Goal: Task Accomplishment & Management: Manage account settings

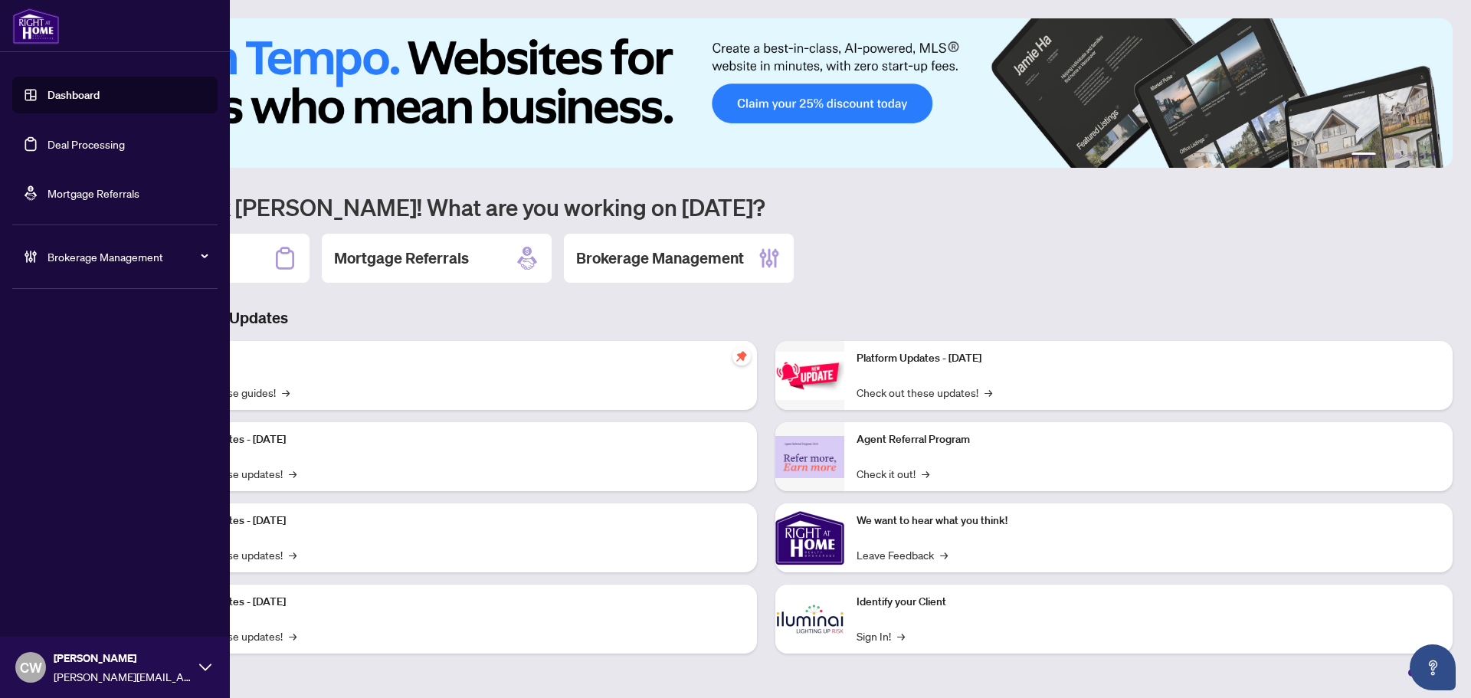
click at [55, 144] on link "Deal Processing" at bounding box center [85, 144] width 77 height 14
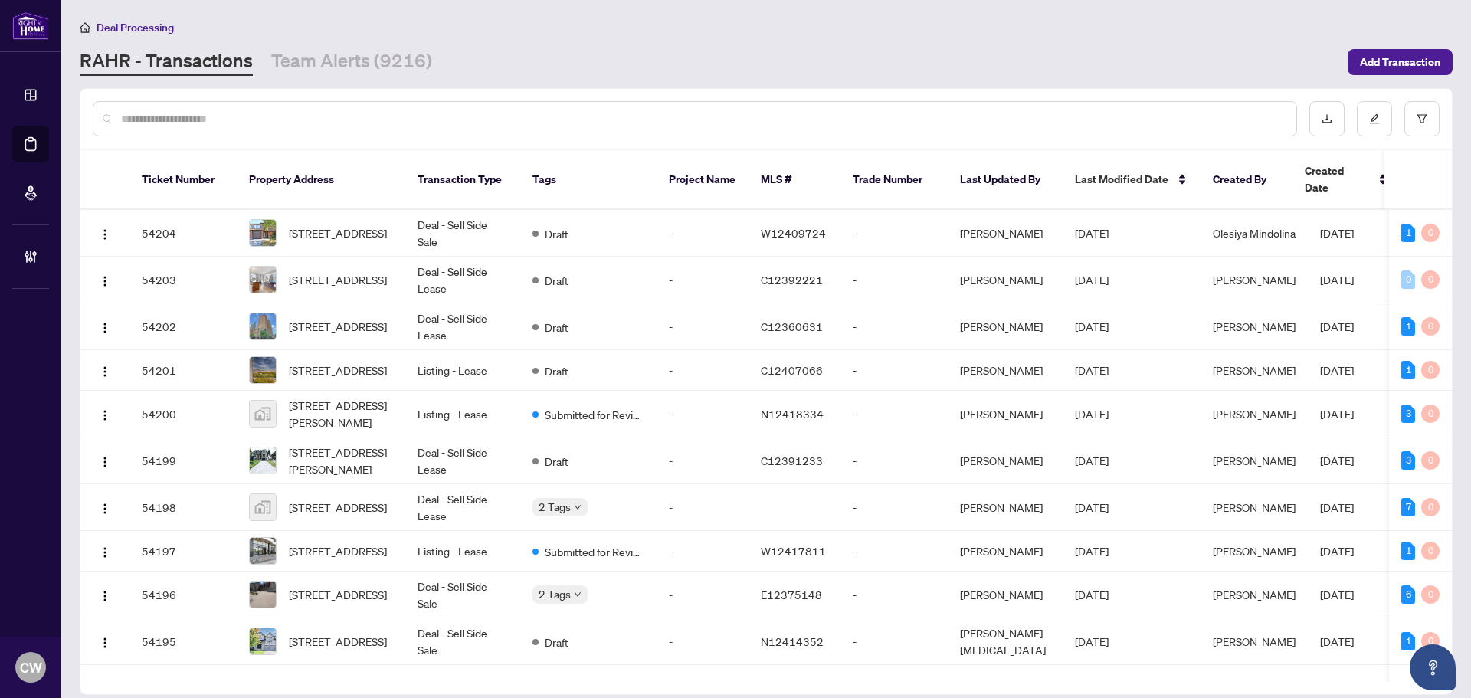
click at [255, 116] on input "text" at bounding box center [702, 118] width 1163 height 17
type input "*******"
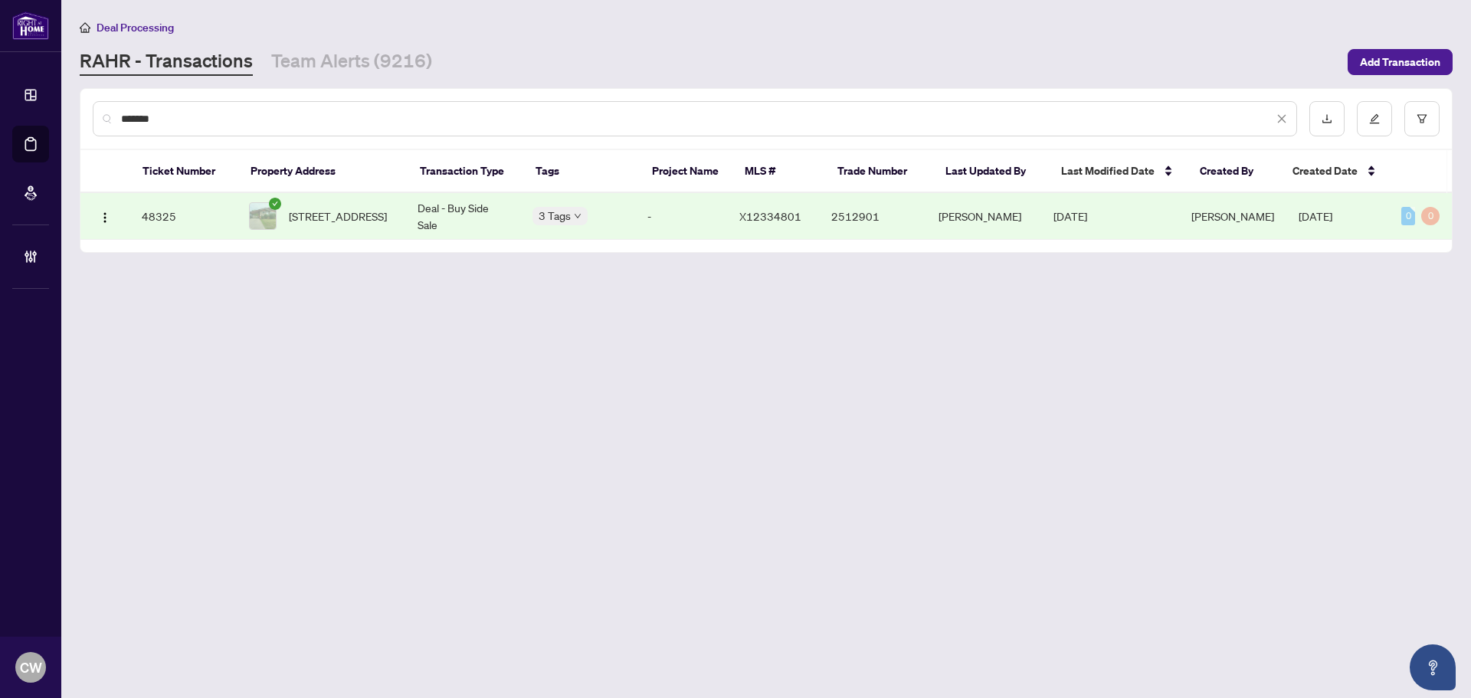
click at [361, 215] on span "[STREET_ADDRESS]" at bounding box center [338, 216] width 98 height 17
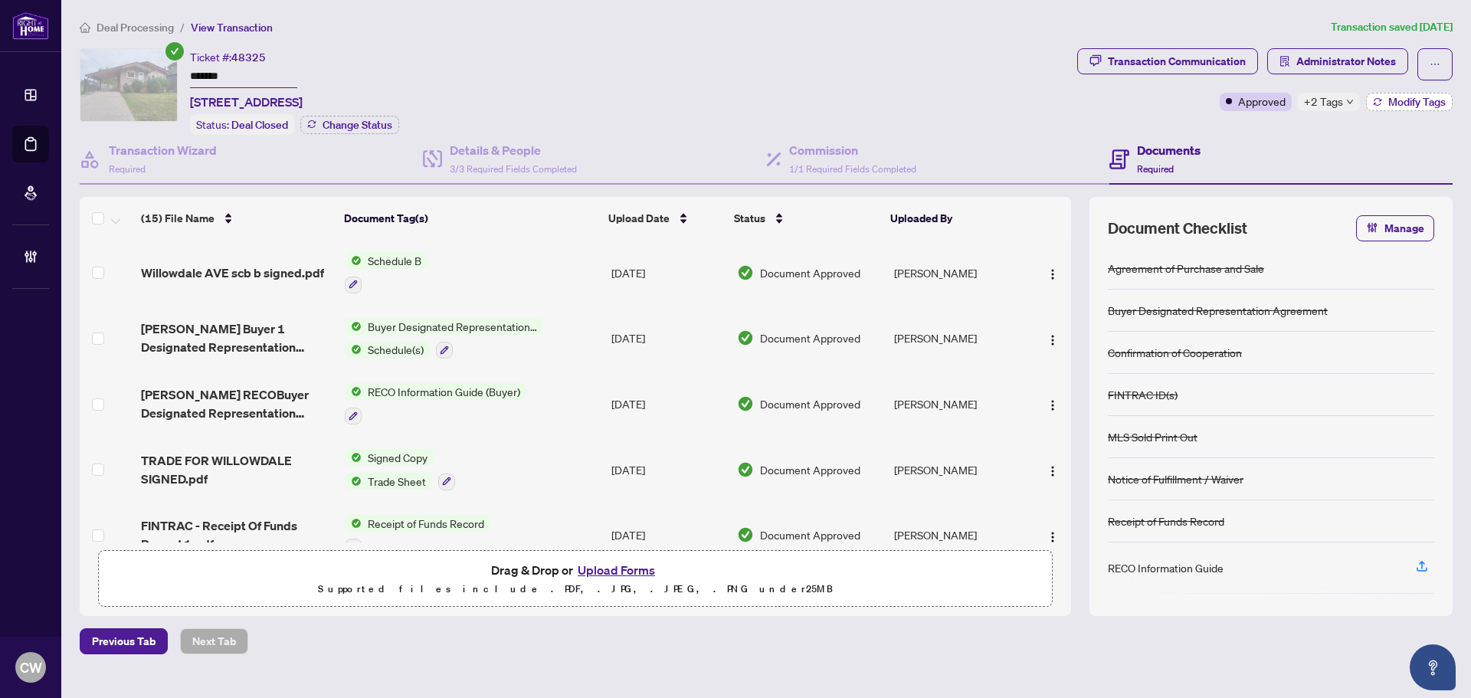
click at [1433, 93] on button "Modify Tags" at bounding box center [1409, 102] width 87 height 18
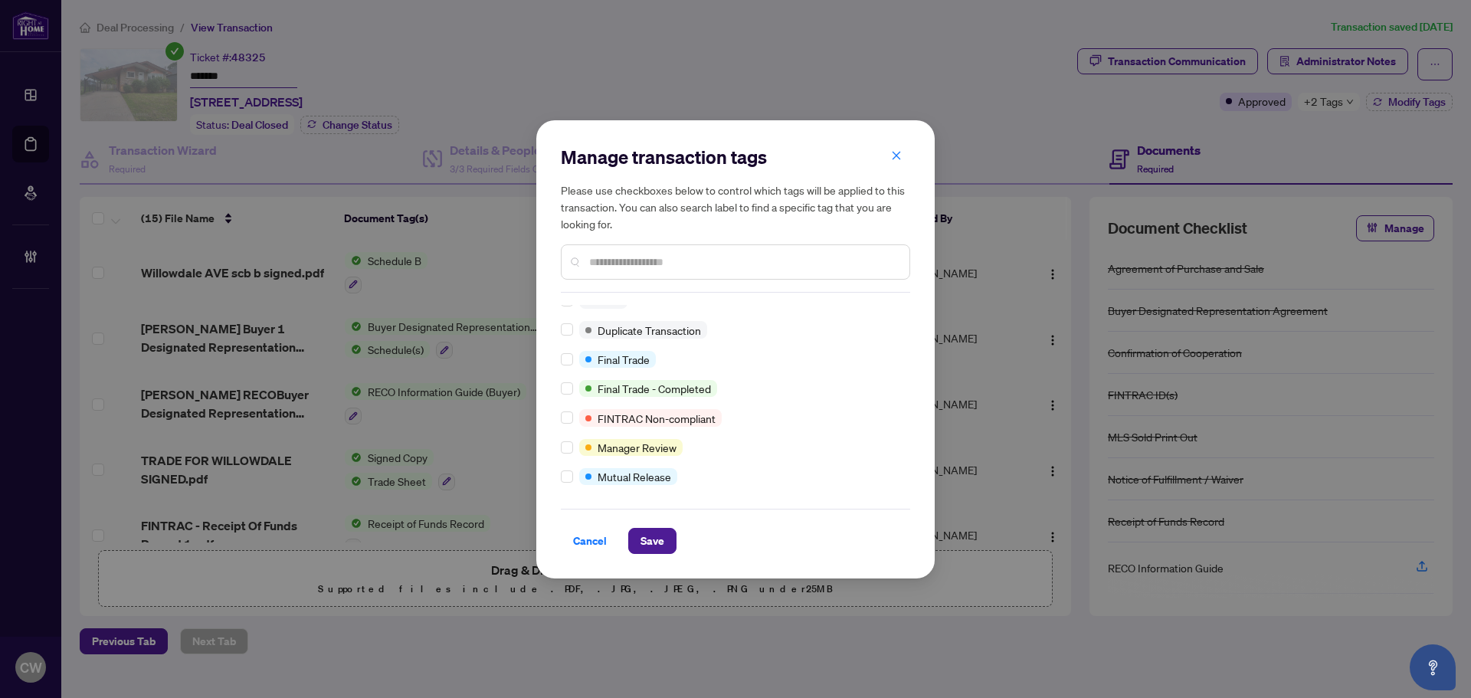
scroll to position [13, 0]
click at [656, 543] on span "Save" at bounding box center [652, 541] width 24 height 25
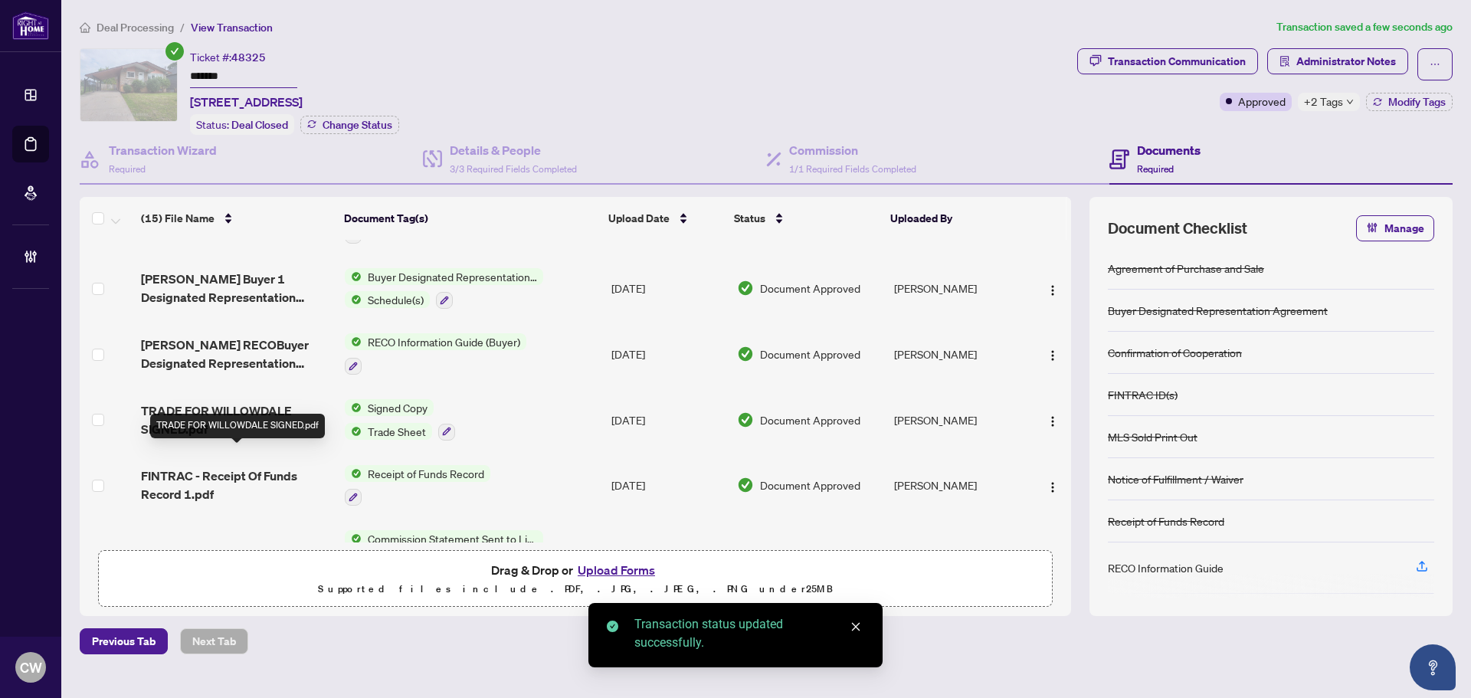
scroll to position [77, 0]
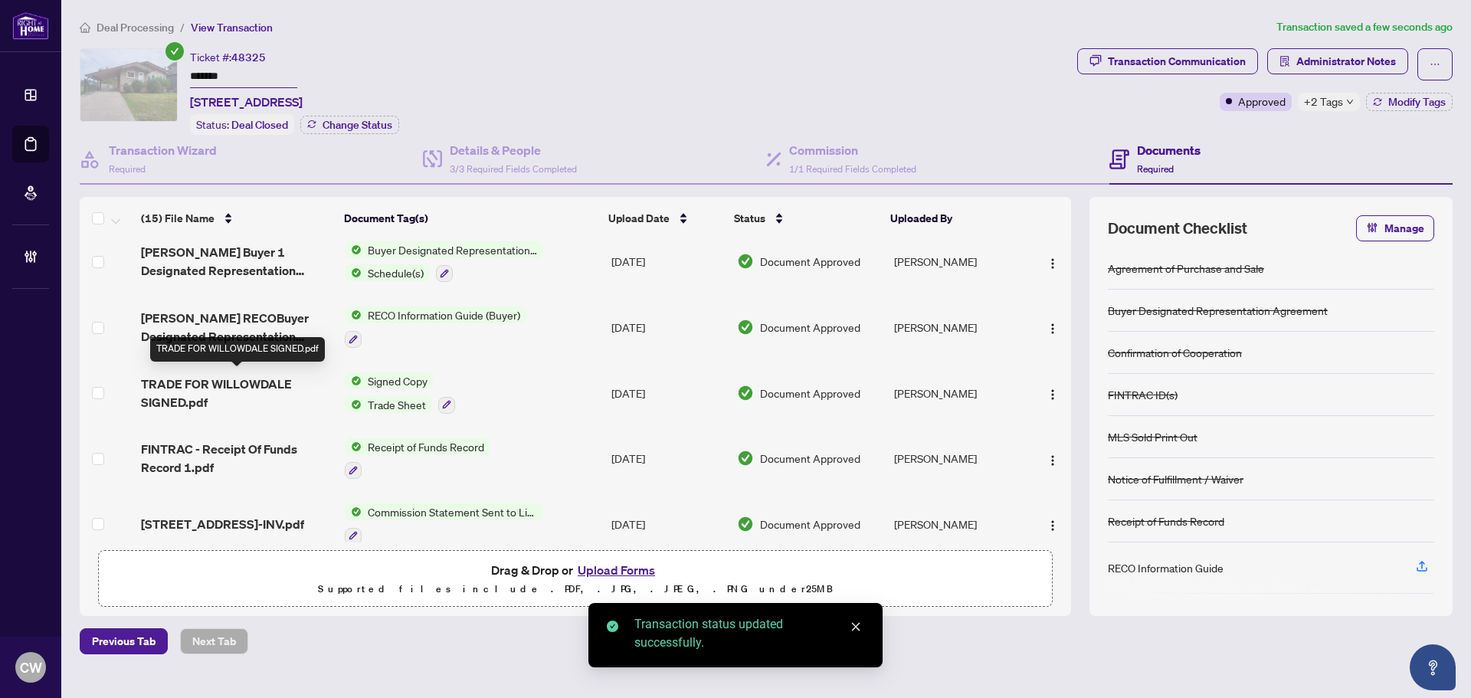
click at [198, 383] on span "TRADE FOR WILLOWDALE SIGNED.pdf" at bounding box center [237, 393] width 192 height 37
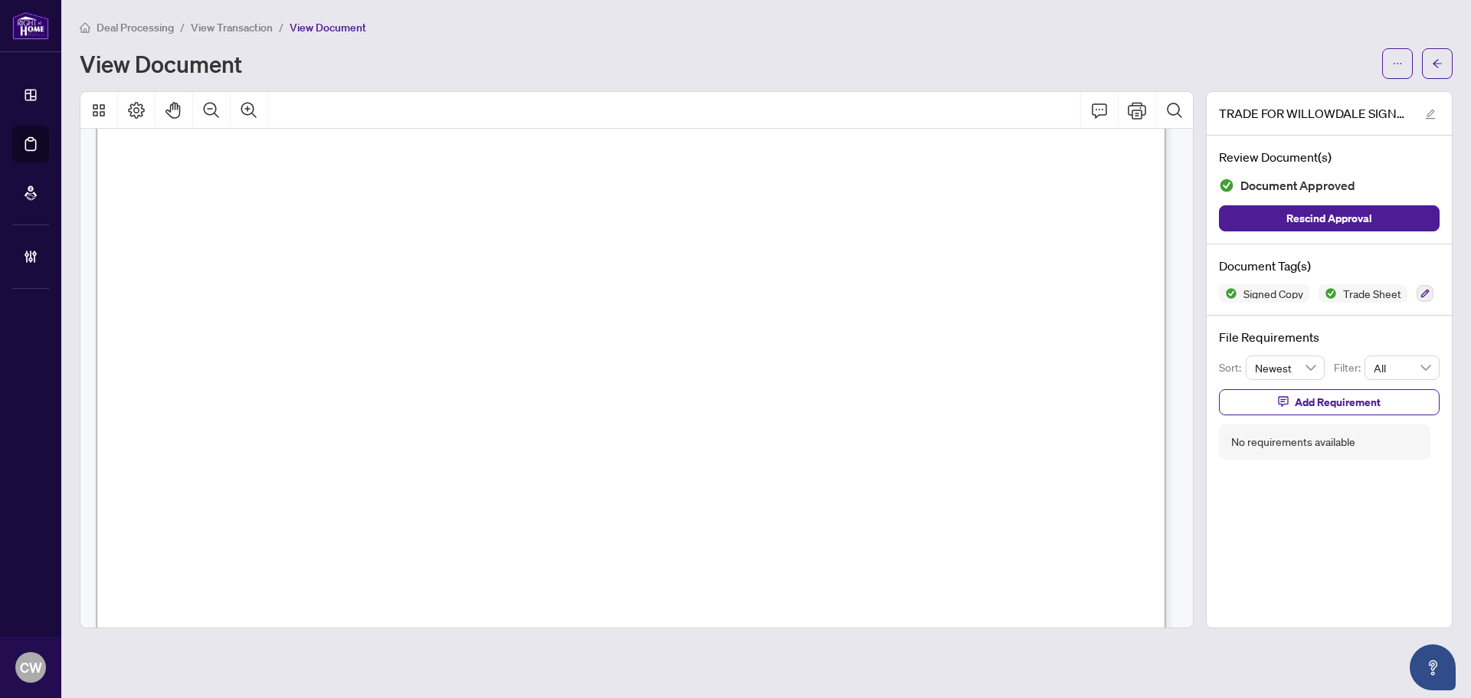
scroll to position [536, 0]
click at [1444, 57] on button "button" at bounding box center [1437, 63] width 31 height 31
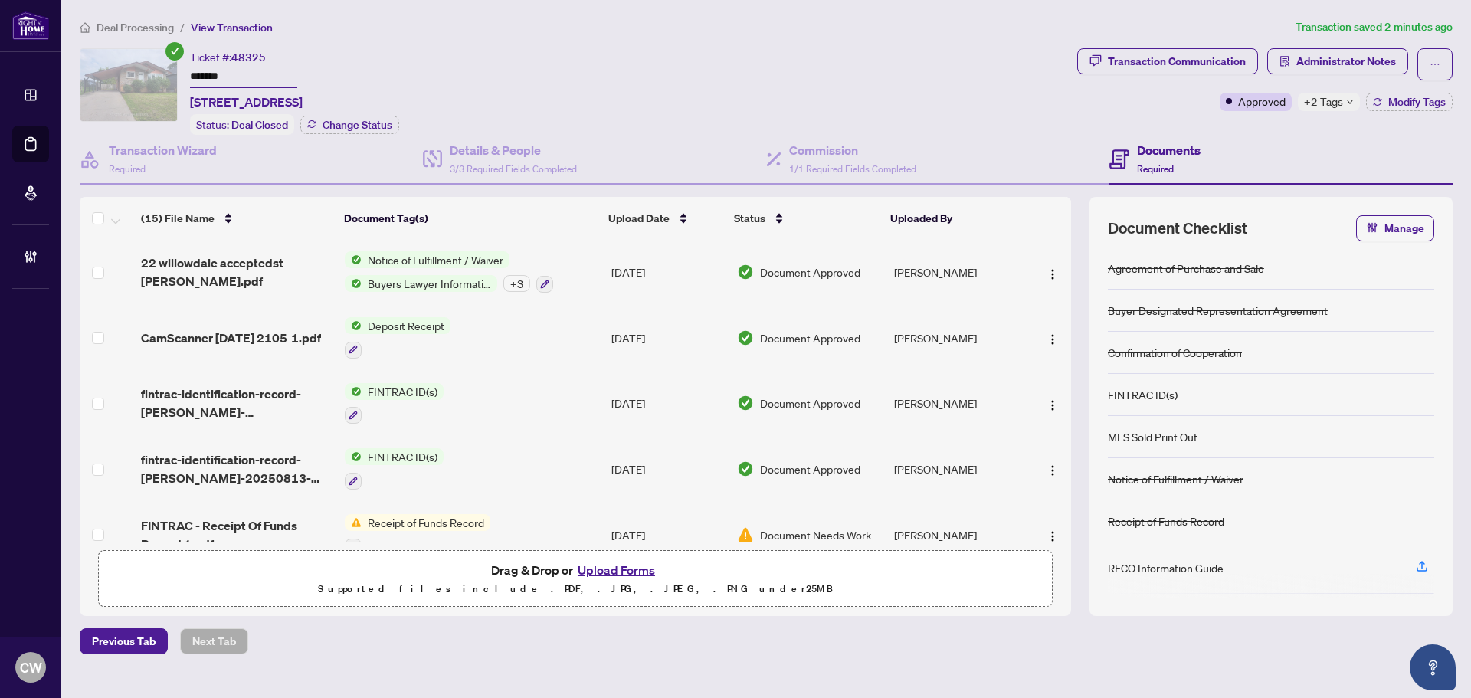
scroll to position [683, 0]
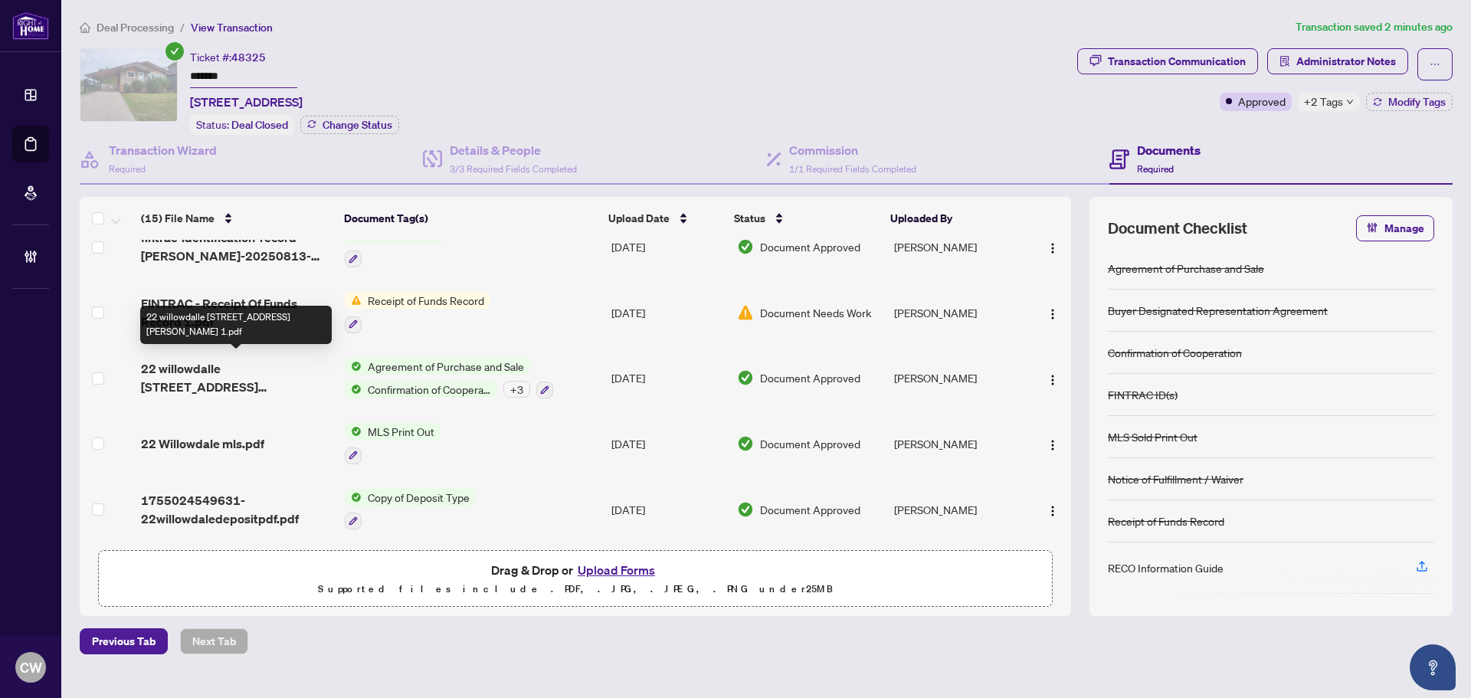
click at [235, 365] on span "22 willowdalle [STREET_ADDRESS][PERSON_NAME] 1.pdf" at bounding box center [237, 377] width 192 height 37
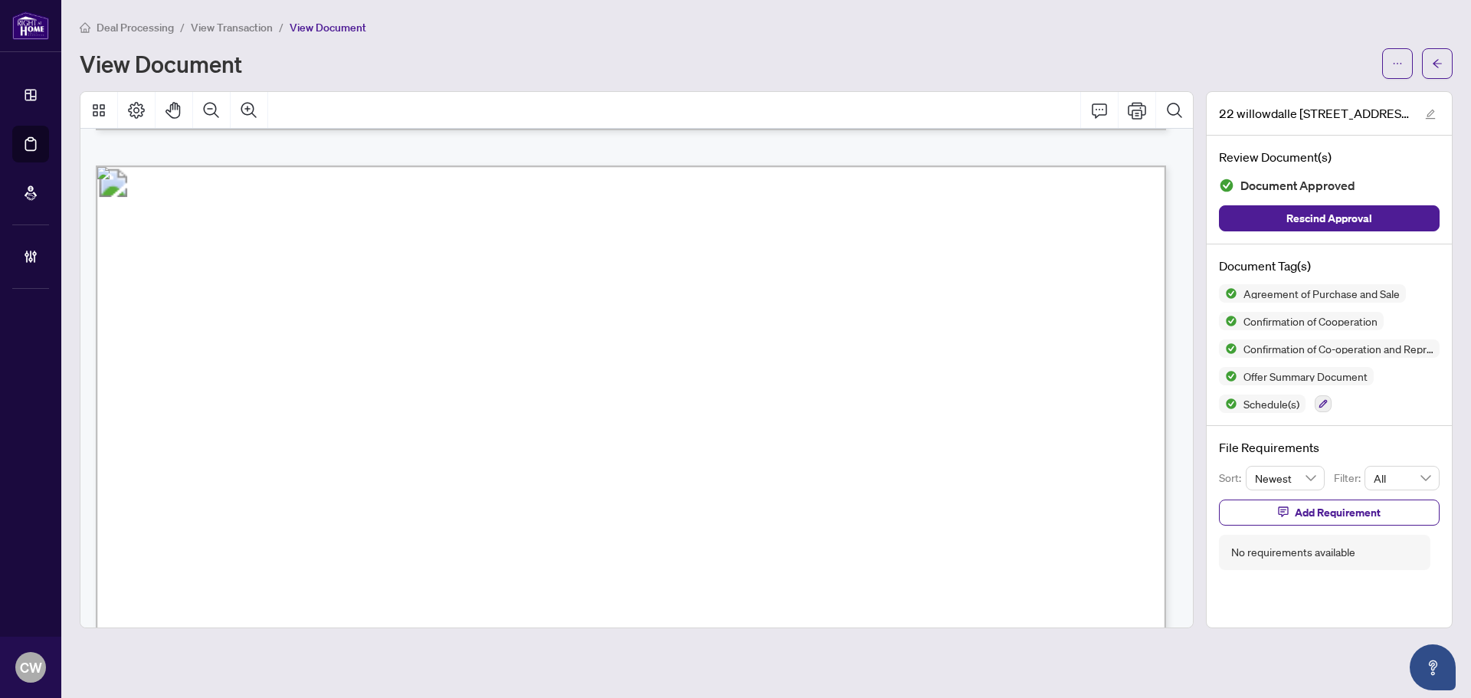
scroll to position [1609, 0]
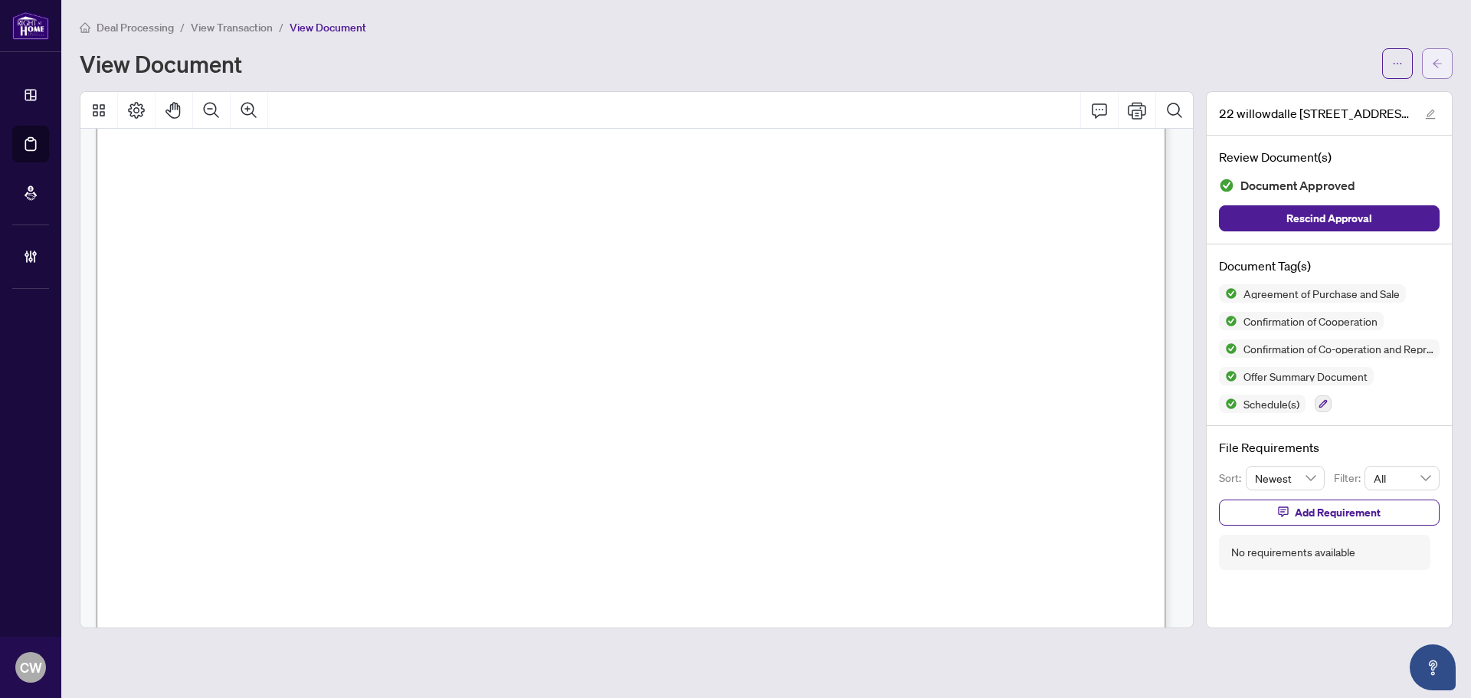
click at [1436, 66] on icon "arrow-left" at bounding box center [1437, 63] width 9 height 8
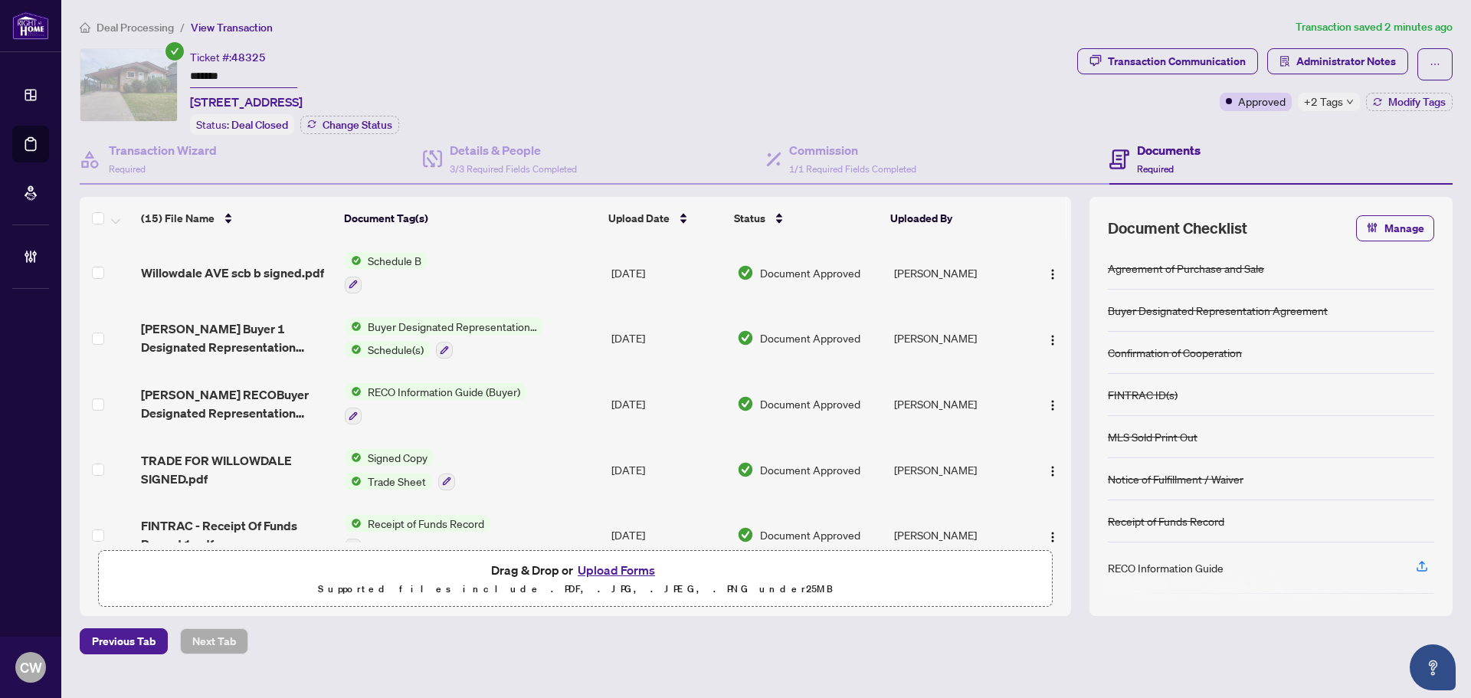
click at [640, 568] on button "Upload Forms" at bounding box center [616, 570] width 87 height 20
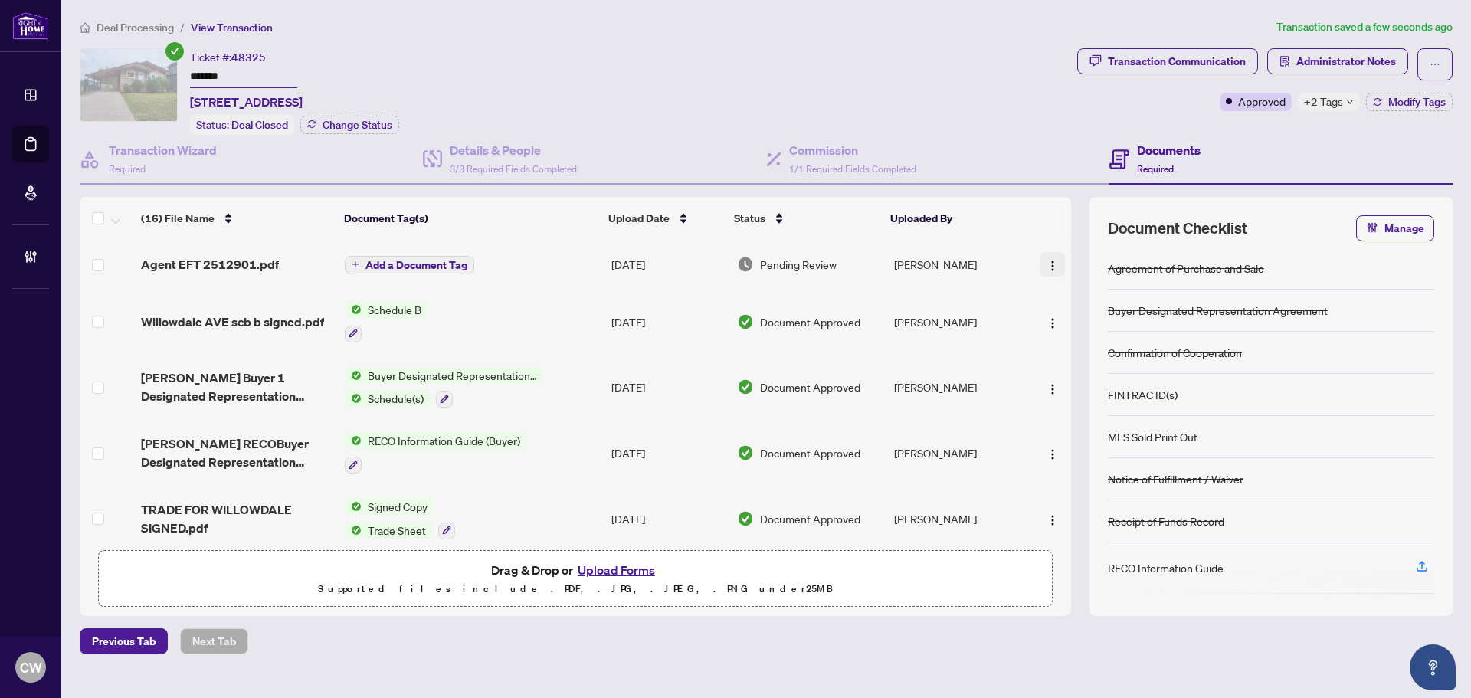
click at [1046, 262] on img "button" at bounding box center [1052, 266] width 12 height 12
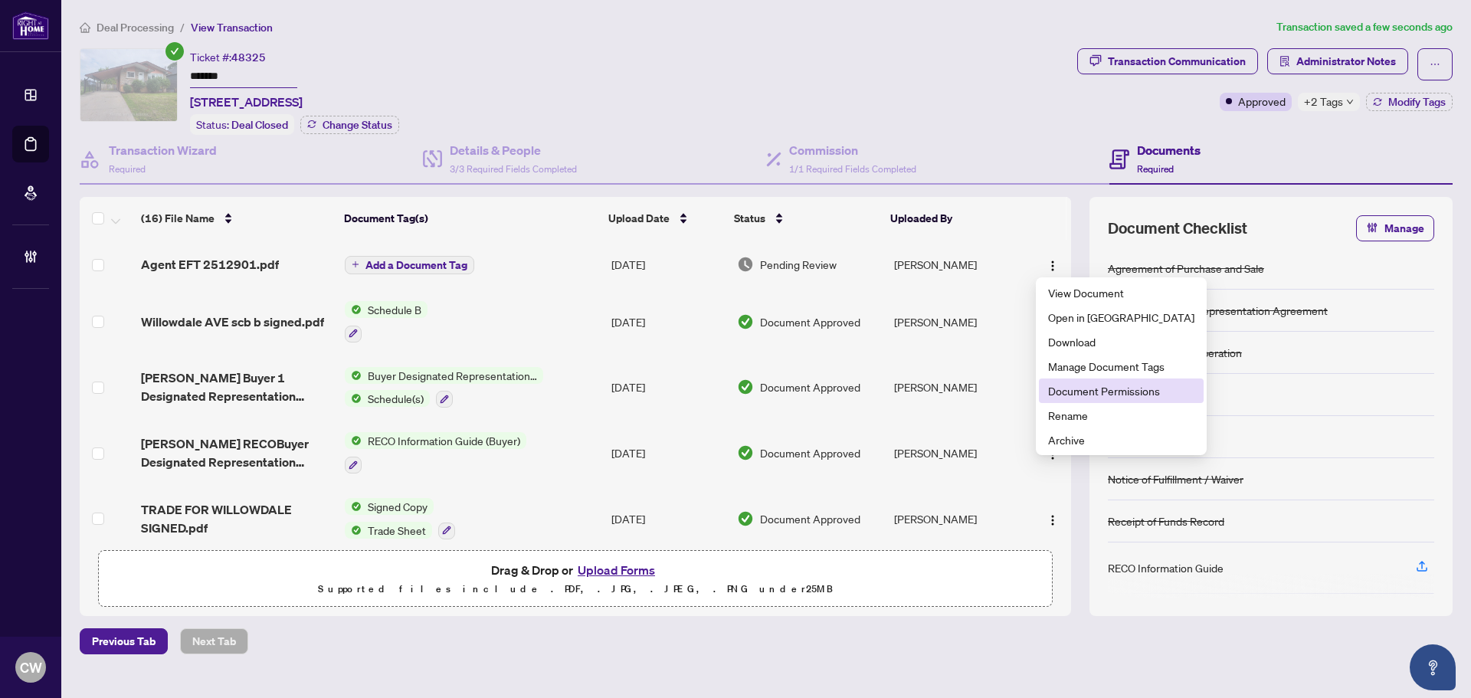
click at [1102, 389] on span "Document Permissions" at bounding box center [1121, 390] width 146 height 17
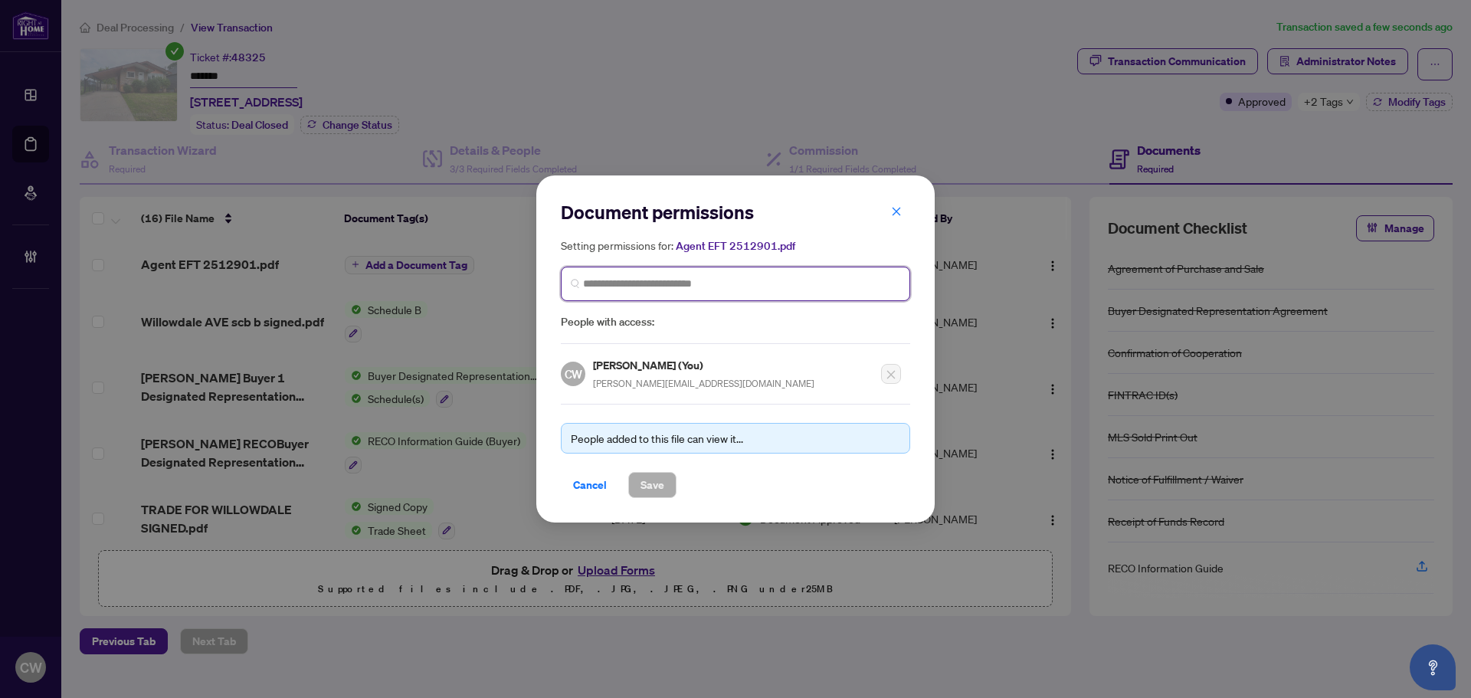
click at [719, 290] on input "search" at bounding box center [741, 284] width 317 height 16
paste input "**********"
type input "**********"
click at [663, 324] on h5 "[PERSON_NAME]" at bounding box center [679, 320] width 149 height 18
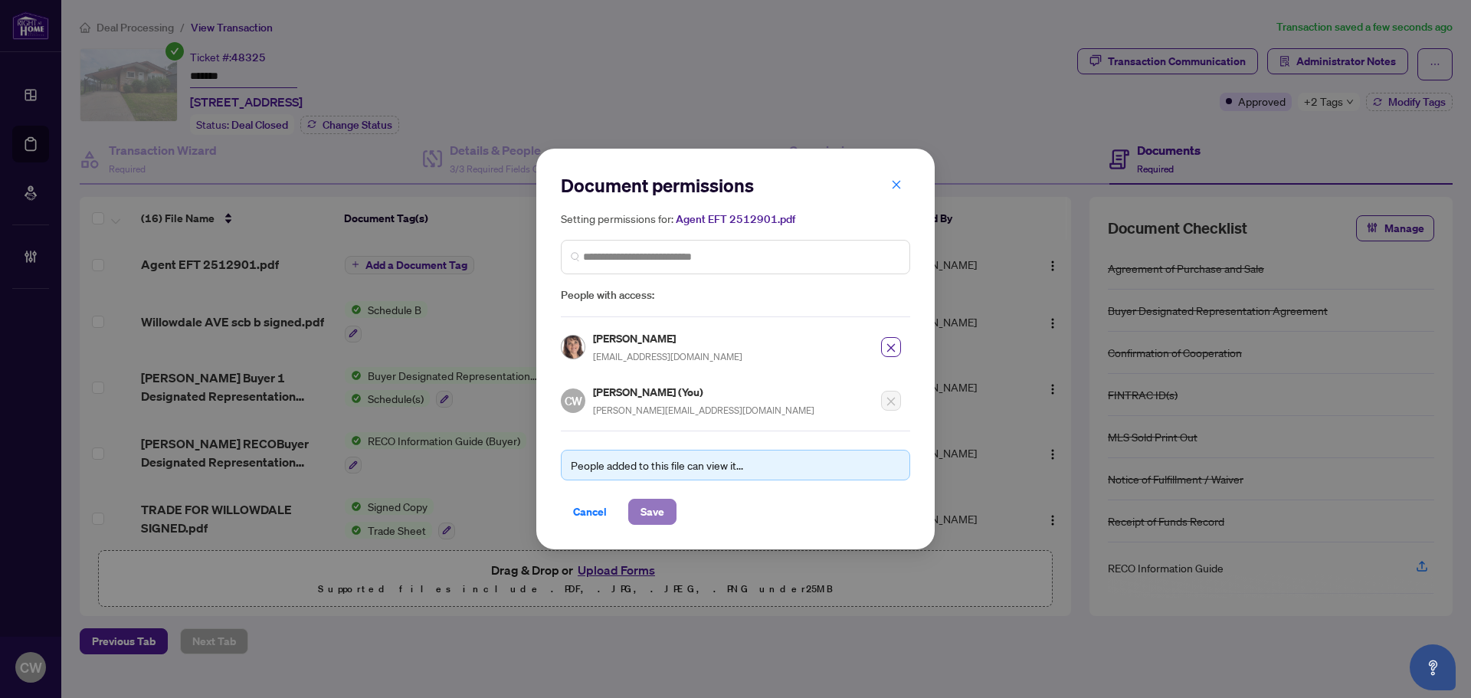
click at [653, 507] on span "Save" at bounding box center [652, 511] width 24 height 25
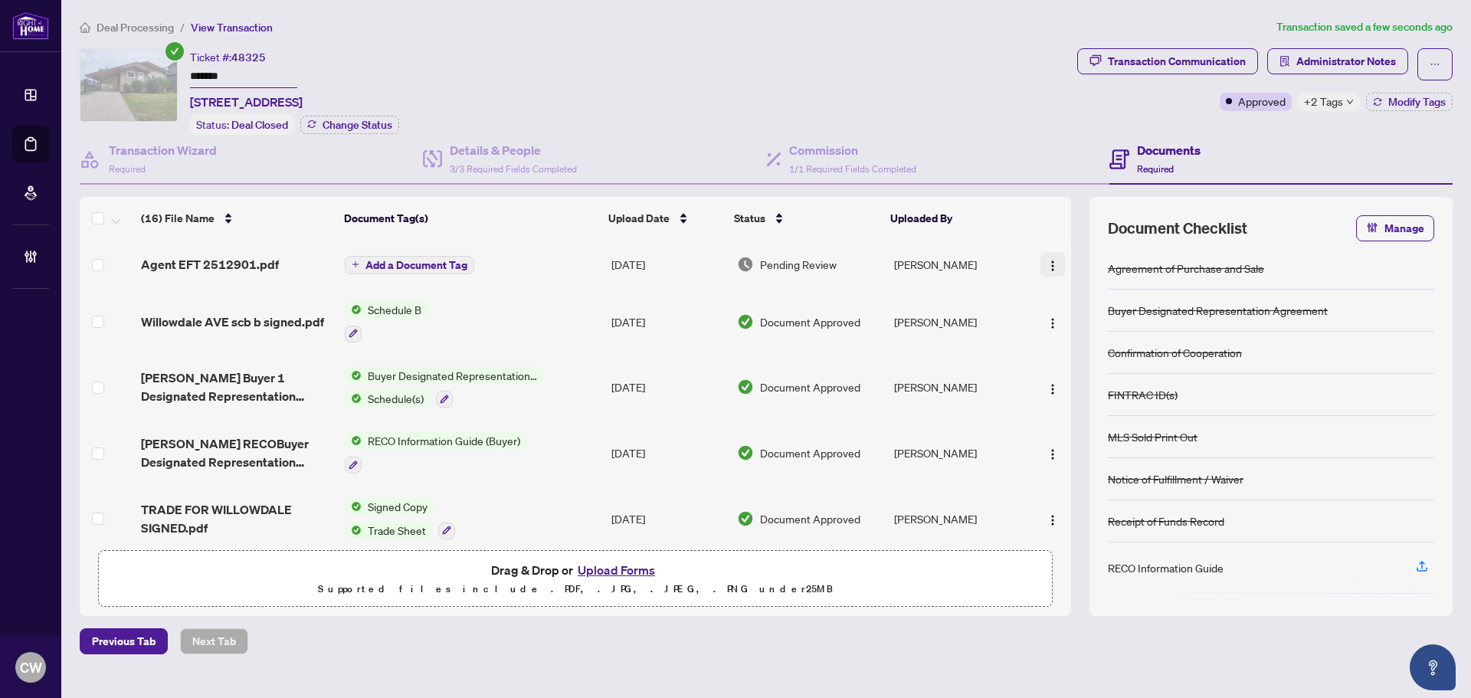
click at [1048, 263] on img "button" at bounding box center [1052, 266] width 12 height 12
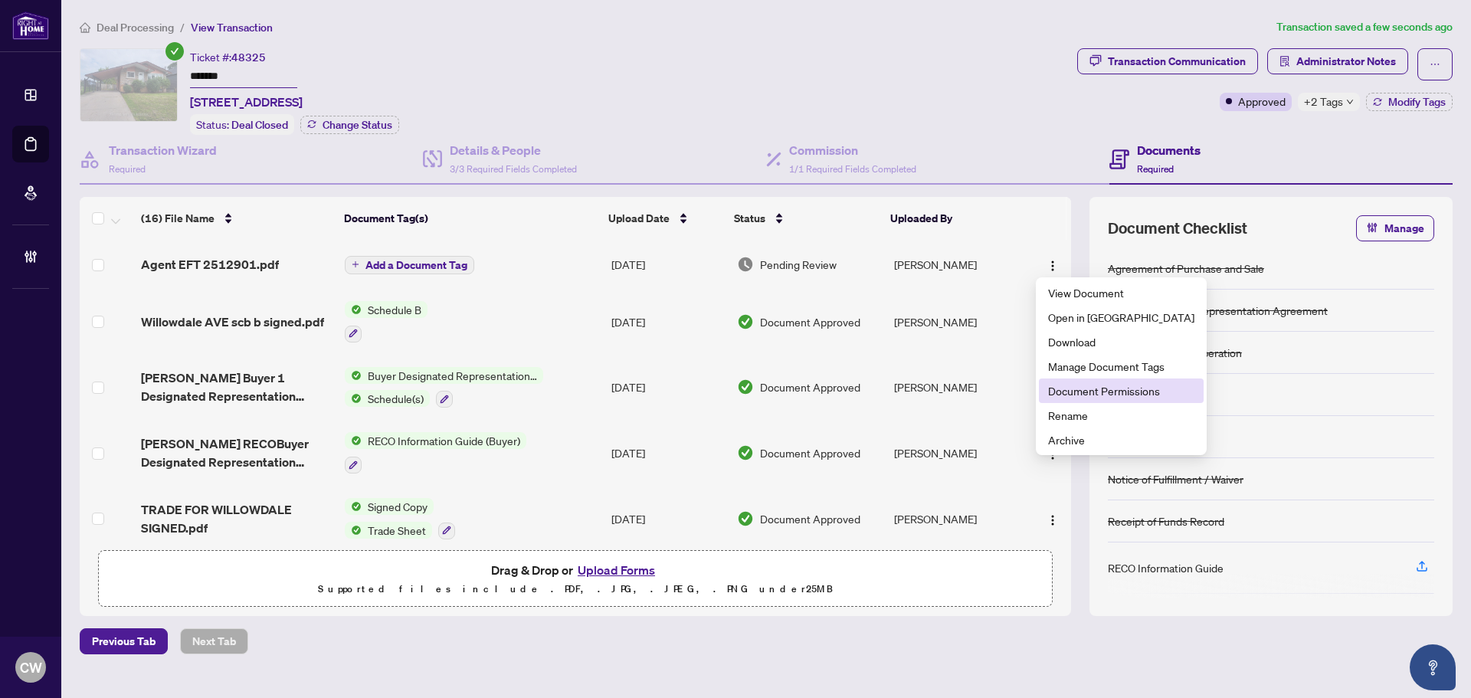
click at [1096, 391] on span "Document Permissions" at bounding box center [1121, 390] width 146 height 17
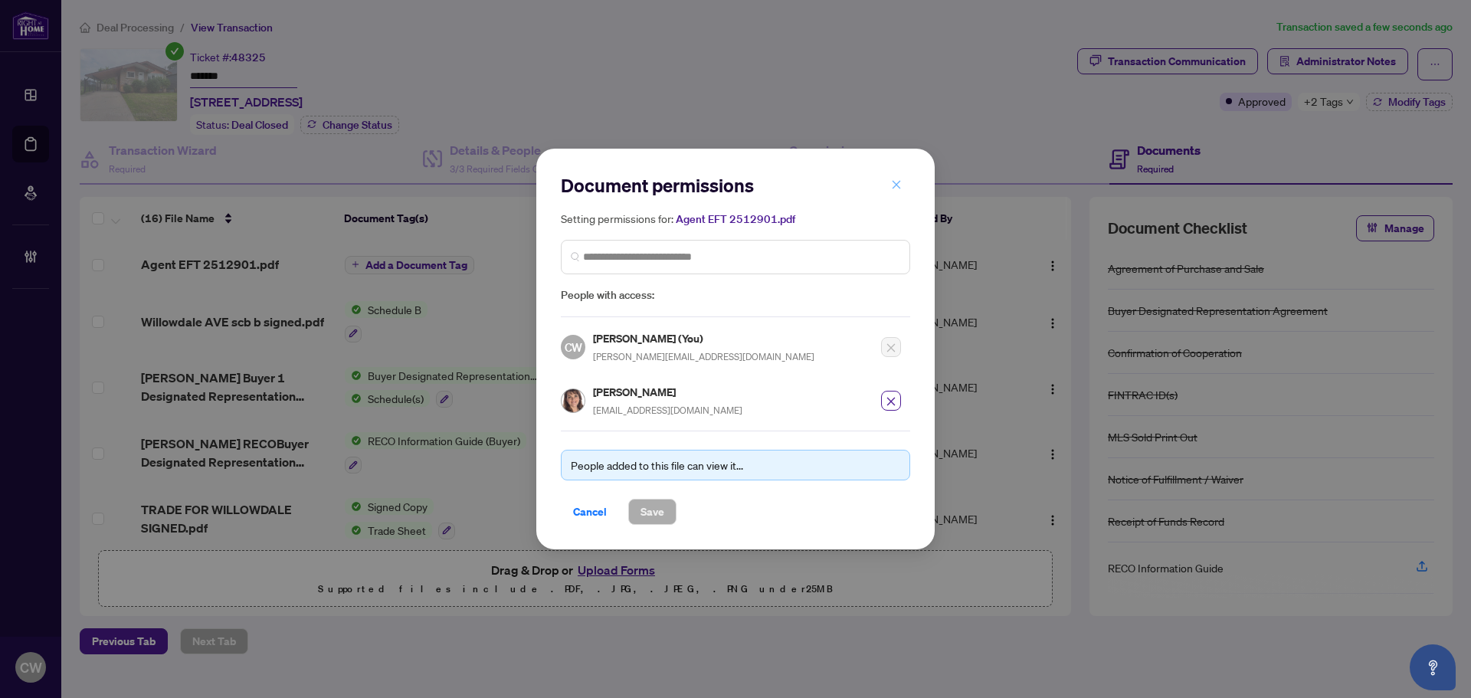
click at [896, 190] on icon "close" at bounding box center [896, 184] width 11 height 11
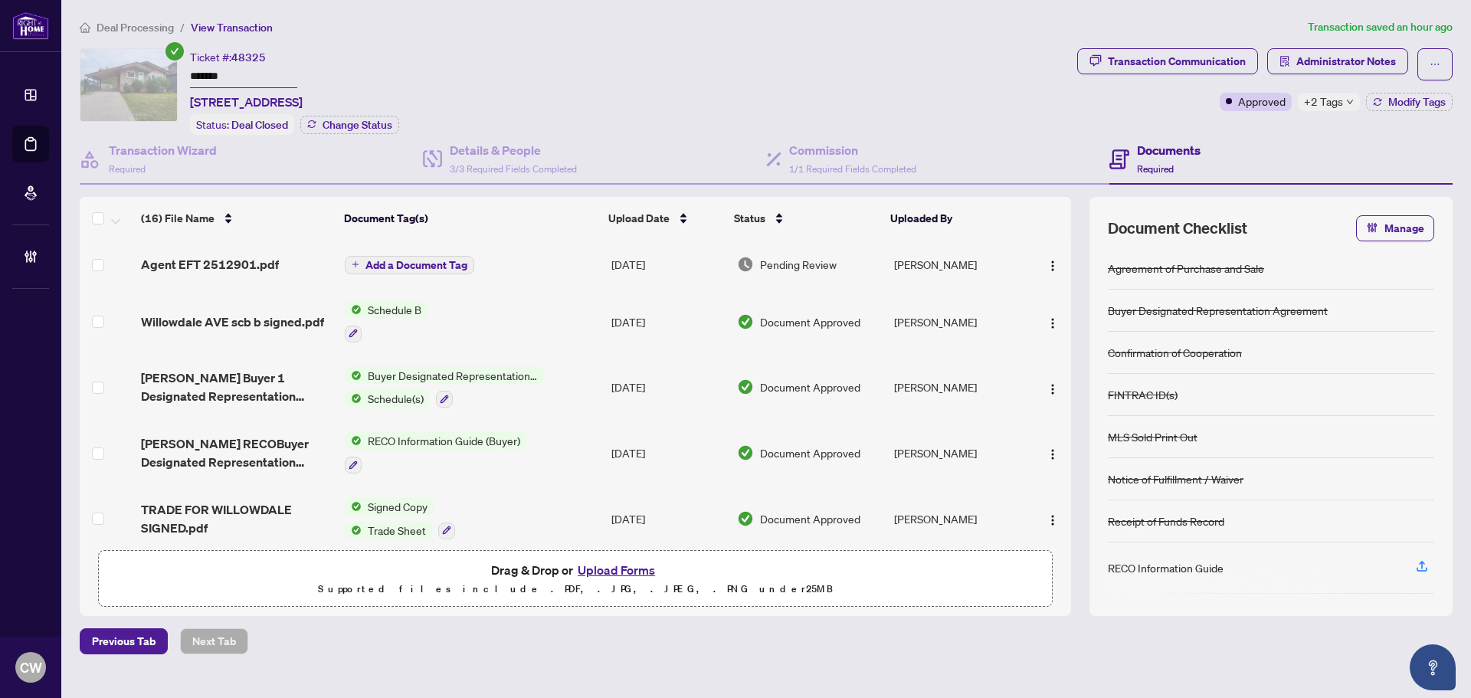
click at [382, 263] on span "Add a Document Tag" at bounding box center [416, 265] width 102 height 11
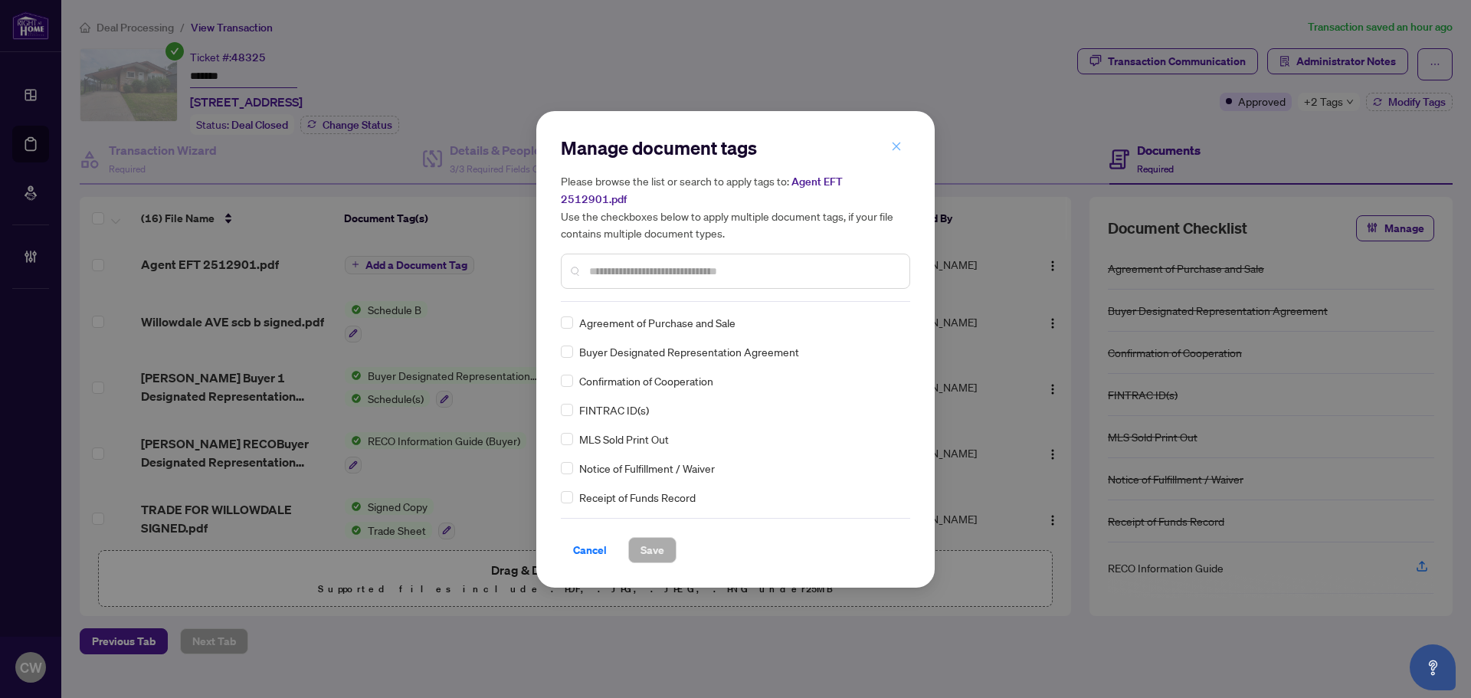
click at [896, 151] on icon "close" at bounding box center [896, 146] width 8 height 8
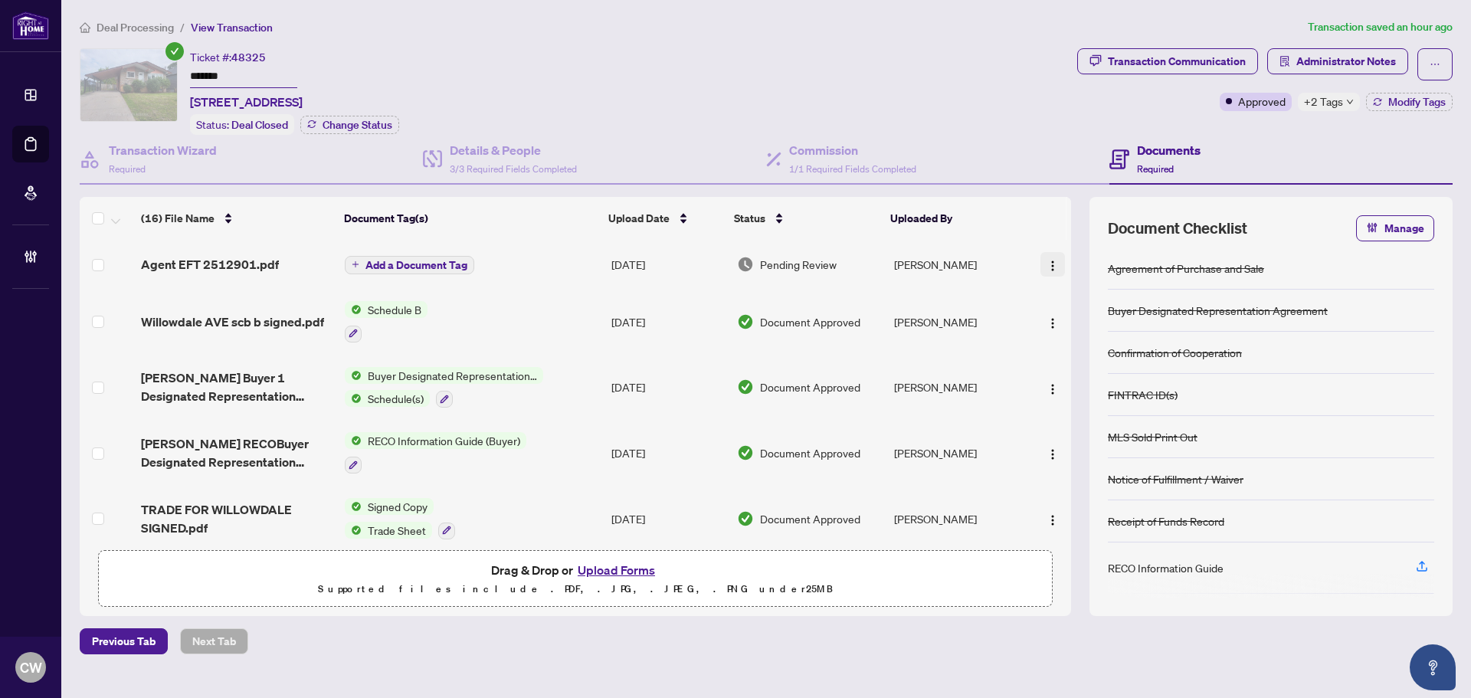
click at [1047, 263] on img "button" at bounding box center [1052, 266] width 12 height 12
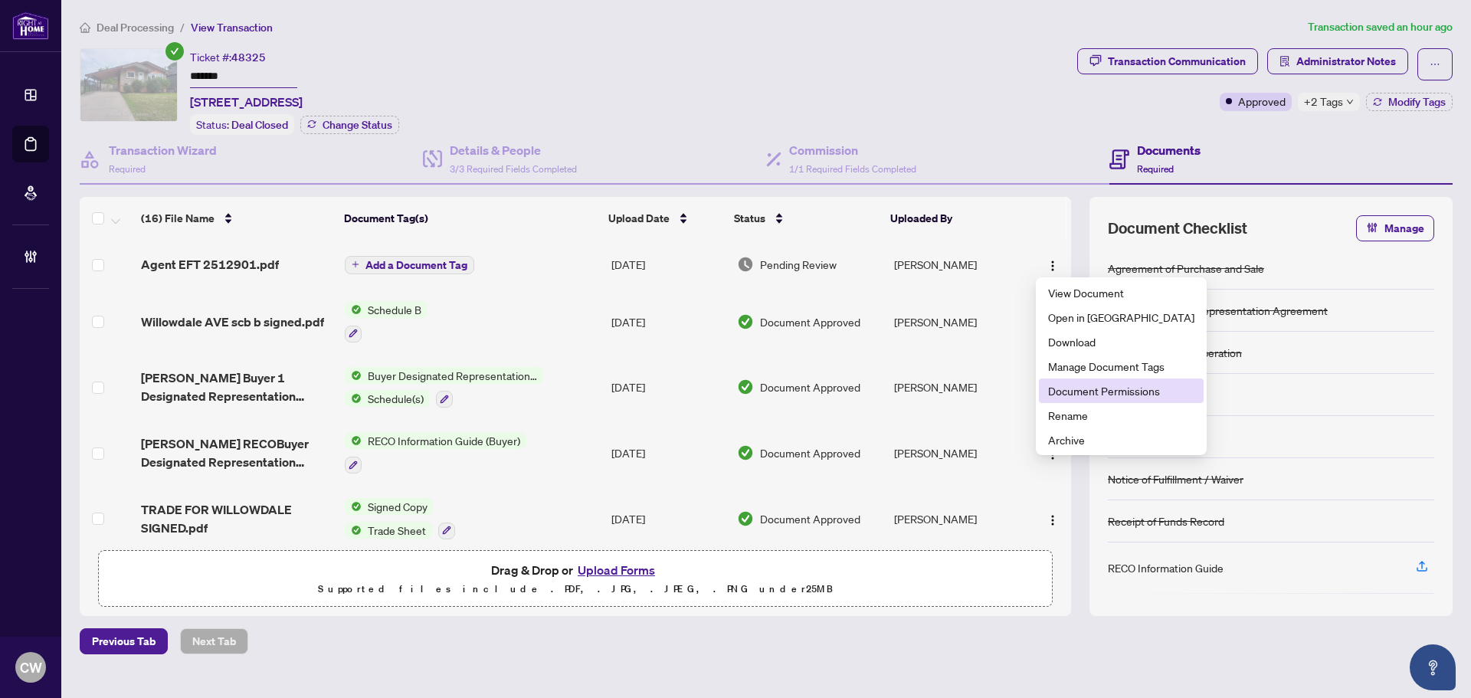
click at [1087, 398] on span "Document Permissions" at bounding box center [1121, 390] width 146 height 17
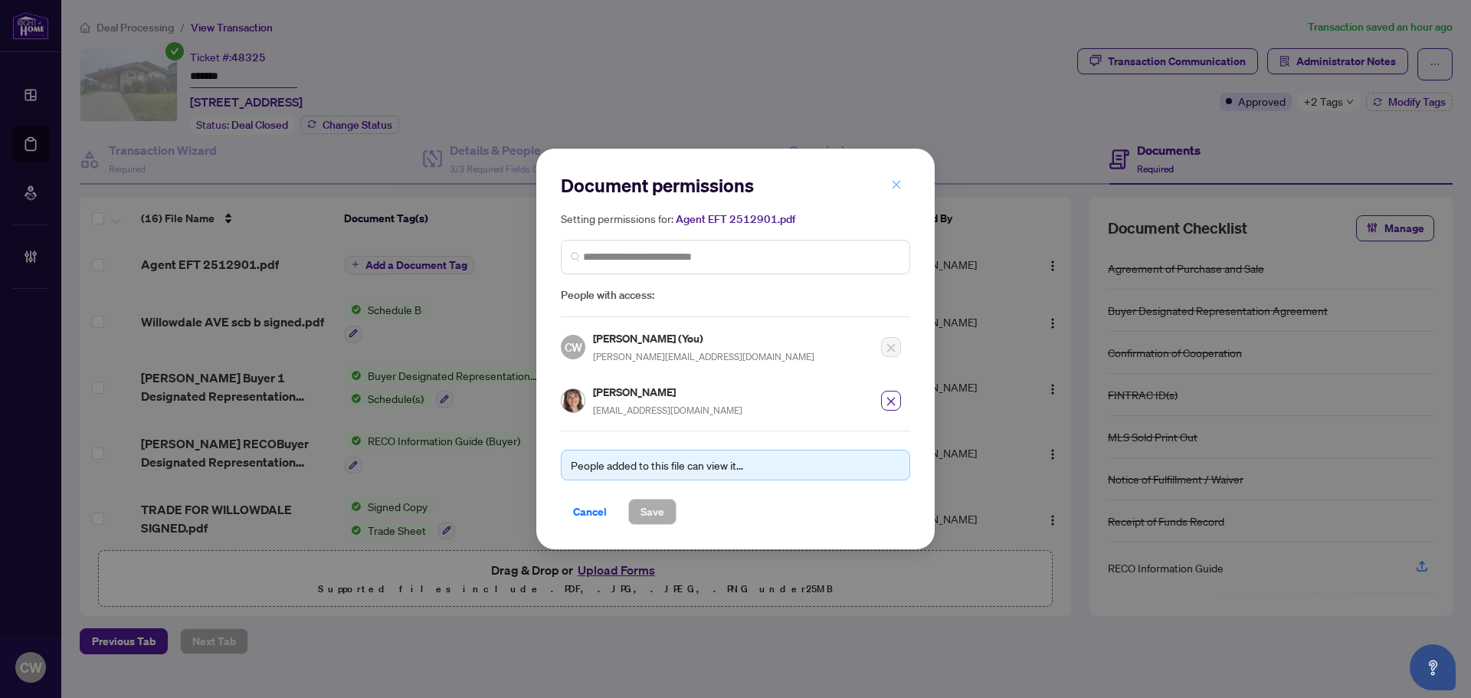
click at [890, 180] on button "button" at bounding box center [896, 185] width 31 height 26
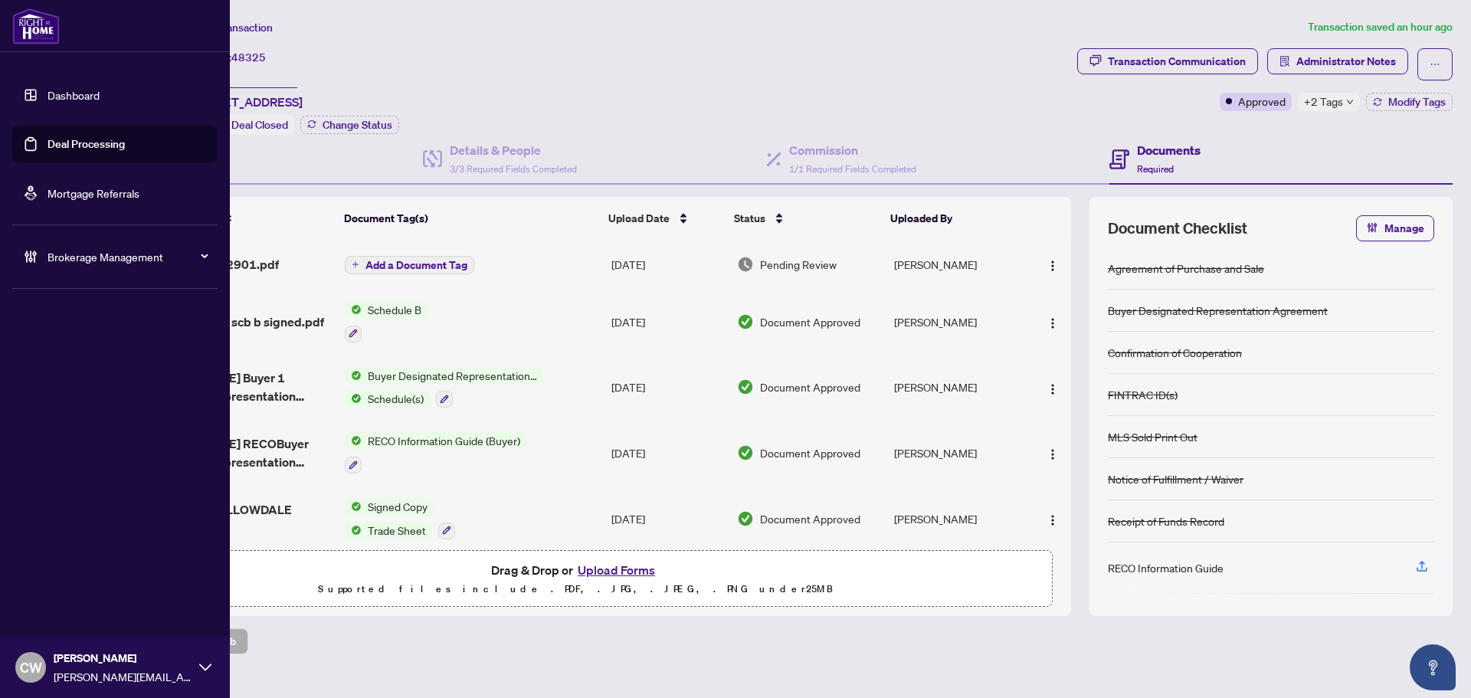
click at [68, 150] on link "Deal Processing" at bounding box center [85, 144] width 77 height 14
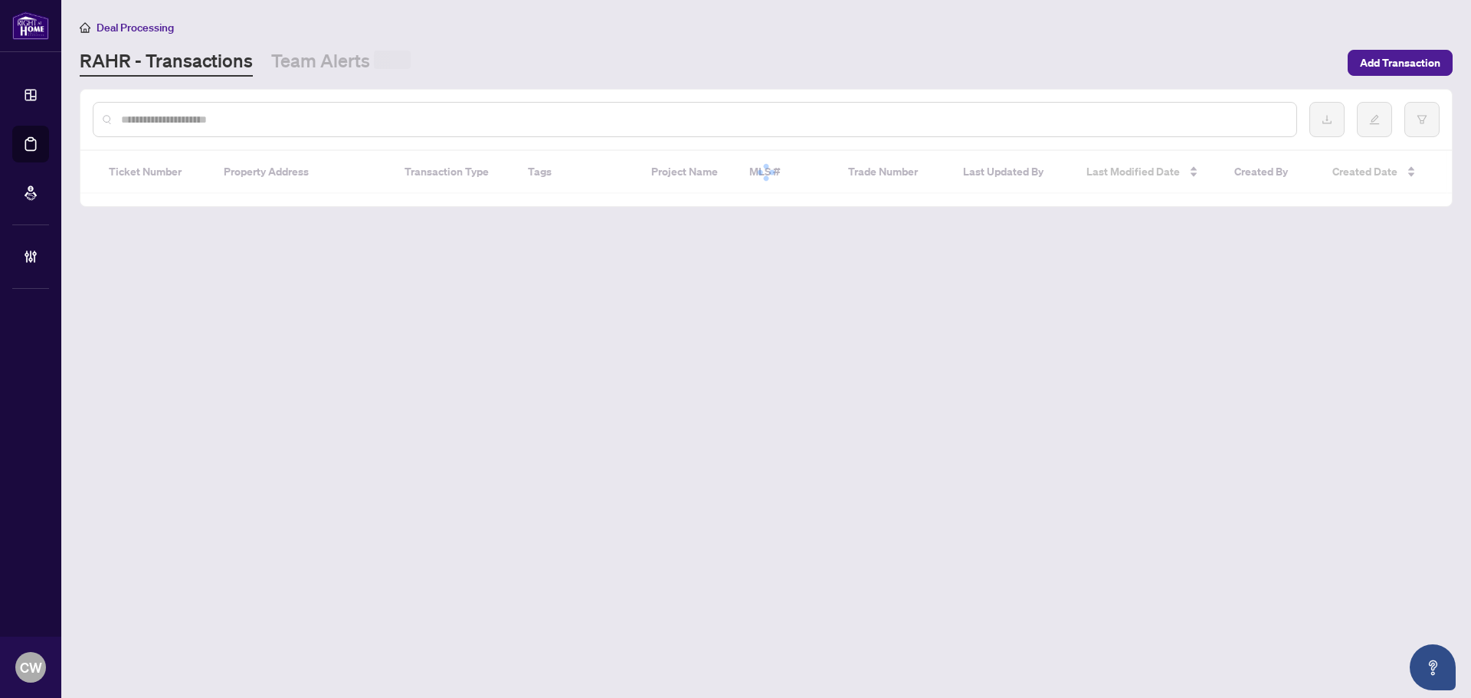
click at [249, 117] on input "text" at bounding box center [702, 119] width 1163 height 17
paste input "*********"
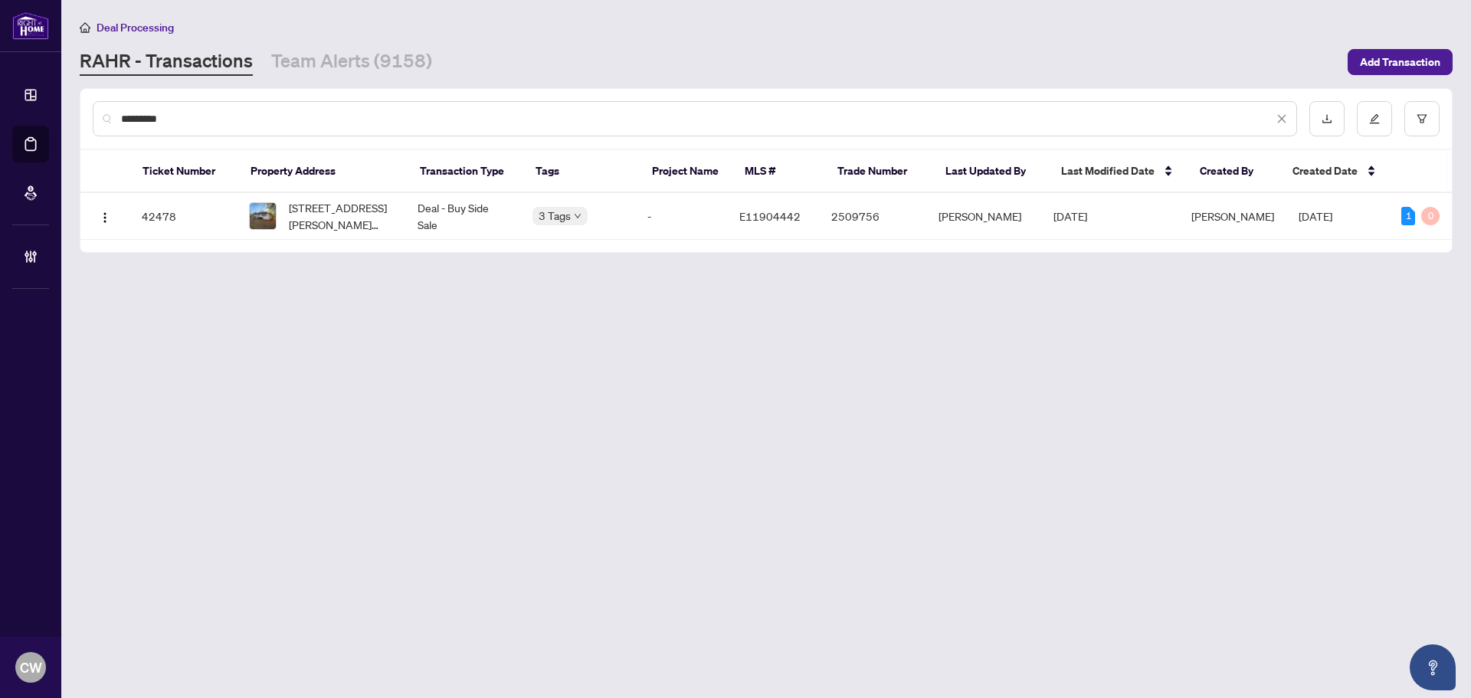
click at [125, 116] on input "*********" at bounding box center [697, 118] width 1152 height 17
type input "*******"
click at [312, 218] on span "[STREET_ADDRESS][PERSON_NAME][PERSON_NAME]" at bounding box center [341, 216] width 104 height 34
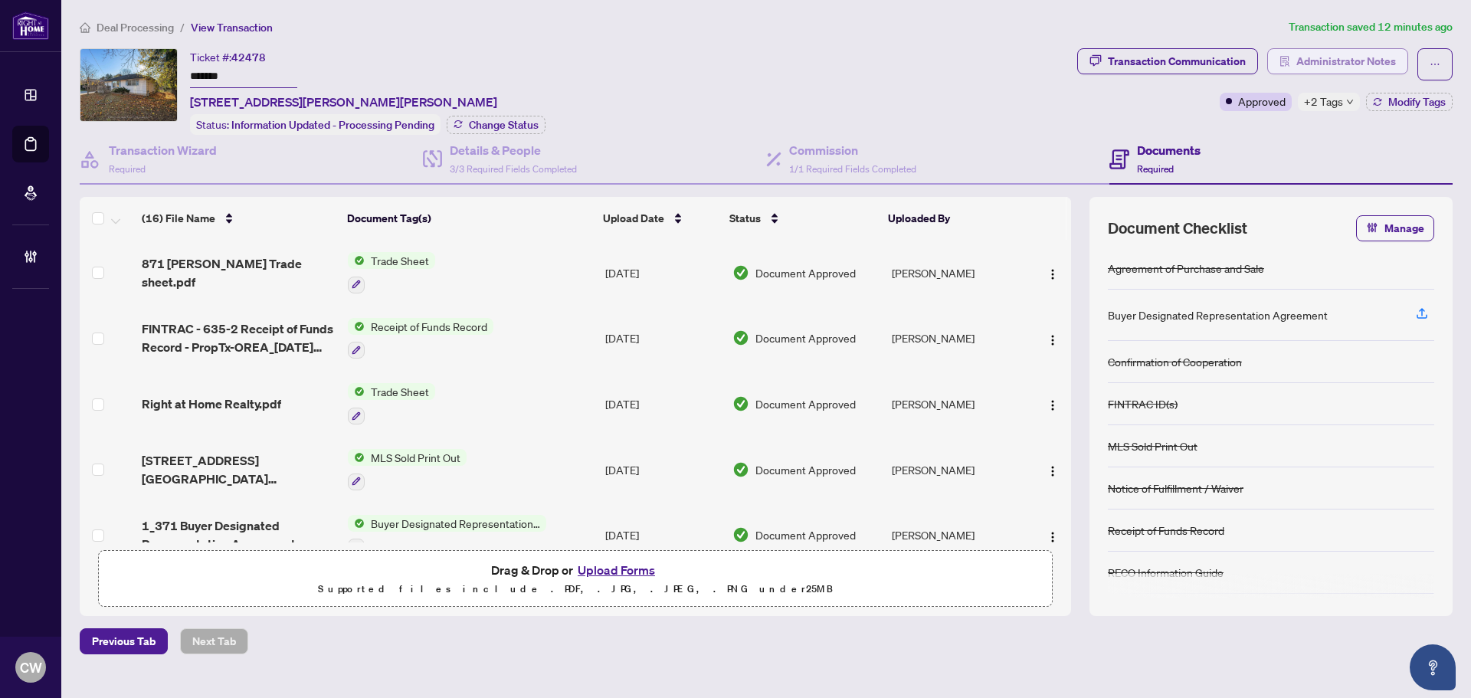
click at [1361, 55] on span "Administrator Notes" at bounding box center [1346, 61] width 100 height 25
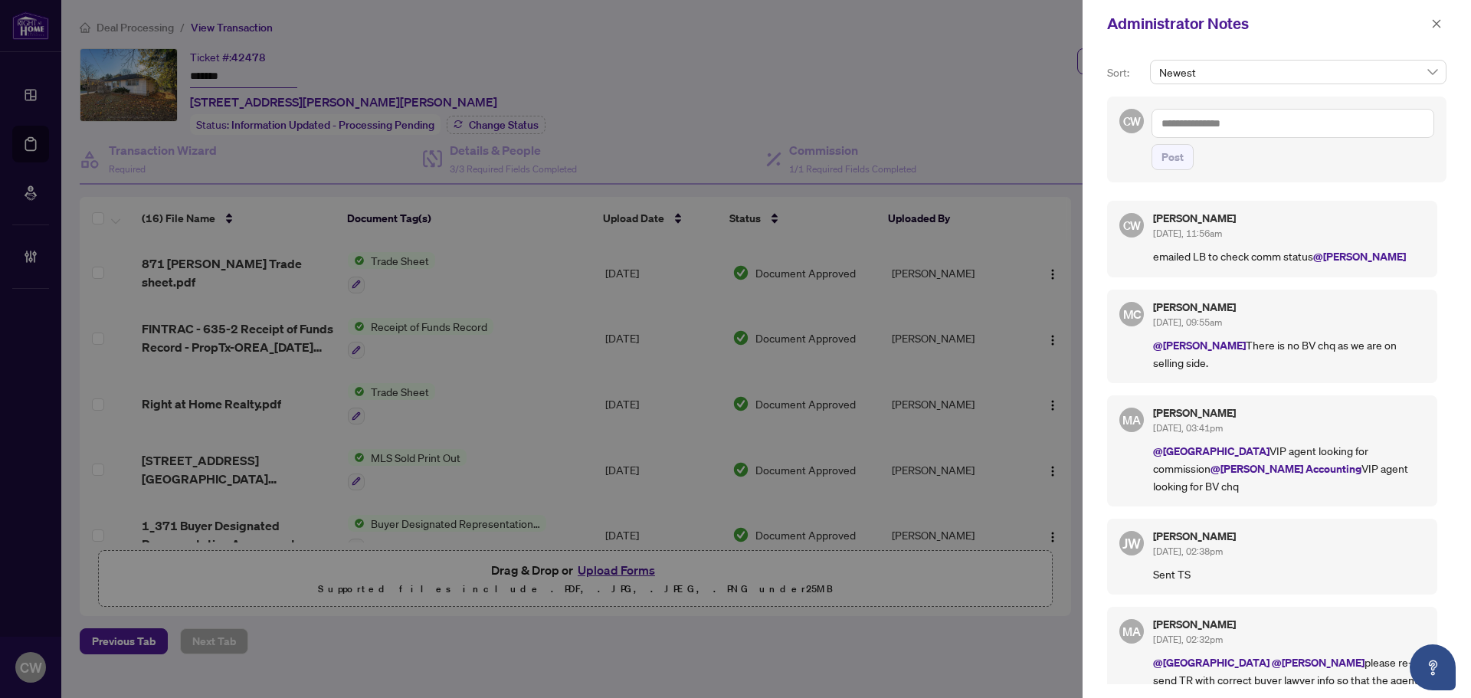
click at [1268, 126] on textarea at bounding box center [1292, 123] width 283 height 29
paste textarea "**********"
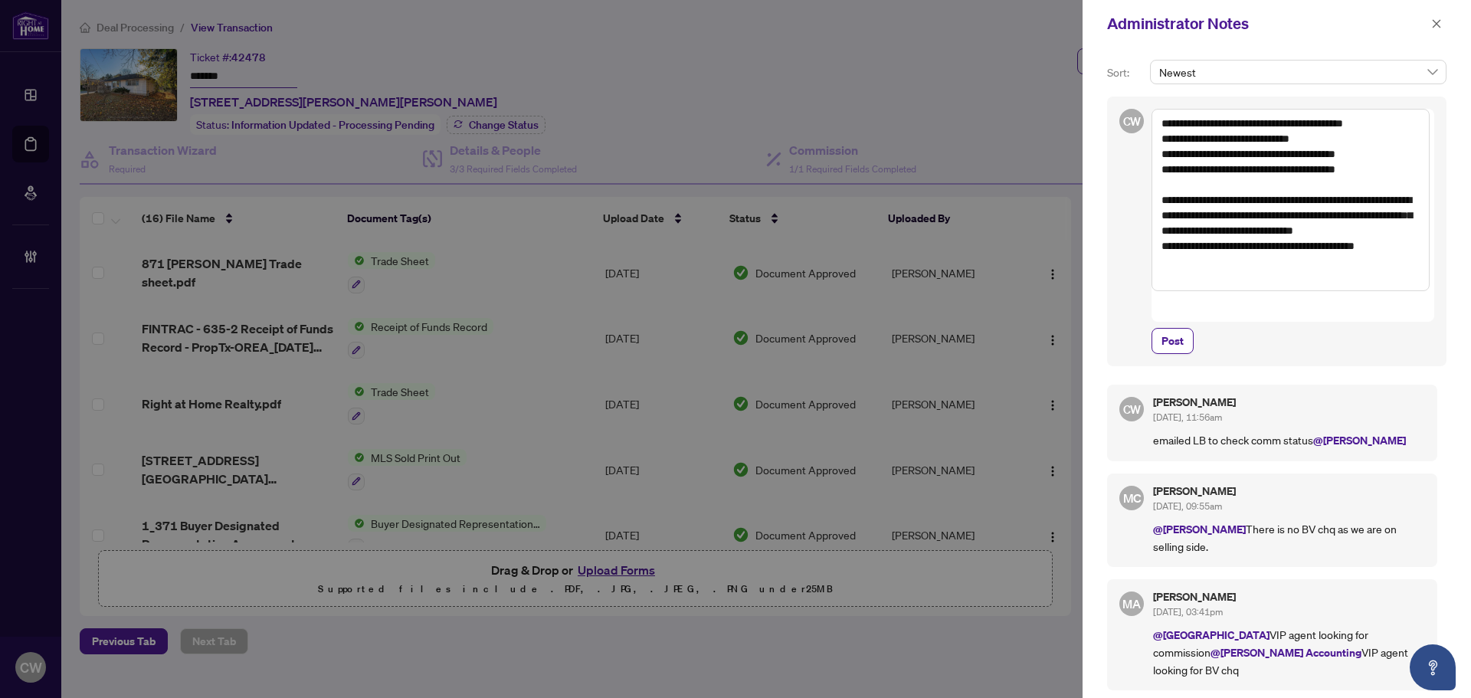
drag, startPoint x: 1204, startPoint y: 244, endPoint x: 1161, endPoint y: 201, distance: 61.2
click at [1161, 201] on textarea "**********" at bounding box center [1290, 200] width 278 height 182
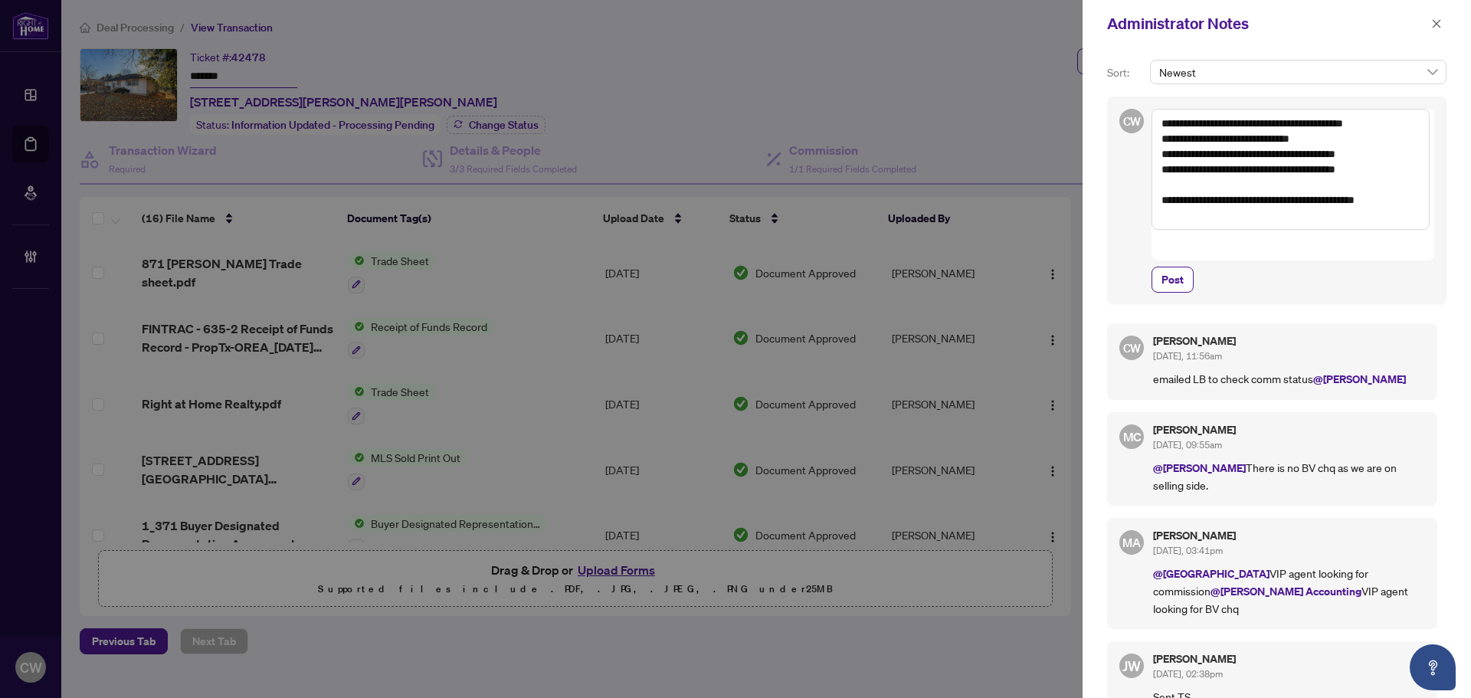
click at [1210, 216] on textarea "**********" at bounding box center [1290, 169] width 278 height 121
paste textarea "**********"
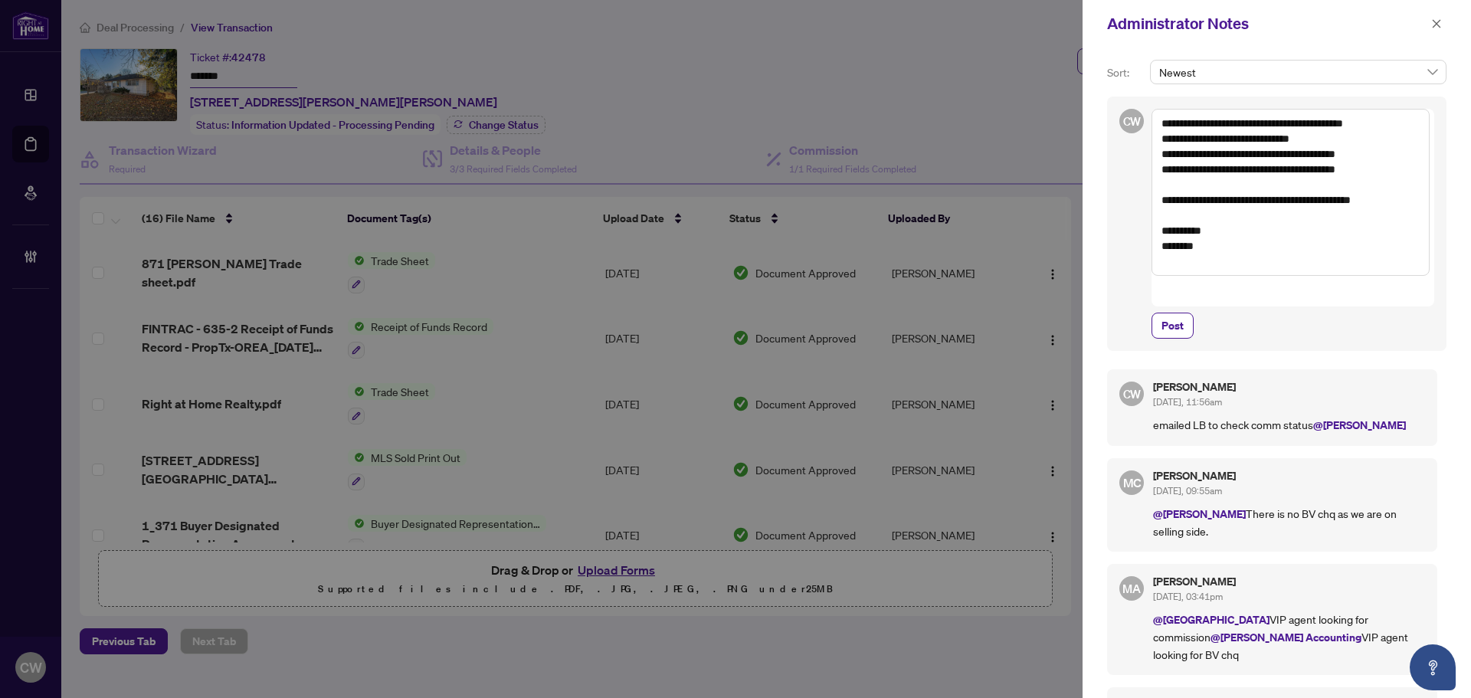
click at [1165, 242] on textarea "**********" at bounding box center [1290, 192] width 278 height 167
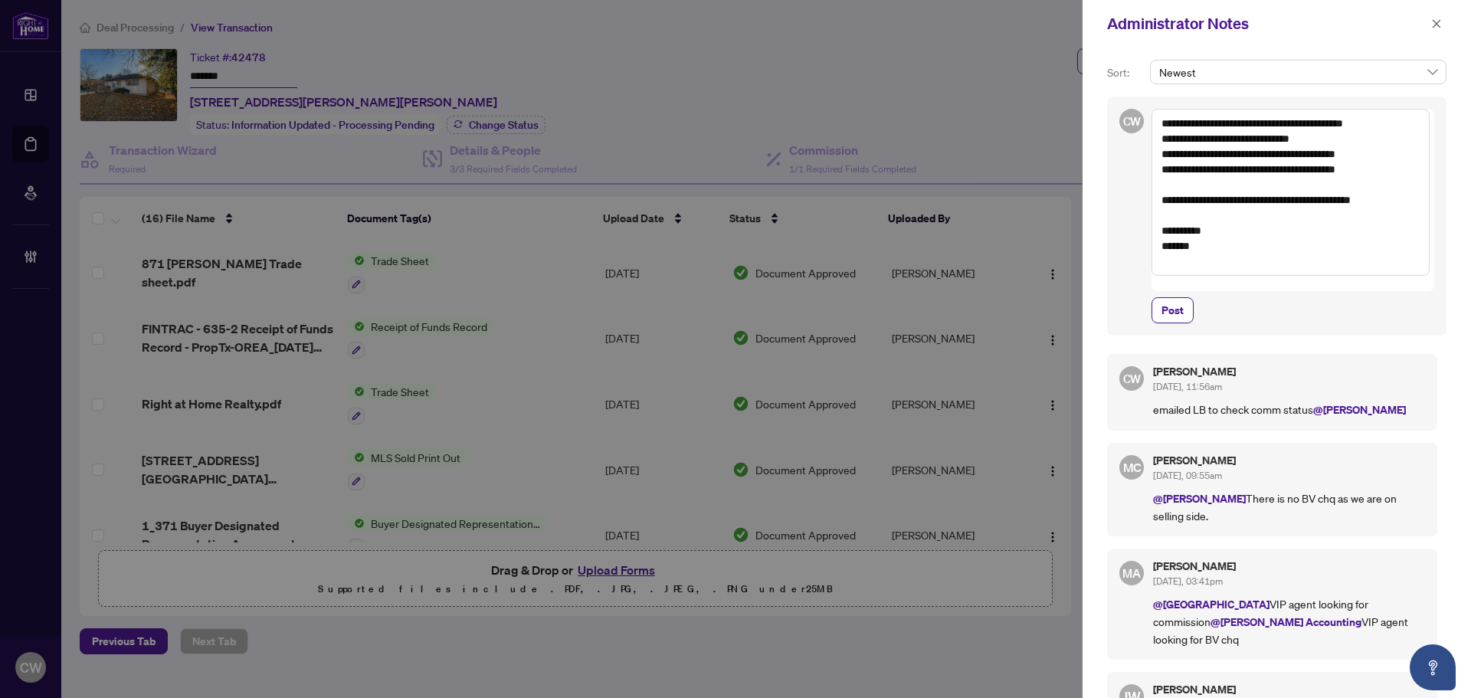
click at [1207, 260] on textarea "**********" at bounding box center [1290, 192] width 278 height 167
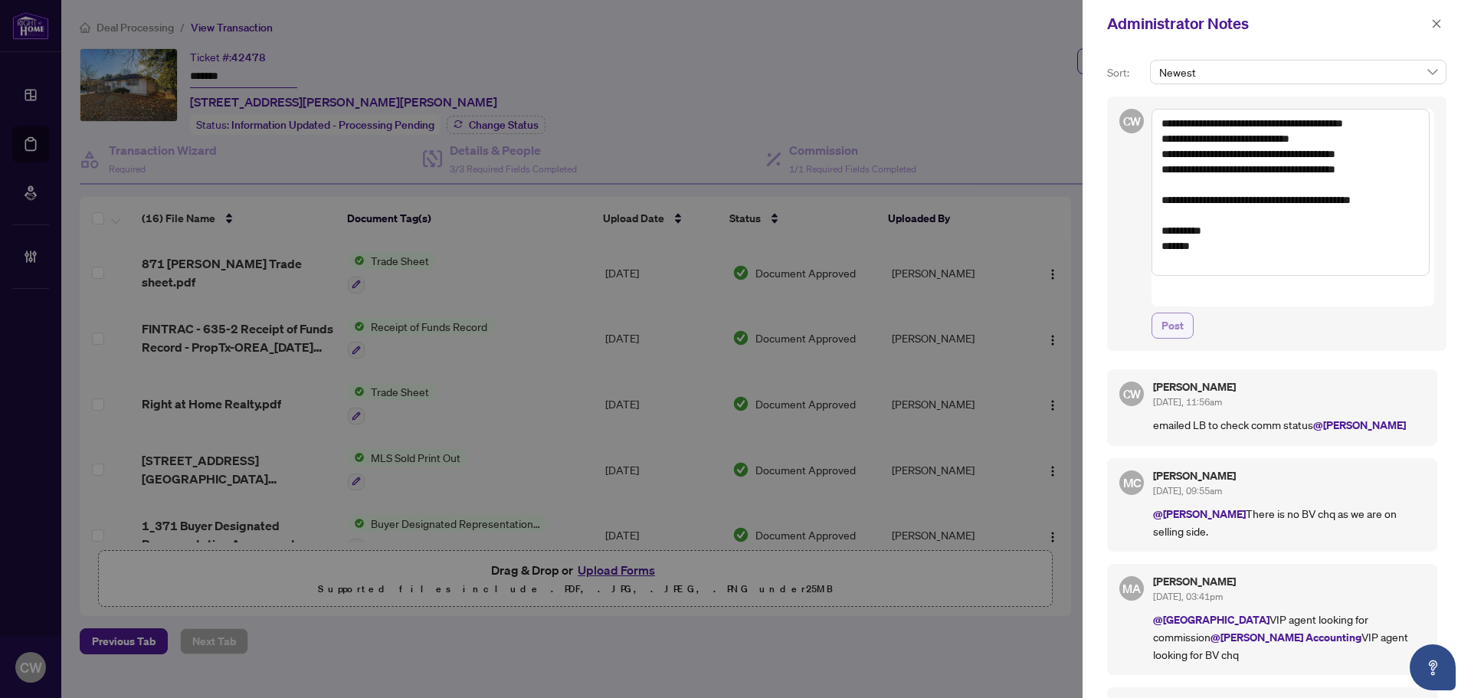
type textarea "**********"
click at [1173, 313] on span "Post" at bounding box center [1172, 325] width 22 height 25
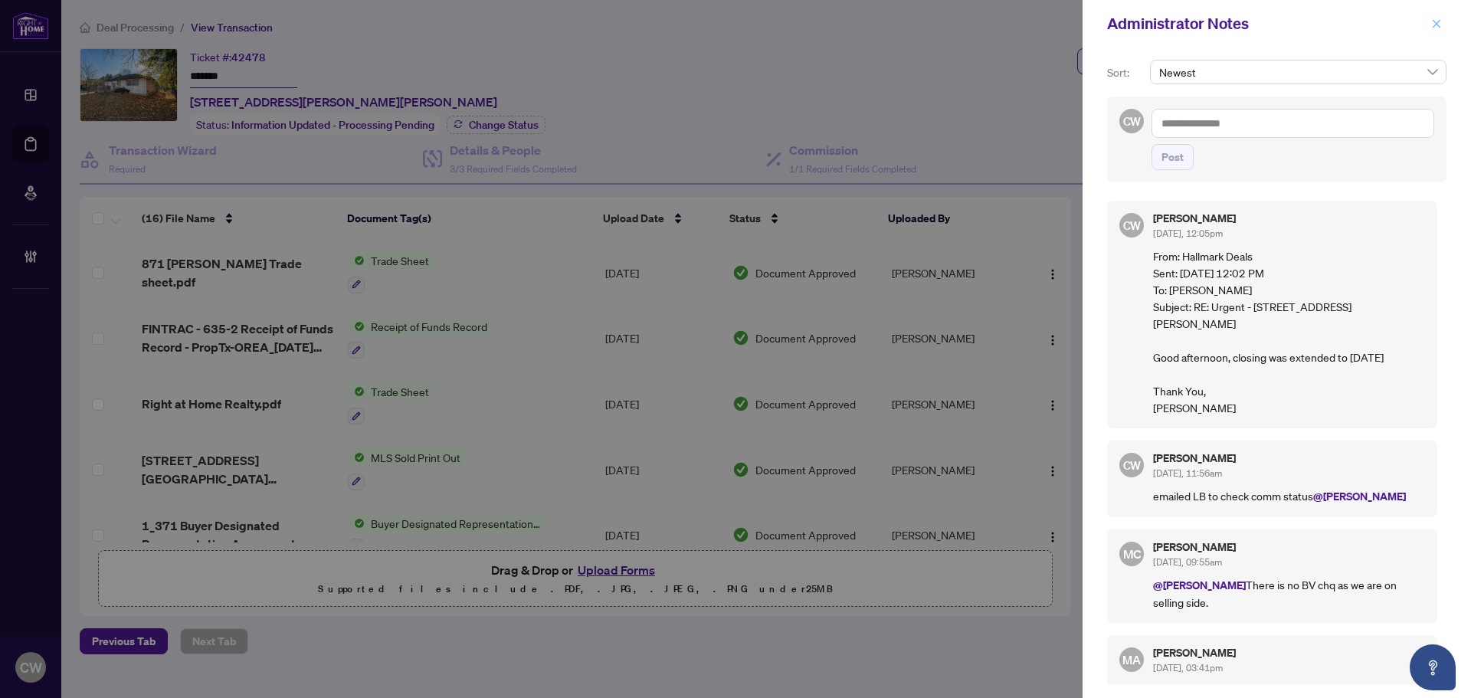
click at [1431, 19] on icon "close" at bounding box center [1436, 23] width 11 height 11
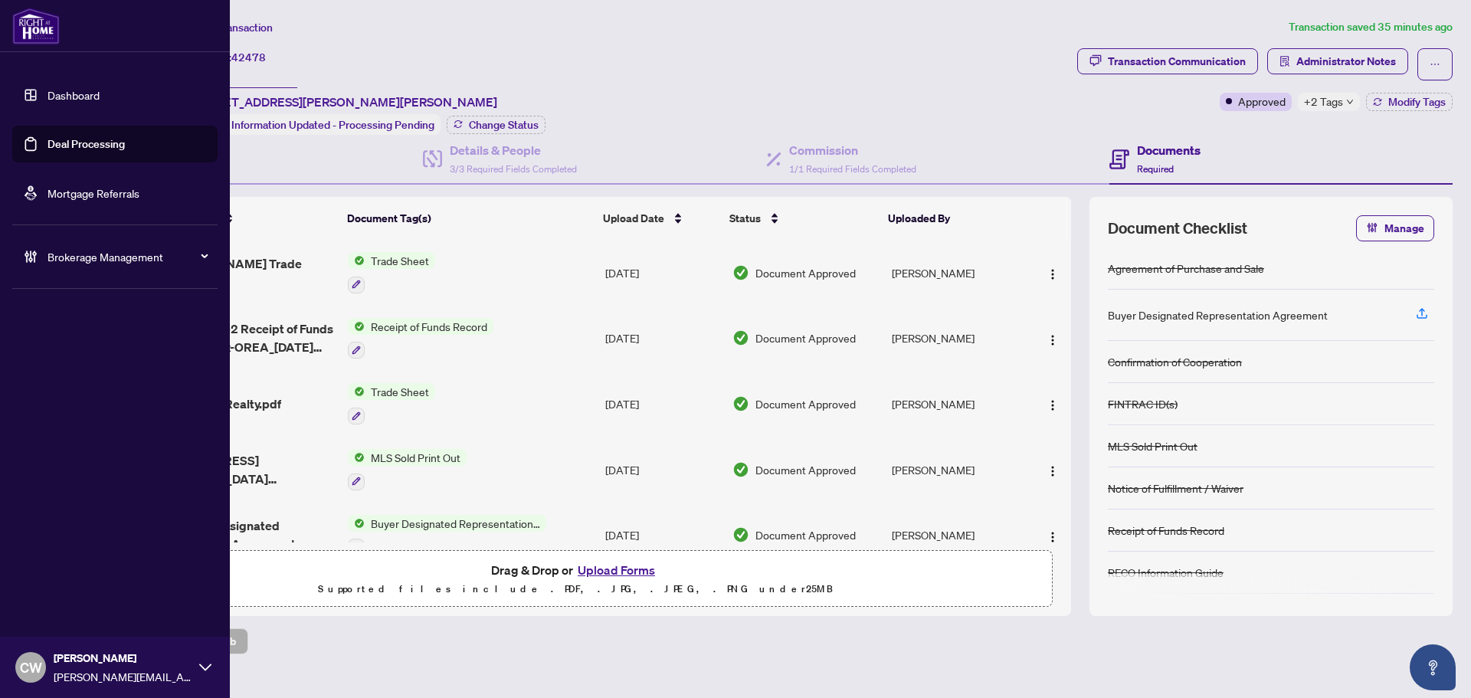
click at [47, 151] on link "Deal Processing" at bounding box center [85, 144] width 77 height 14
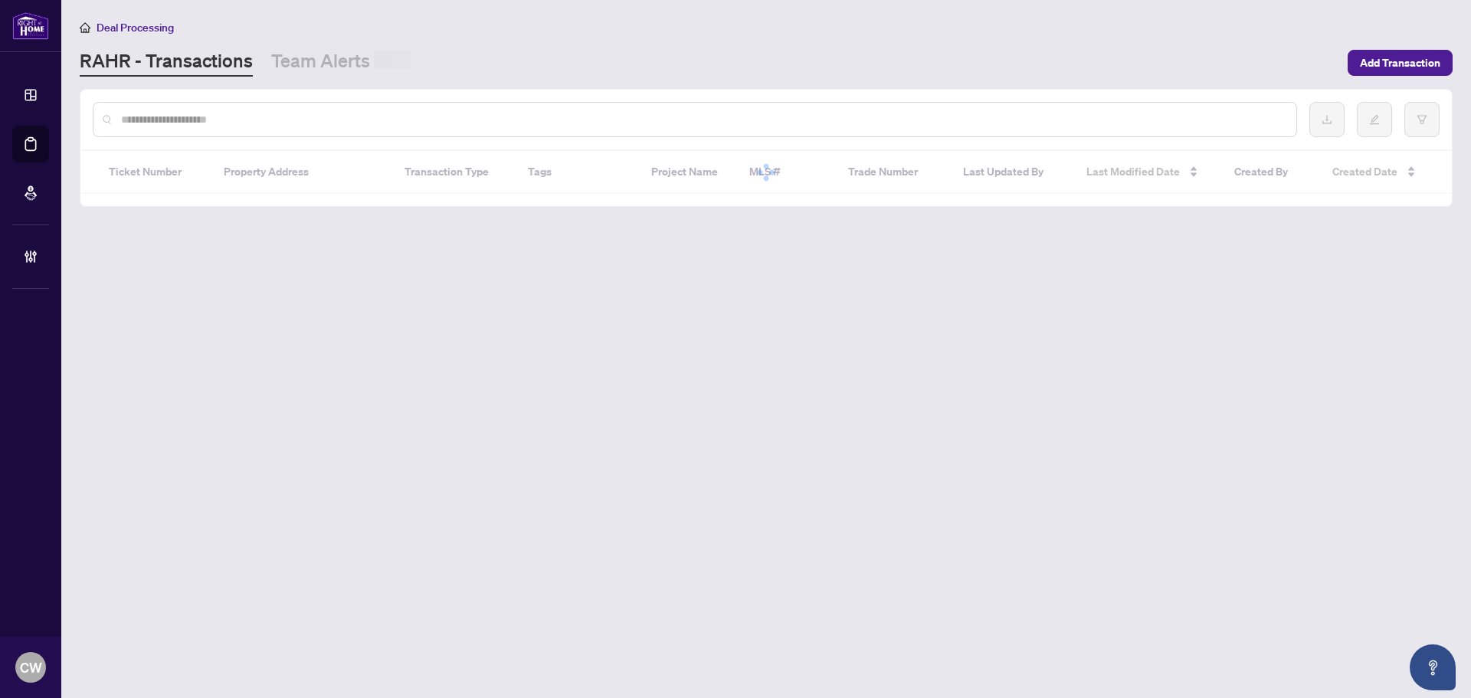
click at [247, 123] on input "text" at bounding box center [702, 119] width 1163 height 17
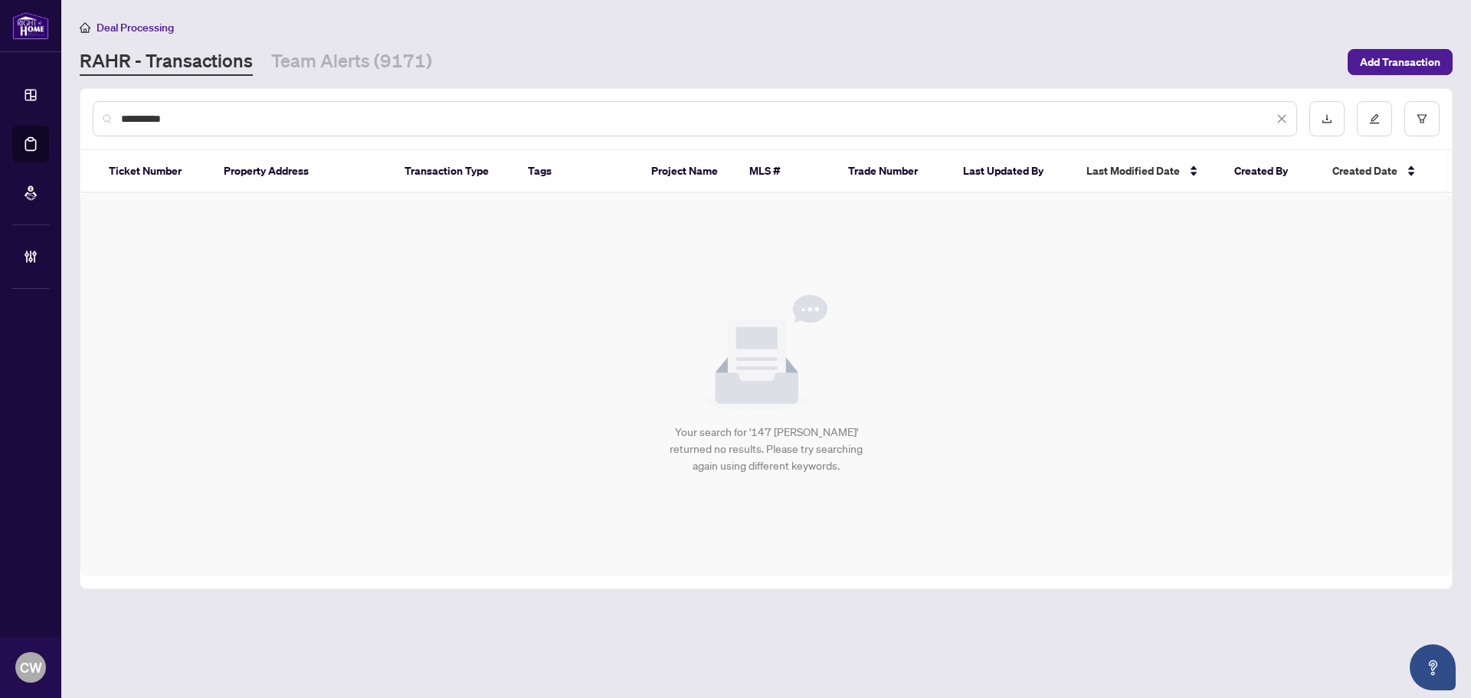
drag, startPoint x: 946, startPoint y: 503, endPoint x: 577, endPoint y: 38, distance: 593.8
click at [946, 503] on div "Your search for '147 [PERSON_NAME]' returned no results. Please try searching a…" at bounding box center [765, 384] width 1371 height 383
click at [174, 111] on input "**********" at bounding box center [697, 118] width 1152 height 17
drag, startPoint x: 215, startPoint y: 128, endPoint x: 89, endPoint y: 118, distance: 126.8
click at [89, 118] on div "**********" at bounding box center [765, 119] width 1371 height 60
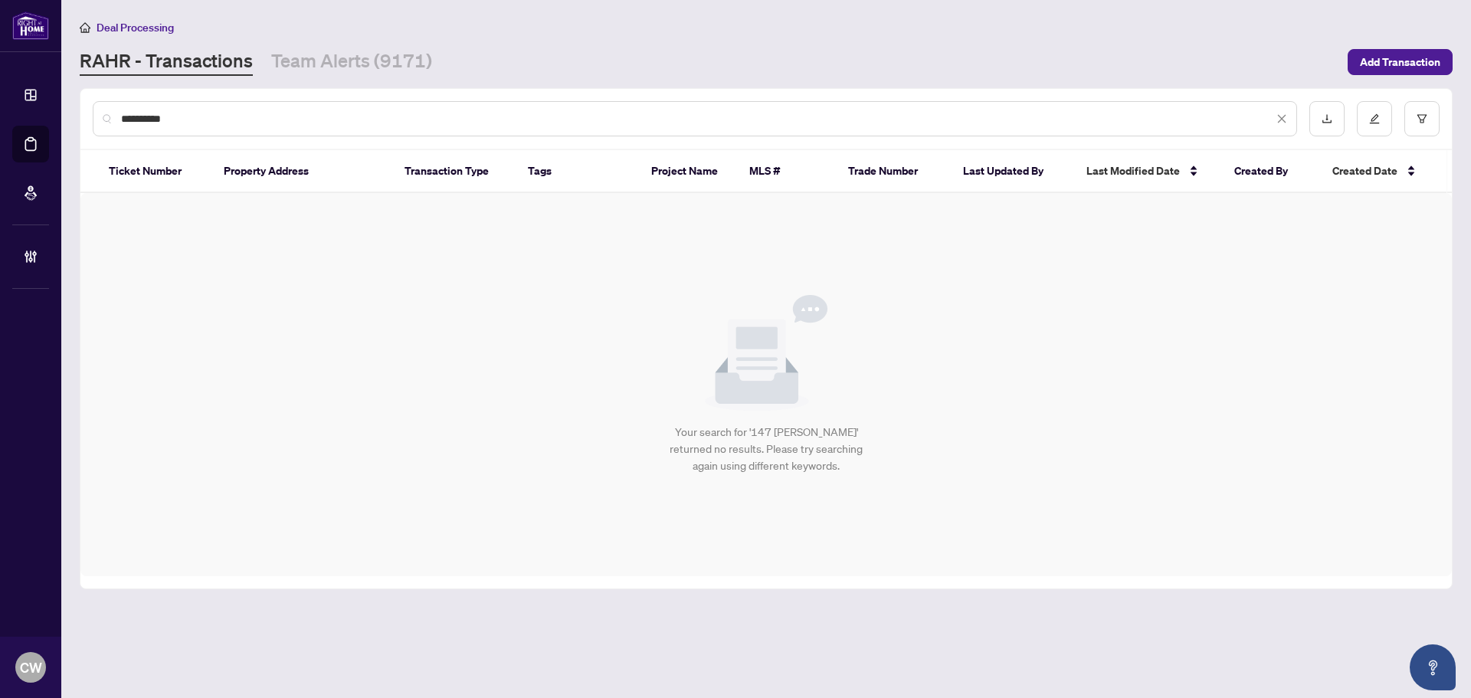
drag, startPoint x: 205, startPoint y: 125, endPoint x: 67, endPoint y: 103, distance: 139.6
click at [67, 103] on main "**********" at bounding box center [766, 349] width 1410 height 698
paste input "text"
type input "*******"
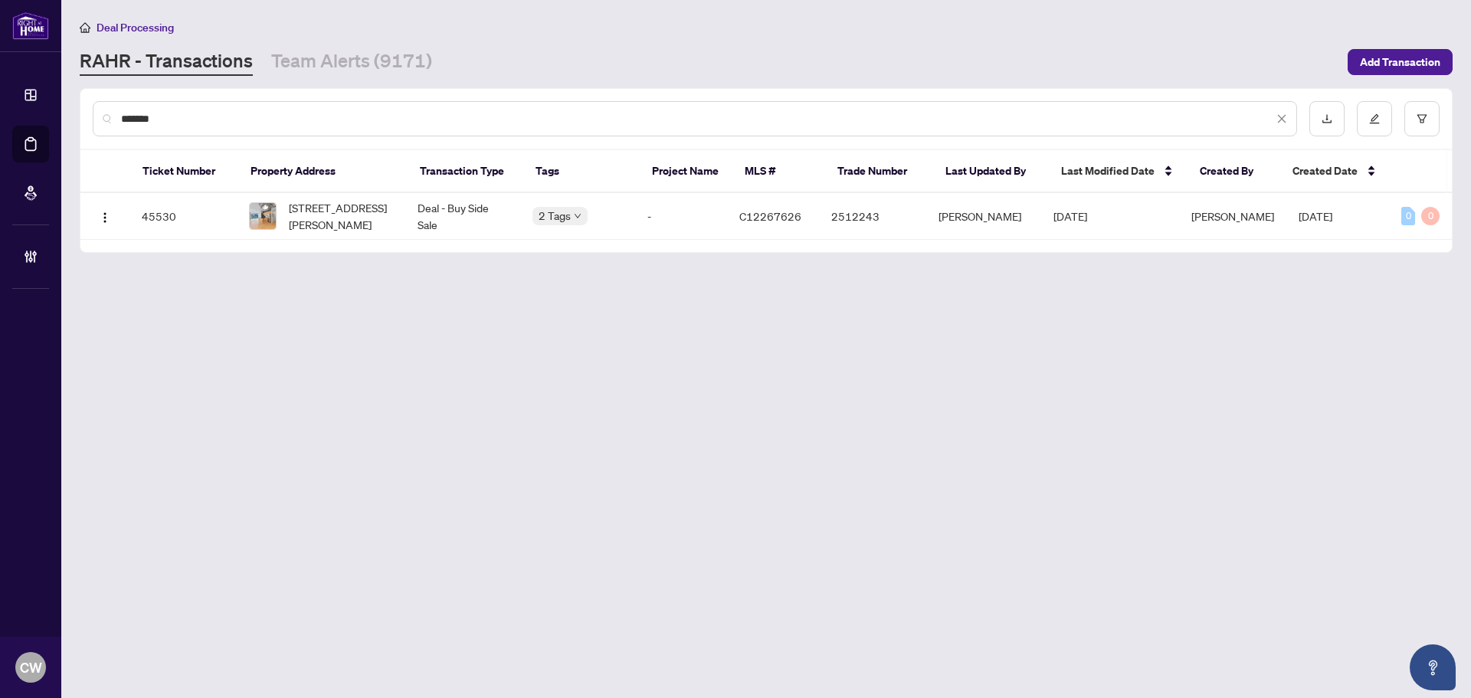
click at [352, 221] on span "[STREET_ADDRESS][PERSON_NAME]" at bounding box center [341, 216] width 104 height 34
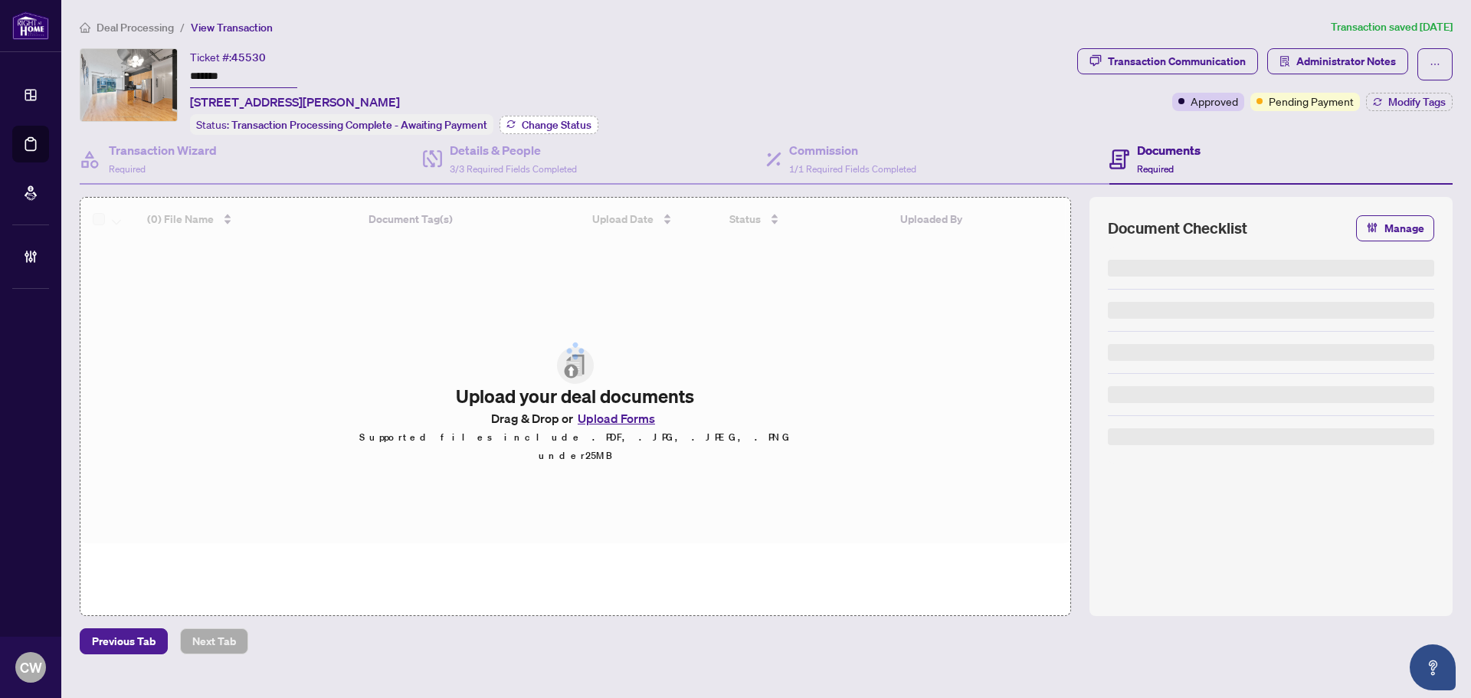
click at [541, 123] on span "Change Status" at bounding box center [557, 125] width 70 height 11
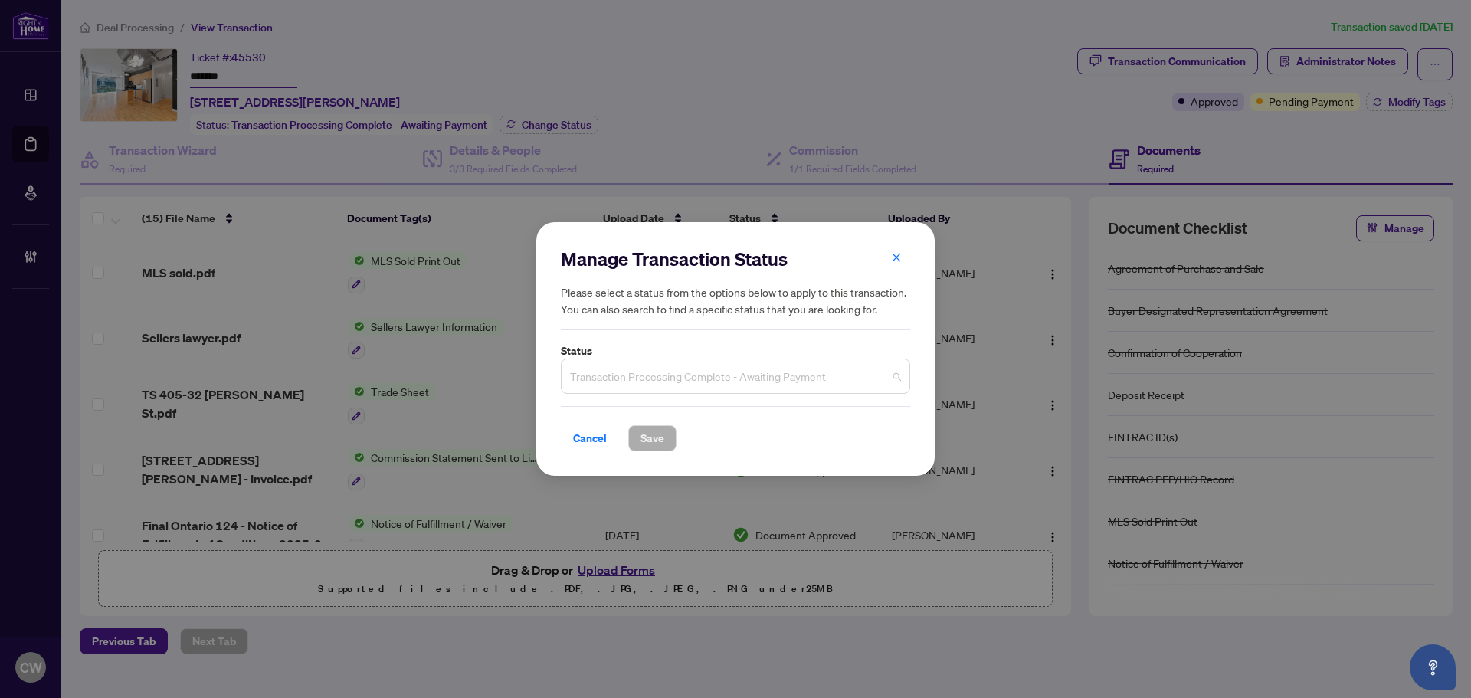
click at [679, 382] on span "Transaction Processing Complete - Awaiting Payment" at bounding box center [735, 376] width 331 height 29
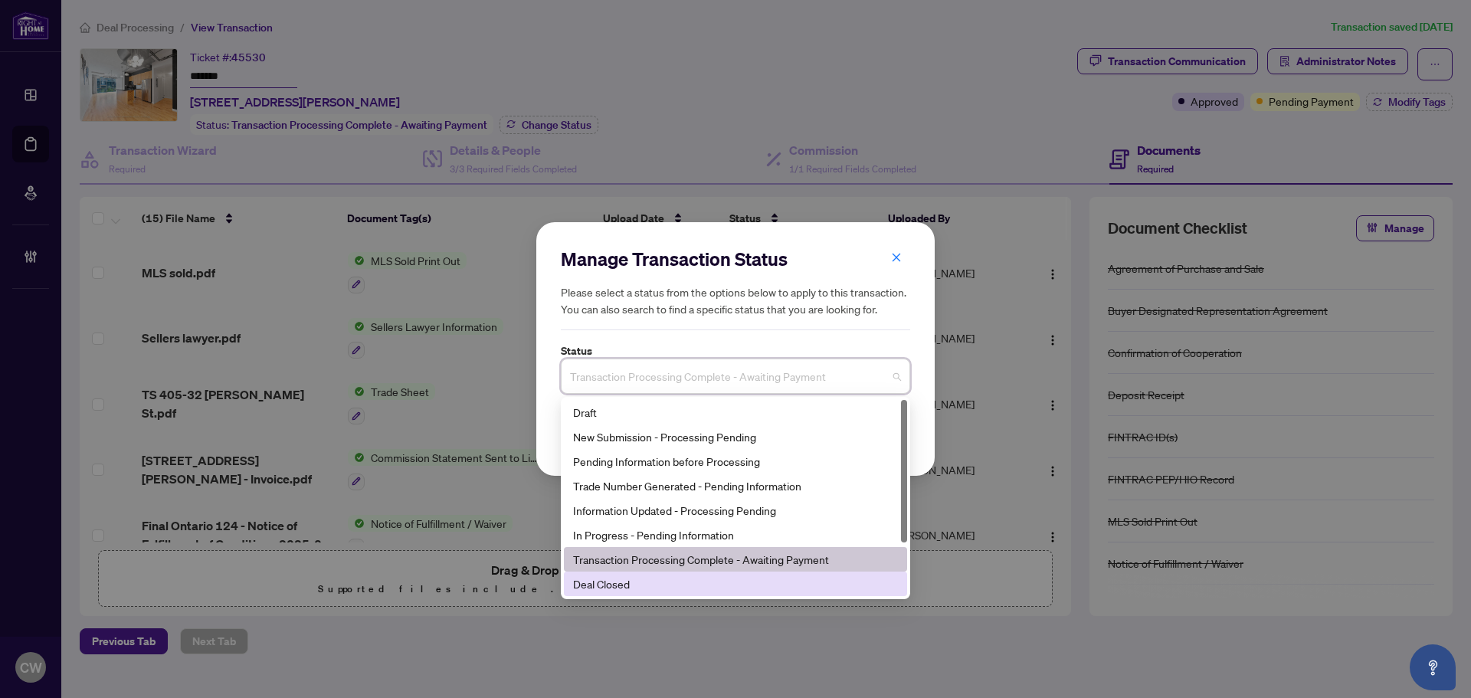
click at [638, 579] on div "Deal Closed" at bounding box center [735, 583] width 325 height 17
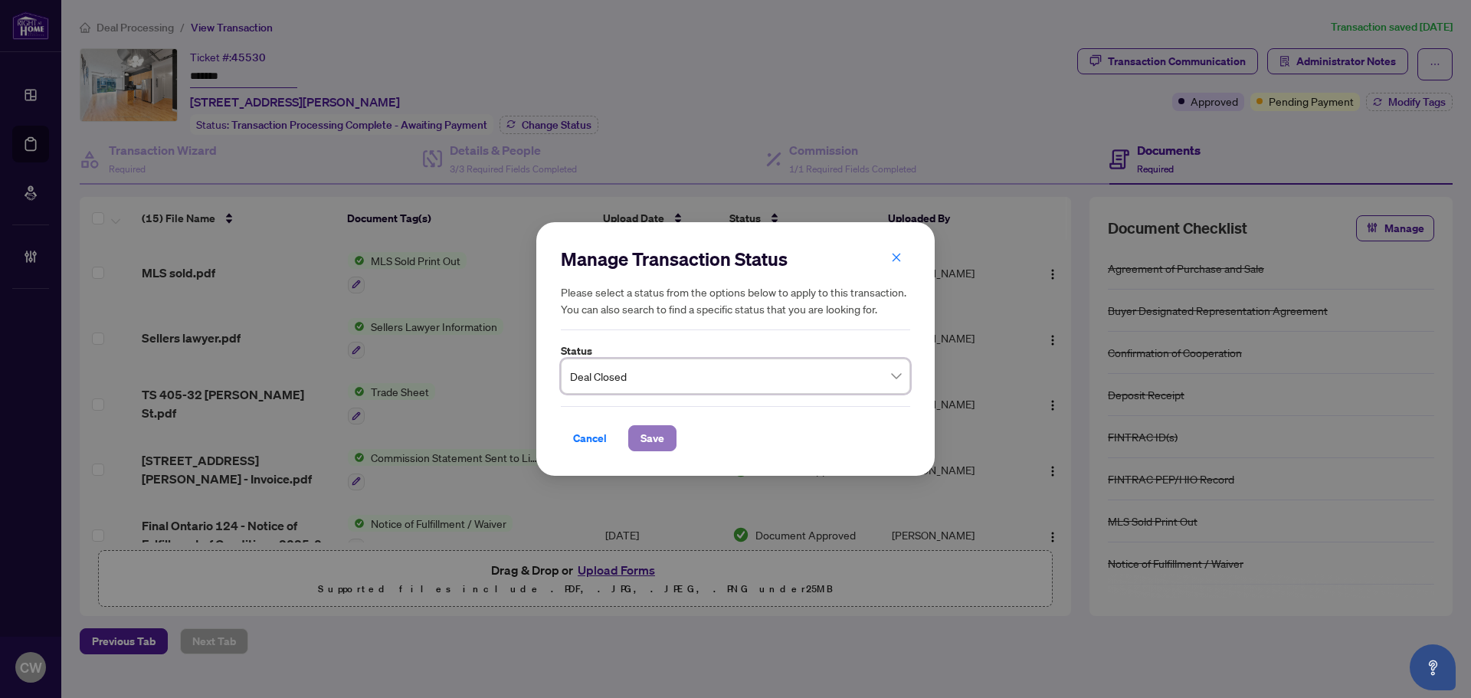
click at [646, 434] on span "Save" at bounding box center [652, 438] width 24 height 25
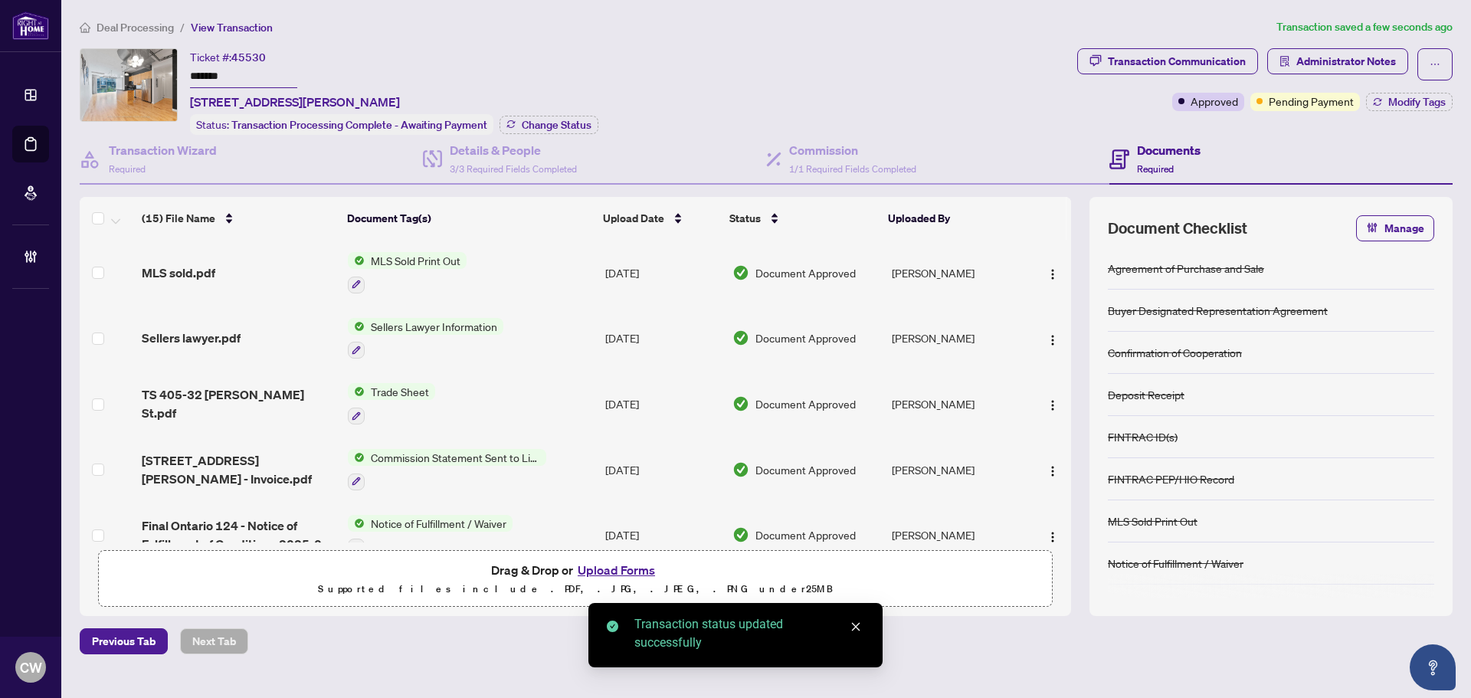
click at [1413, 104] on span "Modify Tags" at bounding box center [1416, 102] width 57 height 11
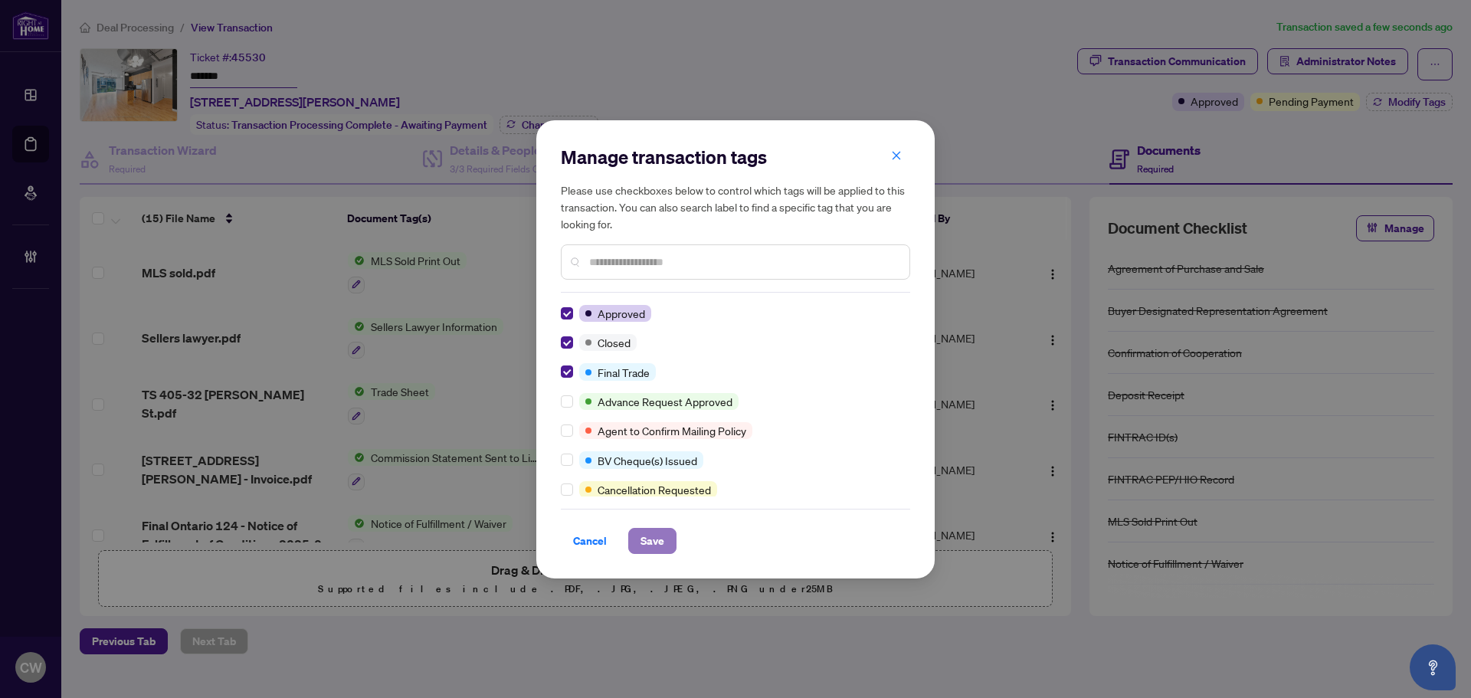
click at [644, 539] on span "Save" at bounding box center [652, 541] width 24 height 25
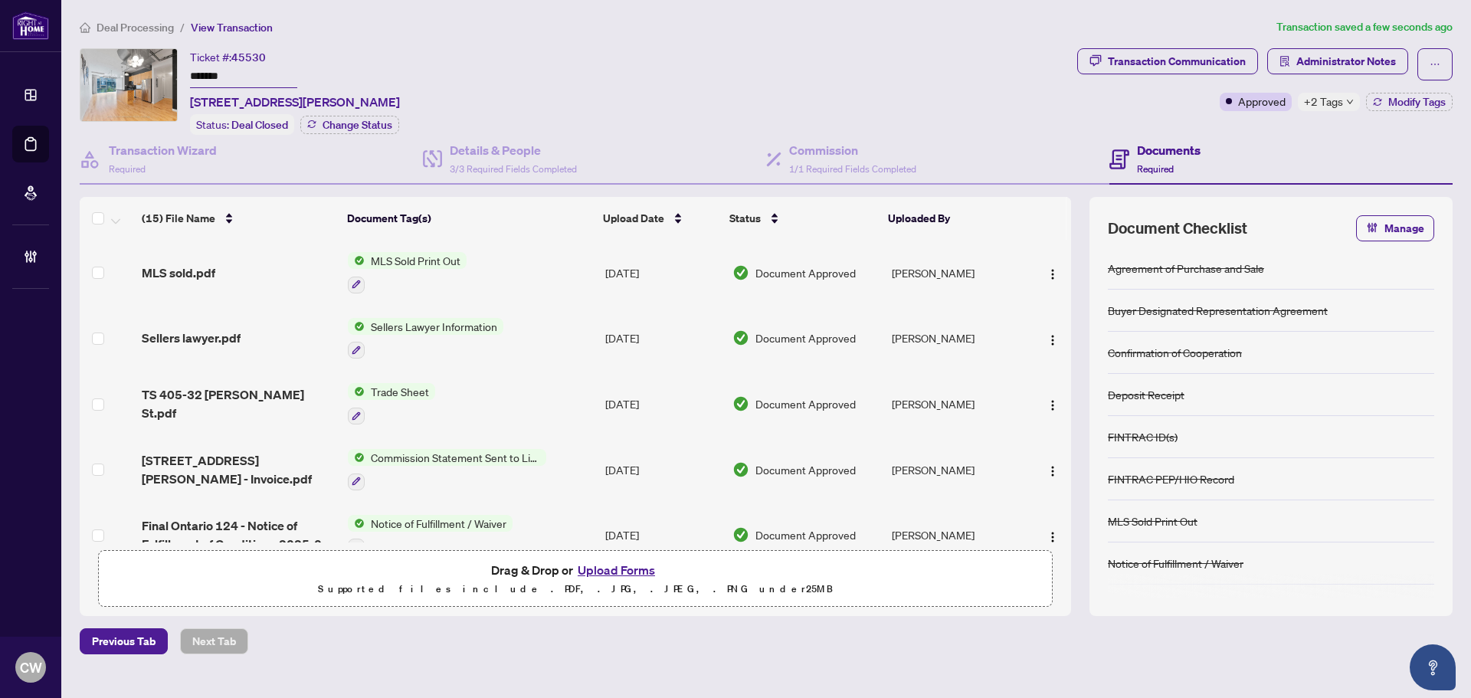
click at [211, 396] on span "TS 405-32 [PERSON_NAME] St.pdf" at bounding box center [239, 403] width 194 height 37
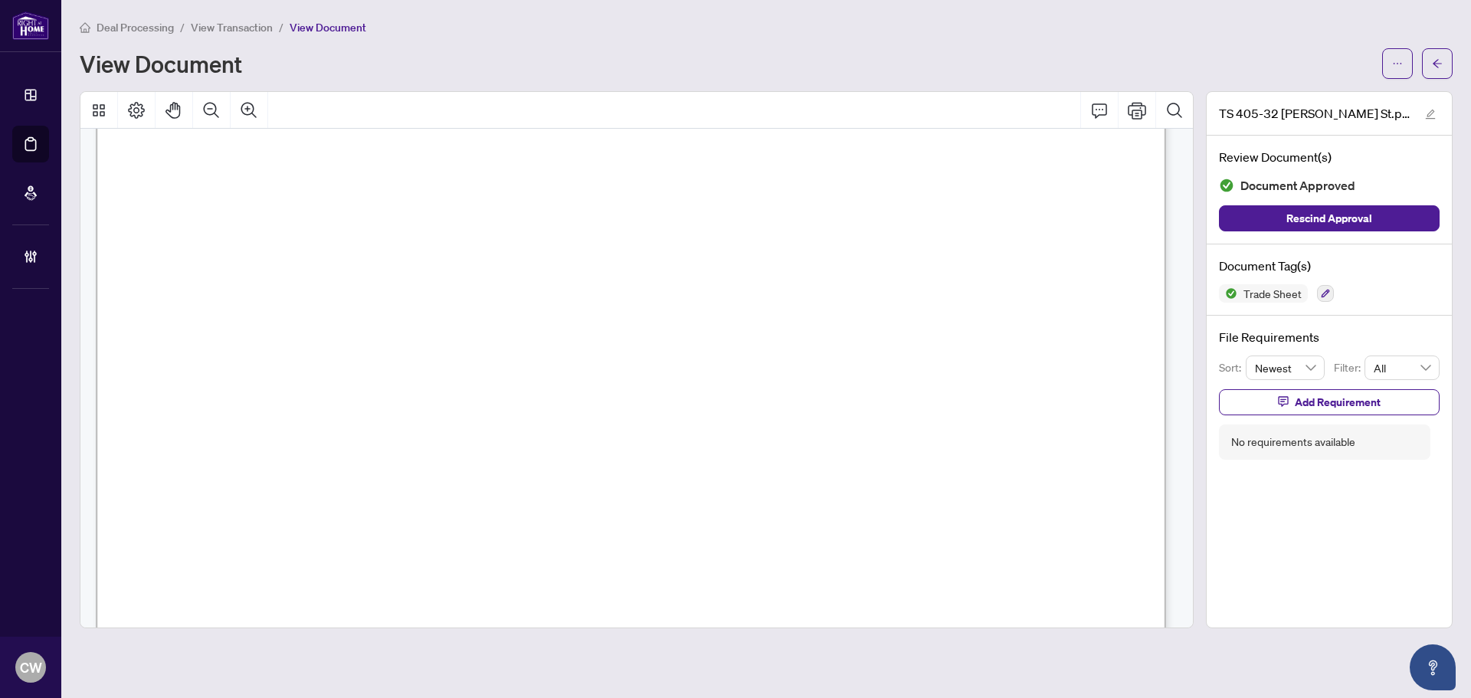
scroll to position [536, 0]
click at [1443, 60] on button "button" at bounding box center [1437, 63] width 31 height 31
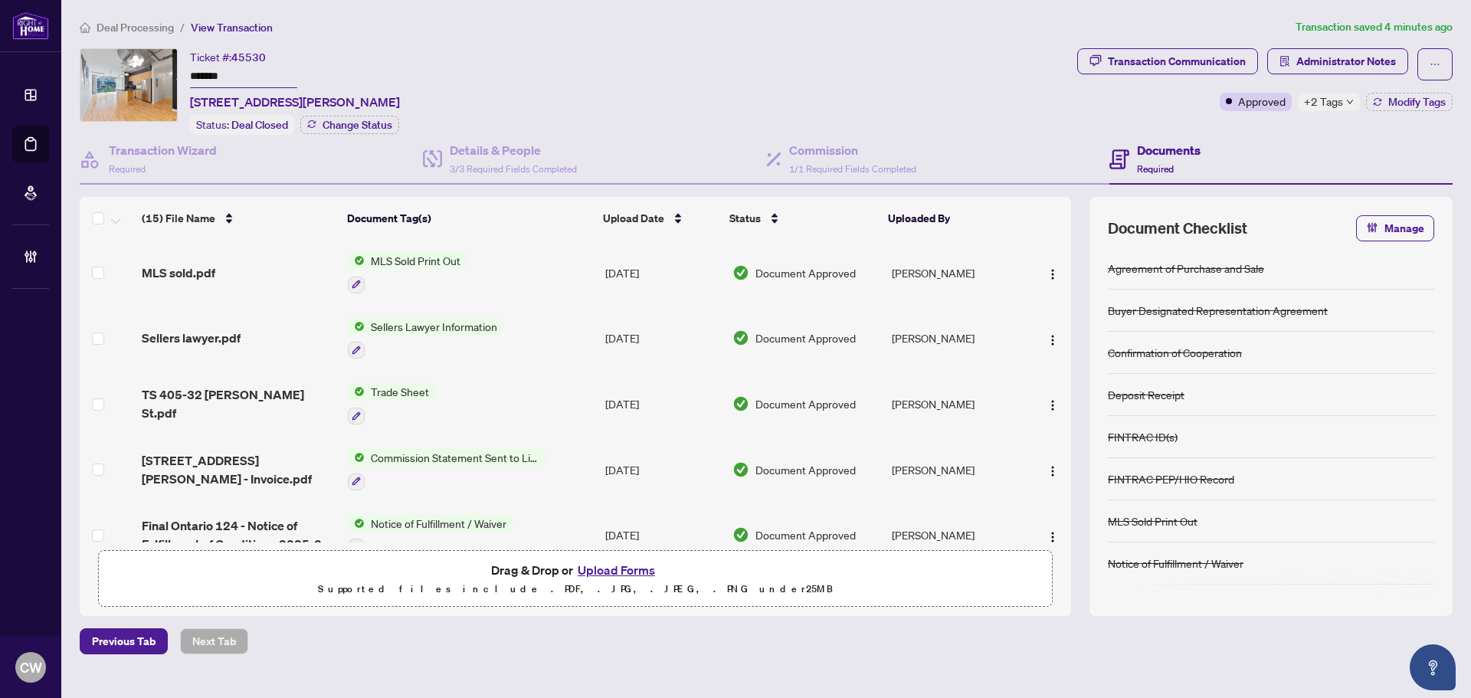
click at [628, 572] on button "Upload Forms" at bounding box center [616, 570] width 87 height 20
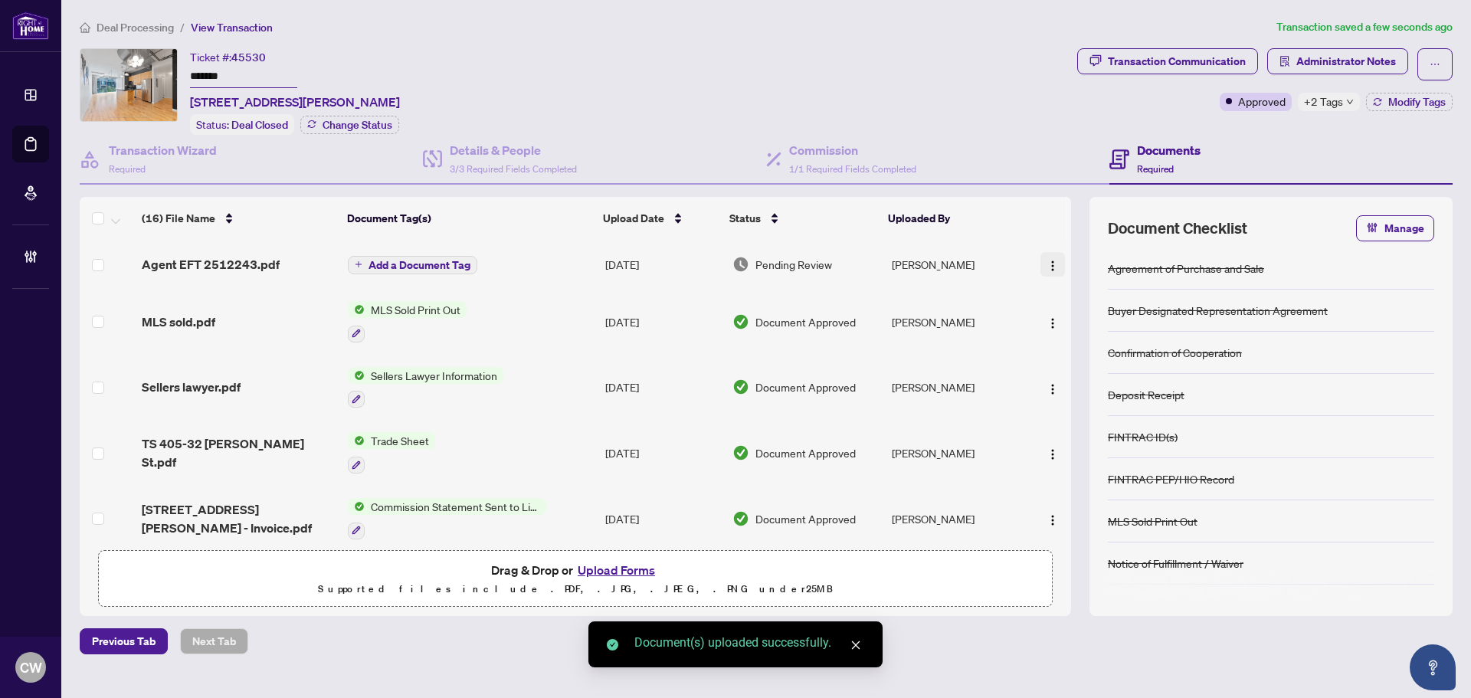
click at [1047, 261] on img "button" at bounding box center [1052, 266] width 12 height 12
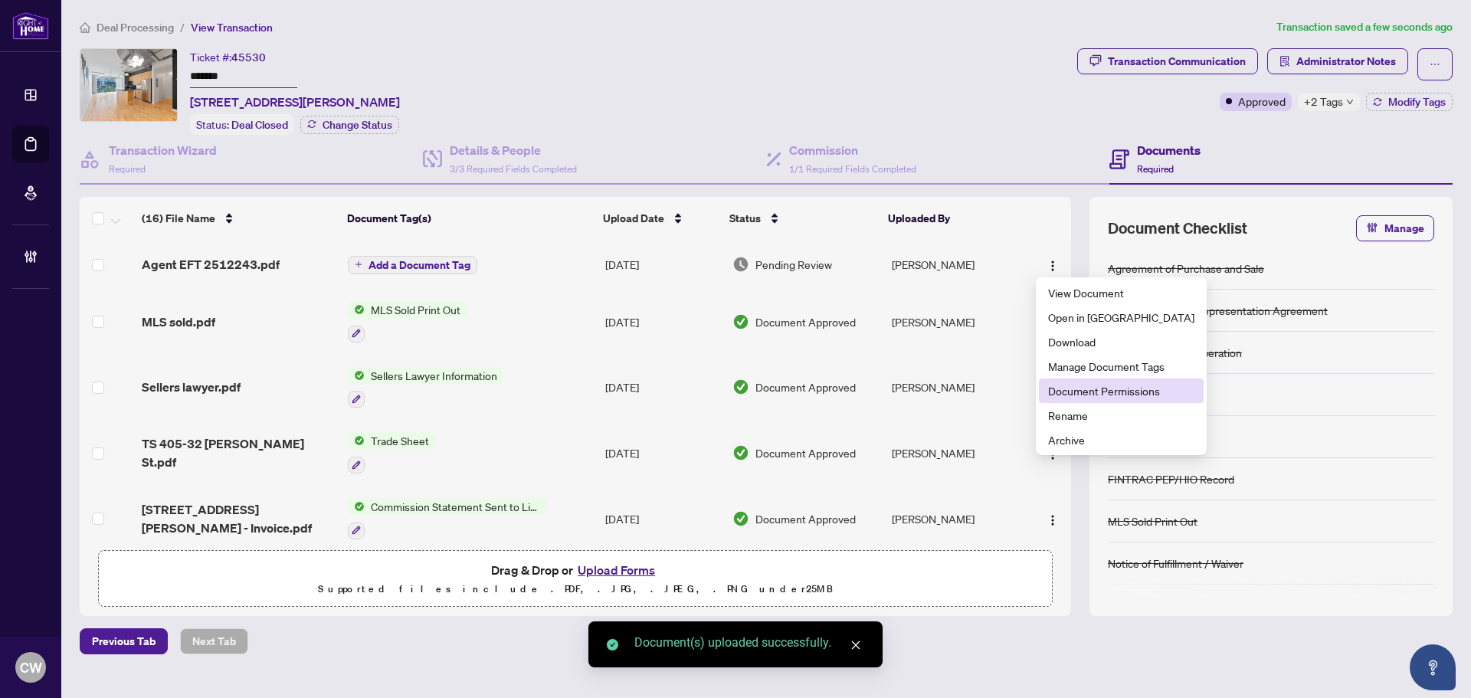
click at [1085, 385] on span "Document Permissions" at bounding box center [1121, 390] width 146 height 17
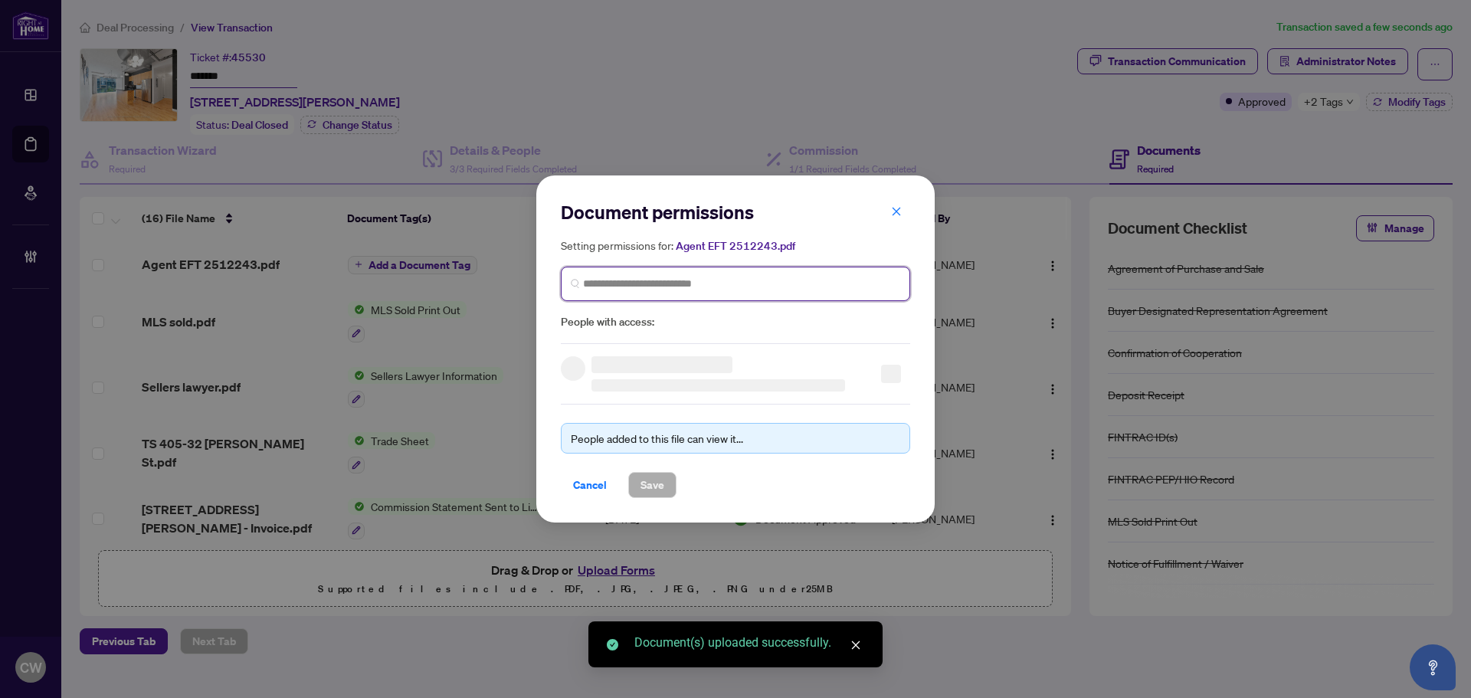
click at [746, 287] on input "search" at bounding box center [741, 284] width 317 height 16
paste input "*******"
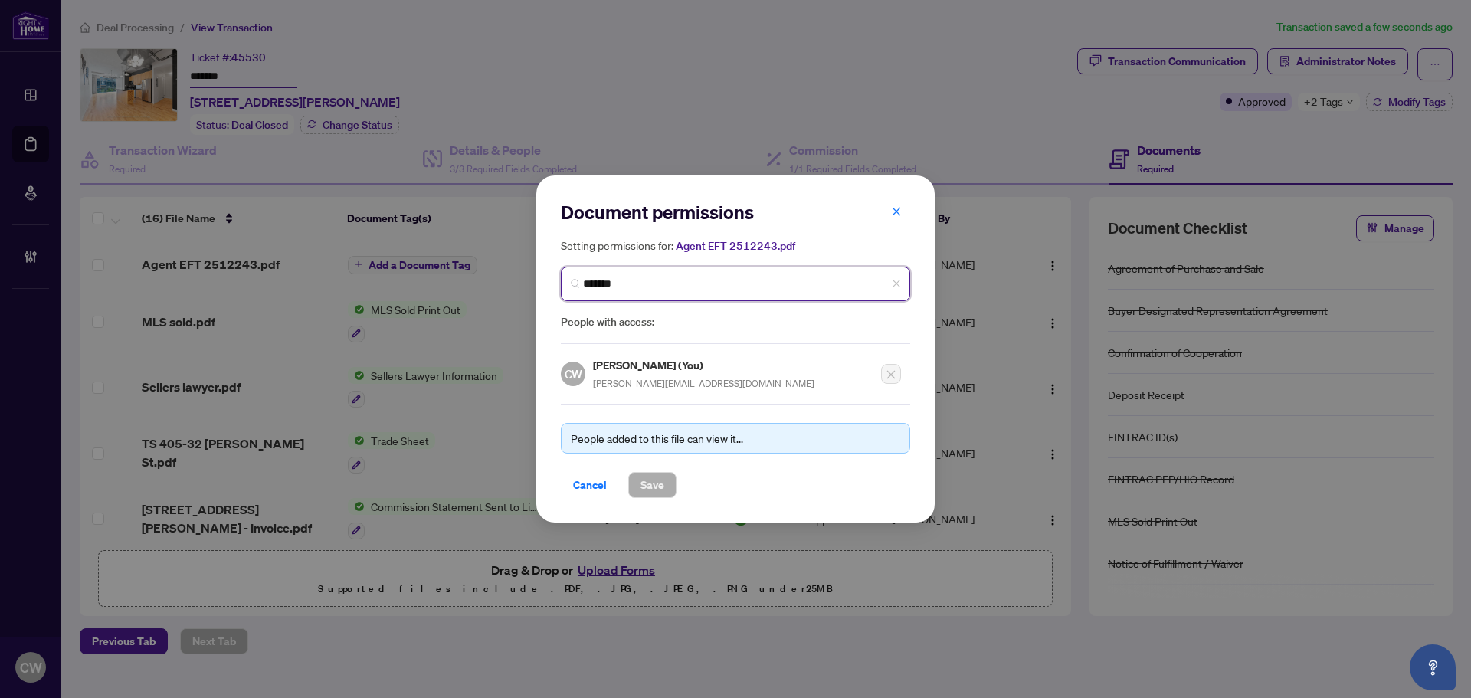
click at [657, 286] on input "*******" at bounding box center [741, 284] width 317 height 16
drag, startPoint x: 657, startPoint y: 286, endPoint x: 546, endPoint y: 284, distance: 111.1
click at [546, 284] on div "Document permissions Setting permissions for: Agent EFT 2512243.pdf ******* Age…" at bounding box center [735, 348] width 398 height 347
paste input "**********"
type input "**********"
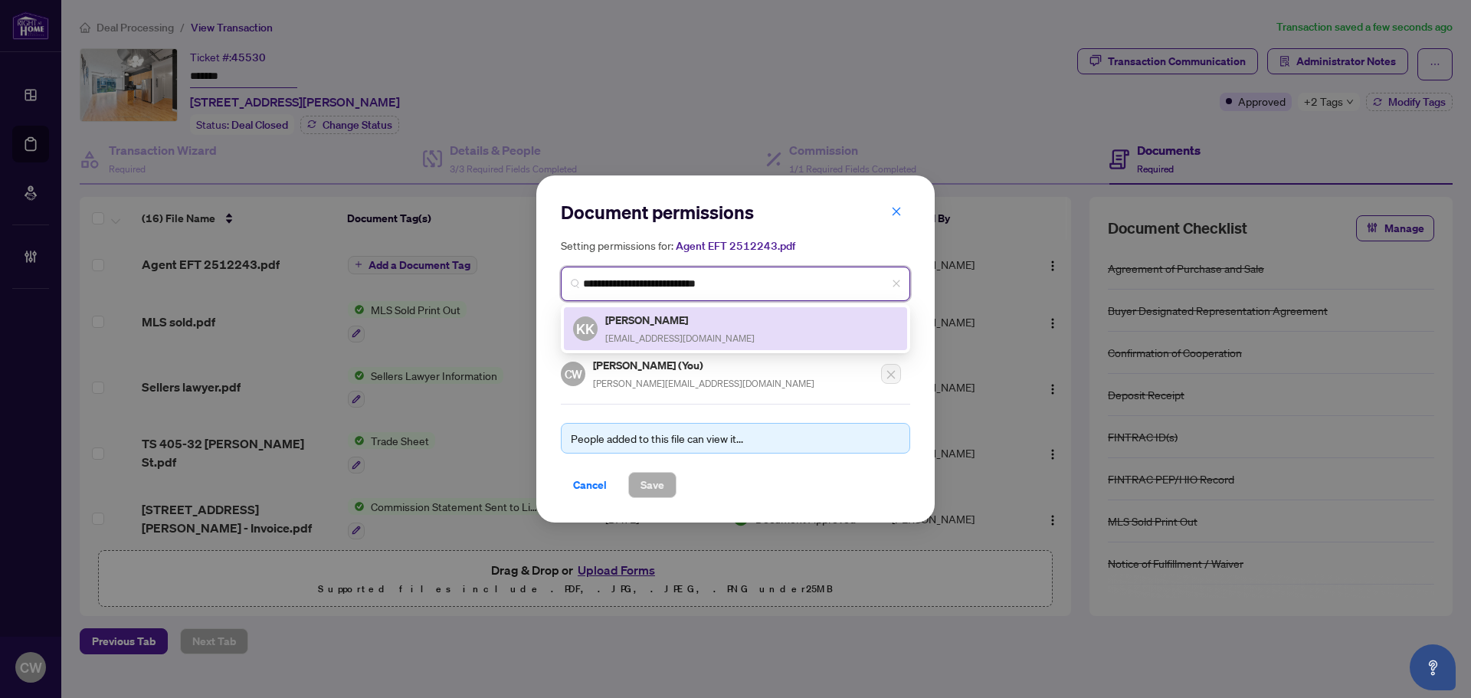
click at [644, 325] on h5 "[PERSON_NAME]" at bounding box center [679, 320] width 149 height 18
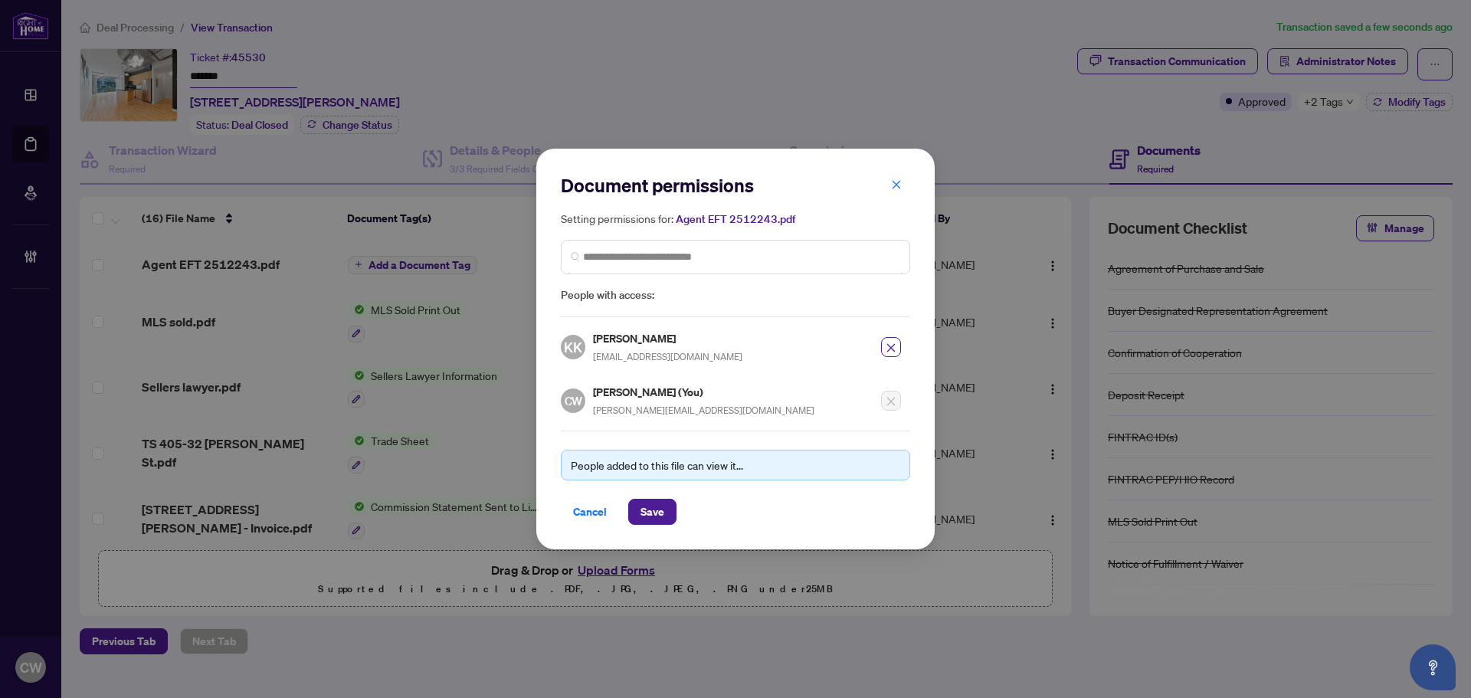
click at [644, 486] on div "People added to this file can view it... Cancel Save" at bounding box center [735, 478] width 349 height 94
click at [646, 499] on span "Save" at bounding box center [652, 511] width 24 height 25
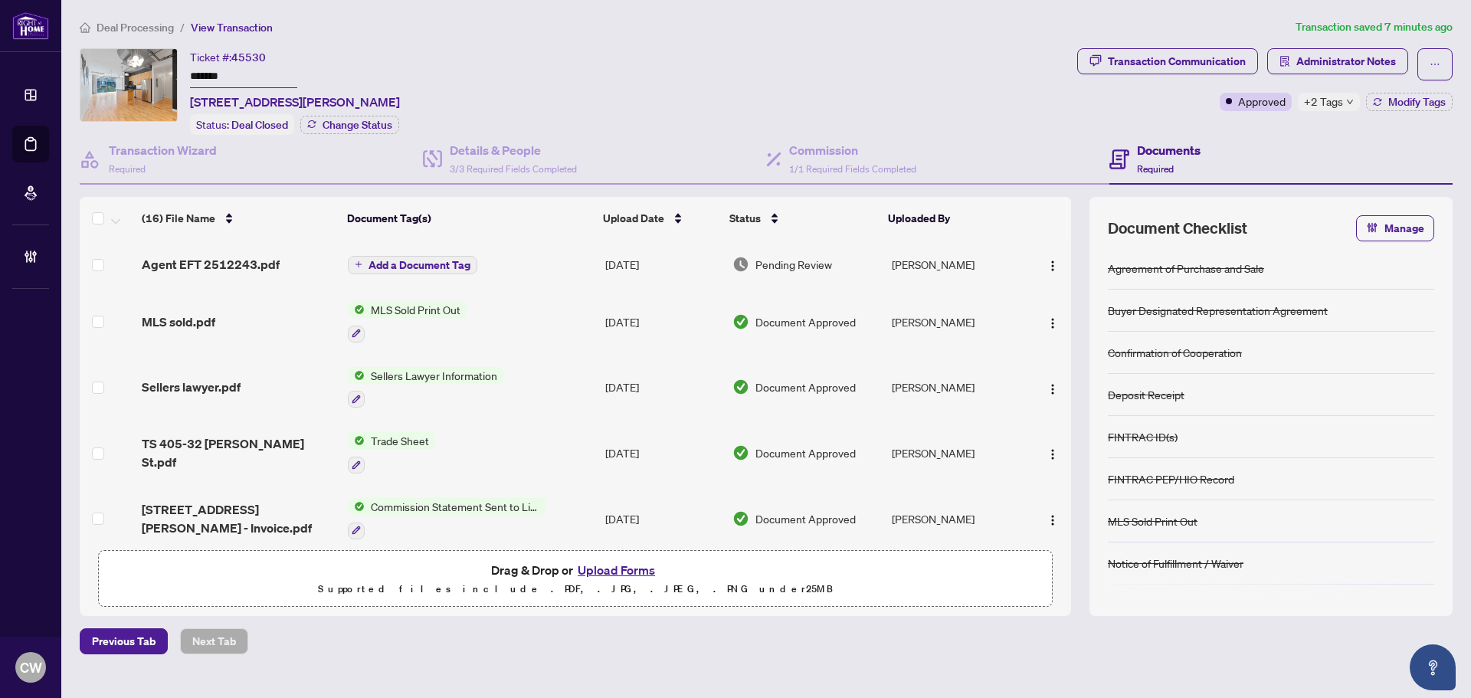
drag, startPoint x: 45, startPoint y: 147, endPoint x: 178, endPoint y: 146, distance: 133.3
click at [0, 0] on link "Deal Processing" at bounding box center [0, 0] width 0 height 0
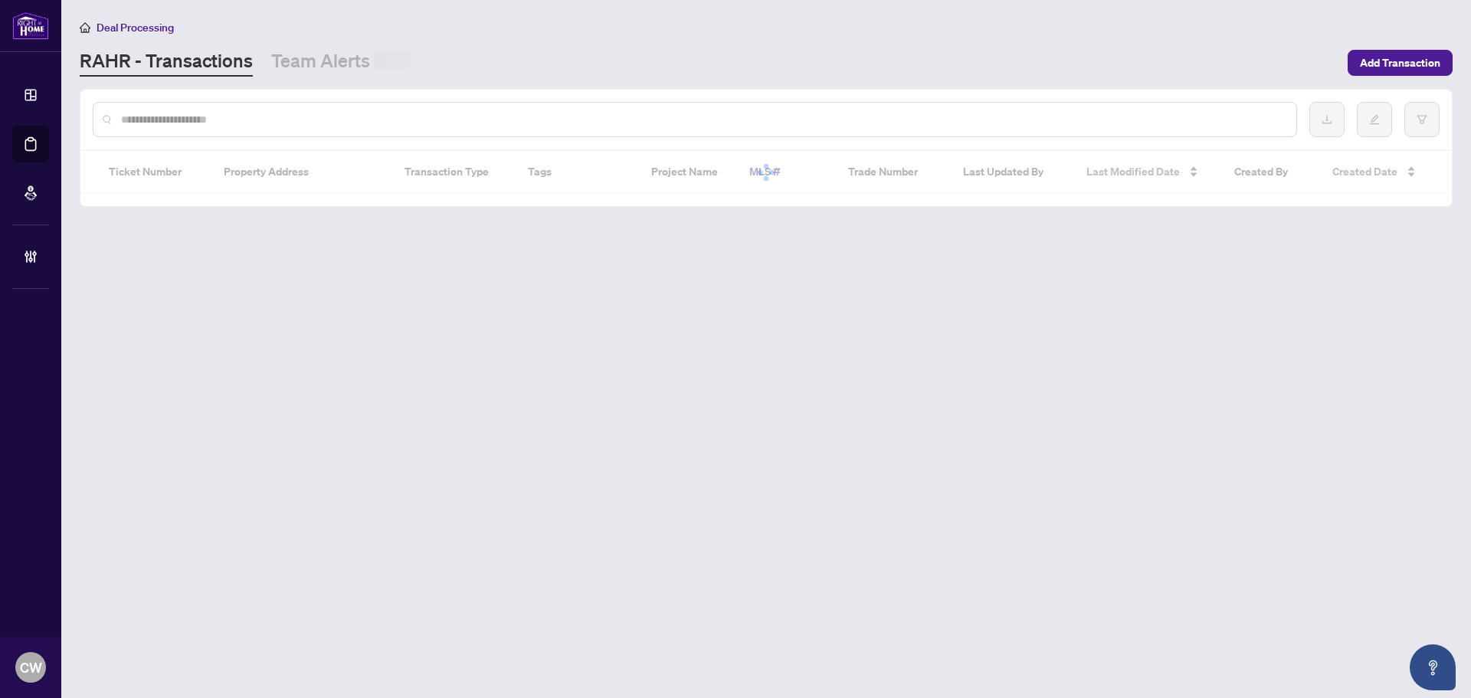
click at [266, 111] on input "text" at bounding box center [702, 119] width 1163 height 17
paste input "*******"
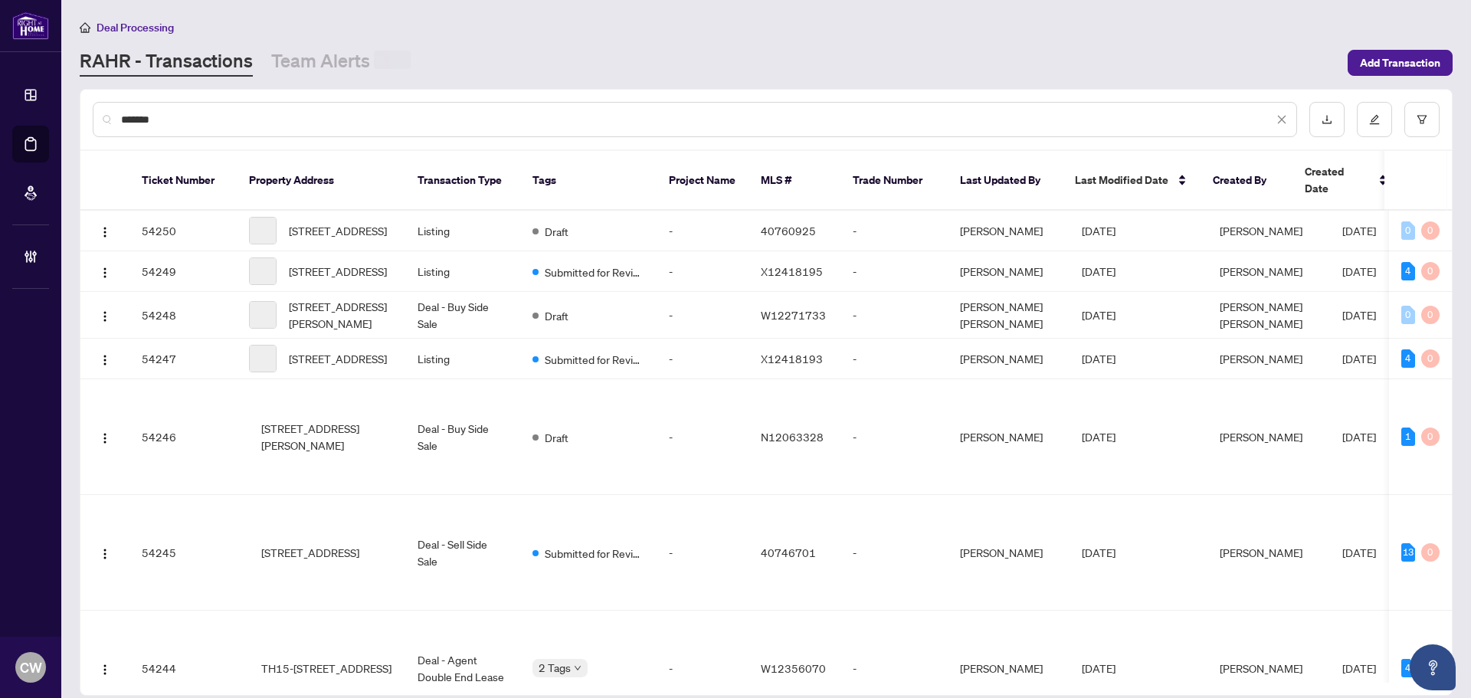
type input "*******"
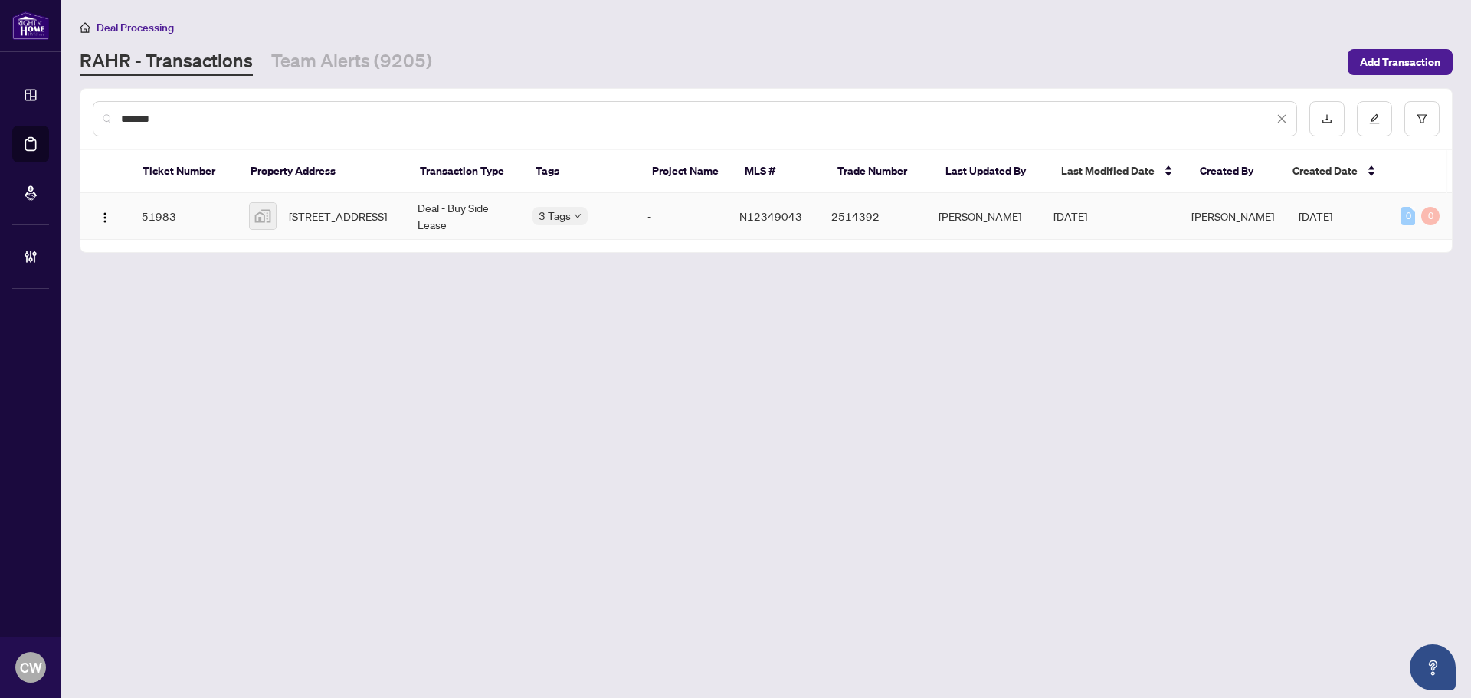
click at [329, 208] on span "[STREET_ADDRESS]" at bounding box center [338, 216] width 98 height 17
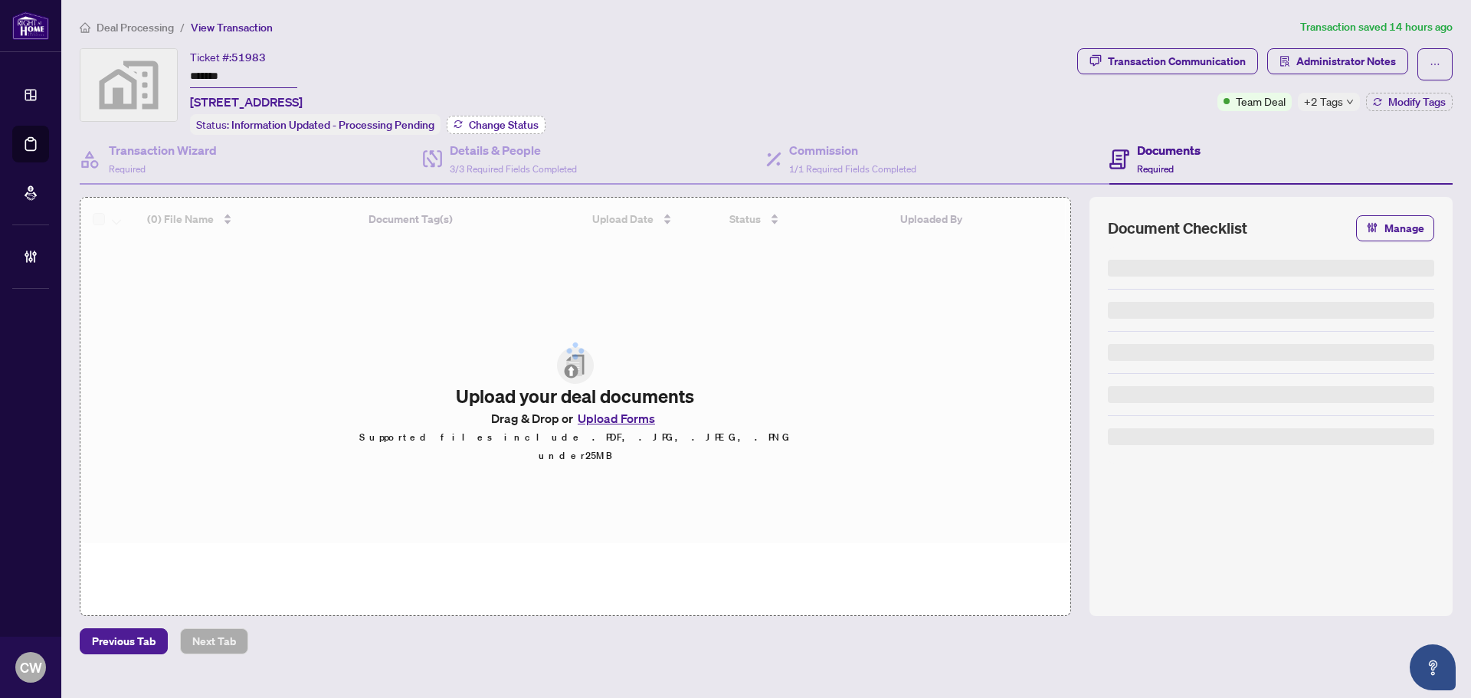
click at [485, 120] on span "Change Status" at bounding box center [504, 125] width 70 height 11
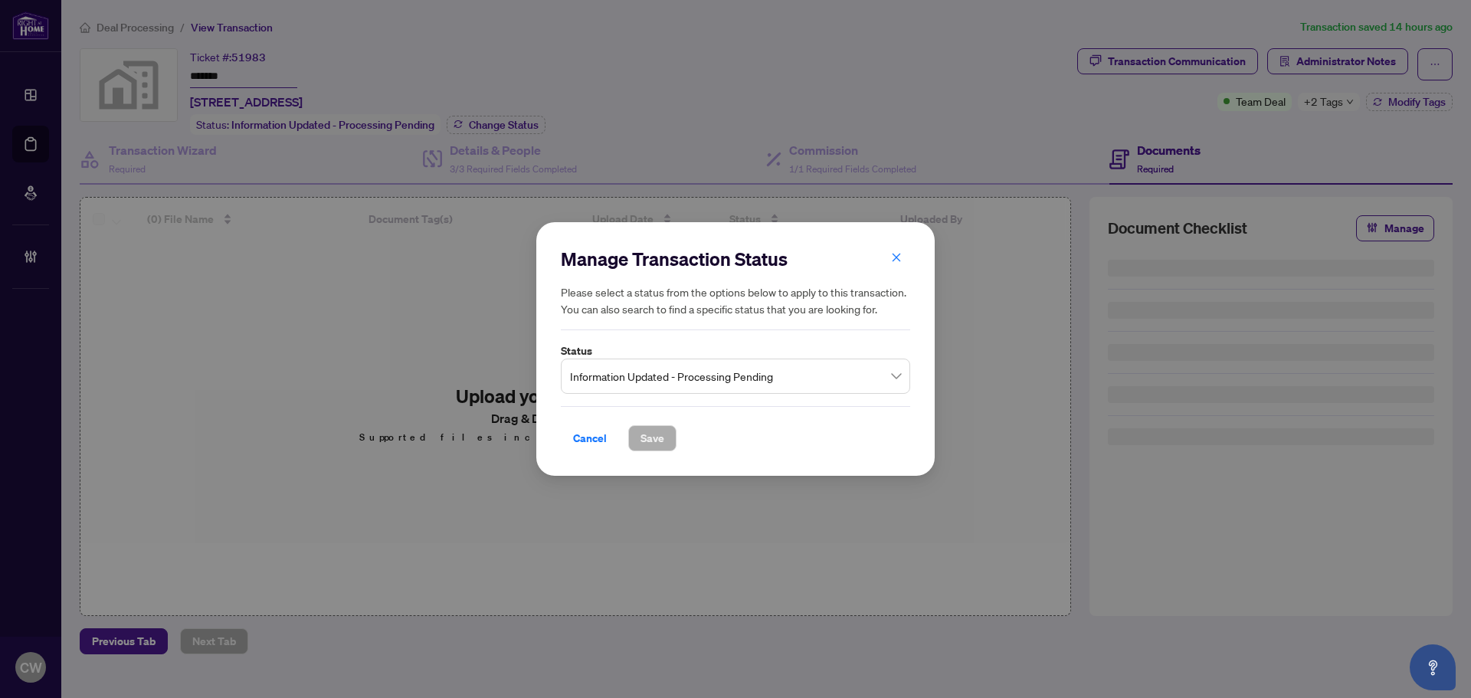
click at [722, 382] on span "Information Updated - Processing Pending" at bounding box center [735, 376] width 331 height 29
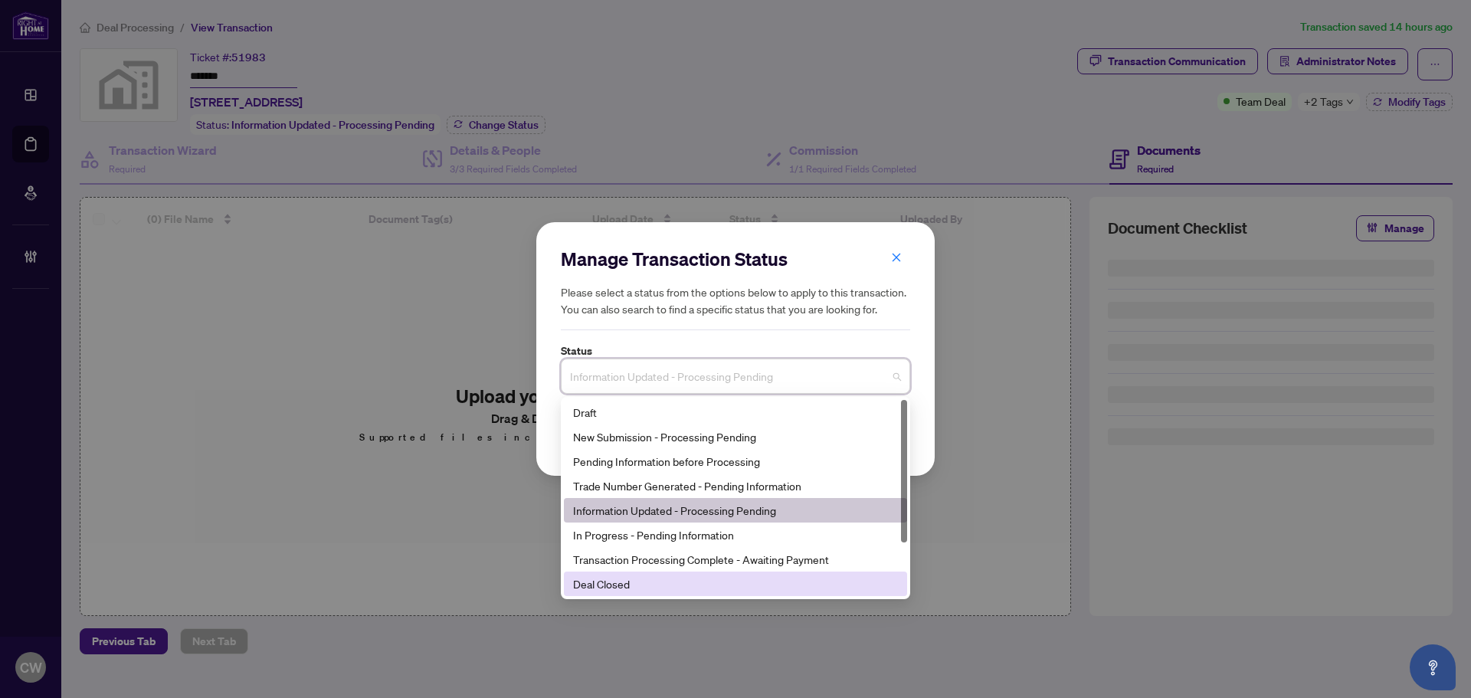
click at [660, 585] on div "Deal Closed" at bounding box center [735, 583] width 325 height 17
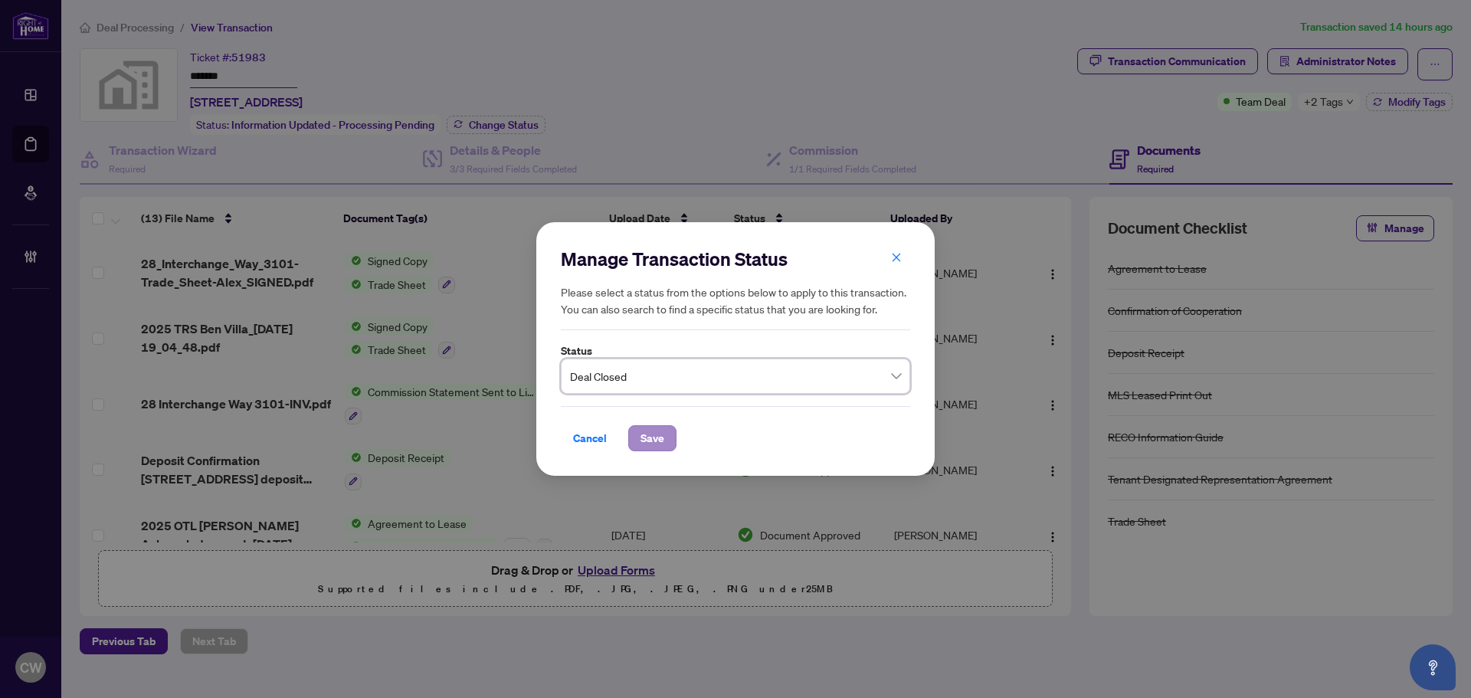
drag, startPoint x: 658, startPoint y: 455, endPoint x: 658, endPoint y: 441, distance: 13.8
click at [658, 454] on div "Manage Transaction Status Please select a status from the options below to appl…" at bounding box center [735, 349] width 398 height 254
click at [658, 441] on span "Save" at bounding box center [652, 438] width 24 height 25
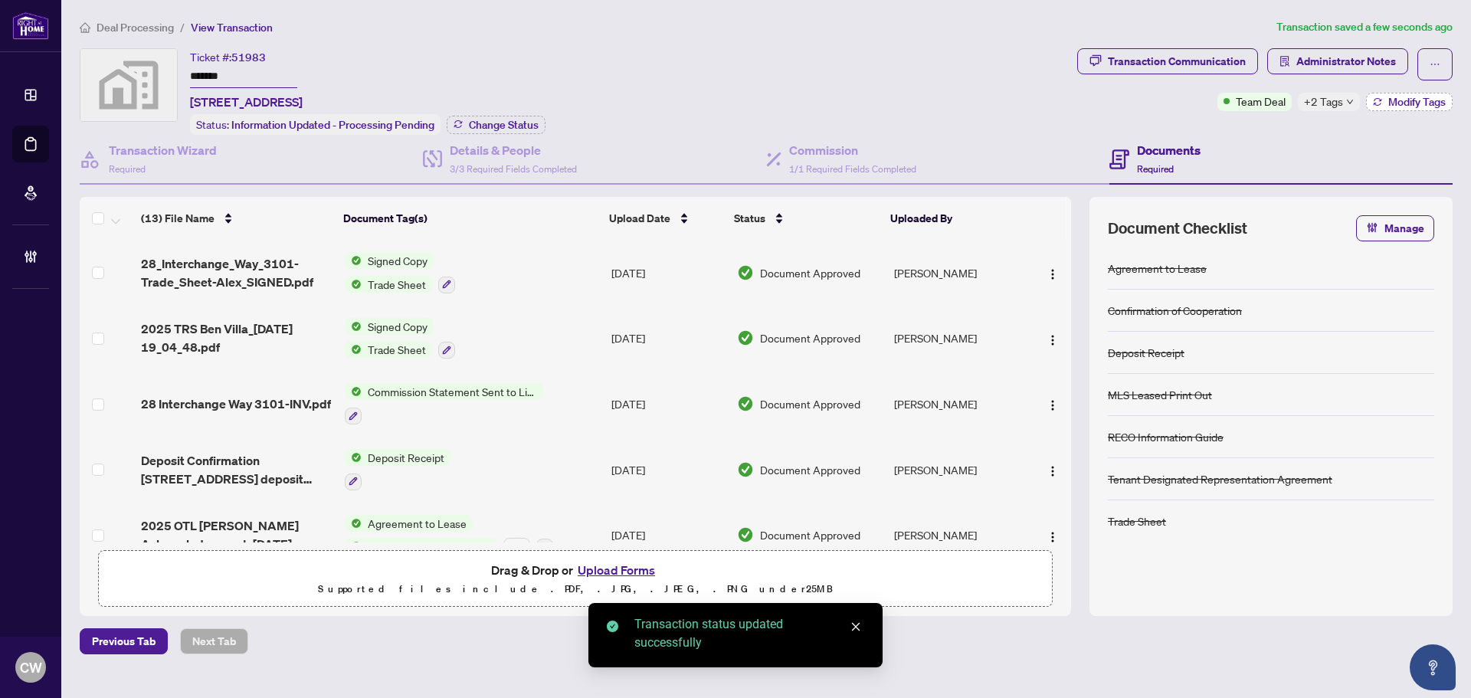
click at [1422, 99] on span "Modify Tags" at bounding box center [1416, 102] width 57 height 11
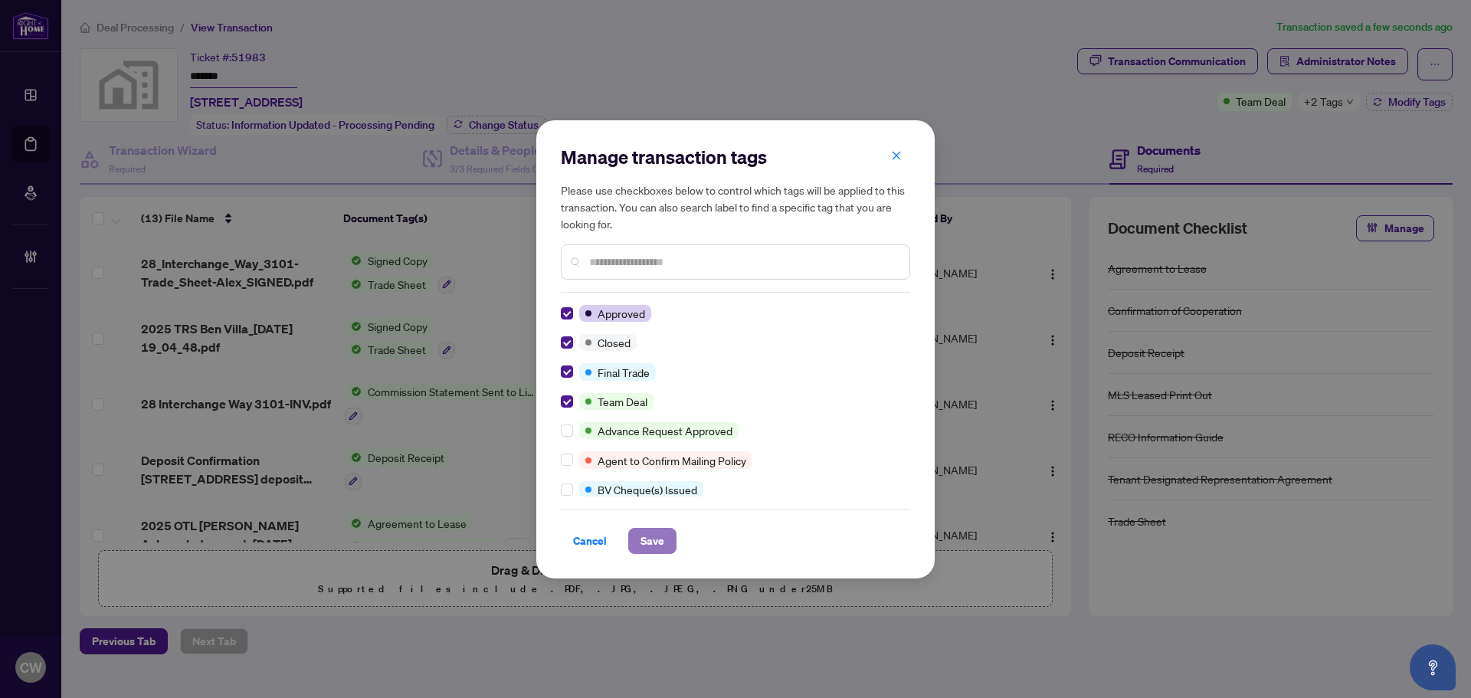
click at [668, 545] on button "Save" at bounding box center [652, 541] width 48 height 26
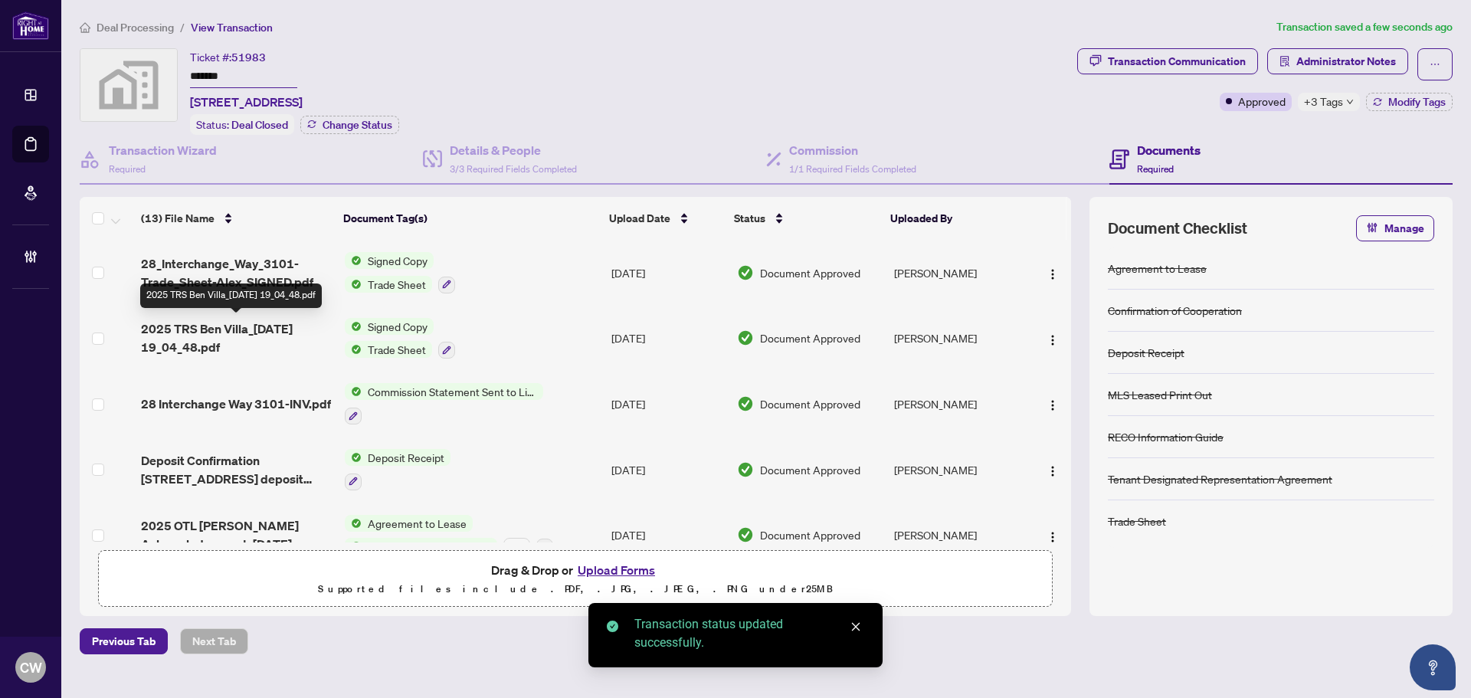
click at [259, 326] on span "2025 TRS Ben Villa_[DATE] 19_04_48.pdf" at bounding box center [237, 337] width 192 height 37
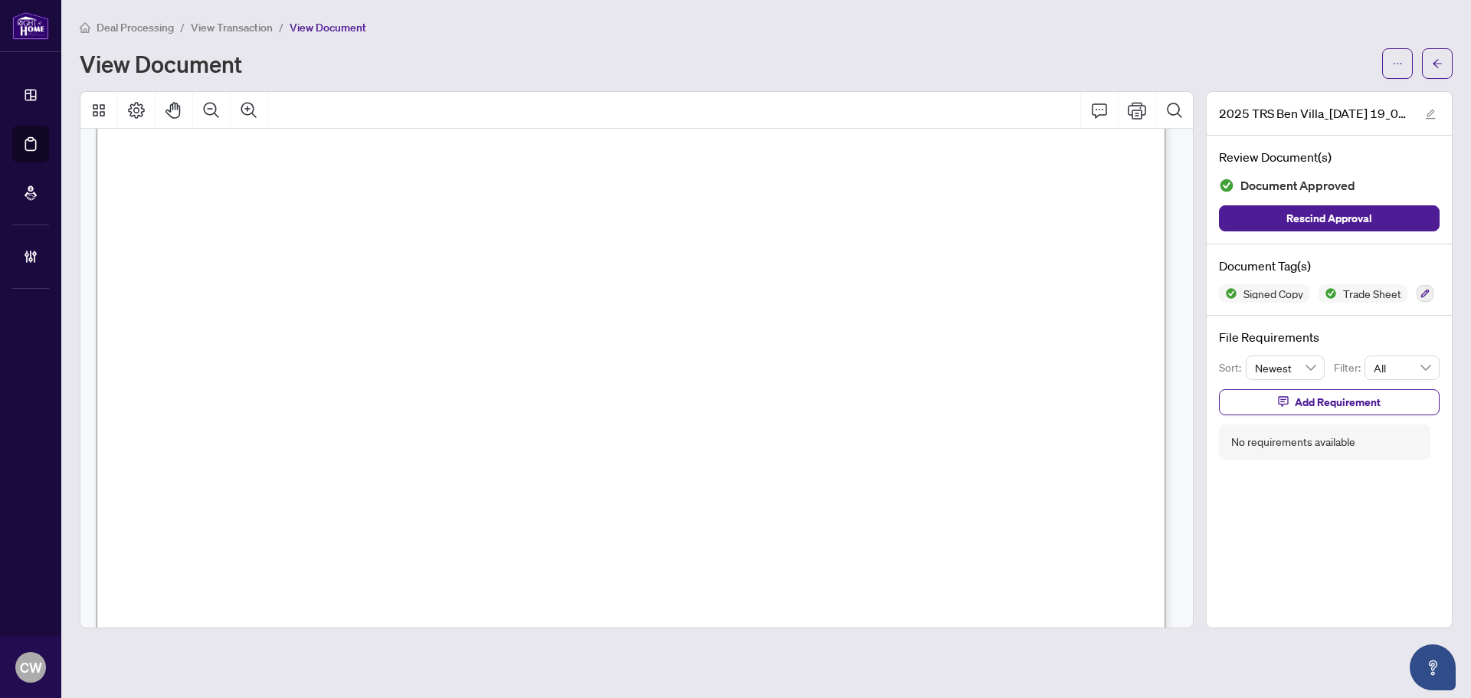
scroll to position [383, 0]
click at [1440, 57] on span "button" at bounding box center [1437, 63] width 11 height 25
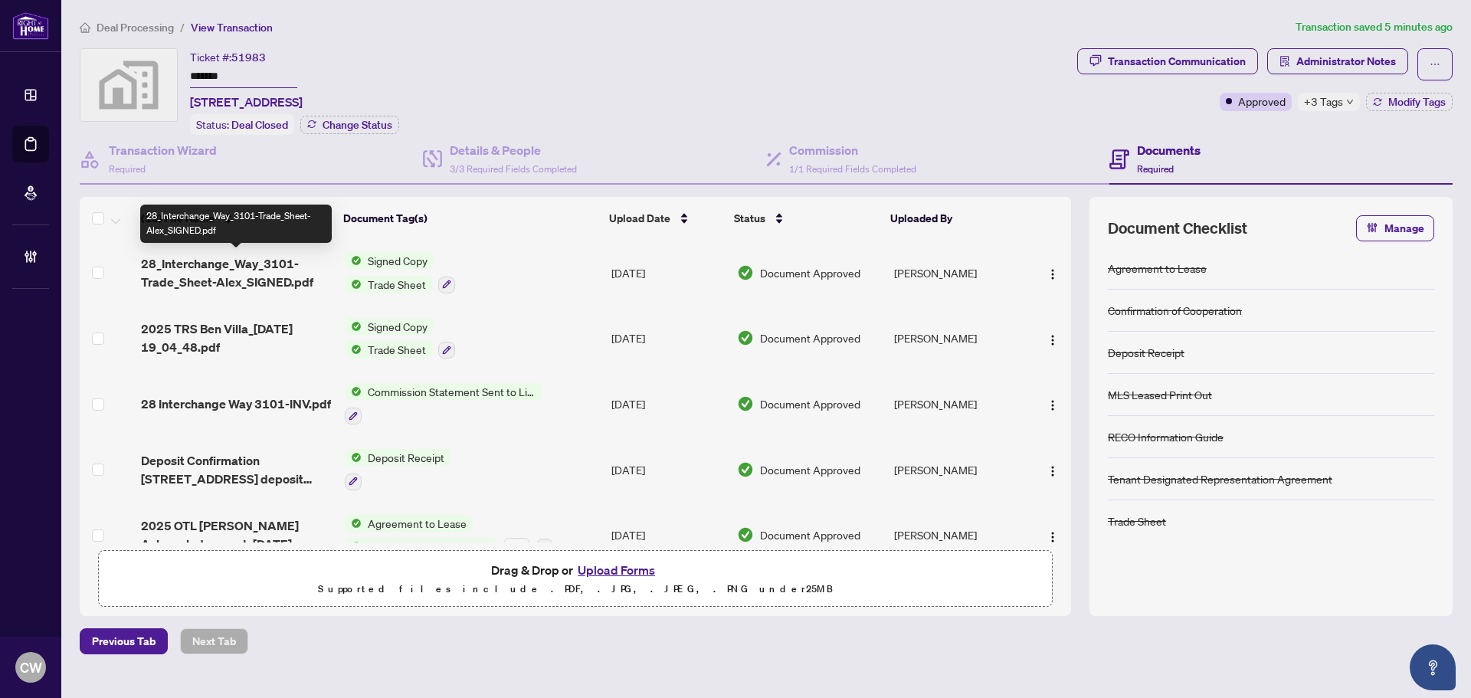
click at [267, 273] on span "28_Interchange_Way_3101-Trade_Sheet-Alex_SIGNED.pdf" at bounding box center [237, 272] width 192 height 37
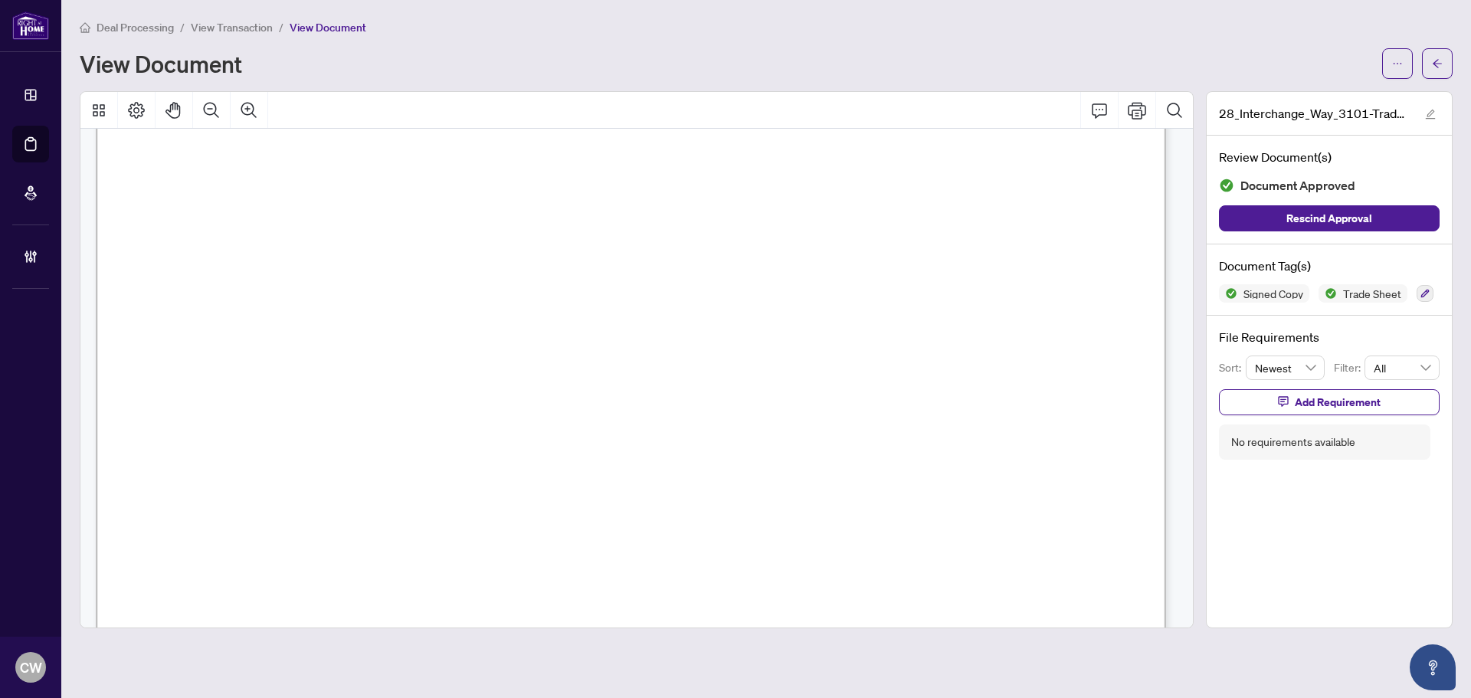
scroll to position [383, 0]
click at [1445, 54] on button "button" at bounding box center [1437, 63] width 31 height 31
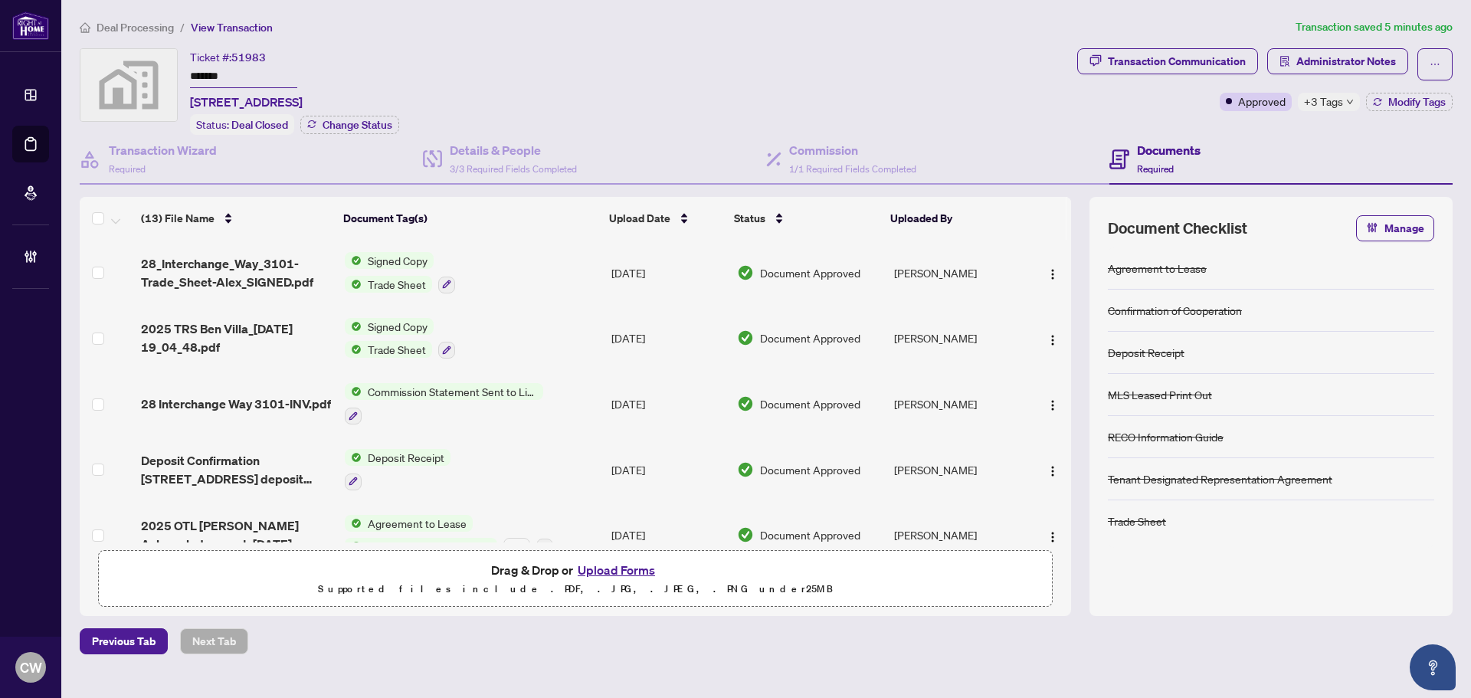
click at [624, 568] on button "Upload Forms" at bounding box center [616, 570] width 87 height 20
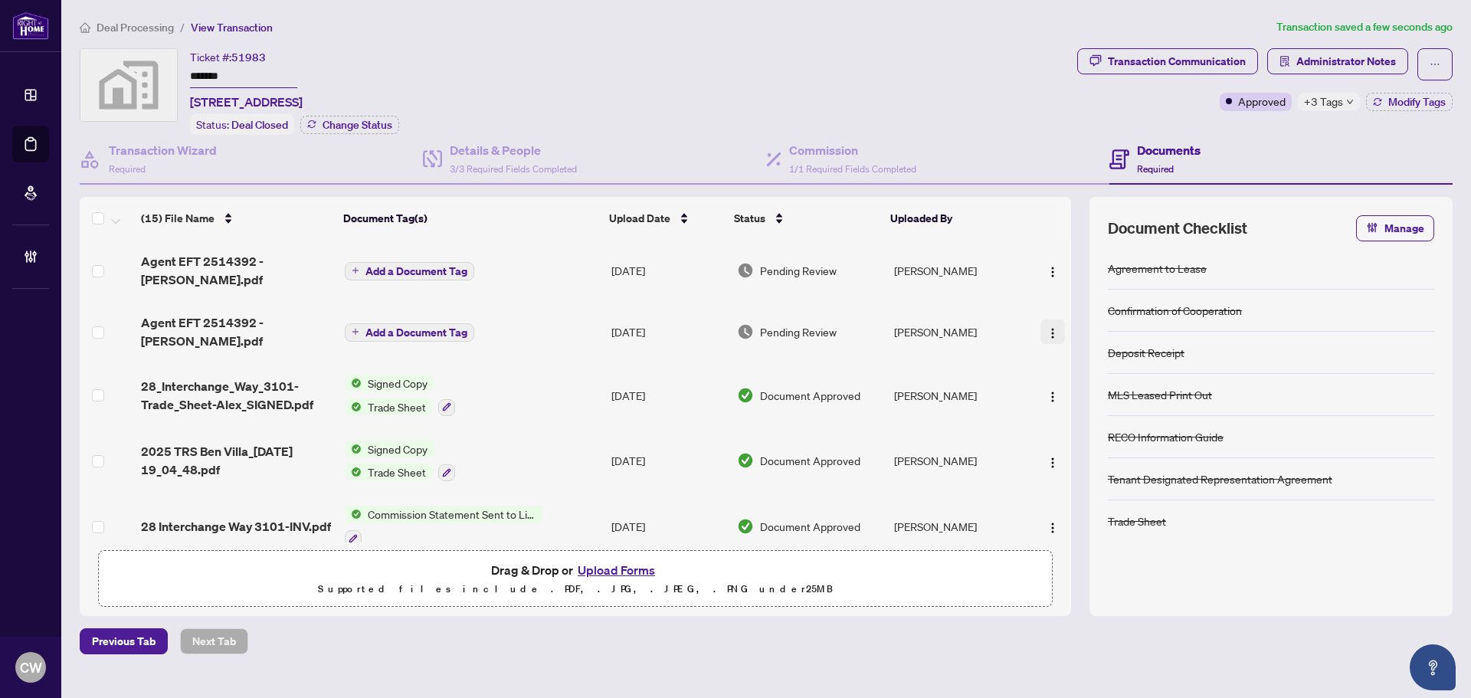
click at [1050, 327] on img "button" at bounding box center [1052, 333] width 12 height 12
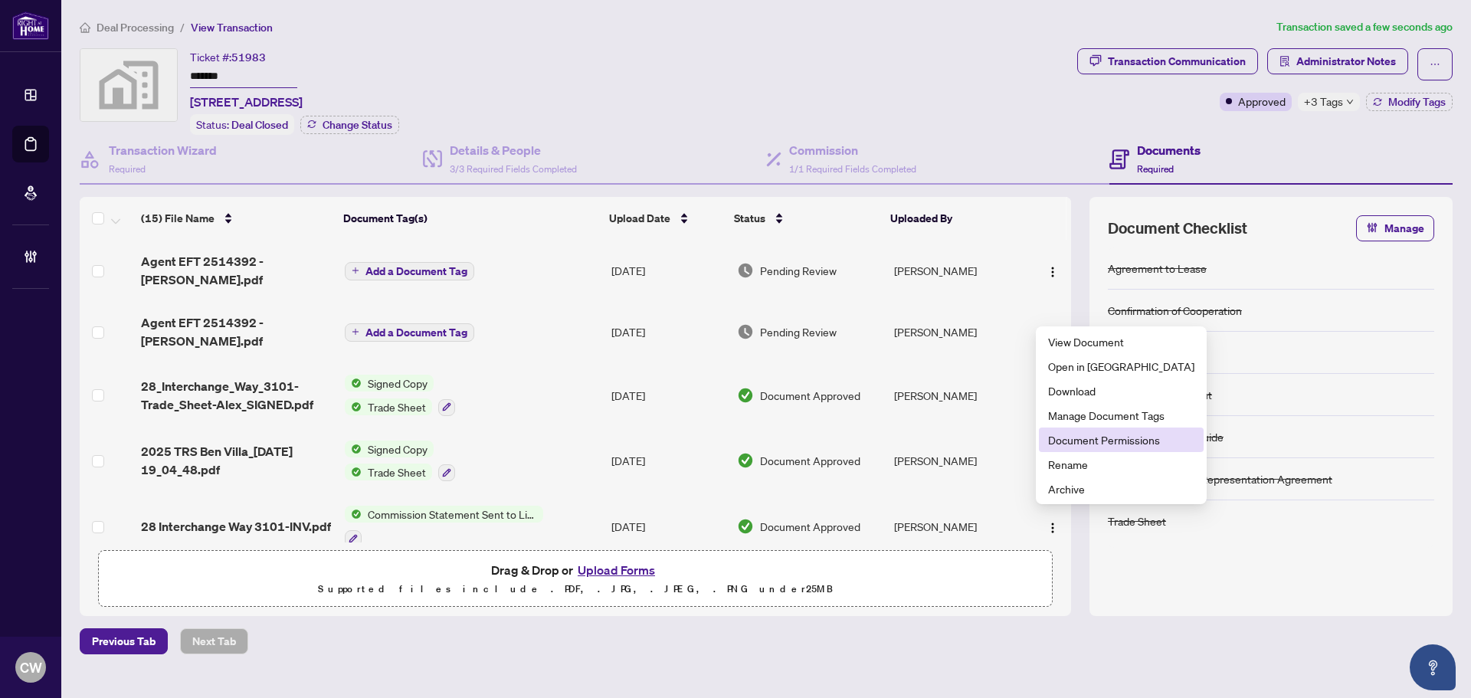
click at [1081, 440] on span "Document Permissions" at bounding box center [1121, 439] width 146 height 17
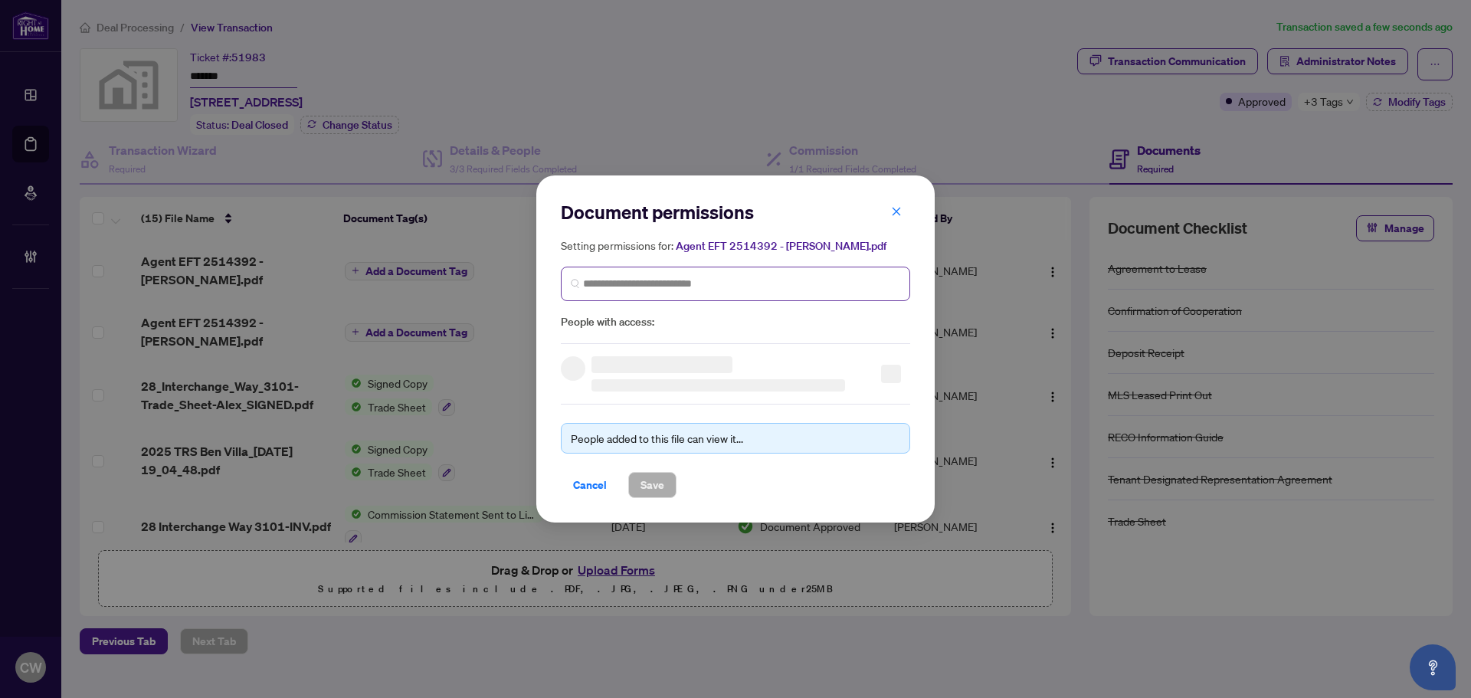
click at [721, 274] on span at bounding box center [735, 284] width 349 height 34
paste input "**********"
type input "**********"
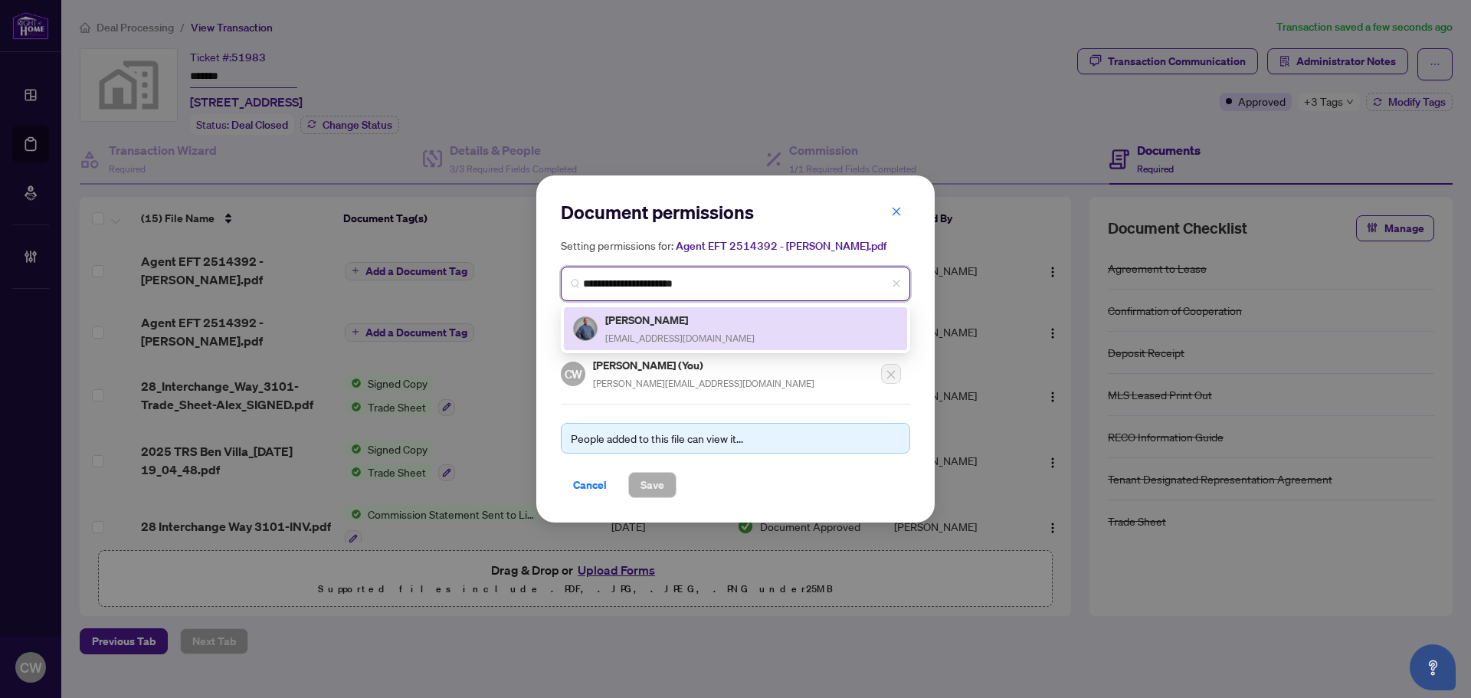
click at [675, 330] on div "[PERSON_NAME] [PERSON_NAME][EMAIL_ADDRESS][DOMAIN_NAME]" at bounding box center [679, 328] width 149 height 35
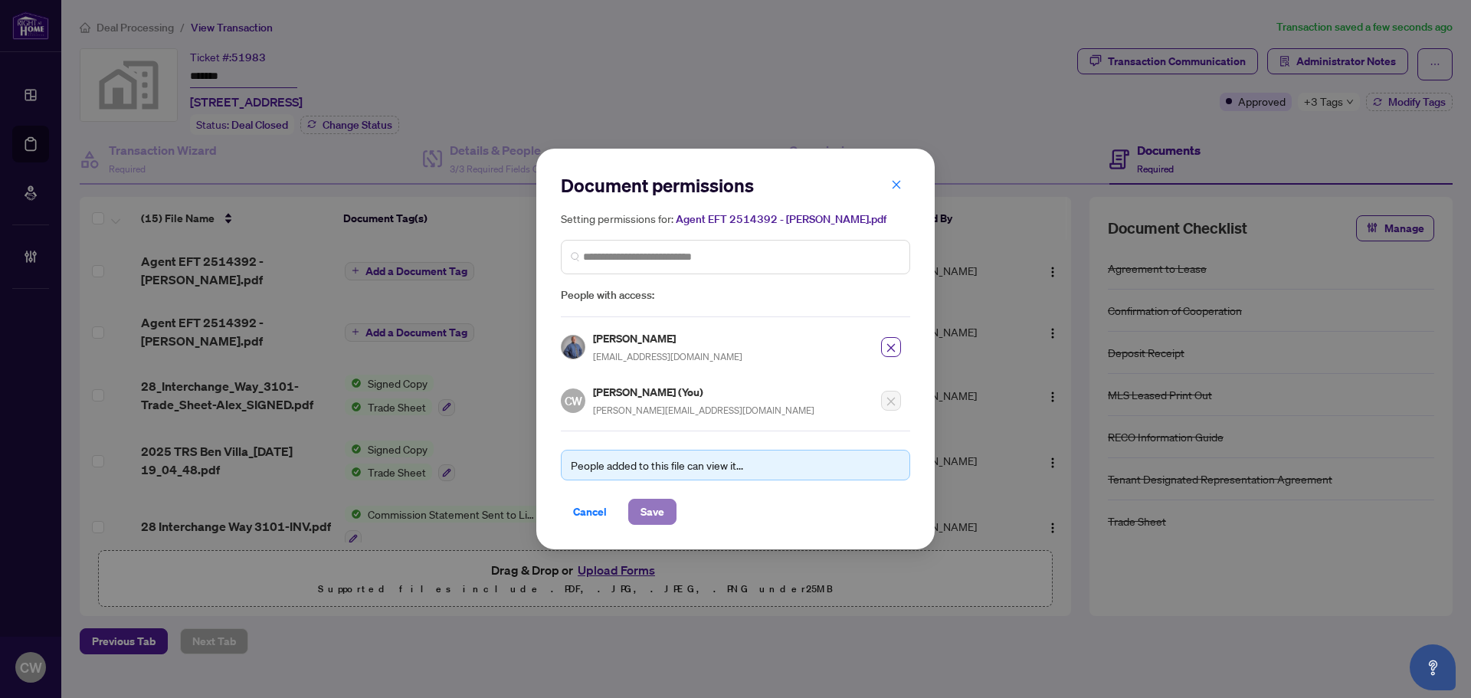
click at [657, 506] on span "Save" at bounding box center [652, 511] width 24 height 25
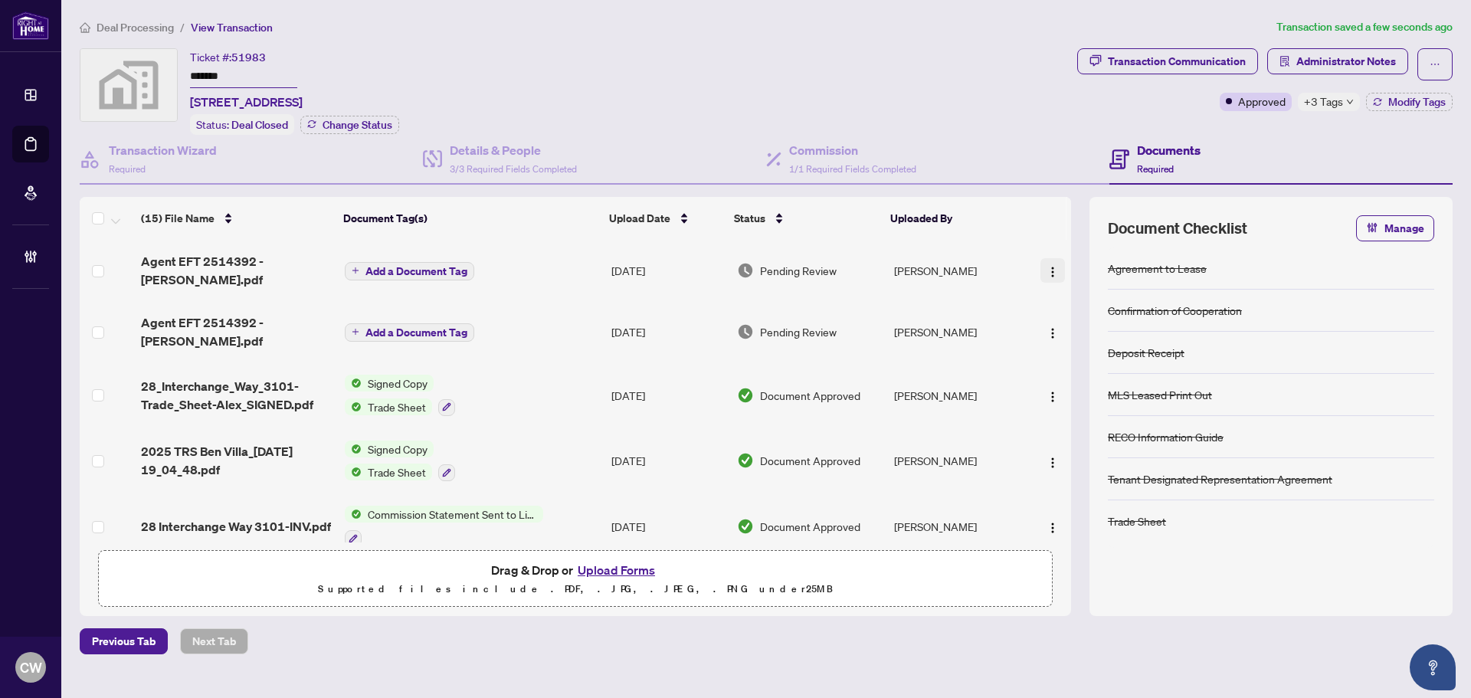
click at [1050, 262] on span "button" at bounding box center [1052, 270] width 12 height 17
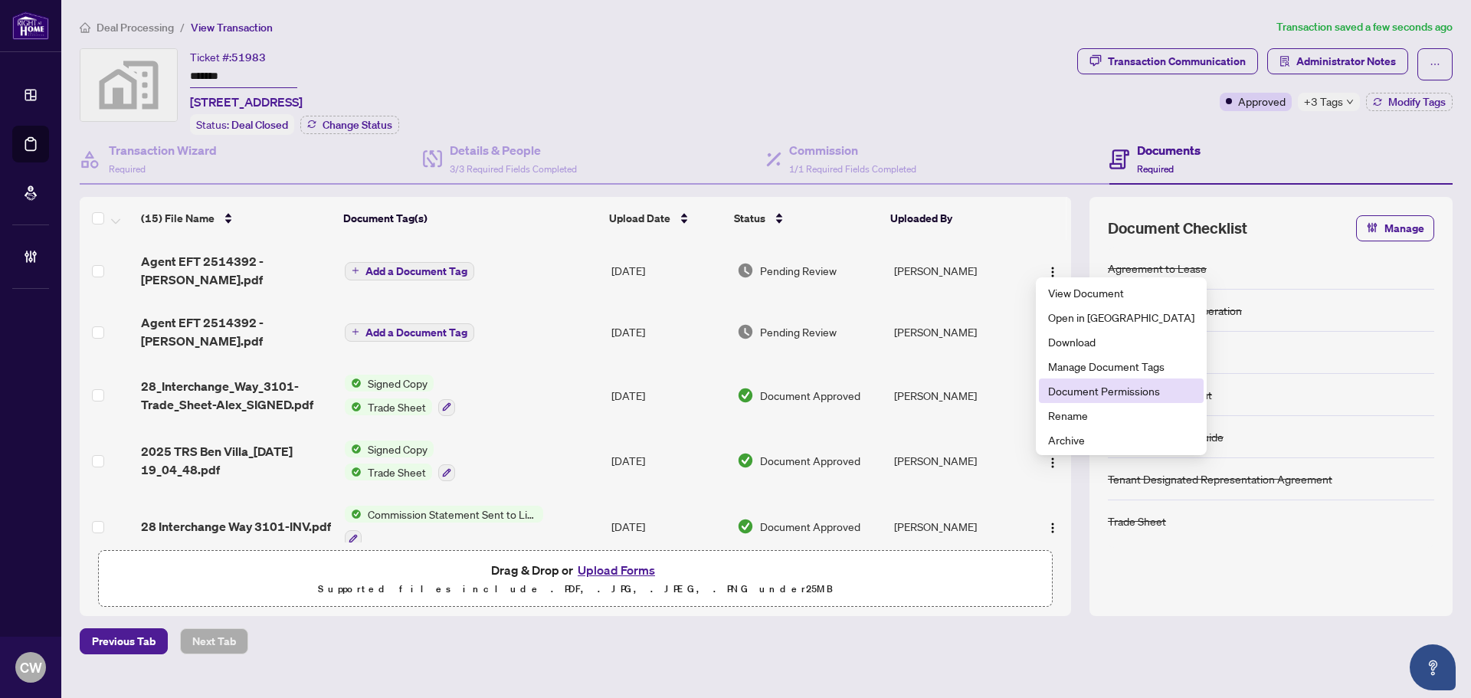
click at [1085, 391] on span "Document Permissions" at bounding box center [1121, 390] width 146 height 17
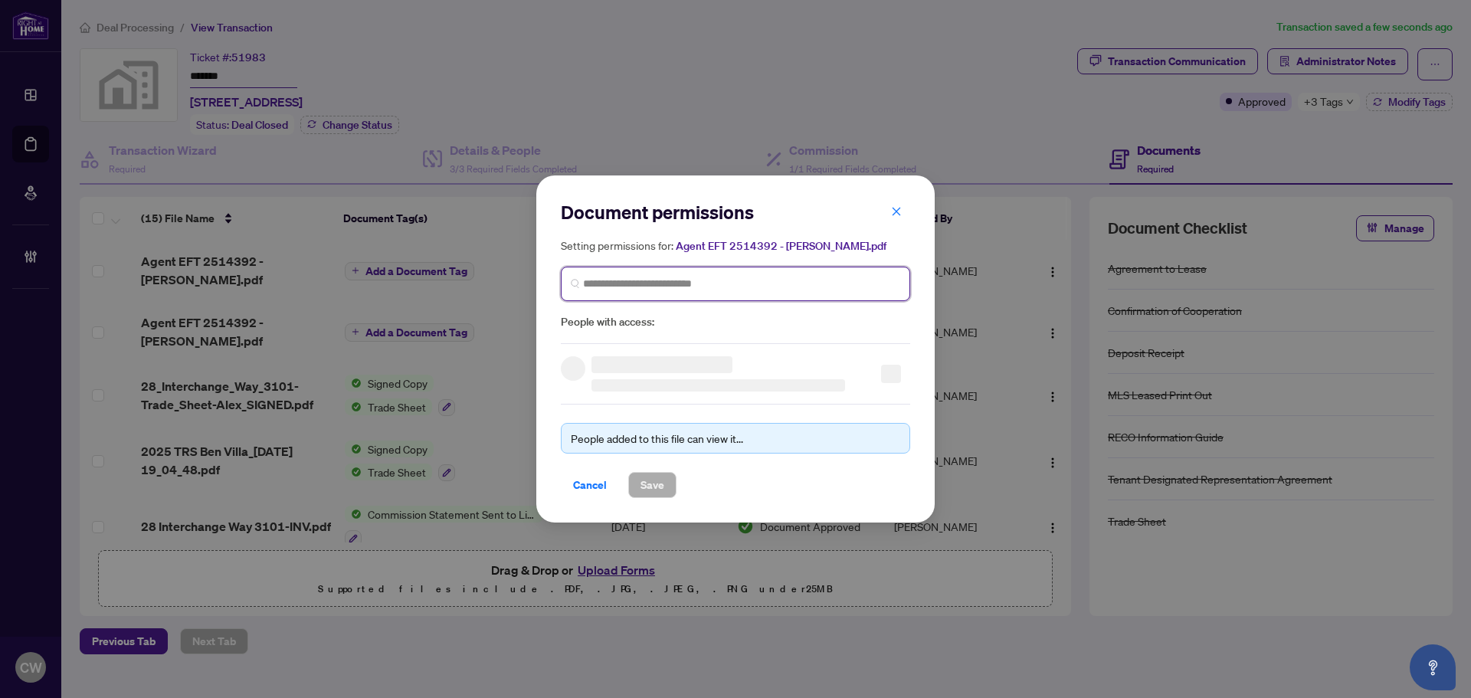
click at [696, 278] on input "search" at bounding box center [741, 284] width 317 height 16
paste input "**********"
type input "**********"
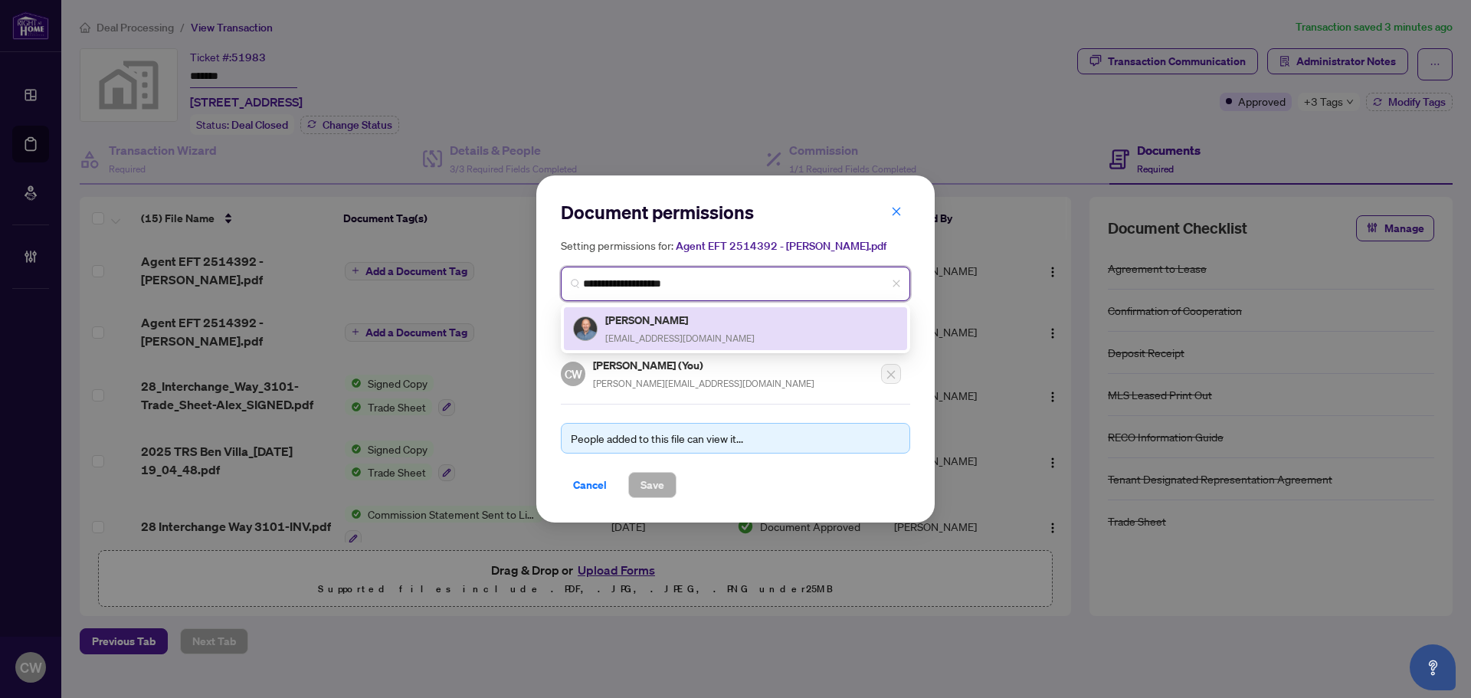
click at [698, 336] on div "[PERSON_NAME] [EMAIL_ADDRESS][DOMAIN_NAME]" at bounding box center [735, 328] width 325 height 35
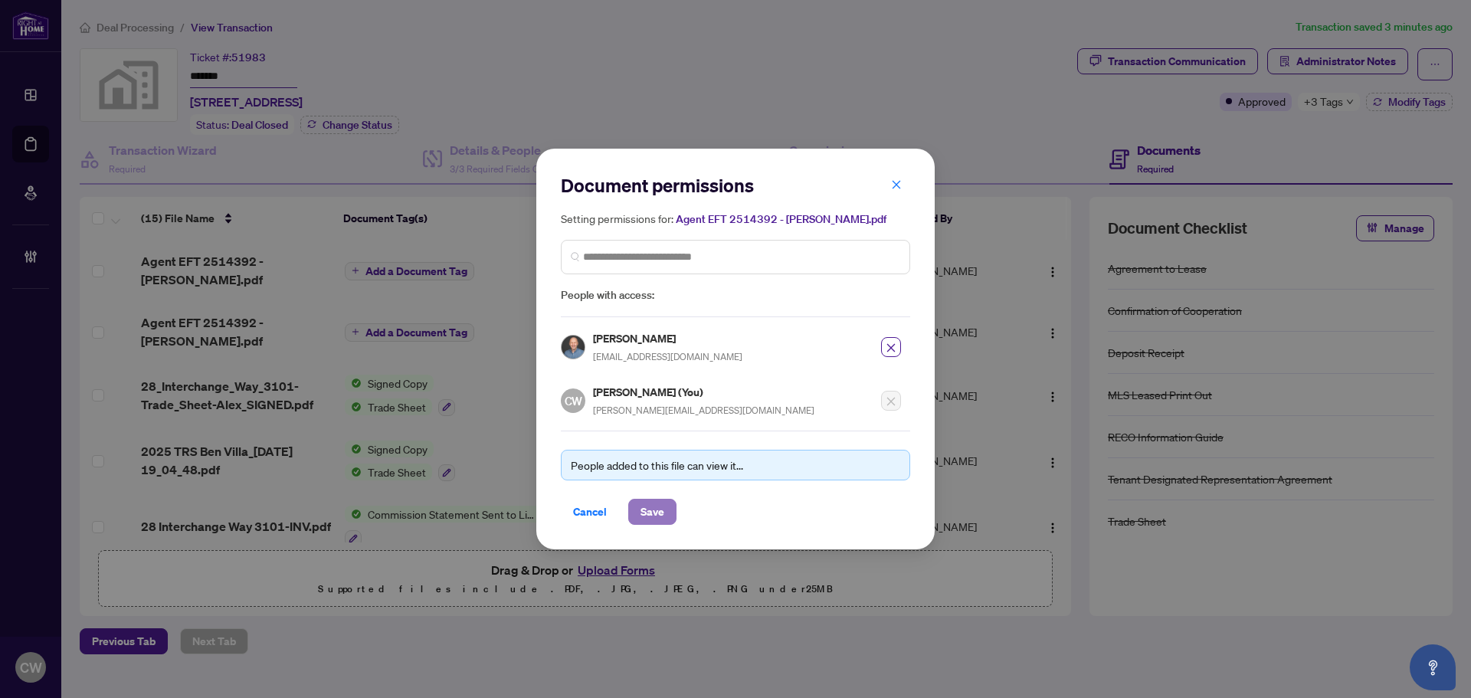
click at [664, 513] on button "Save" at bounding box center [652, 512] width 48 height 26
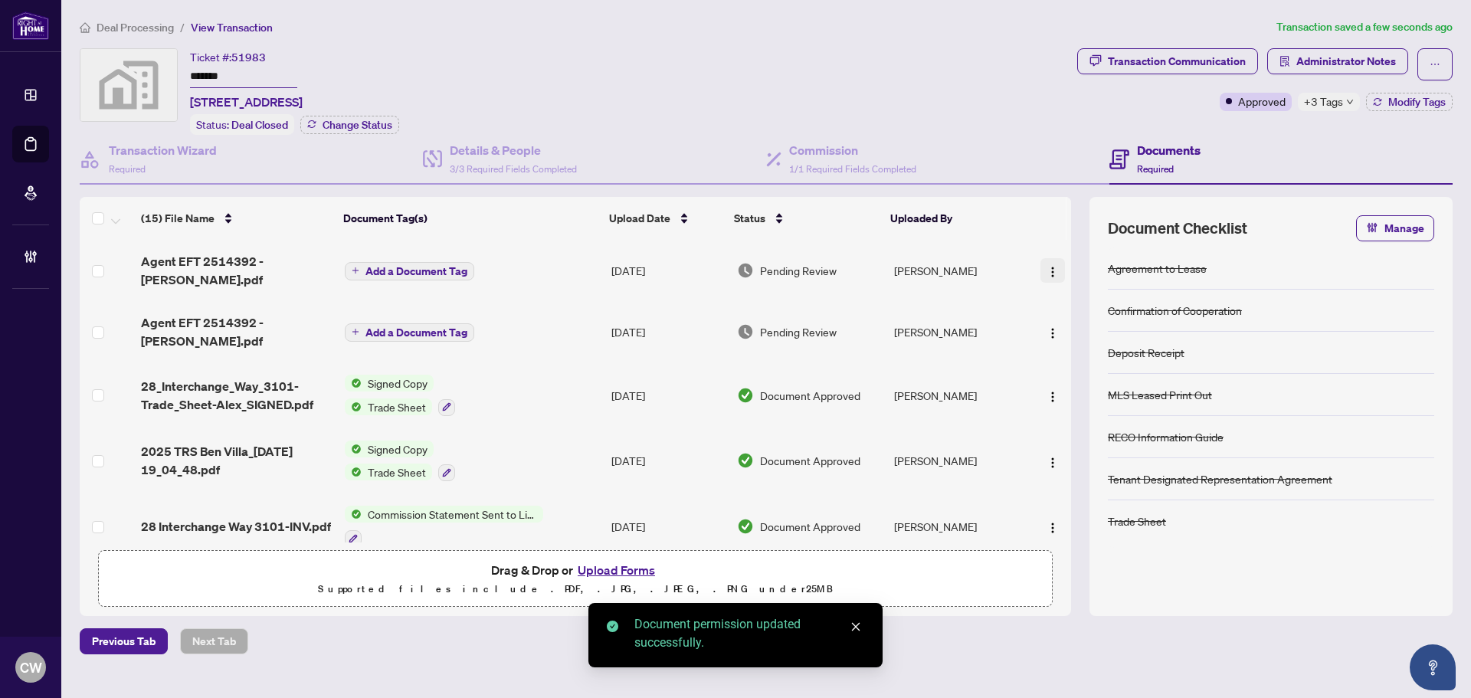
click at [1053, 266] on img "button" at bounding box center [1052, 272] width 12 height 12
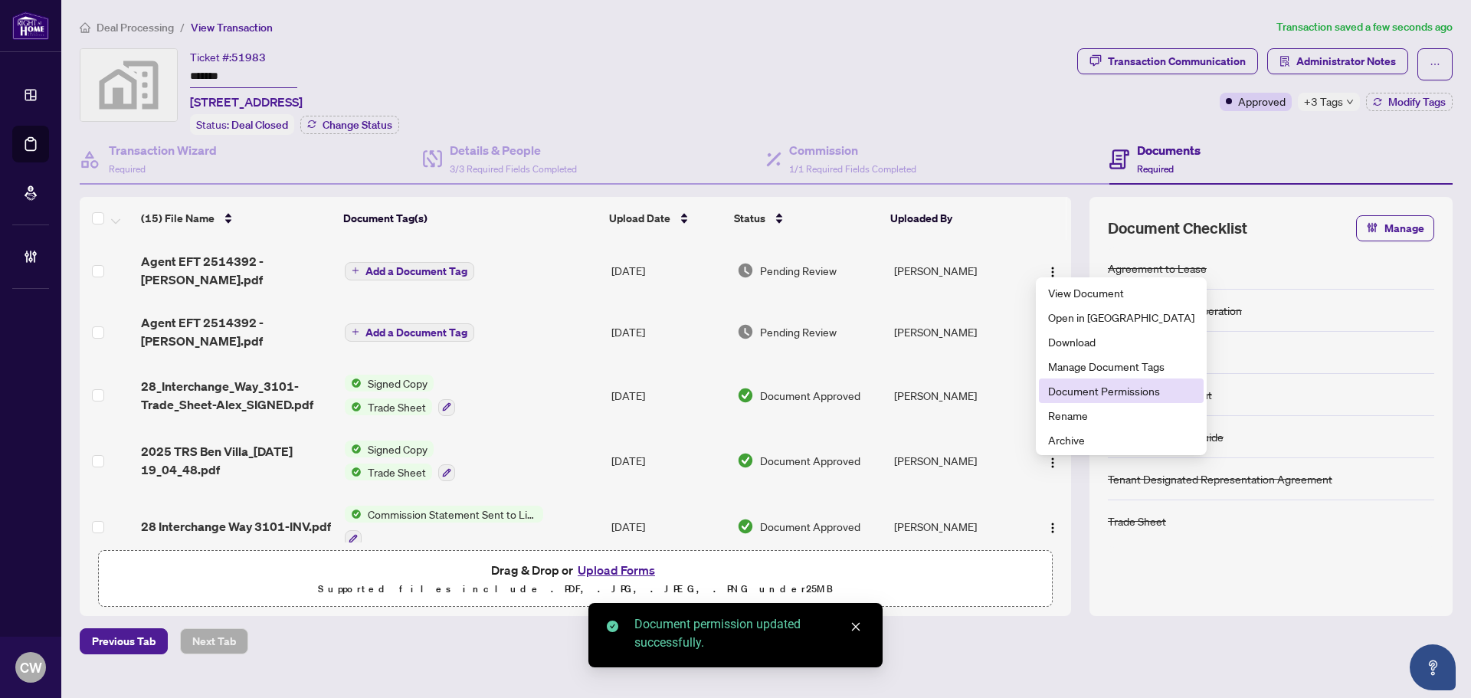
click at [1115, 391] on span "Document Permissions" at bounding box center [1121, 390] width 146 height 17
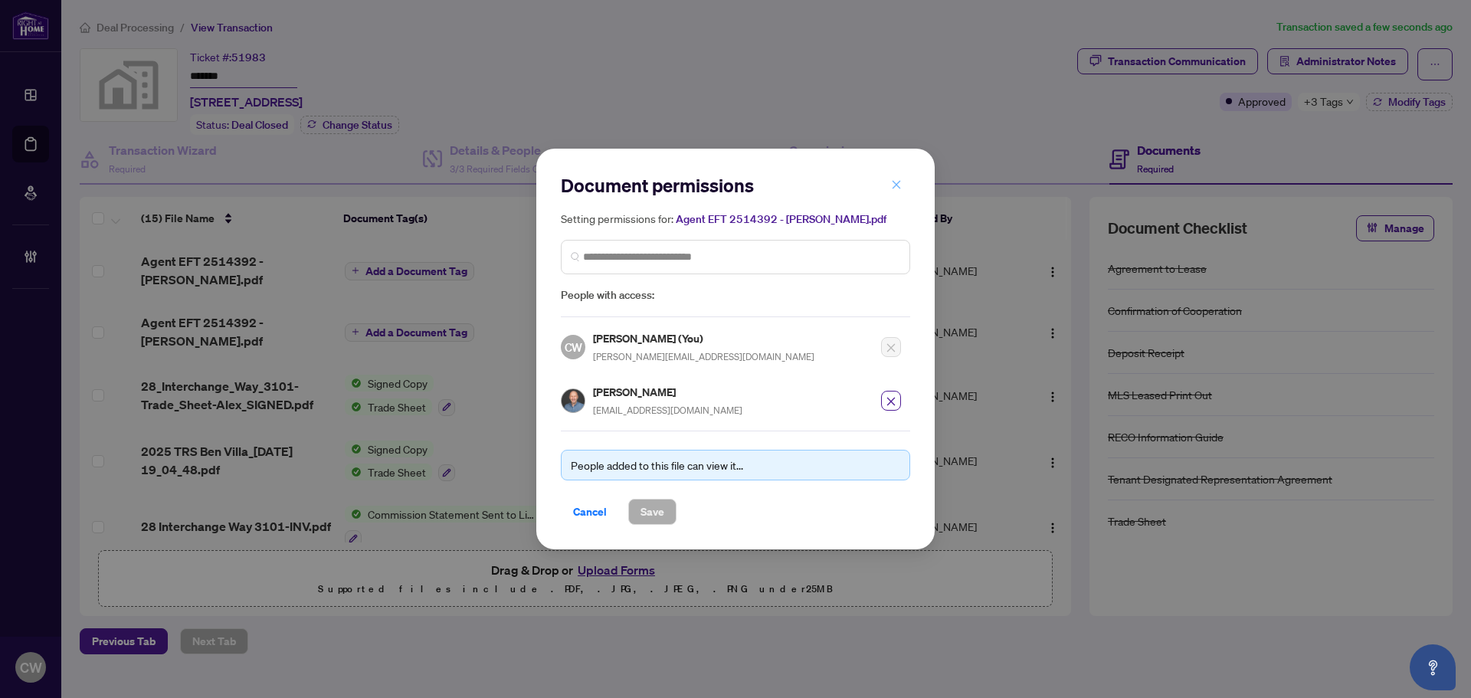
click at [899, 182] on icon "close" at bounding box center [896, 184] width 11 height 11
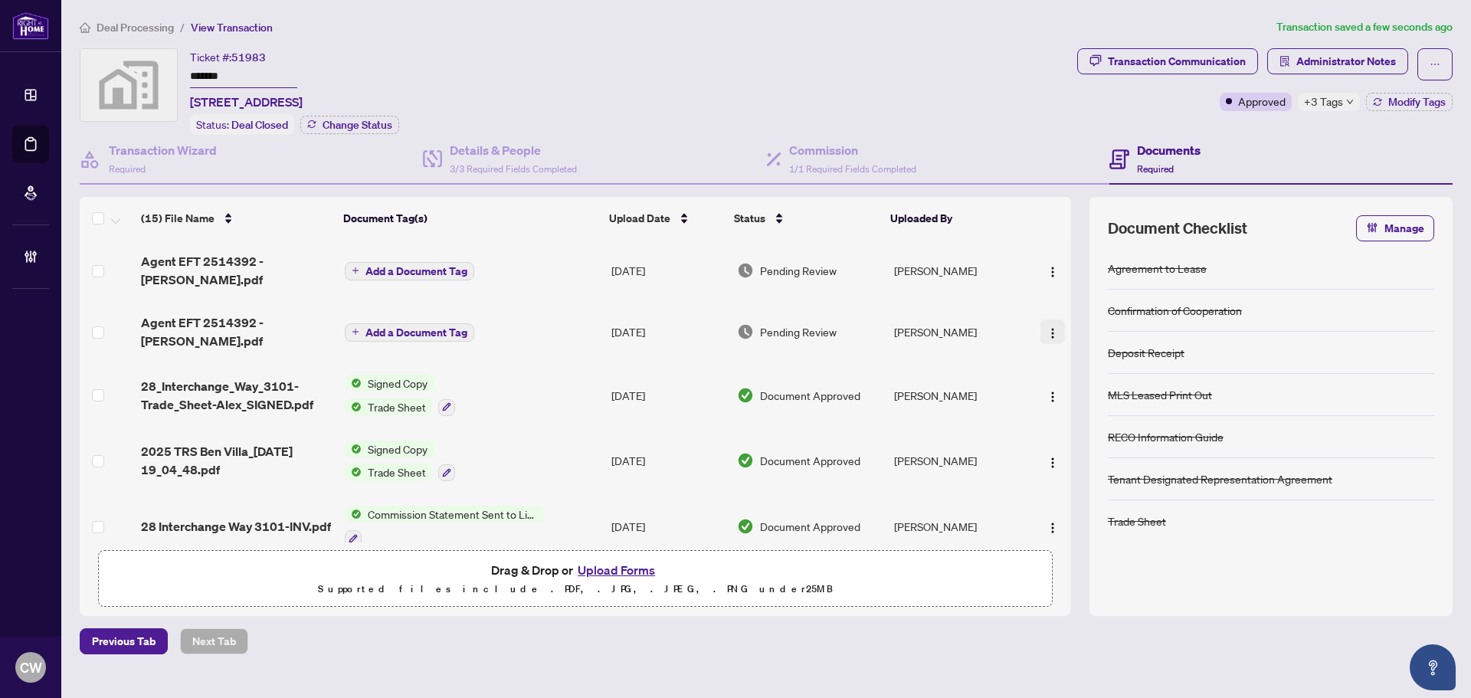
click at [1057, 319] on button "button" at bounding box center [1052, 331] width 25 height 25
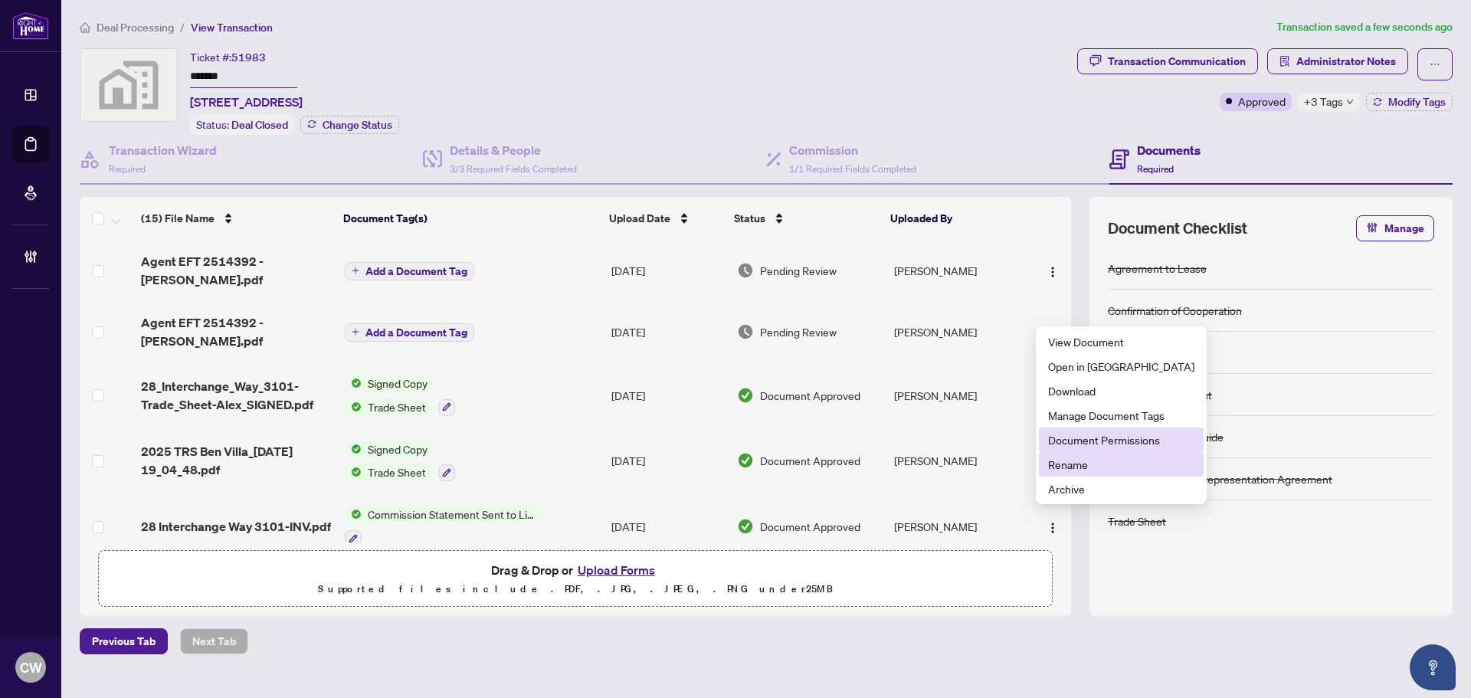
click at [1094, 454] on li "Rename" at bounding box center [1121, 464] width 165 height 25
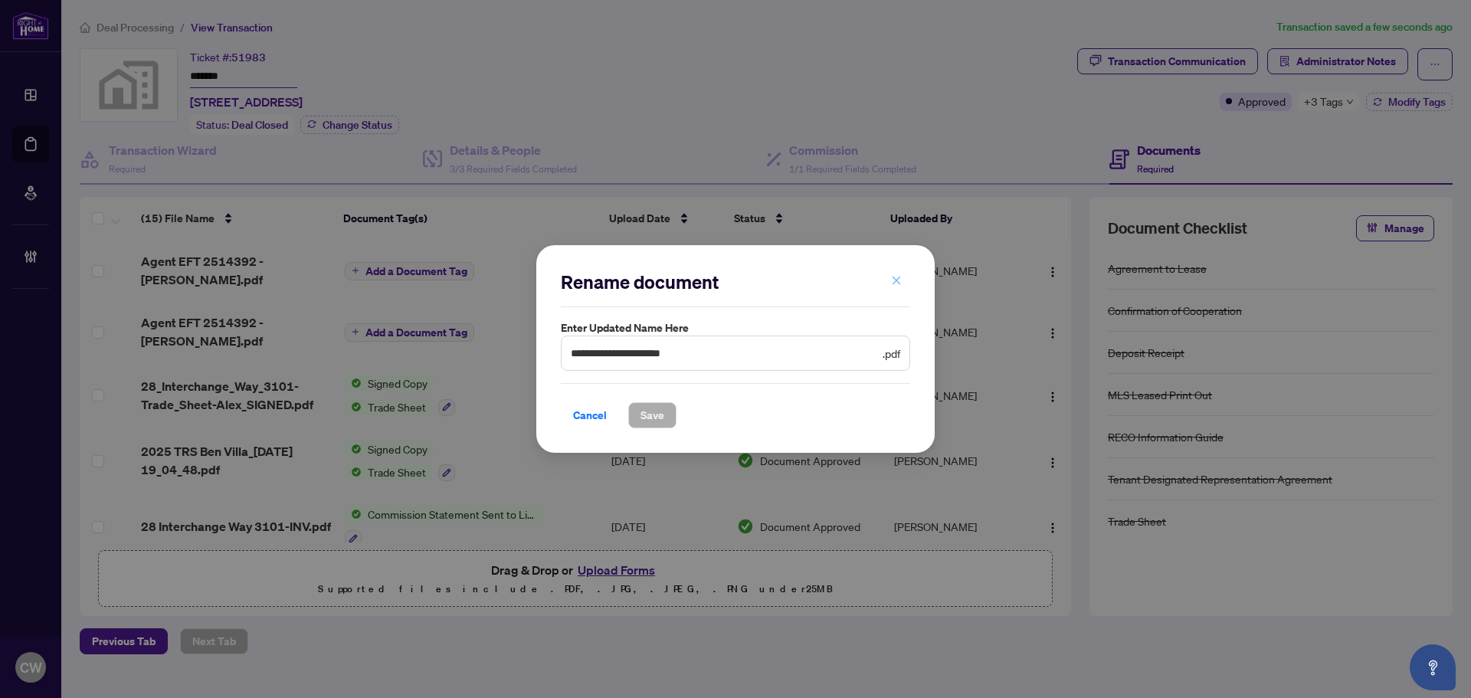
click at [896, 280] on icon "close" at bounding box center [896, 280] width 11 height 11
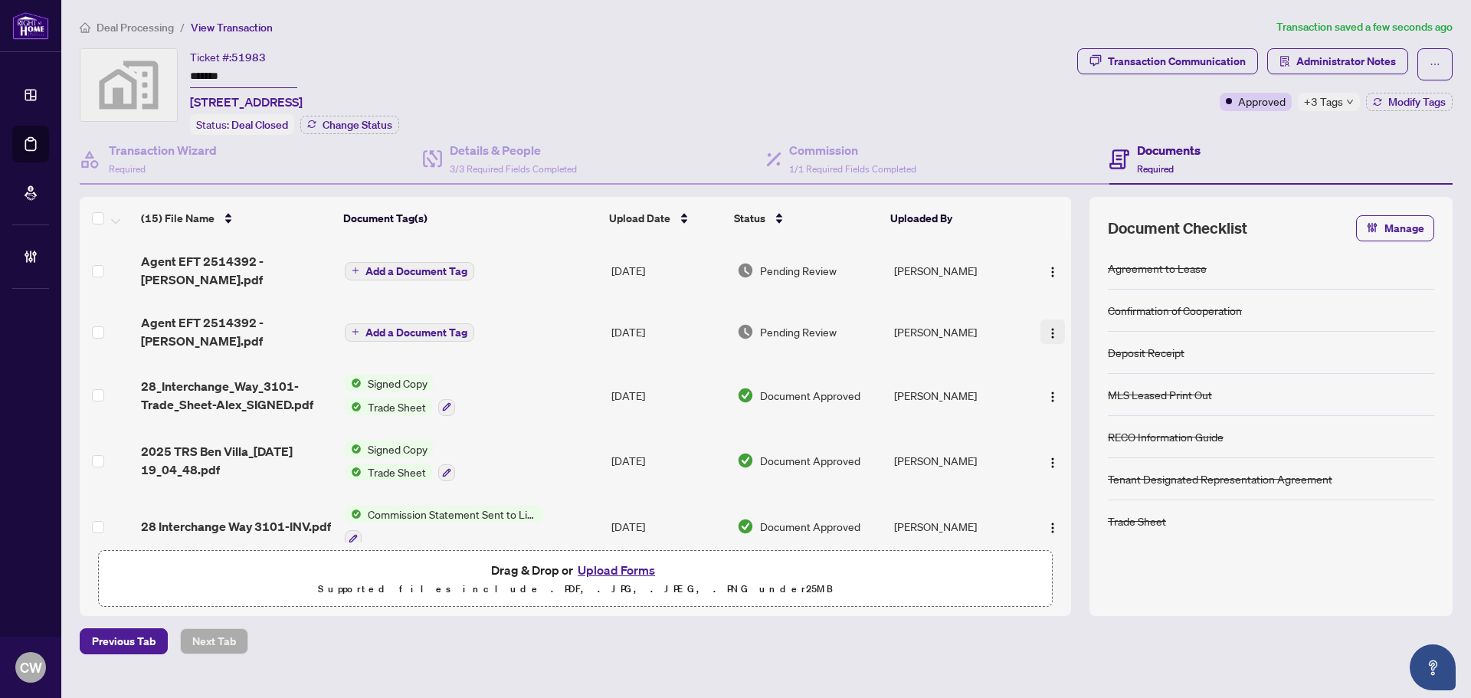
click at [1053, 327] on img "button" at bounding box center [1052, 333] width 12 height 12
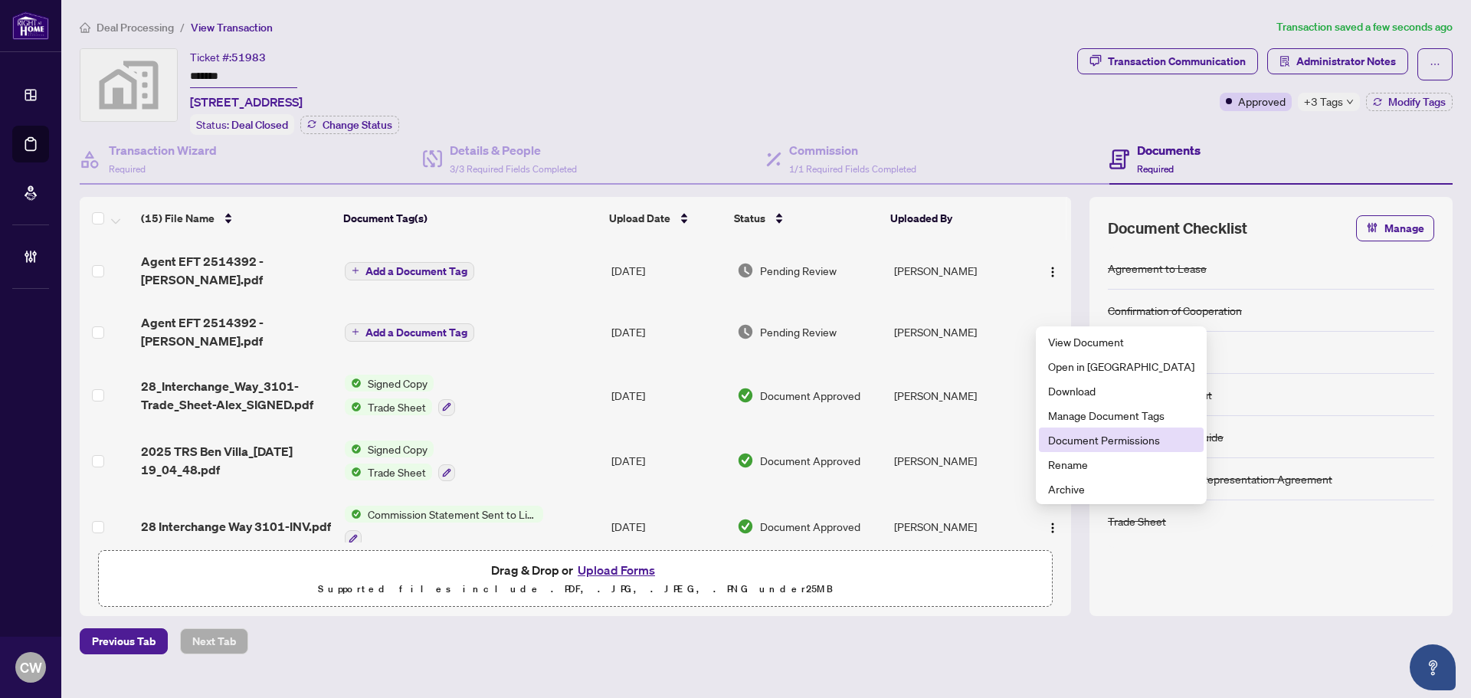
click at [1079, 444] on span "Document Permissions" at bounding box center [1121, 439] width 146 height 17
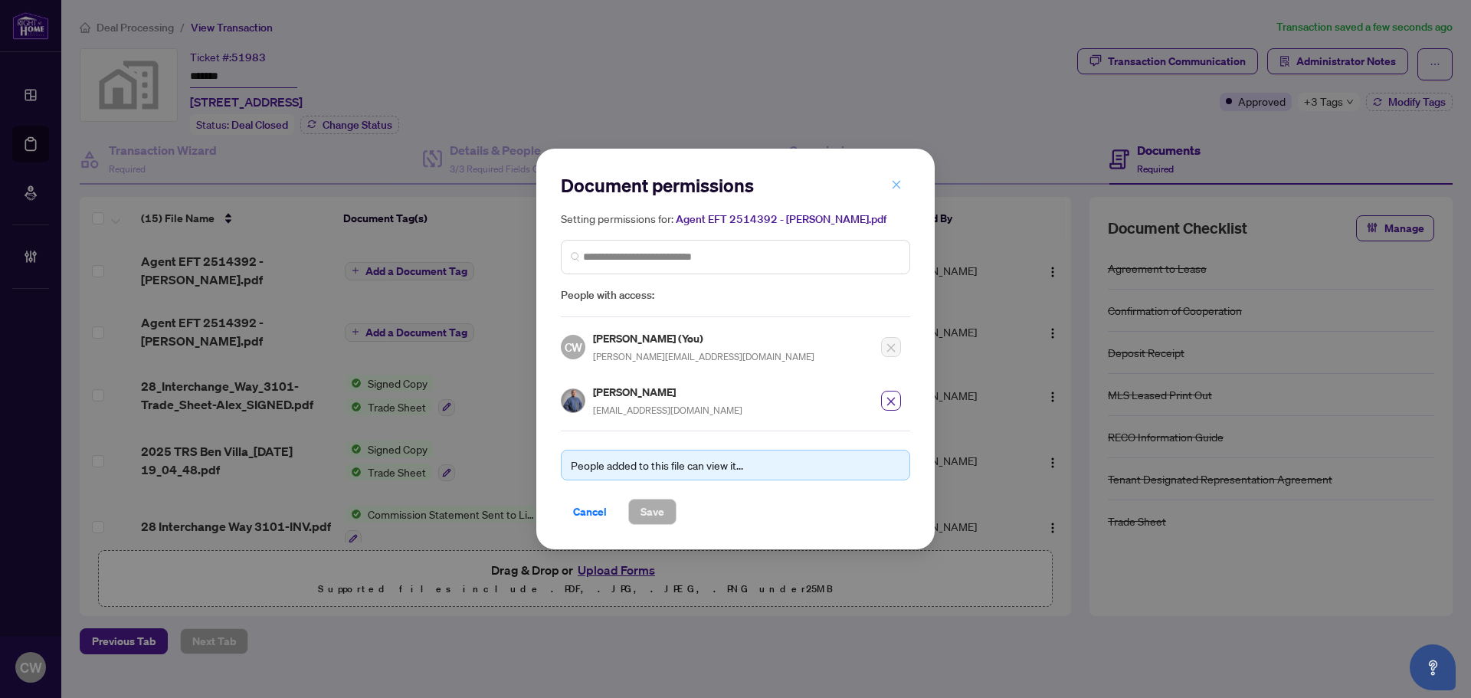
click at [899, 184] on icon "close" at bounding box center [896, 184] width 8 height 8
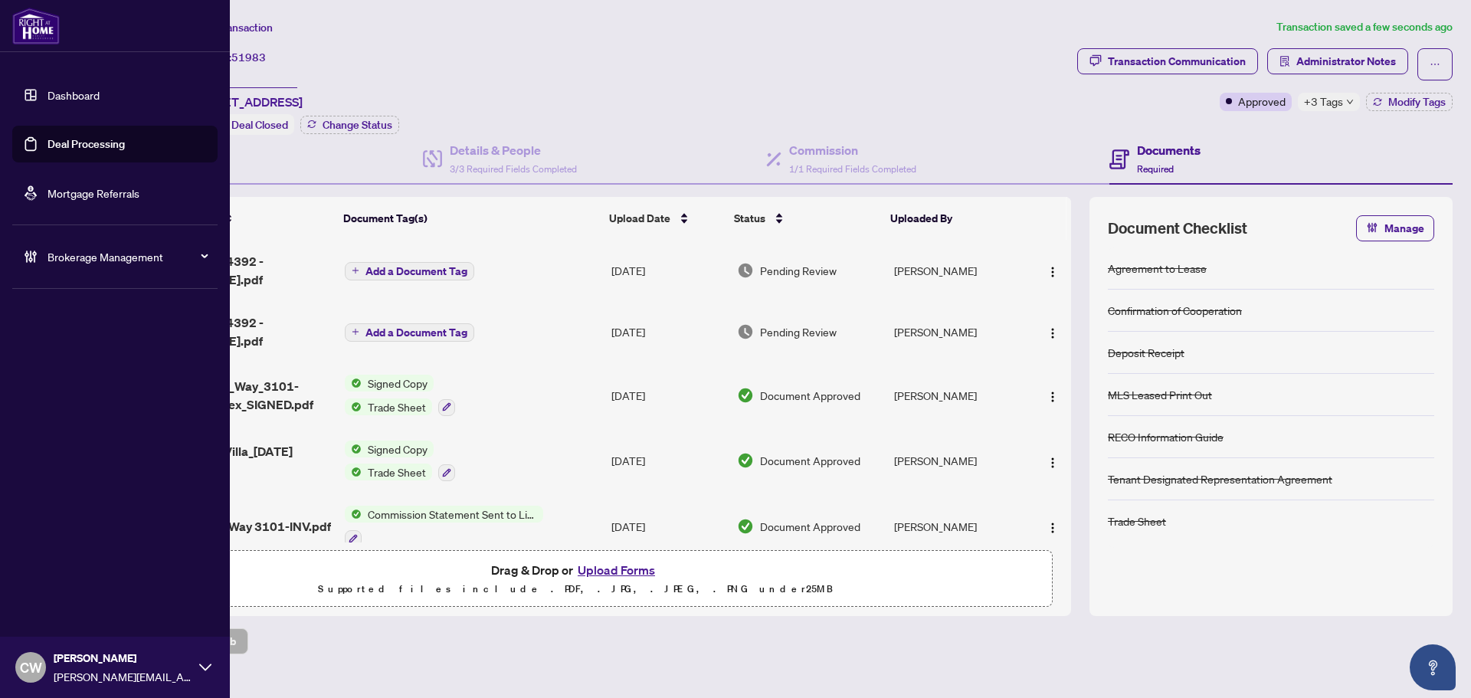
drag, startPoint x: 57, startPoint y: 144, endPoint x: 87, endPoint y: 144, distance: 29.9
click at [57, 144] on link "Deal Processing" at bounding box center [85, 144] width 77 height 14
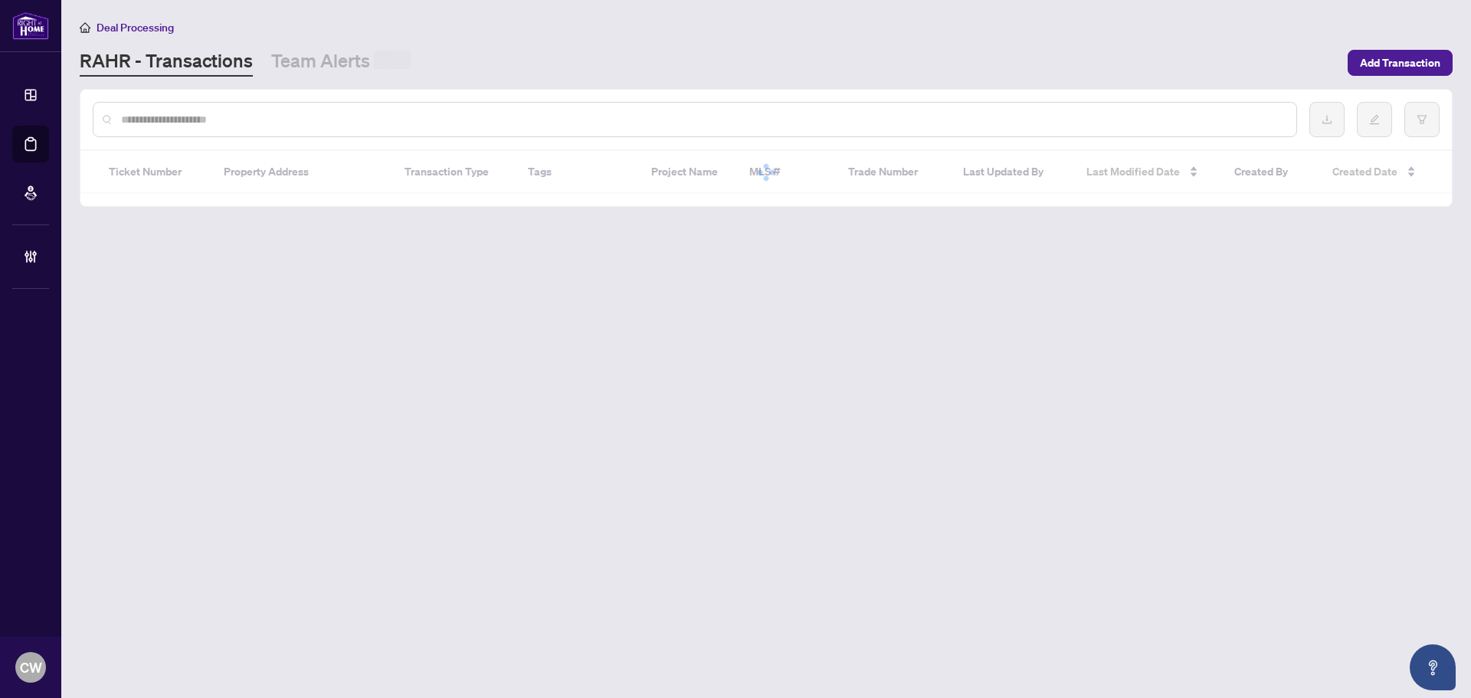
click at [281, 116] on input "text" at bounding box center [702, 119] width 1163 height 17
paste input "*******"
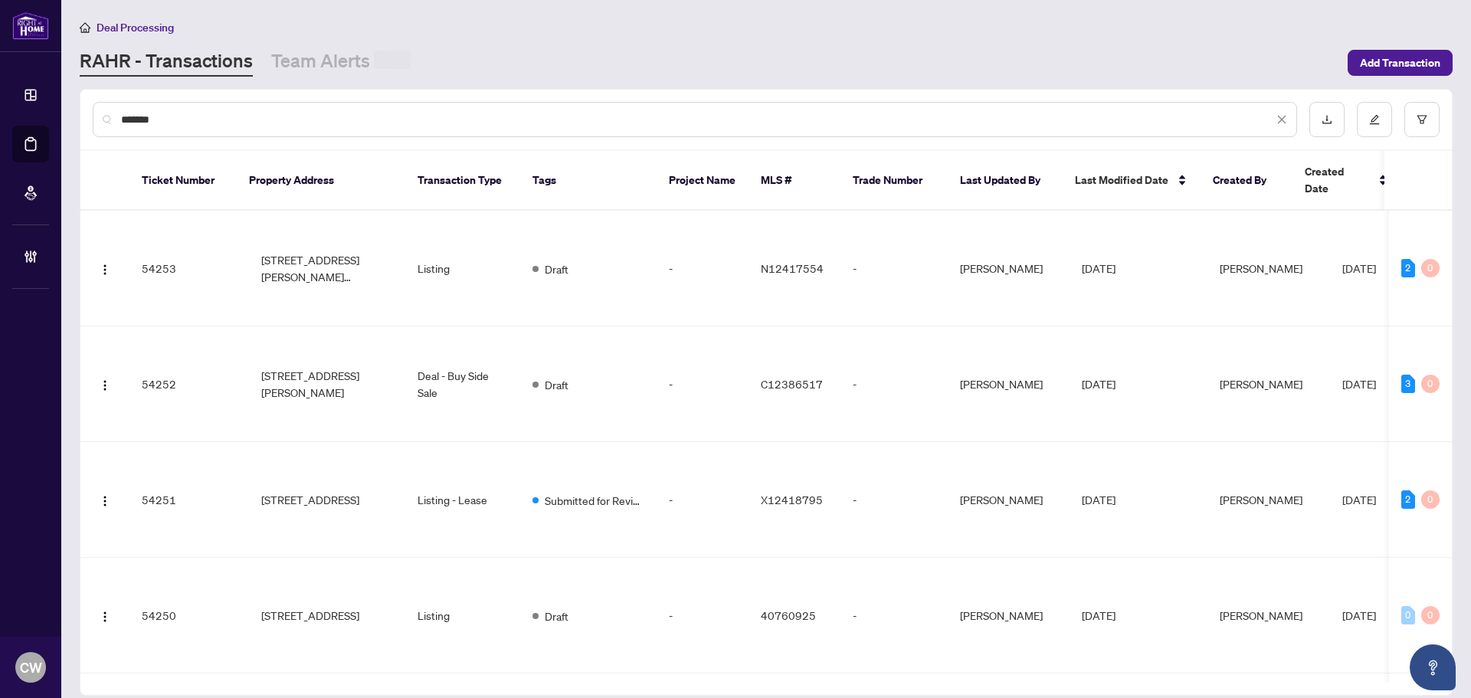
type input "*******"
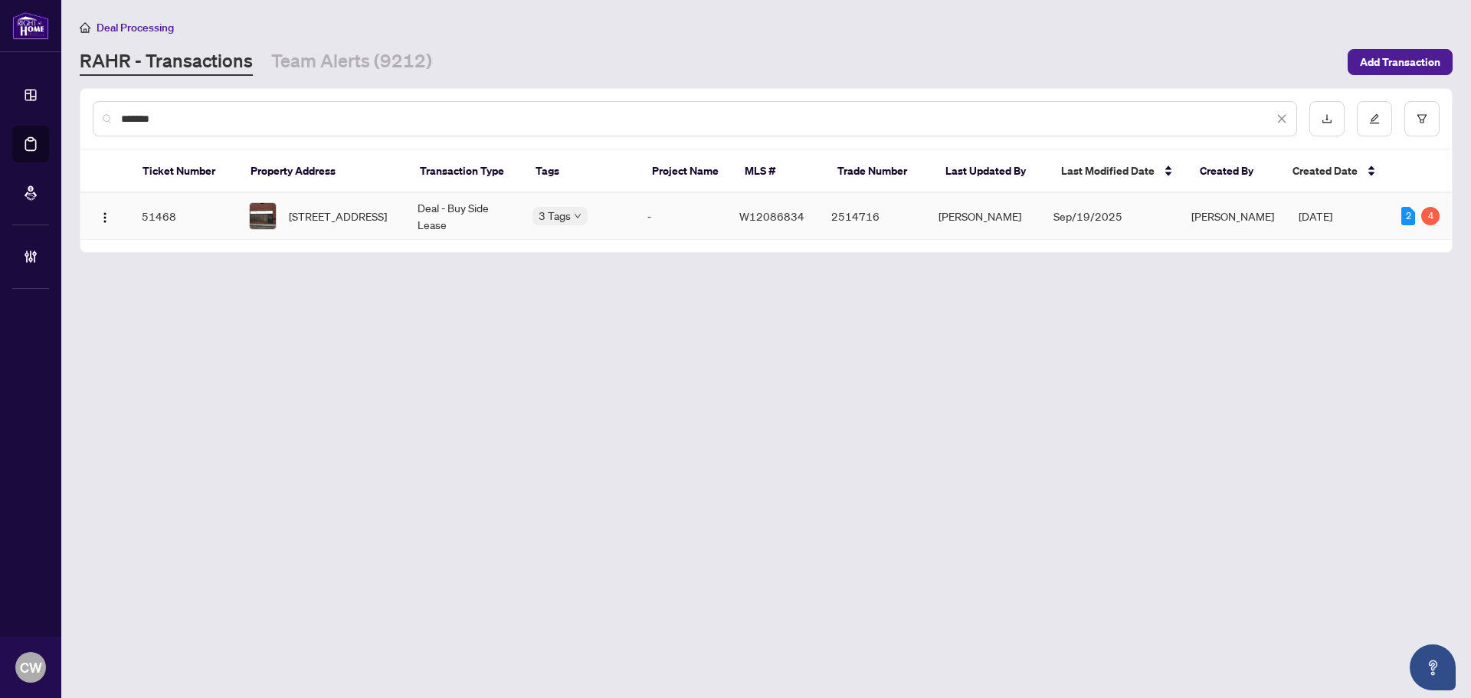
click at [367, 208] on span "[STREET_ADDRESS]" at bounding box center [338, 216] width 98 height 17
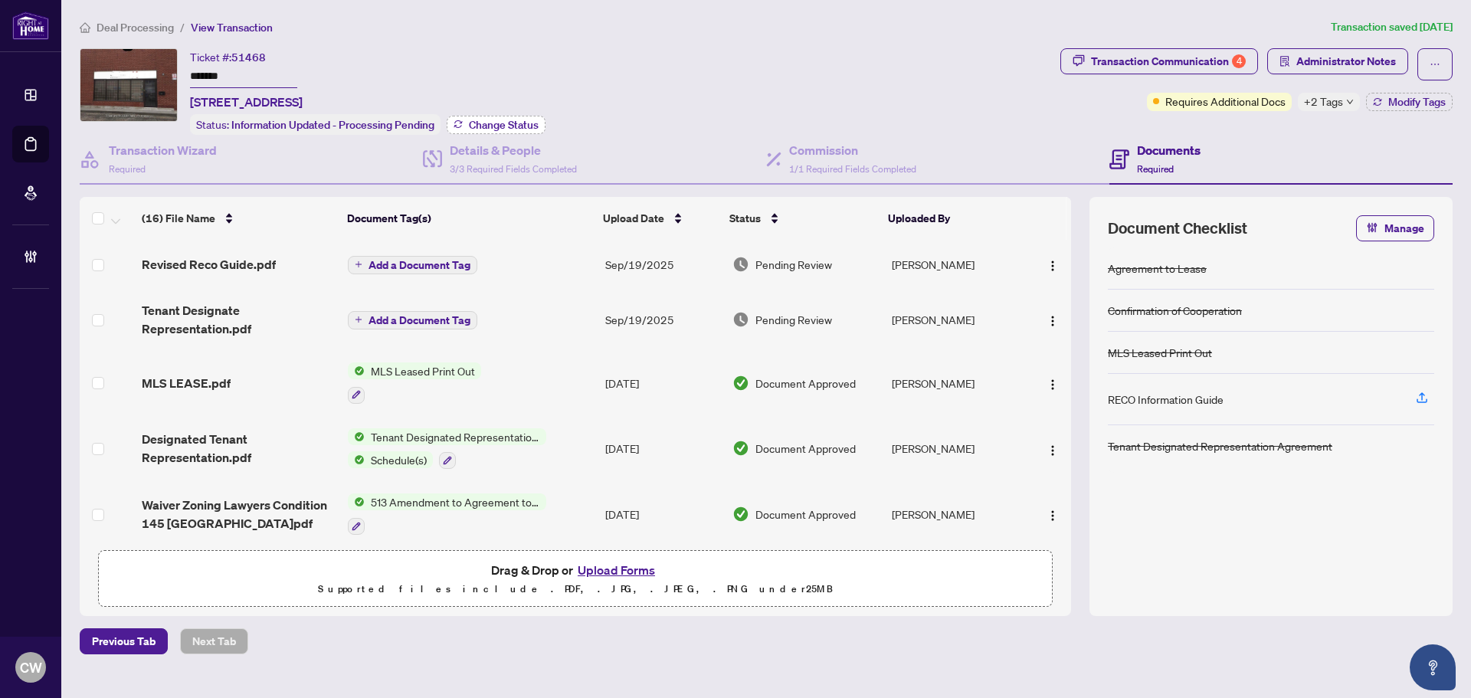
click at [499, 126] on span "Change Status" at bounding box center [504, 125] width 70 height 11
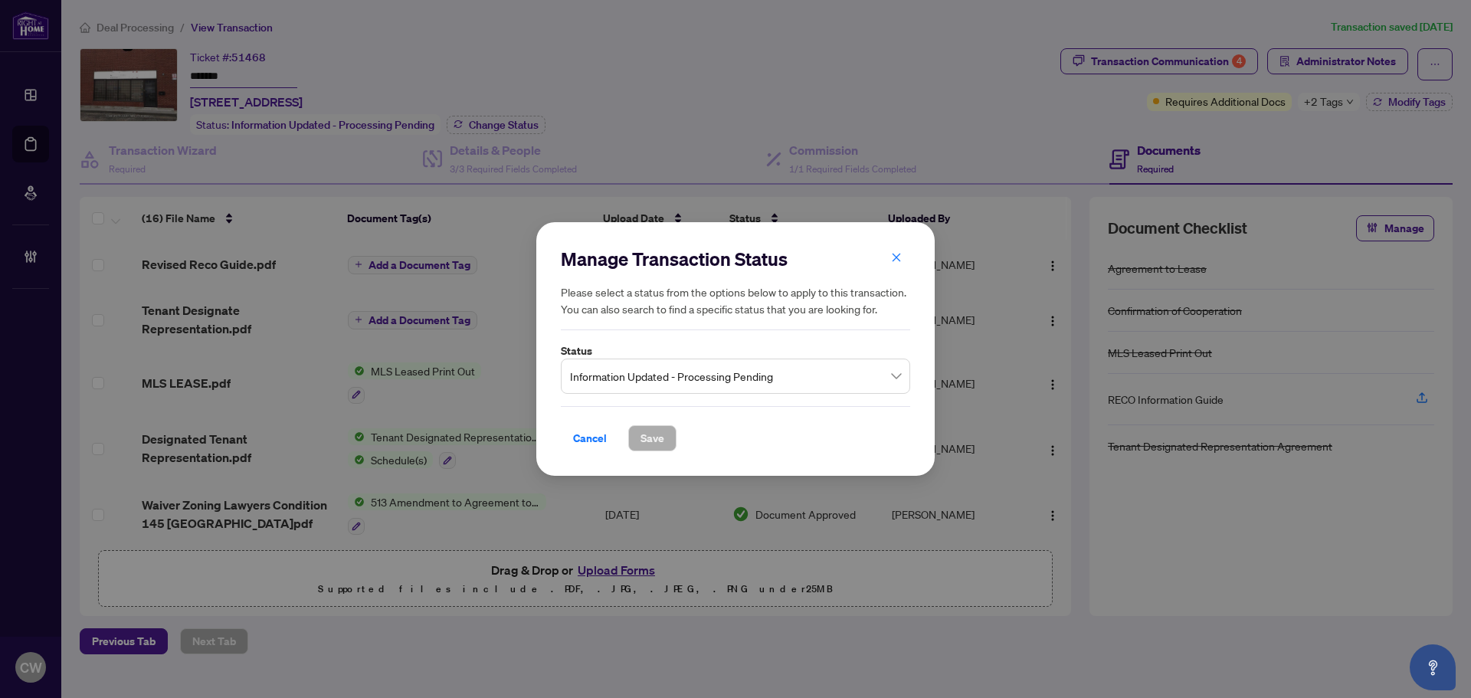
click at [733, 375] on span "Information Updated - Processing Pending" at bounding box center [735, 376] width 331 height 29
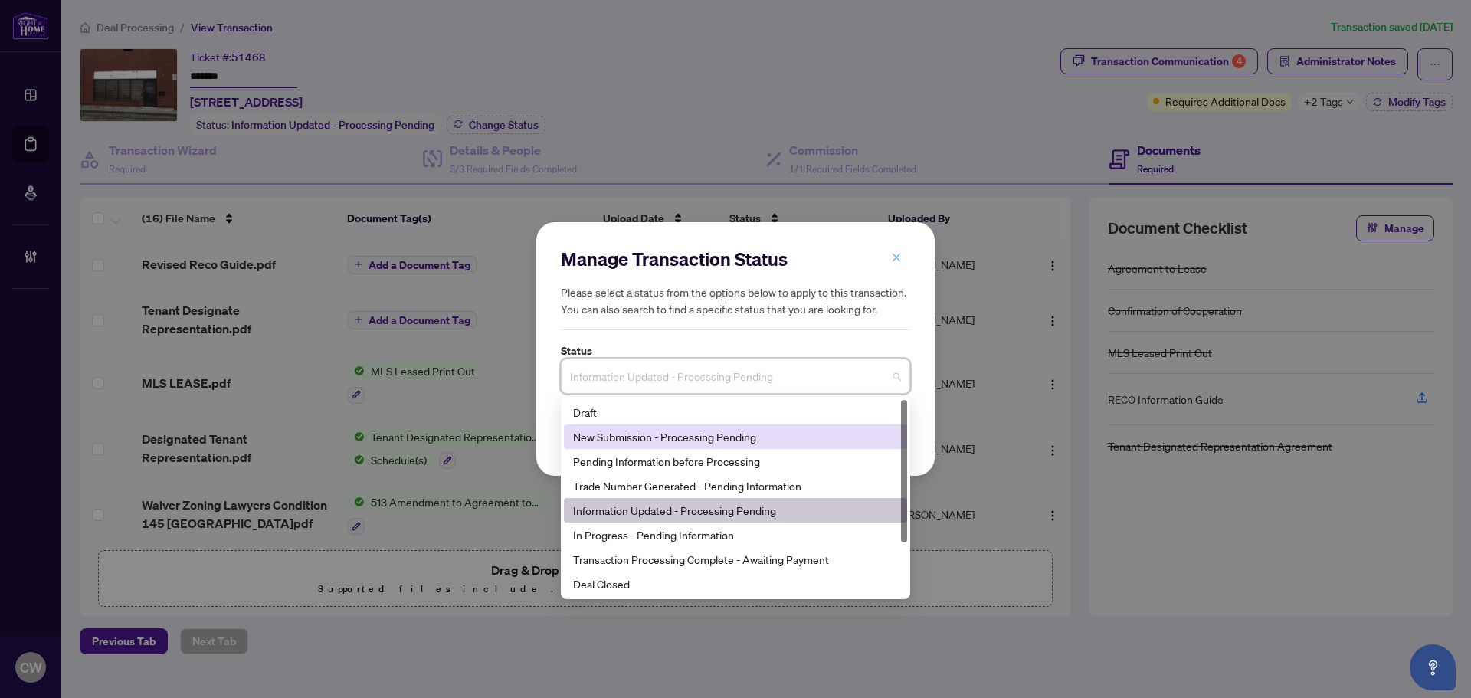
click at [894, 255] on icon "close" at bounding box center [896, 257] width 11 height 11
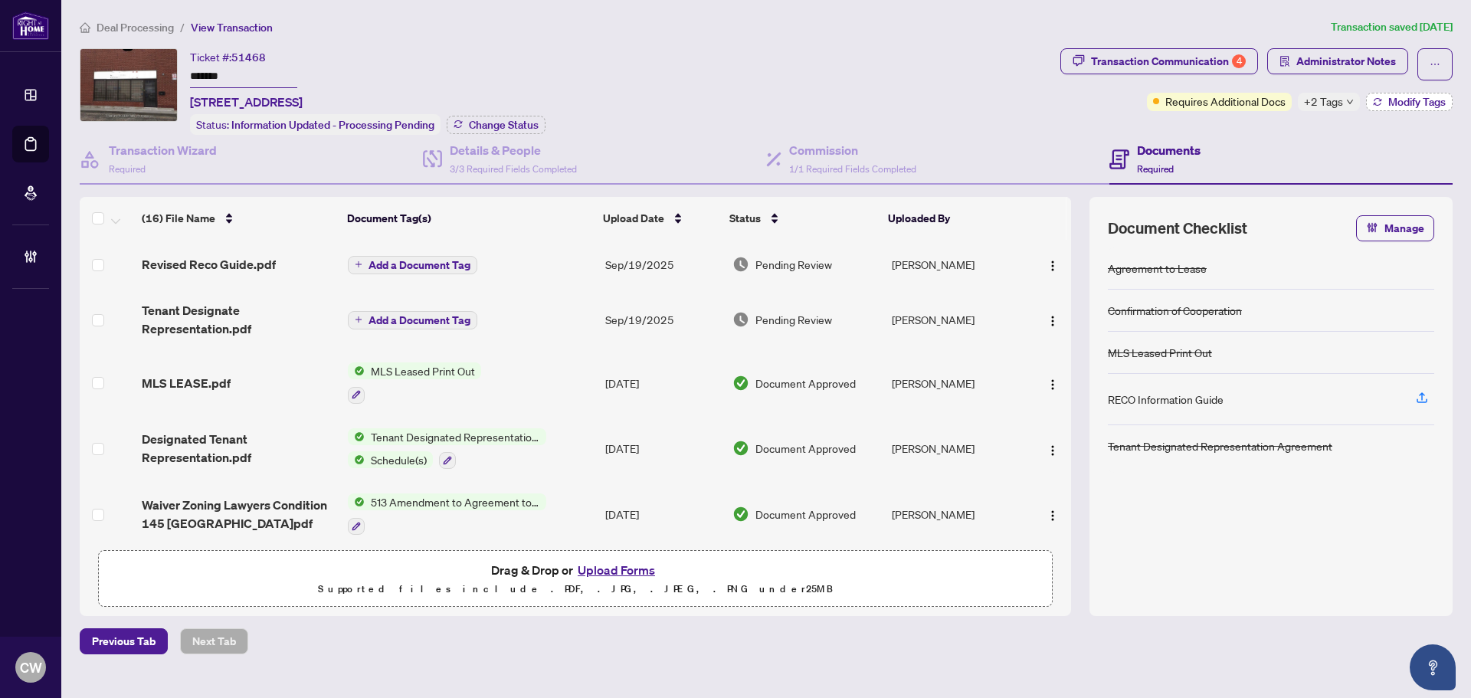
click at [1401, 98] on span "Modify Tags" at bounding box center [1416, 102] width 57 height 11
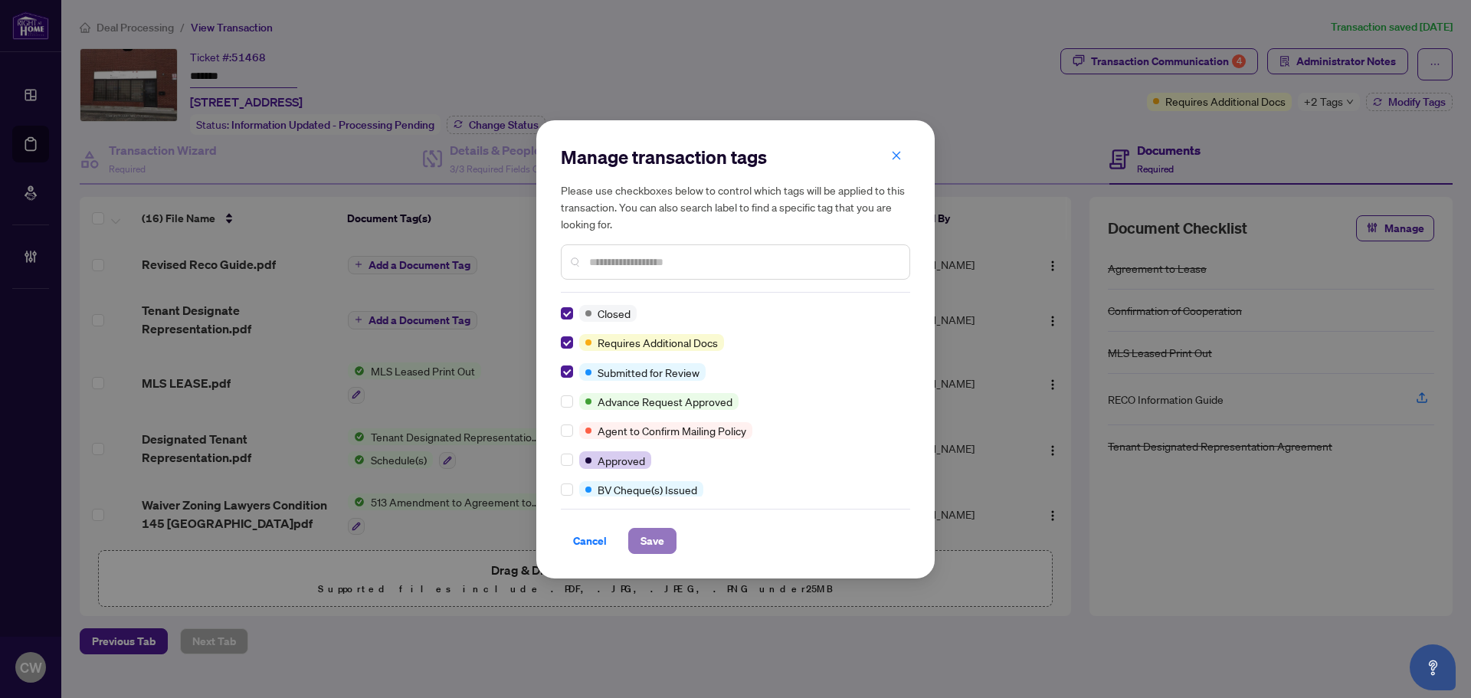
click at [647, 536] on span "Save" at bounding box center [652, 541] width 24 height 25
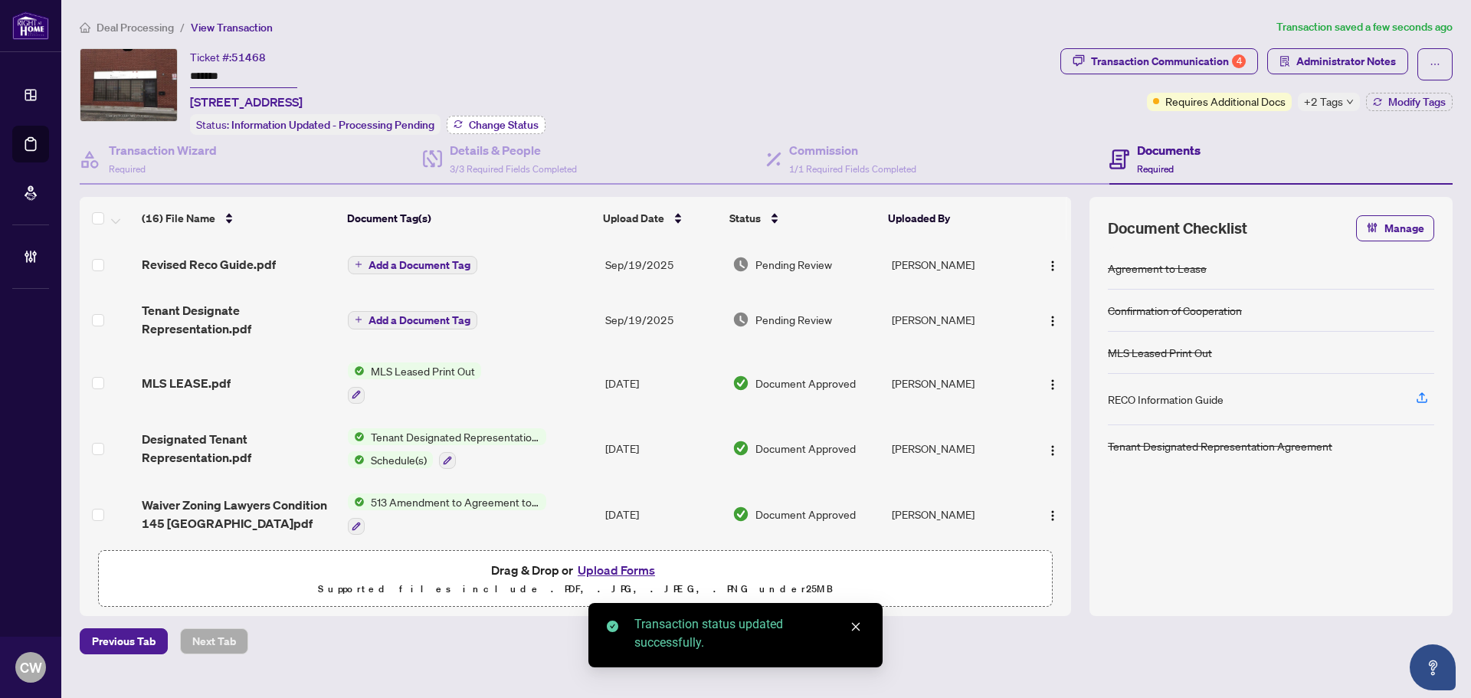
click at [532, 123] on span "Change Status" at bounding box center [504, 125] width 70 height 11
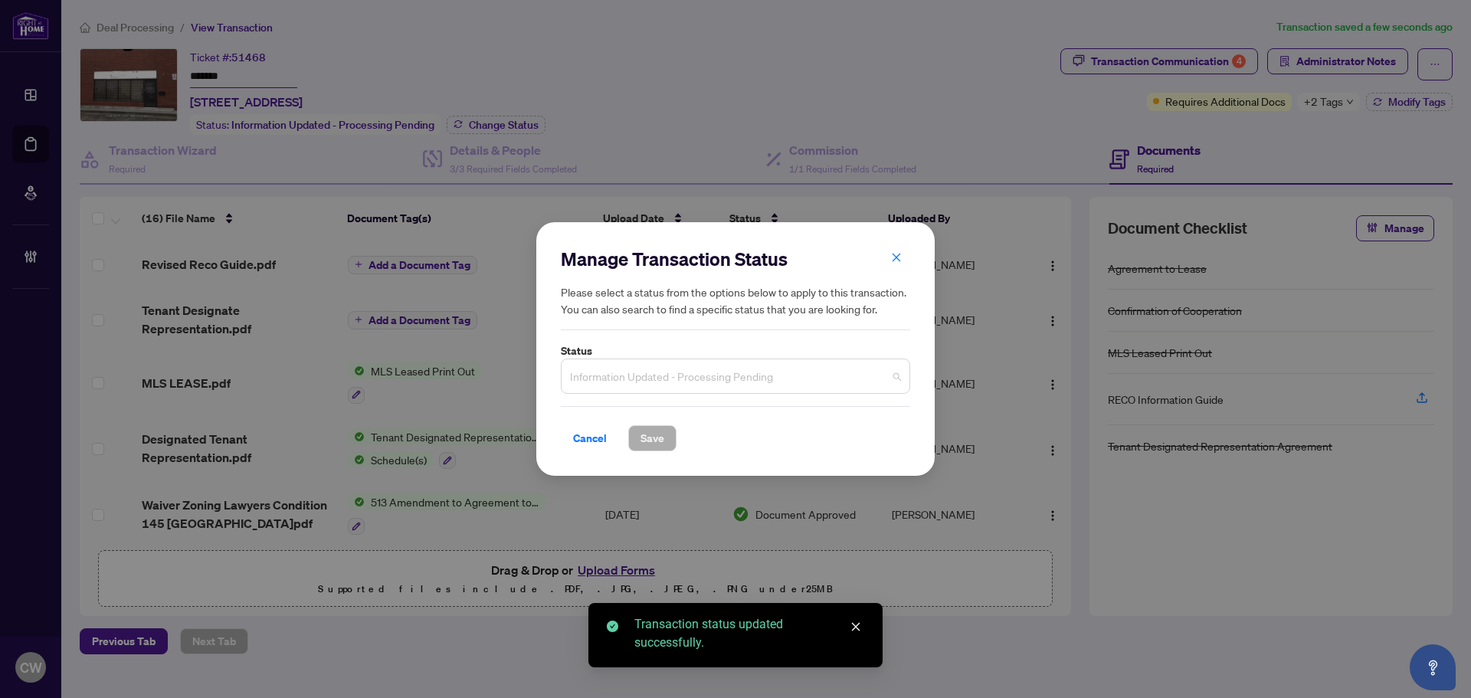
click at [698, 372] on span "Information Updated - Processing Pending" at bounding box center [735, 376] width 331 height 29
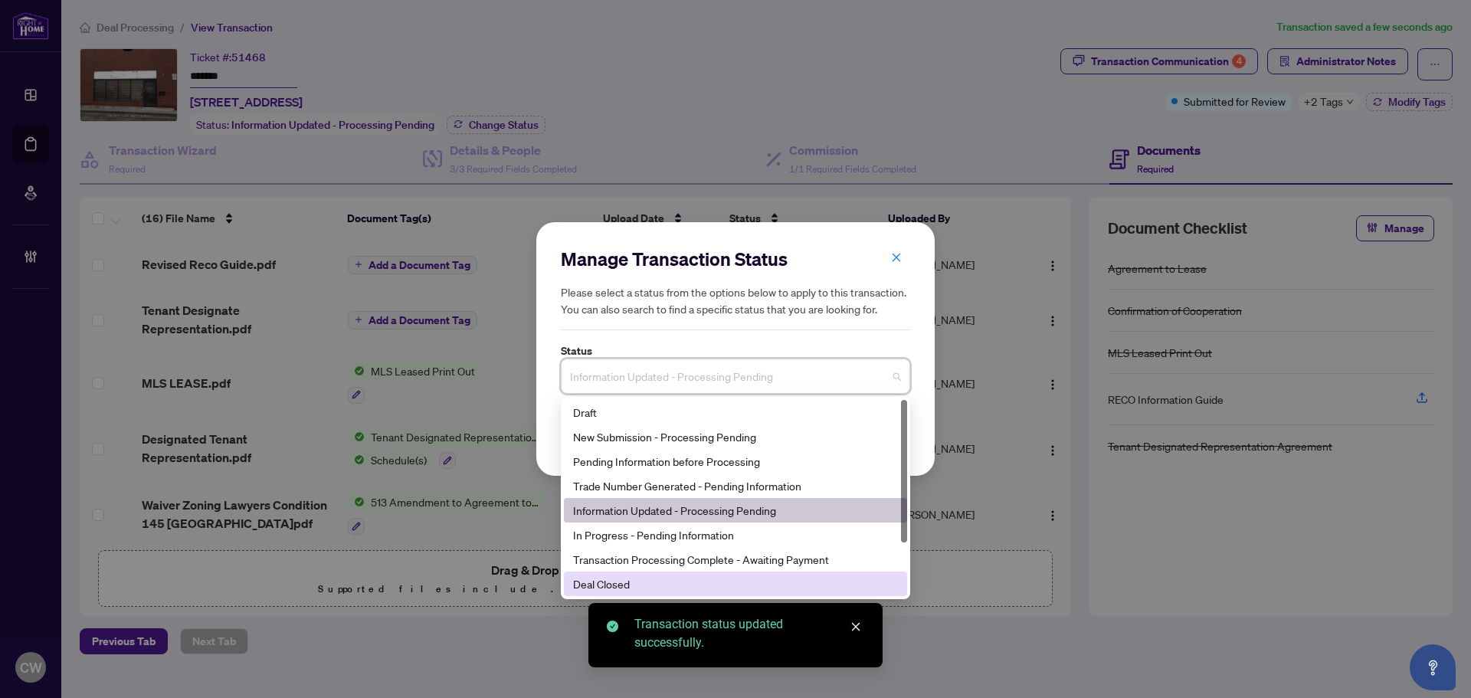
click at [664, 593] on div "Deal Closed" at bounding box center [735, 584] width 343 height 25
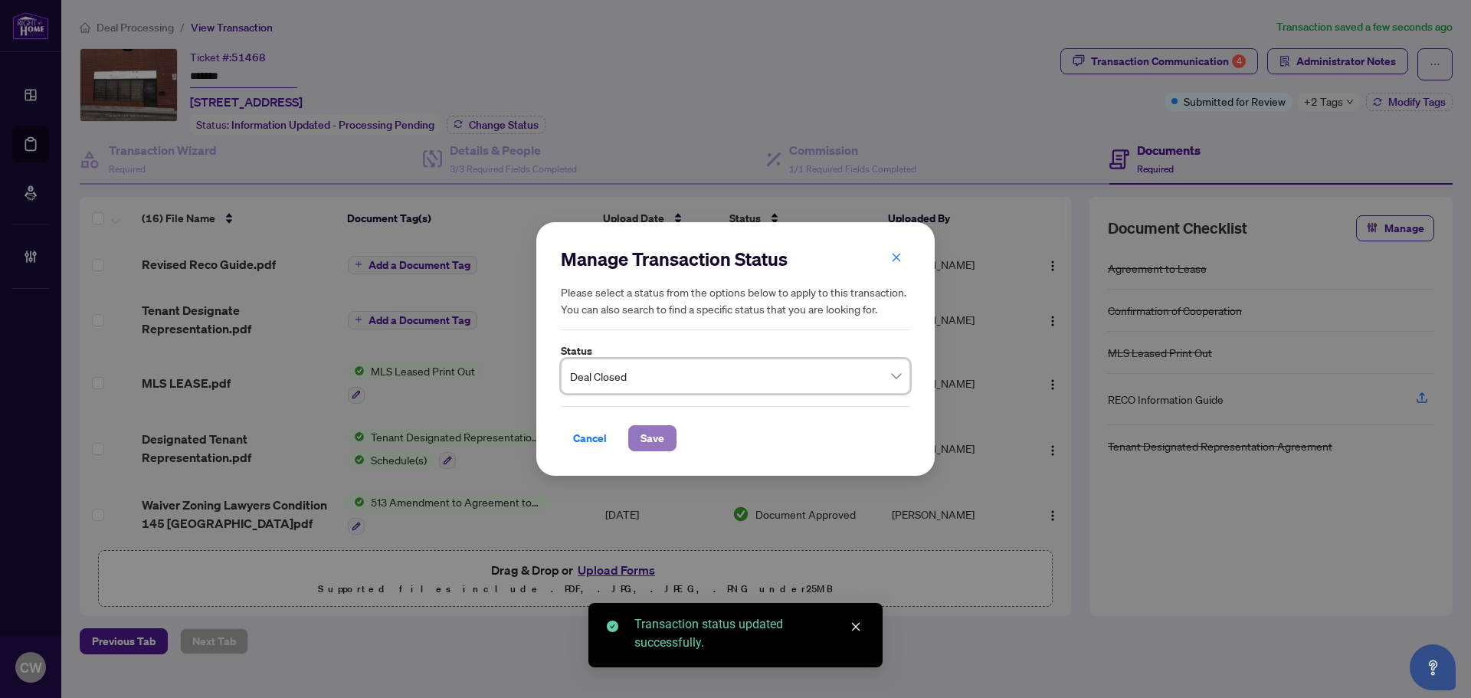
click at [653, 438] on span "Save" at bounding box center [652, 438] width 24 height 25
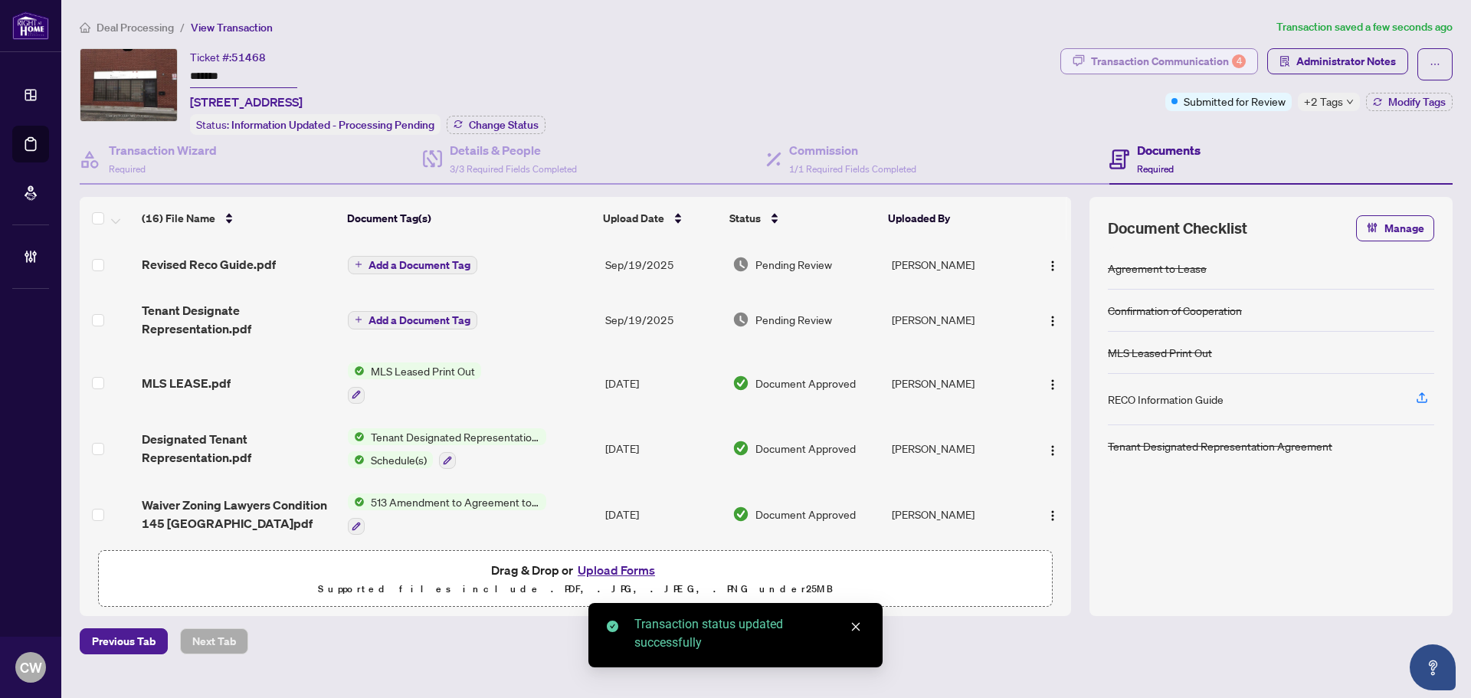
click at [1198, 62] on div "Transaction Communication 4" at bounding box center [1168, 61] width 155 height 25
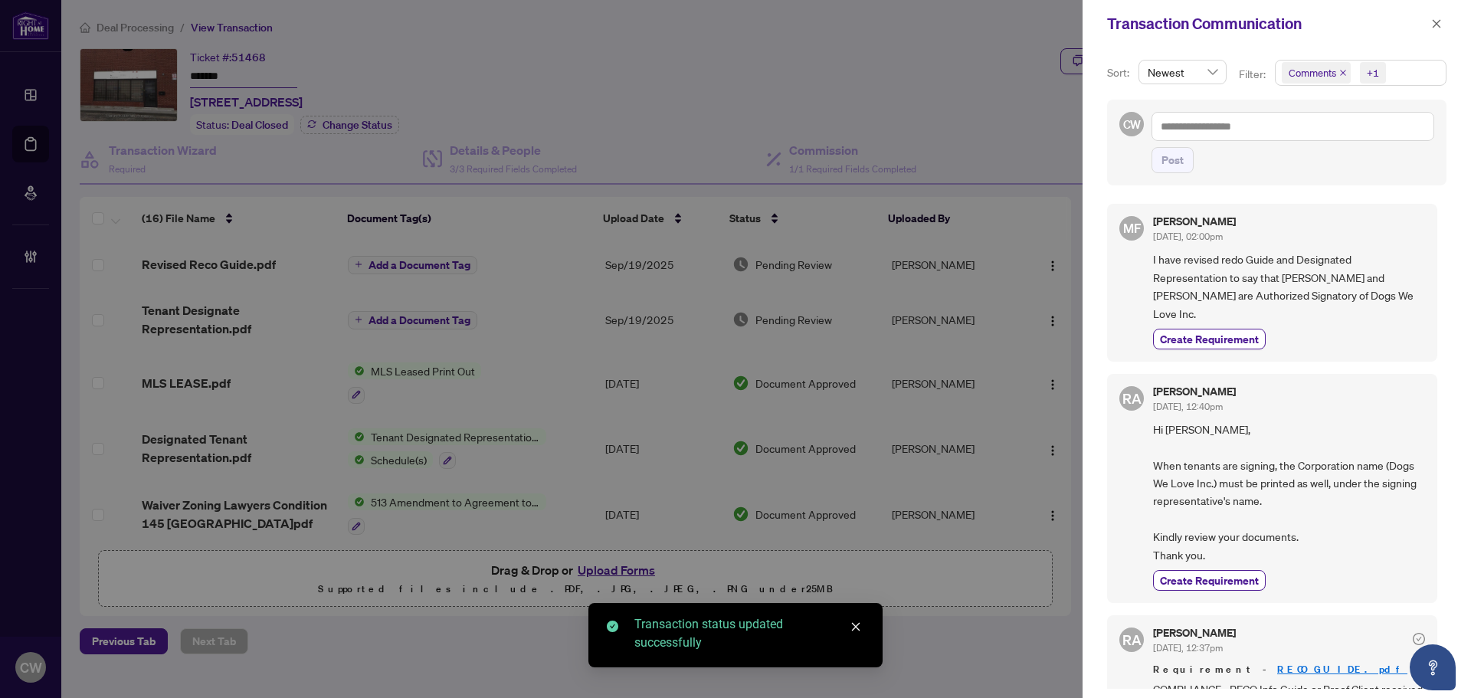
click at [1341, 74] on icon "close" at bounding box center [1343, 73] width 8 height 8
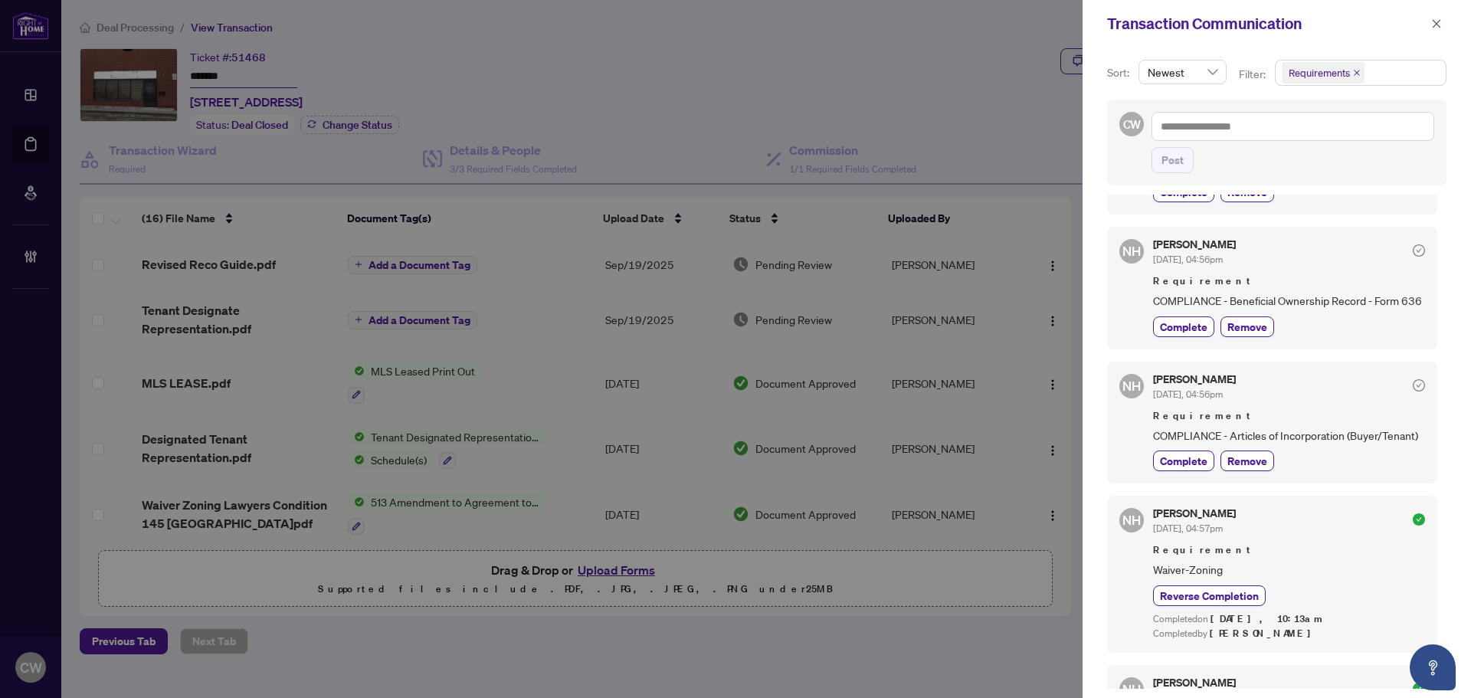
scroll to position [306, 0]
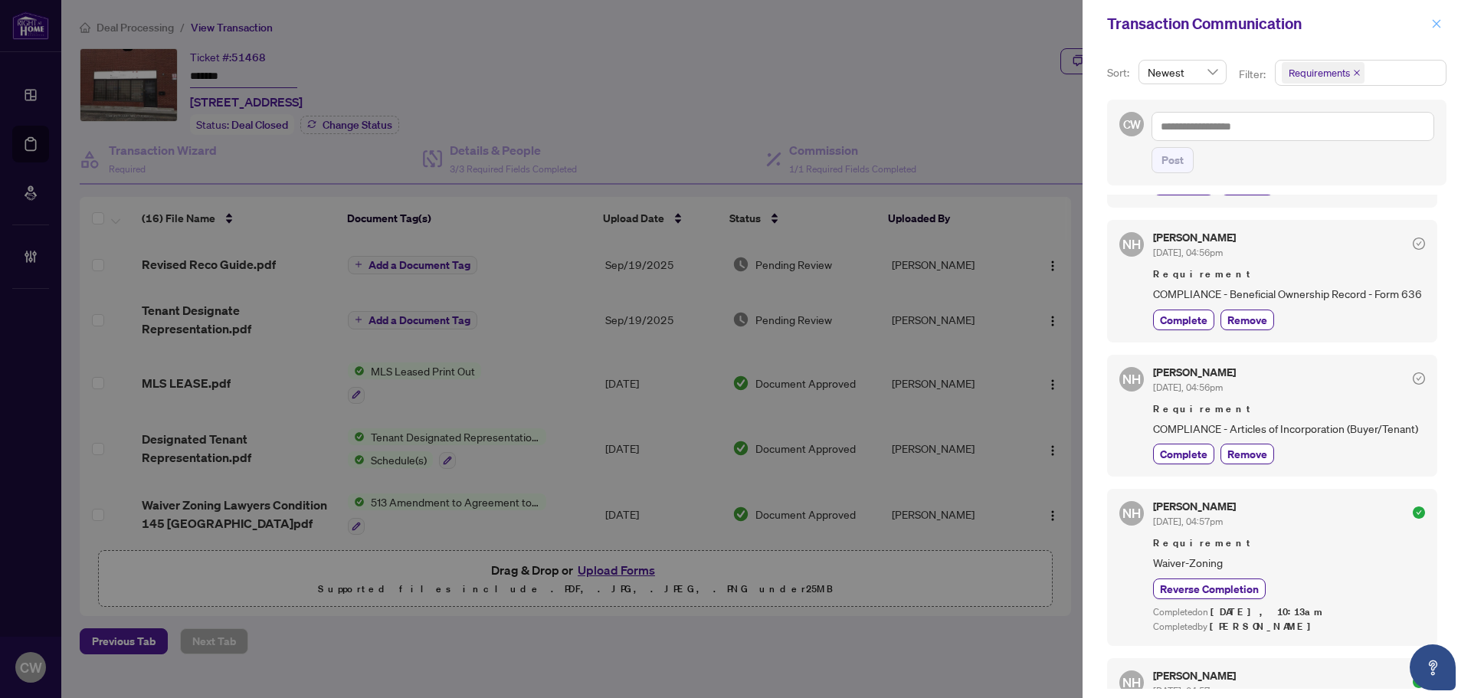
click at [1433, 21] on icon "close" at bounding box center [1437, 23] width 8 height 8
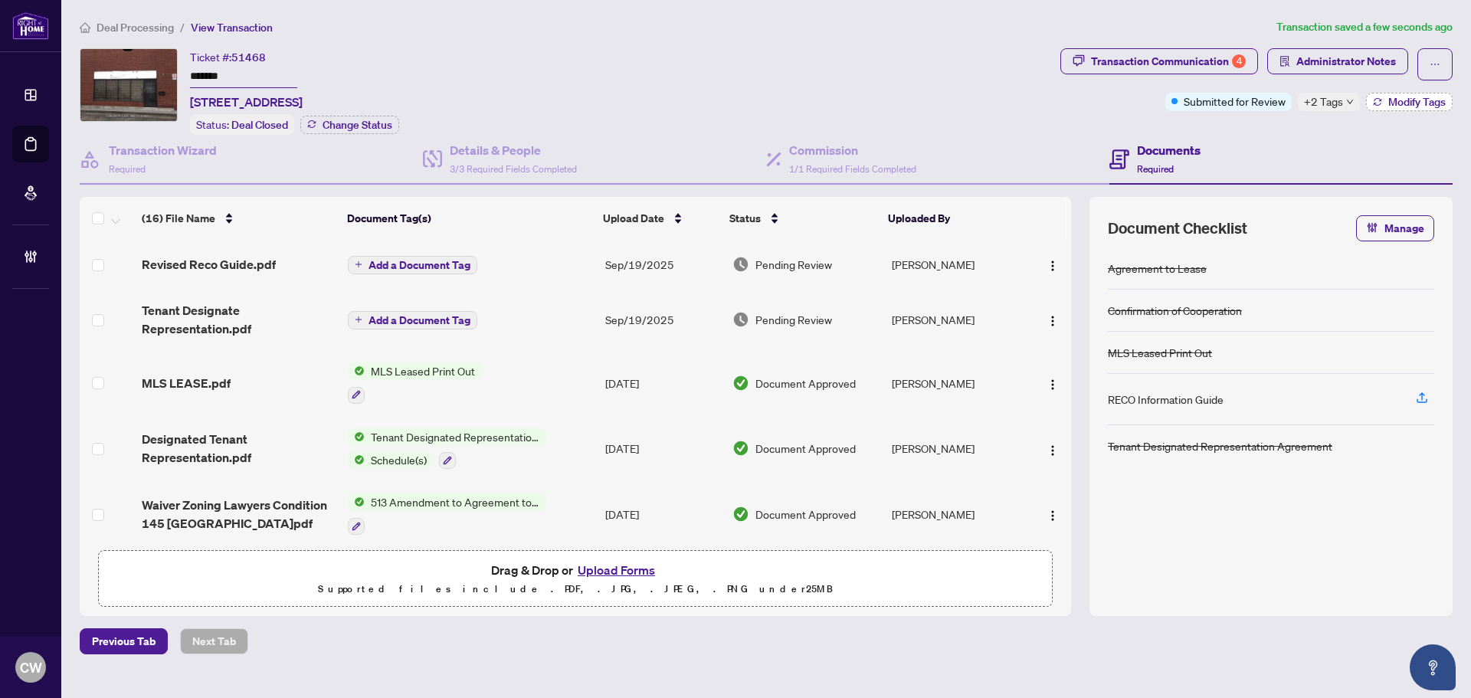
click at [1388, 97] on span "Modify Tags" at bounding box center [1416, 102] width 57 height 11
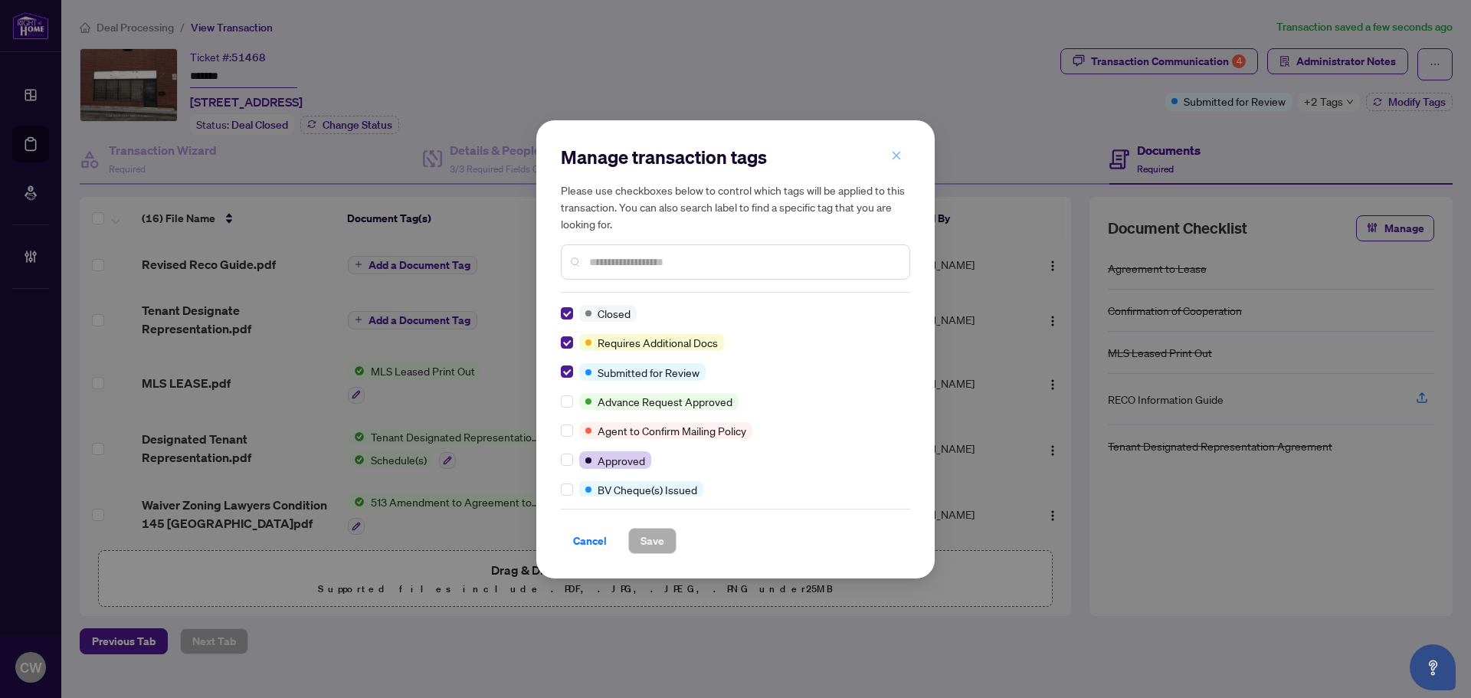
click at [899, 164] on span "button" at bounding box center [896, 156] width 11 height 25
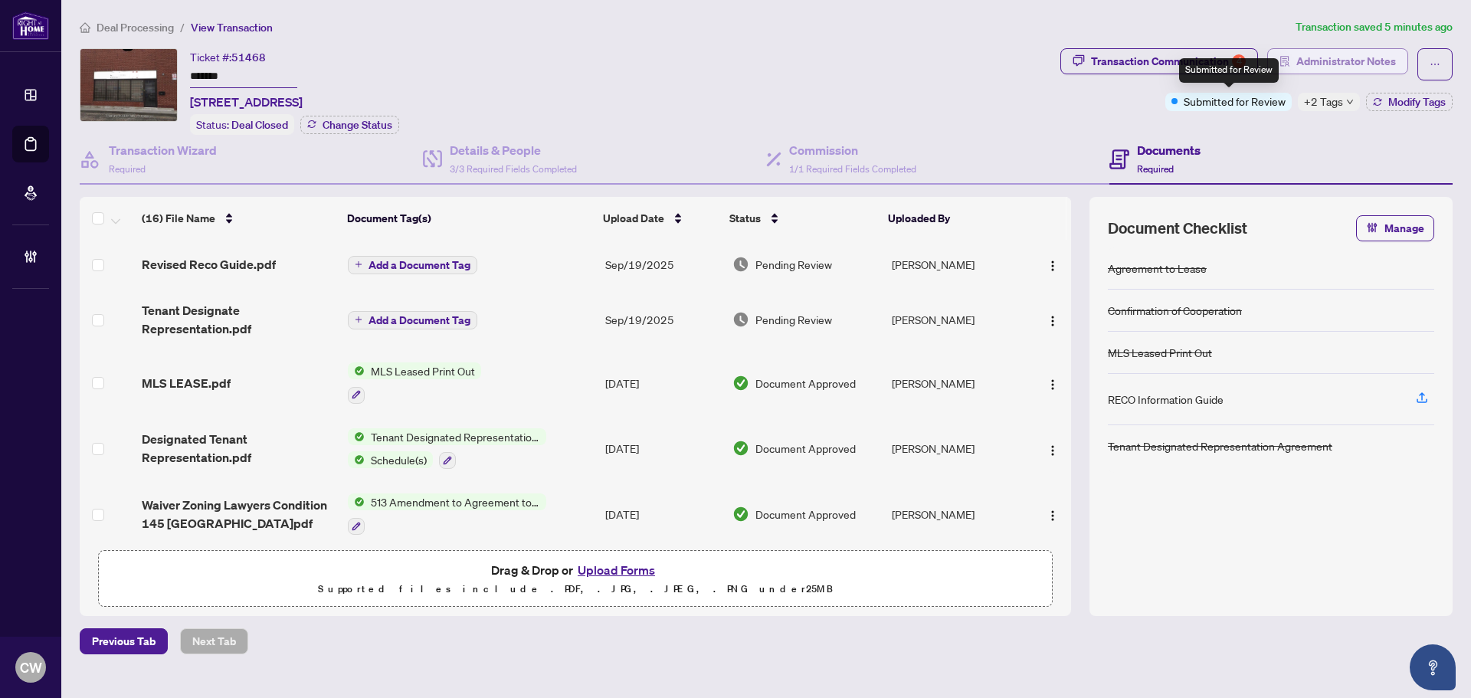
click at [1328, 57] on span "Administrator Notes" at bounding box center [1346, 61] width 100 height 25
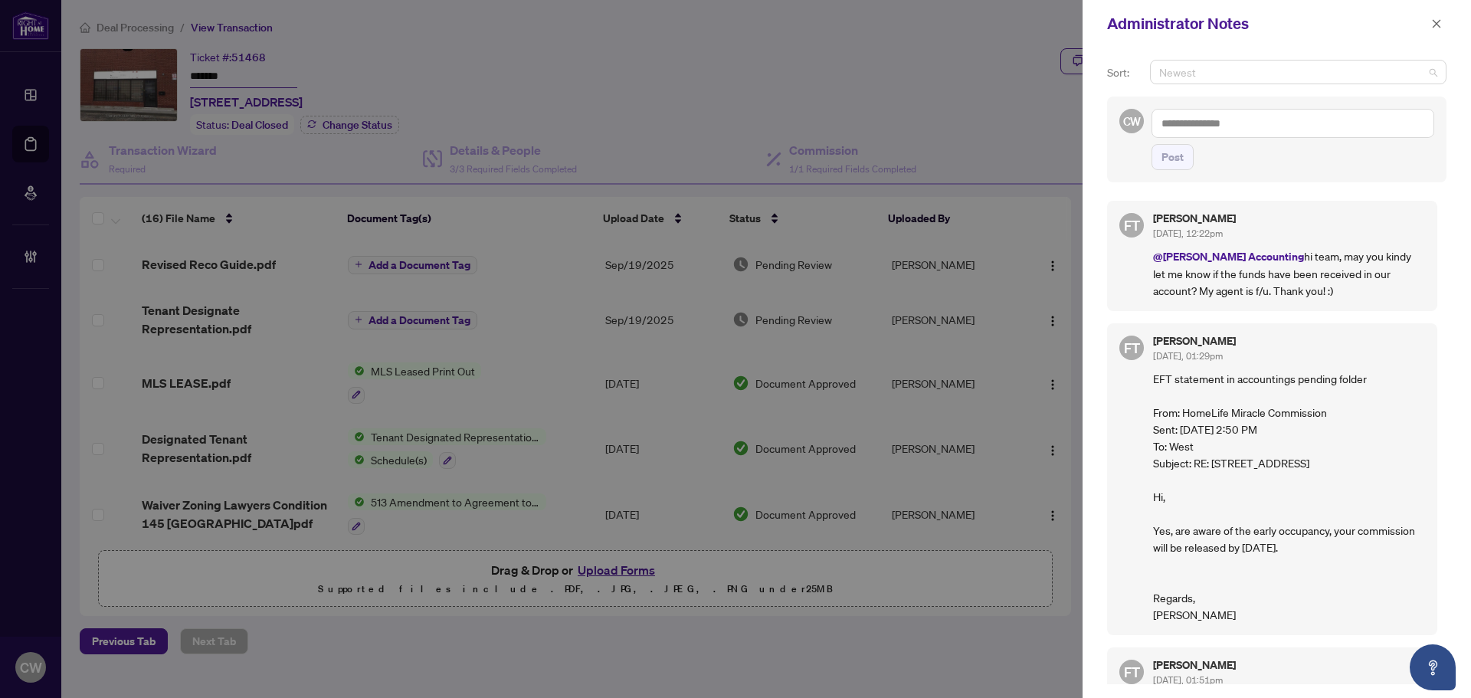
click at [1222, 80] on span "Newest" at bounding box center [1298, 72] width 278 height 23
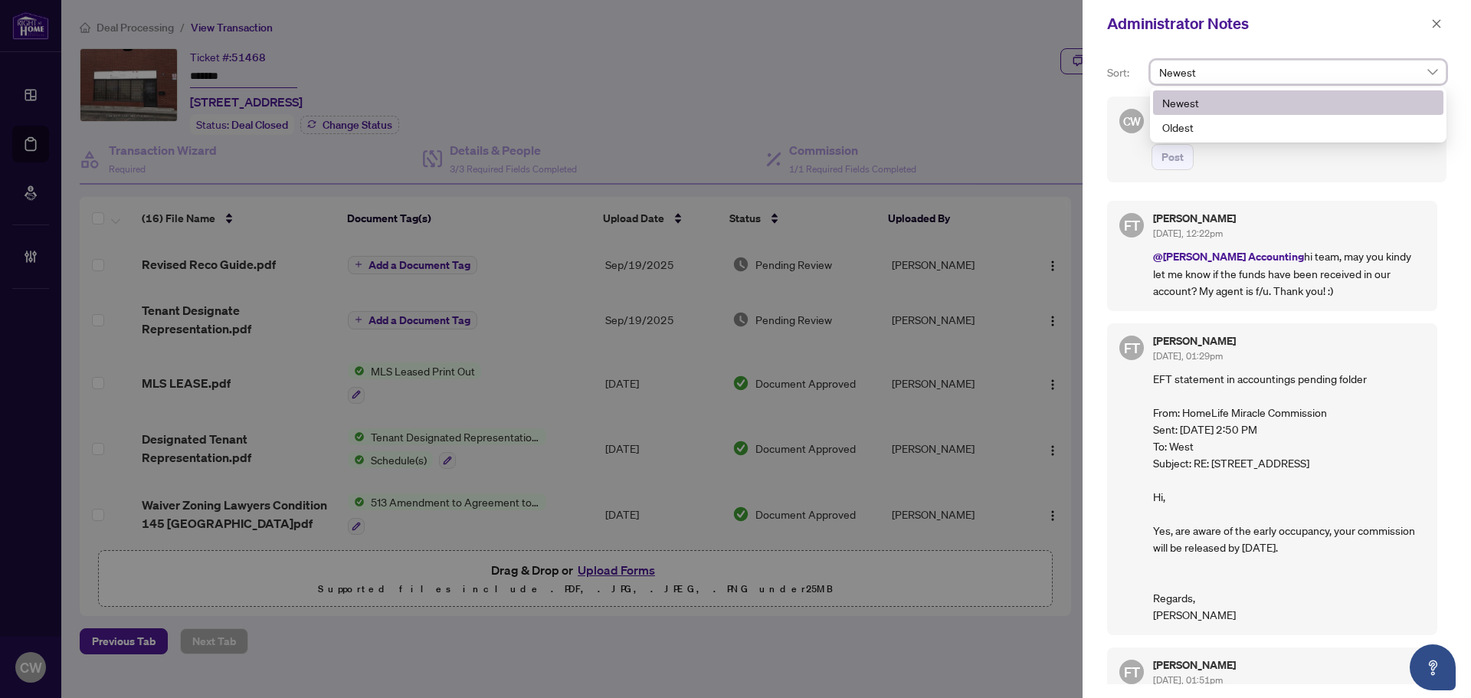
click at [1222, 80] on span "Newest" at bounding box center [1298, 72] width 278 height 23
click at [1264, 158] on span "Post" at bounding box center [1292, 157] width 283 height 26
click at [1244, 123] on textarea at bounding box center [1292, 123] width 283 height 29
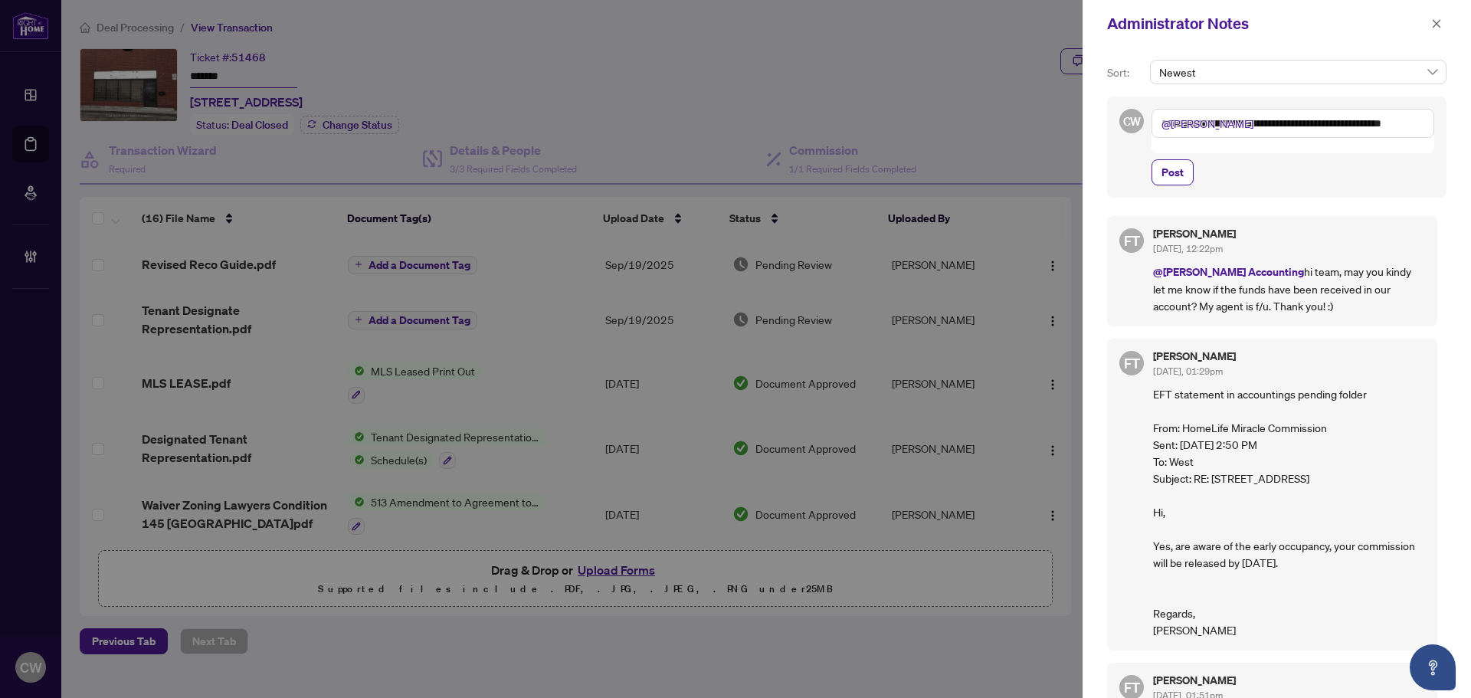
click at [1011, 115] on div at bounding box center [735, 349] width 1471 height 698
drag, startPoint x: 1439, startPoint y: 24, endPoint x: 1399, endPoint y: 24, distance: 40.6
click at [1439, 24] on icon "close" at bounding box center [1436, 23] width 11 height 11
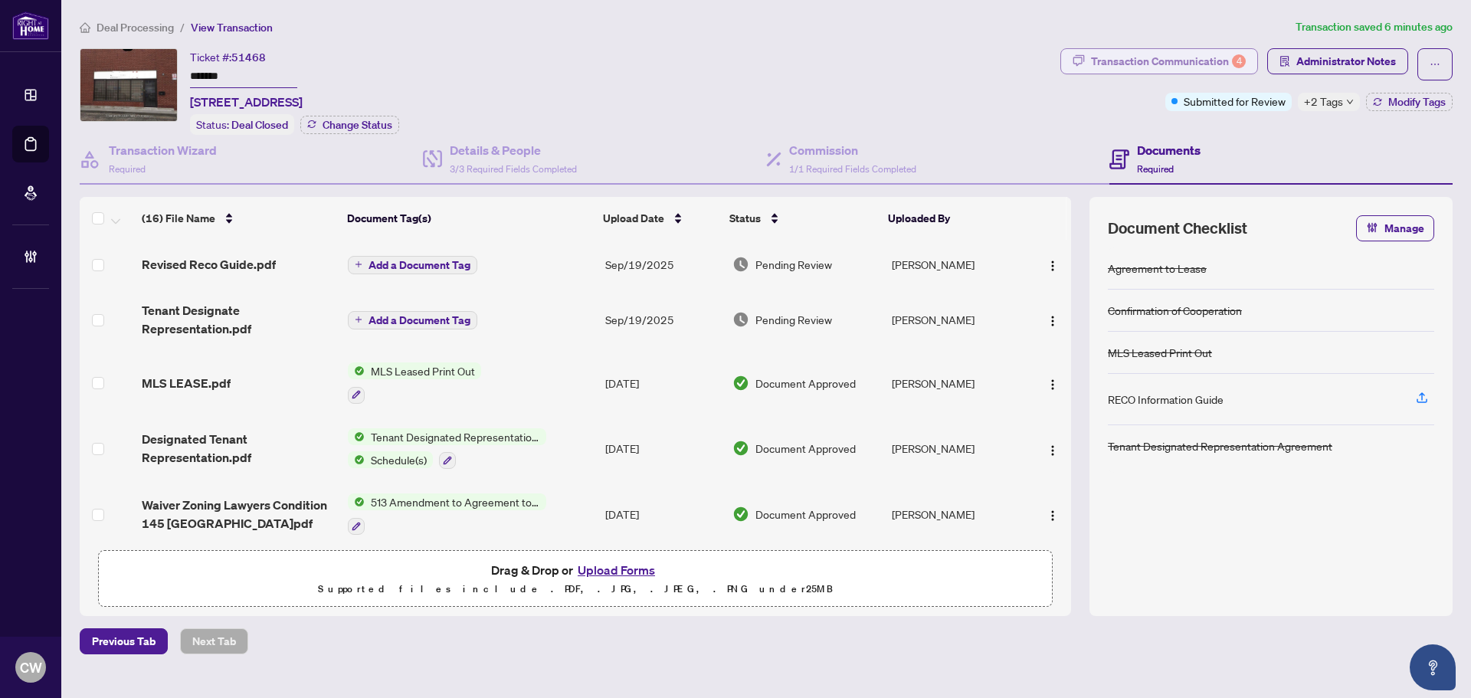
click at [1201, 54] on div "Transaction Communication 4" at bounding box center [1168, 61] width 155 height 25
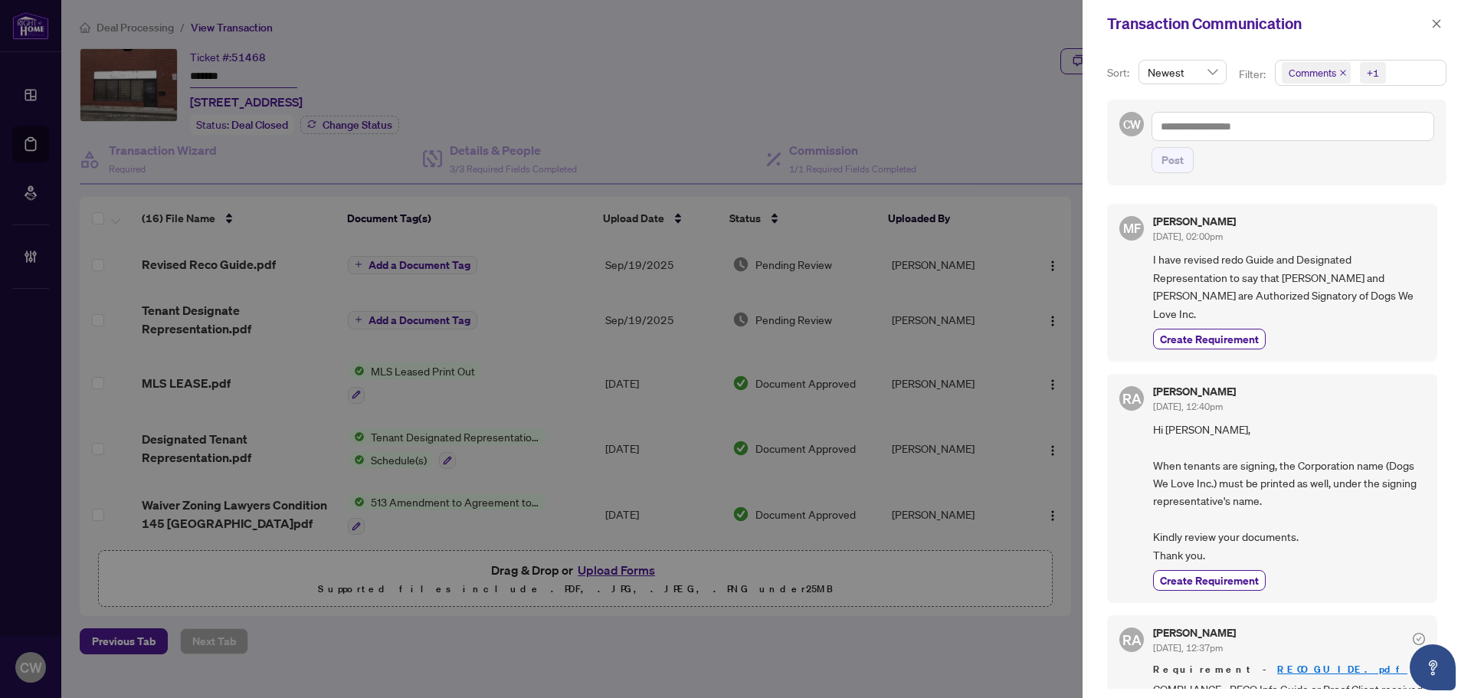
click at [1343, 70] on icon "close" at bounding box center [1343, 73] width 8 height 8
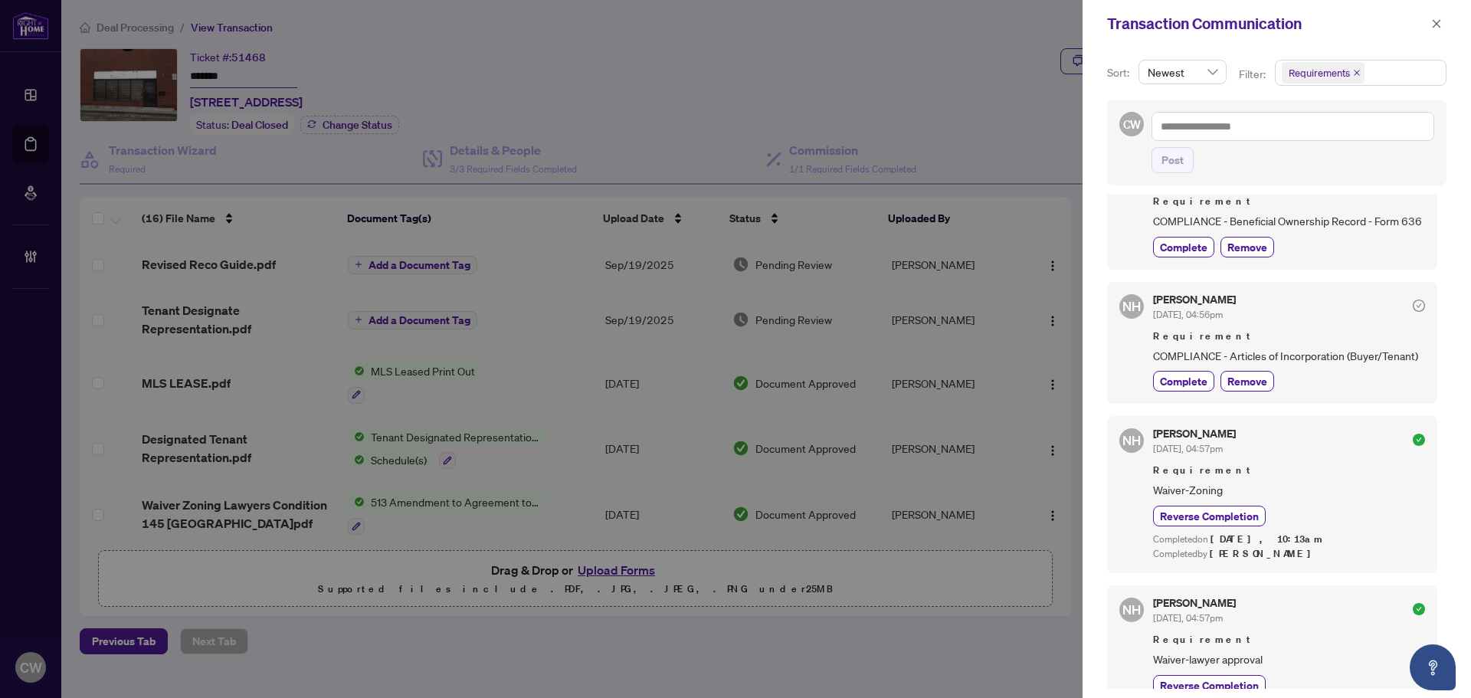
scroll to position [383, 0]
click at [1432, 27] on icon "close" at bounding box center [1436, 23] width 11 height 11
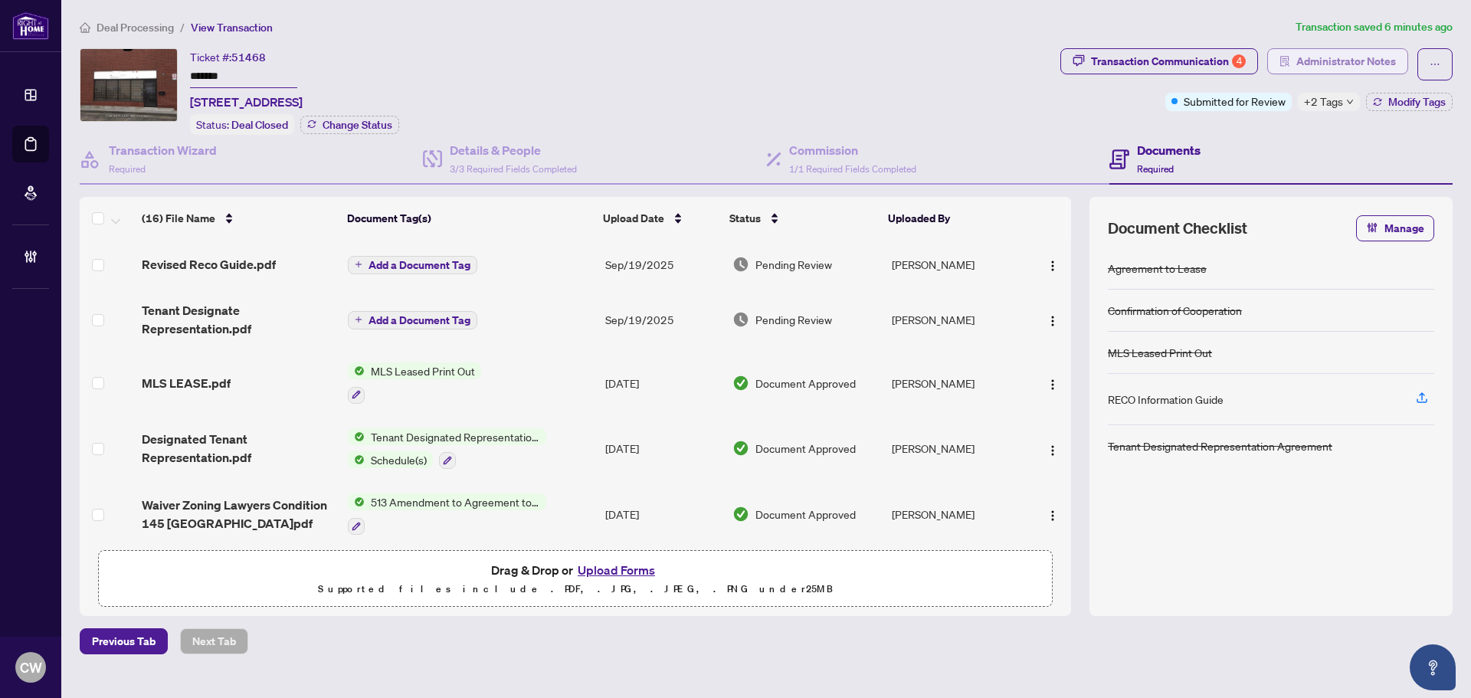
click at [1365, 68] on span "Administrator Notes" at bounding box center [1346, 61] width 100 height 25
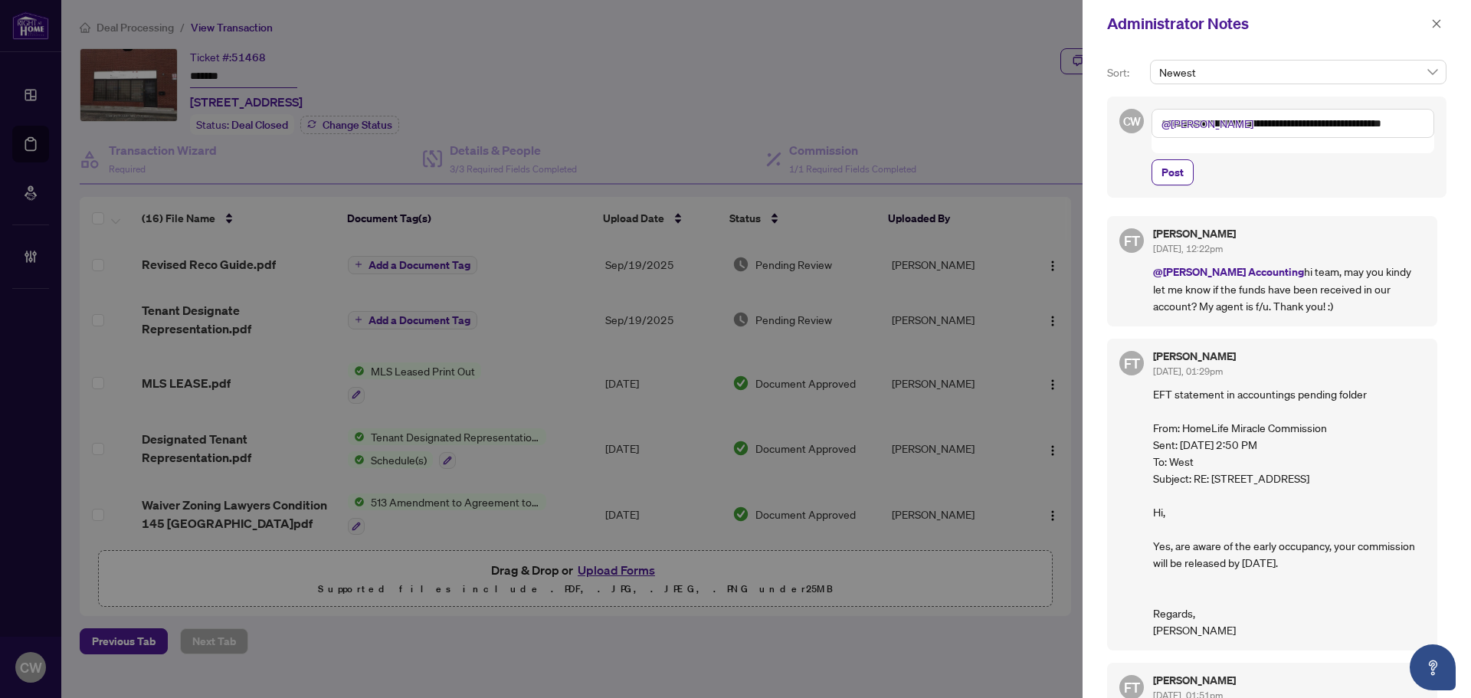
click at [1419, 125] on textarea "**********" at bounding box center [1292, 123] width 283 height 29
click at [1197, 142] on textarea "**********" at bounding box center [1290, 131] width 278 height 44
type textarea "**********"
click at [1184, 173] on button "Post" at bounding box center [1172, 172] width 42 height 26
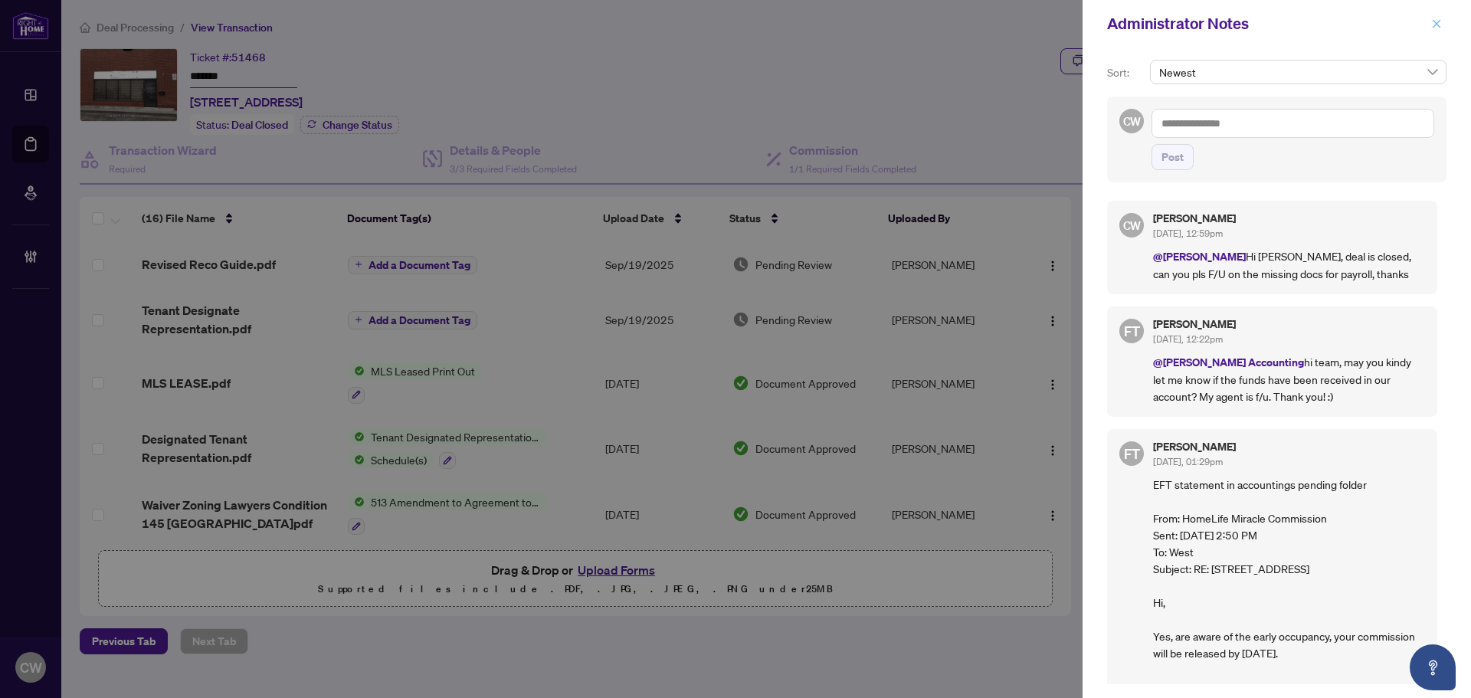
click at [1435, 25] on icon "close" at bounding box center [1437, 23] width 8 height 8
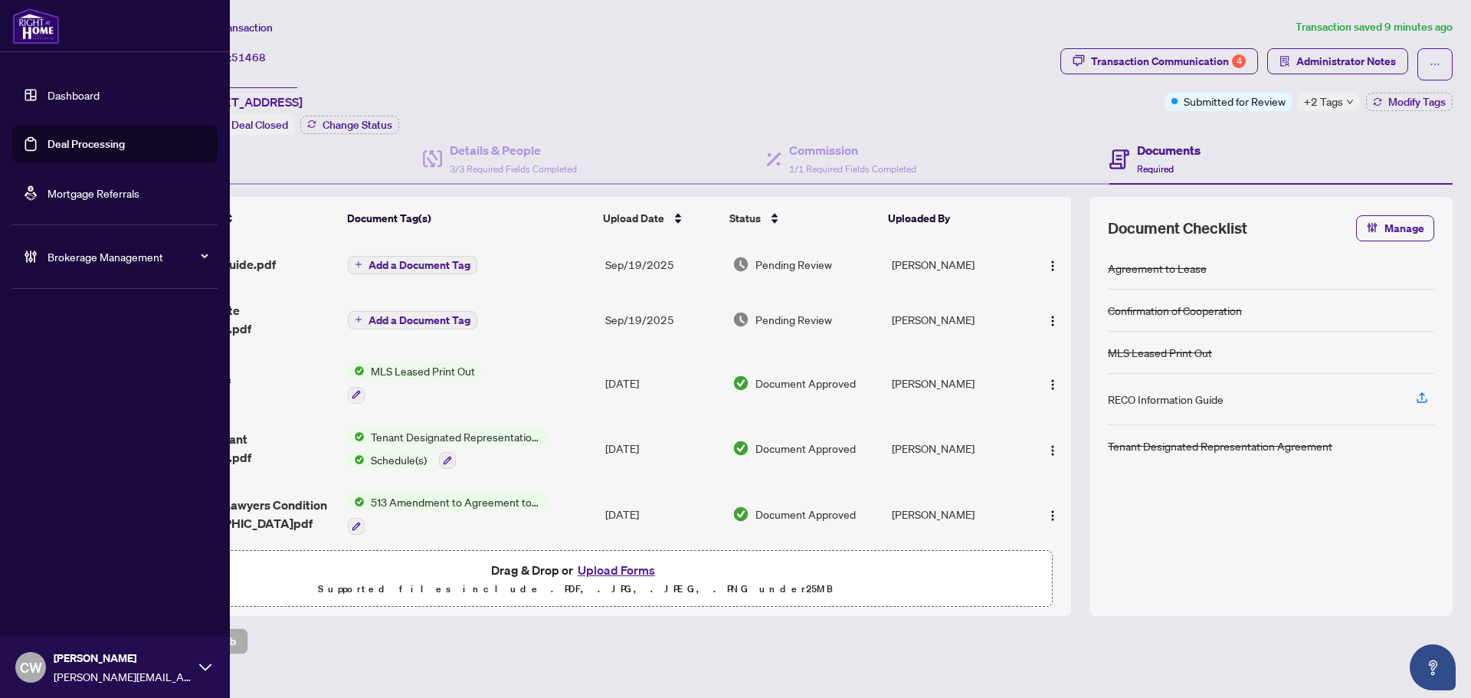
drag, startPoint x: 48, startPoint y: 130, endPoint x: 195, endPoint y: 123, distance: 147.3
click at [48, 137] on link "Deal Processing" at bounding box center [85, 144] width 77 height 14
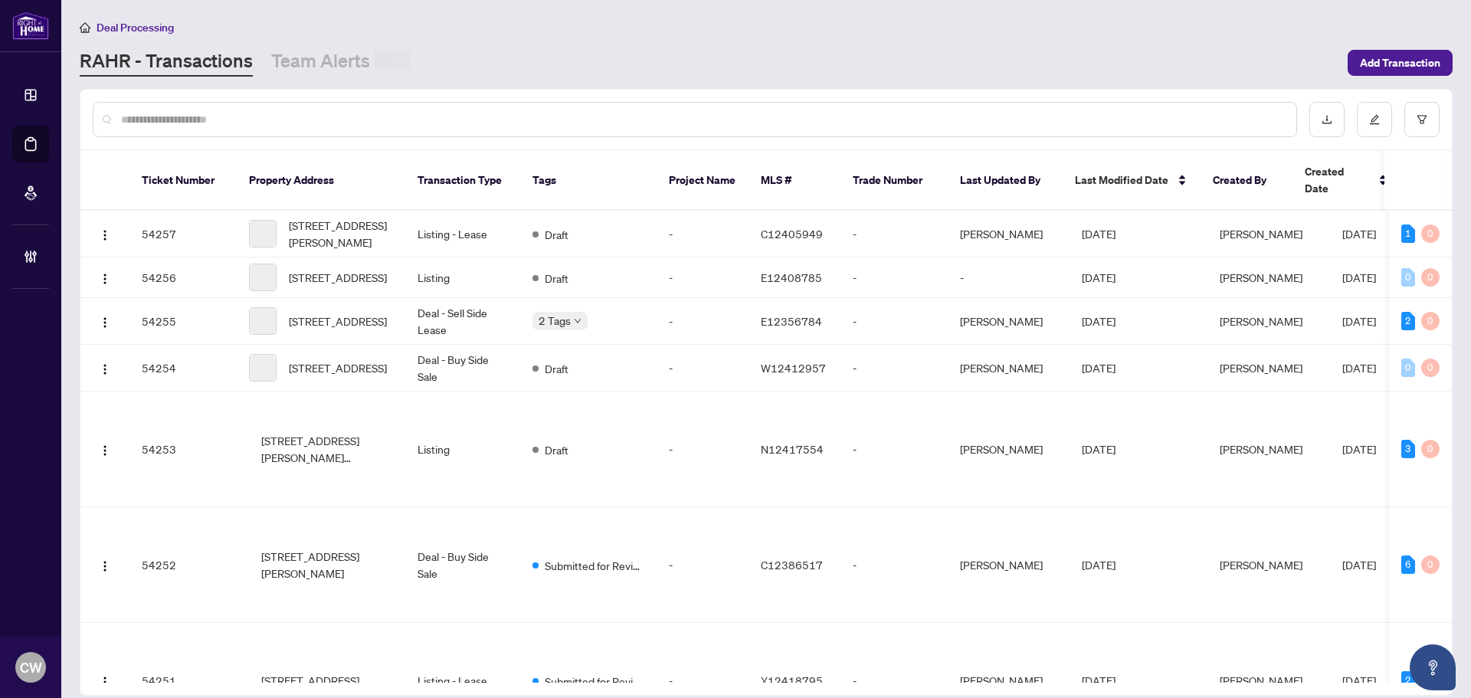
click at [304, 110] on div at bounding box center [695, 119] width 1204 height 35
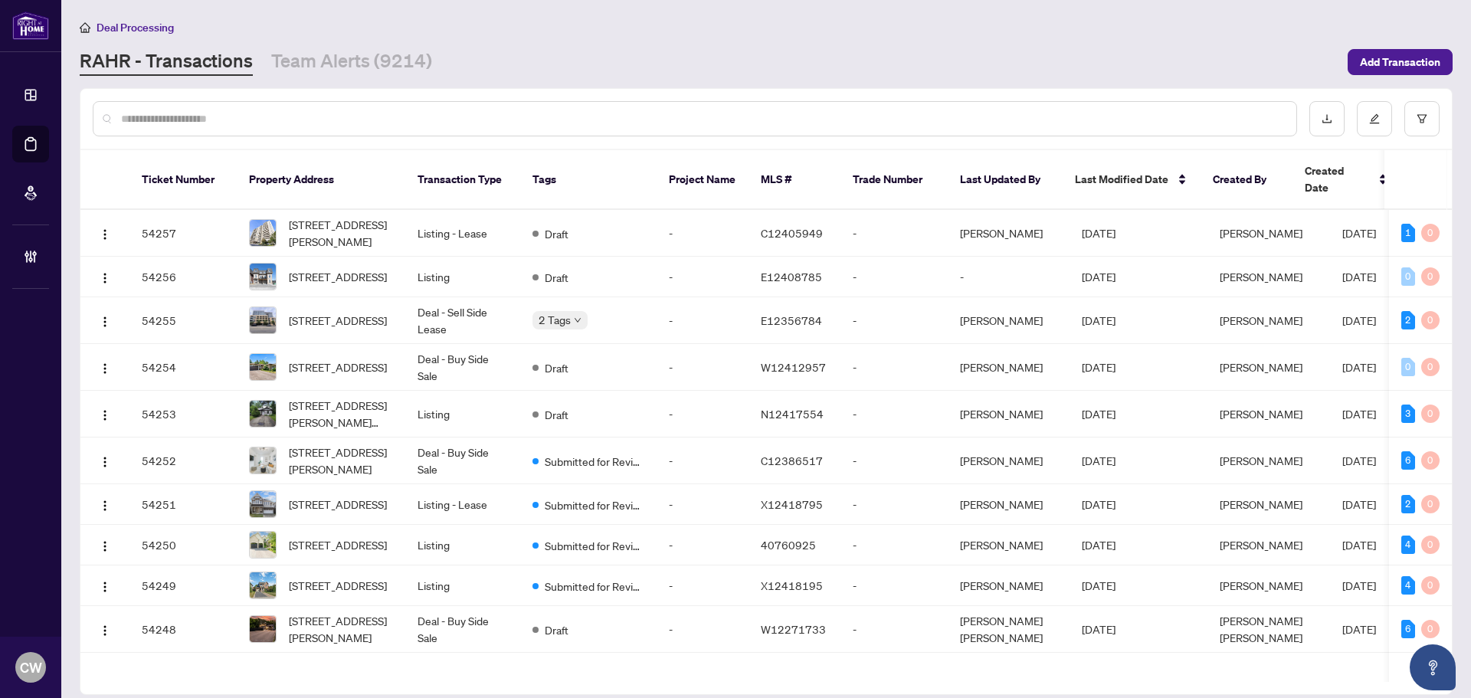
click at [238, 120] on input "text" at bounding box center [702, 118] width 1163 height 17
type input "*******"
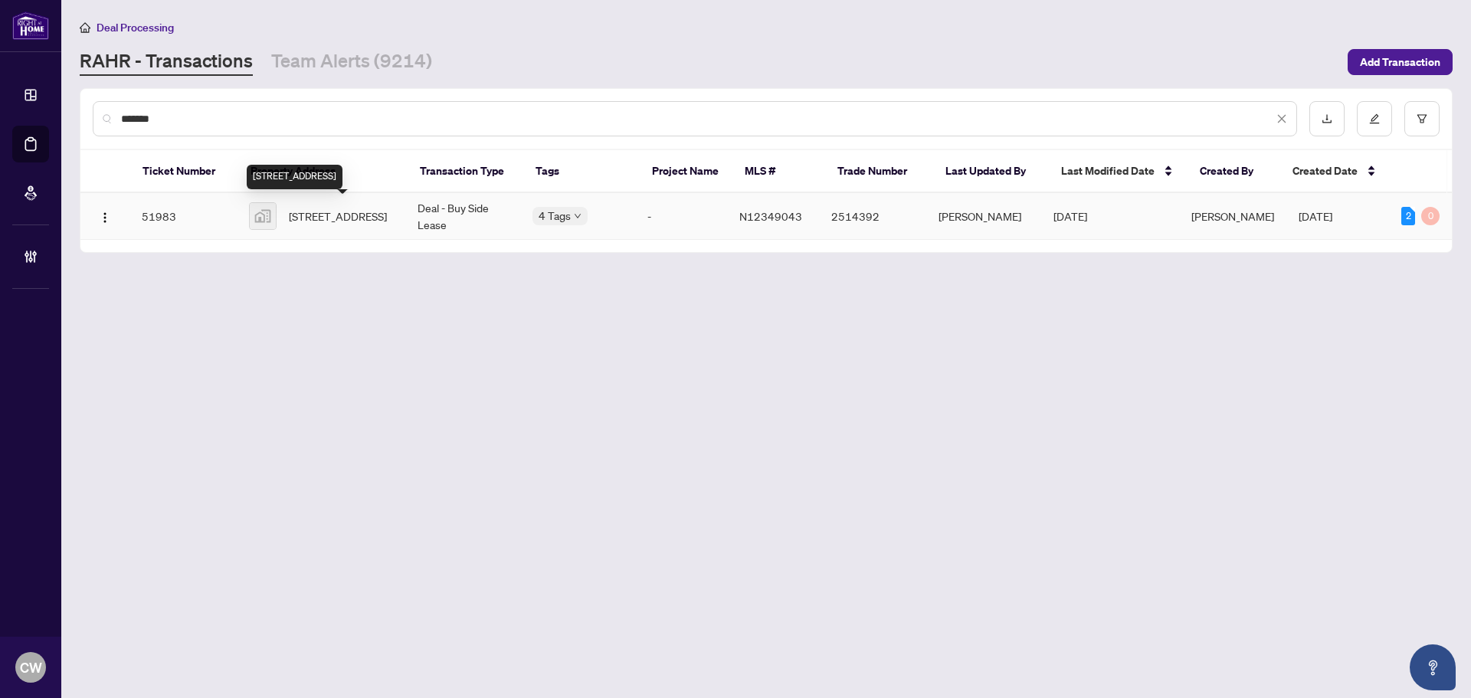
click at [332, 208] on span "[STREET_ADDRESS]" at bounding box center [338, 216] width 98 height 17
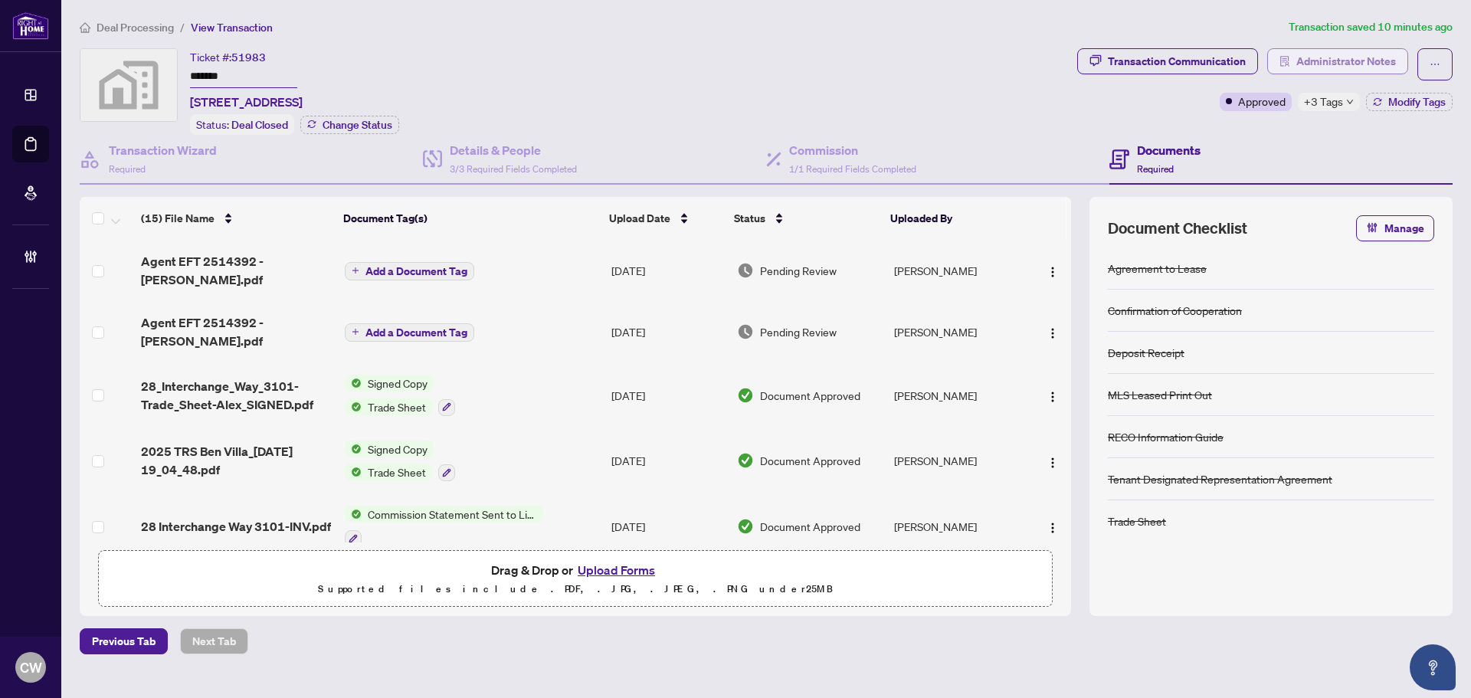
click at [1382, 58] on span "Administrator Notes" at bounding box center [1346, 61] width 100 height 25
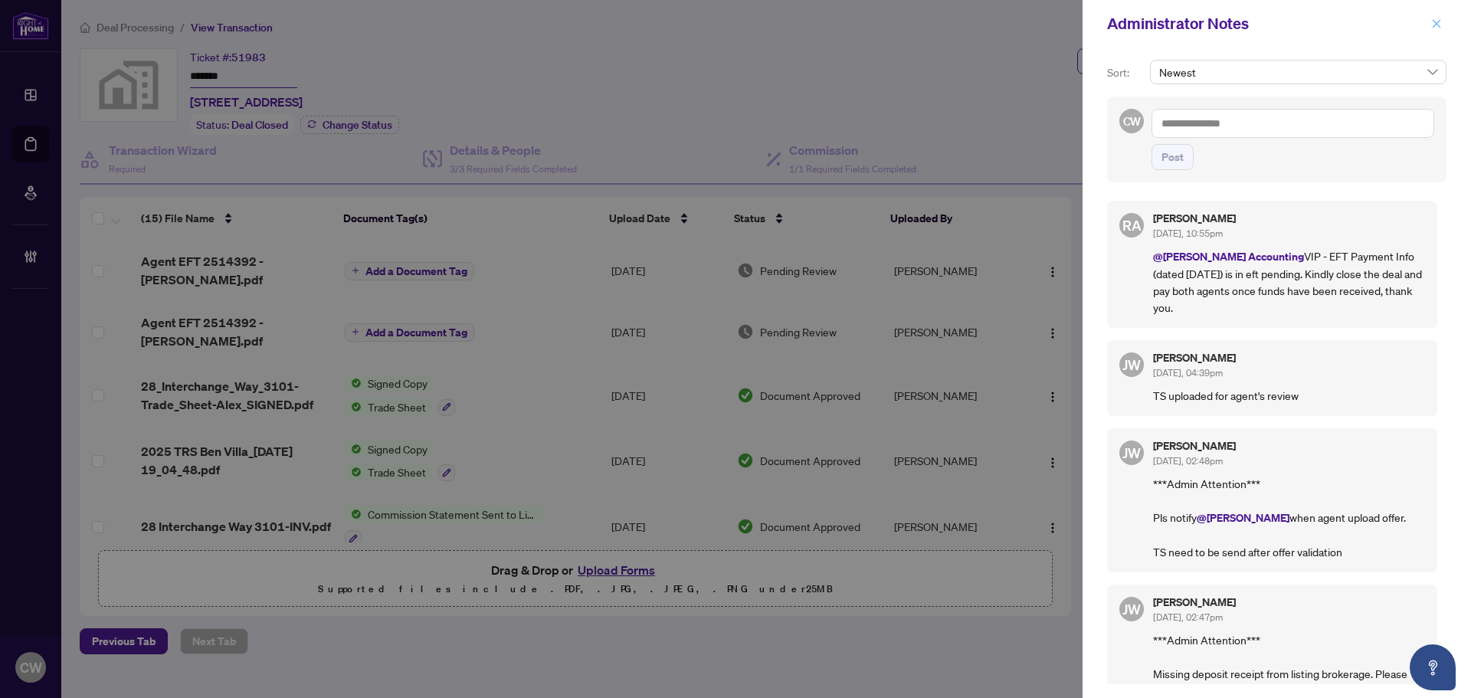
click at [1436, 13] on span "button" at bounding box center [1436, 23] width 11 height 25
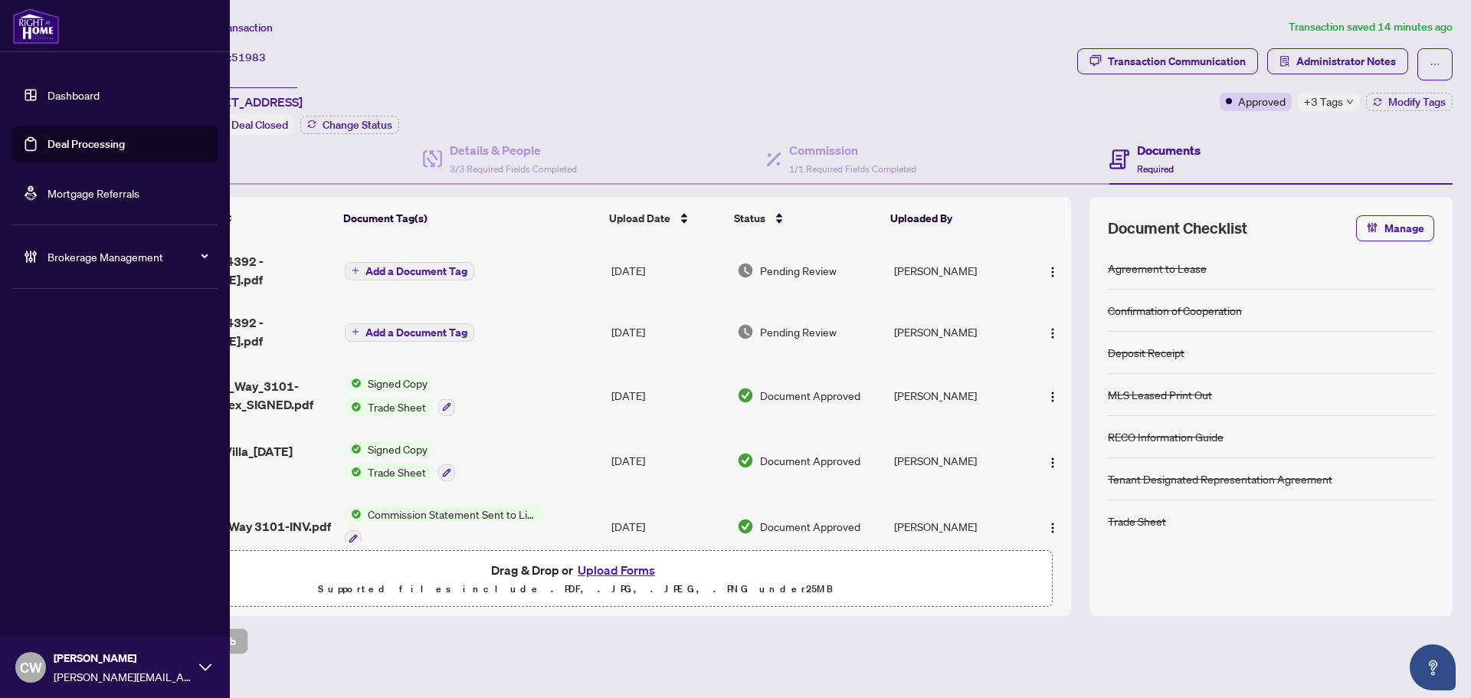
drag, startPoint x: 44, startPoint y: 136, endPoint x: 169, endPoint y: 139, distance: 124.9
click at [47, 137] on link "Deal Processing" at bounding box center [85, 144] width 77 height 14
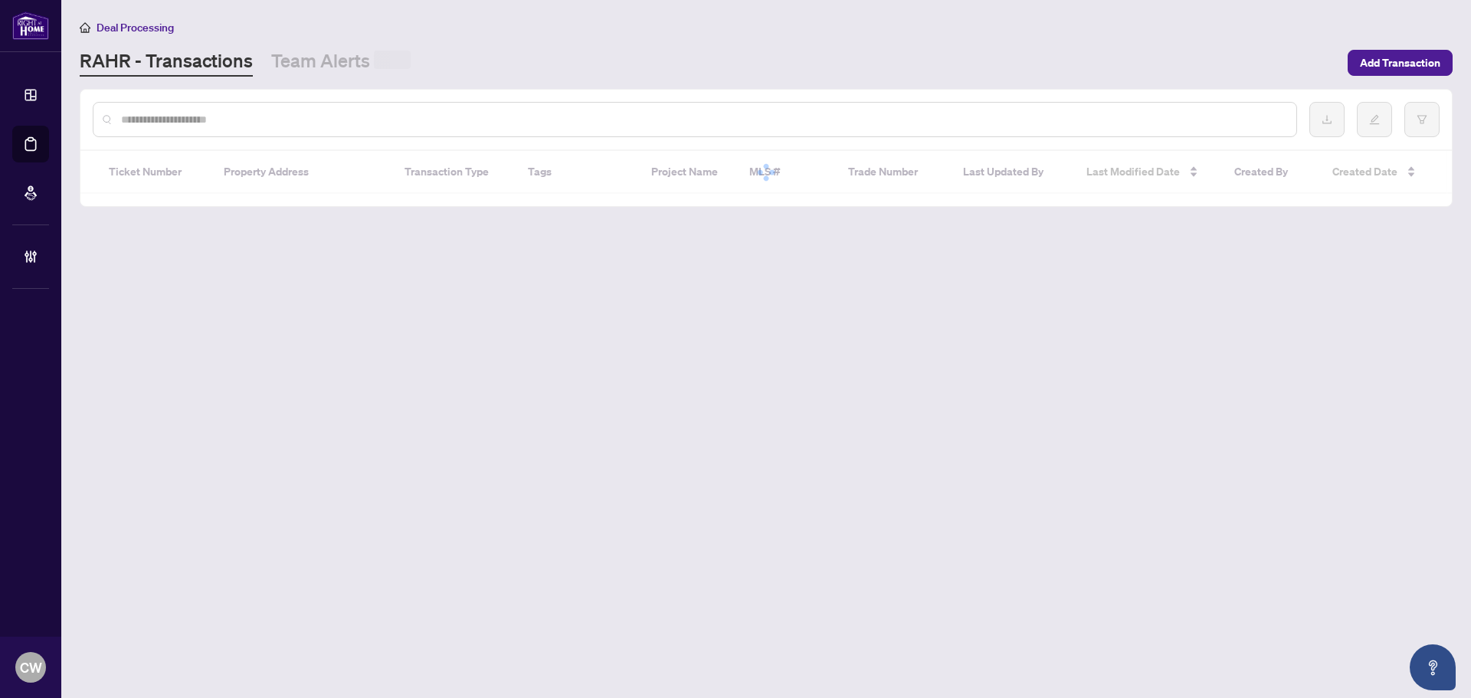
click at [239, 120] on input "text" at bounding box center [702, 119] width 1163 height 17
paste input "*******"
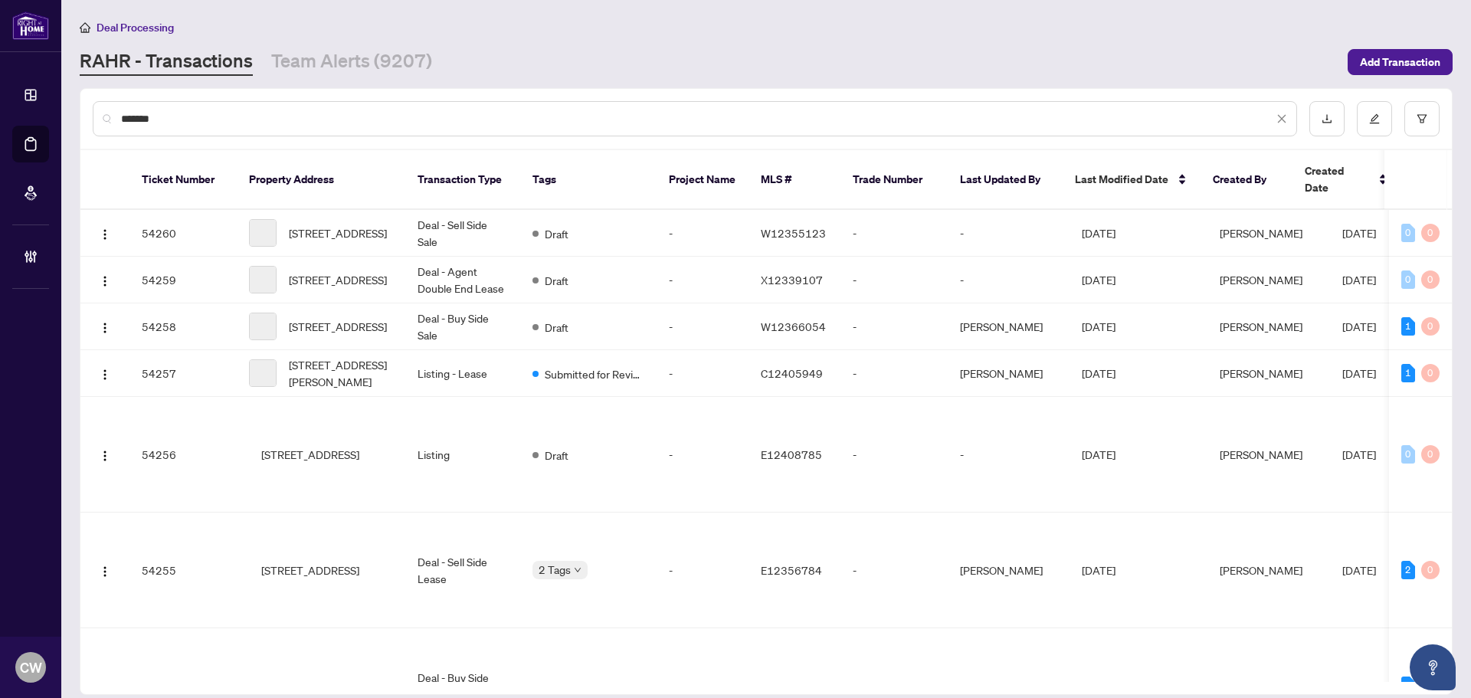
type input "*******"
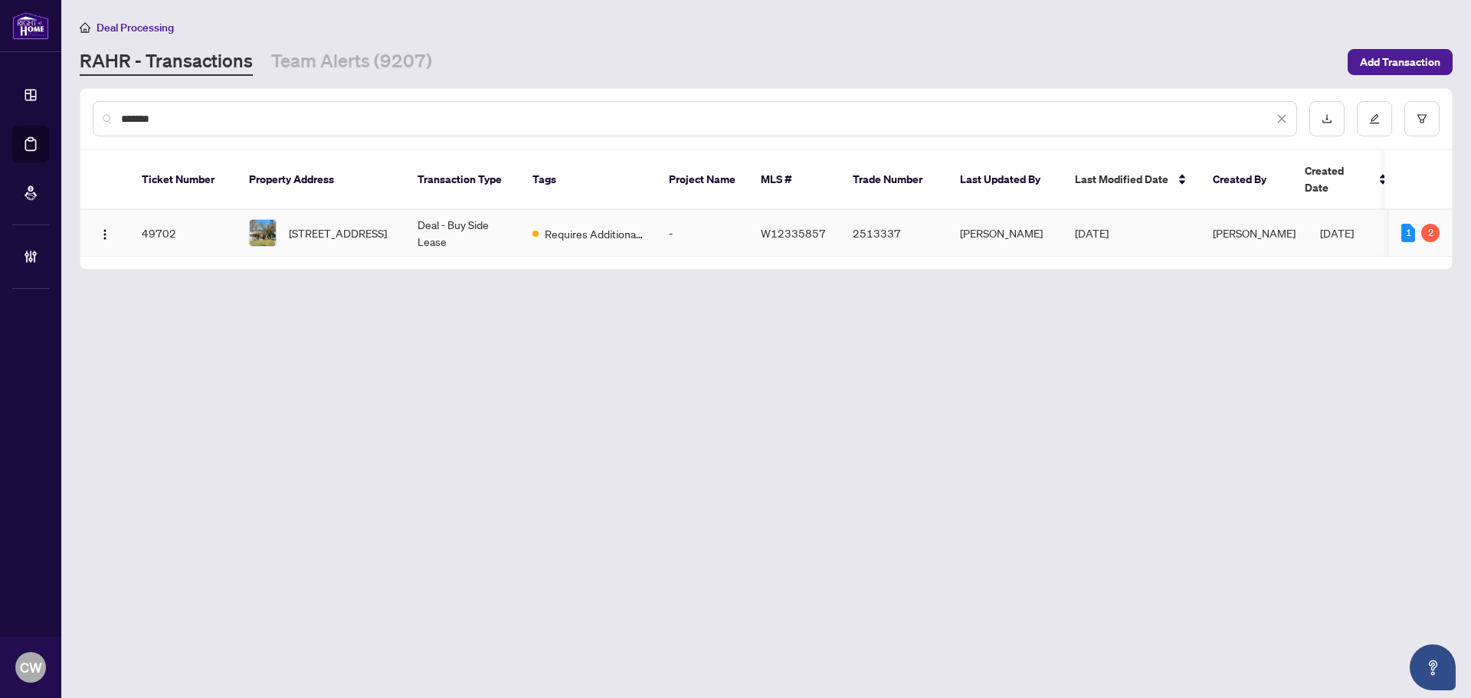
click at [326, 224] on span "[STREET_ADDRESS]" at bounding box center [338, 232] width 98 height 17
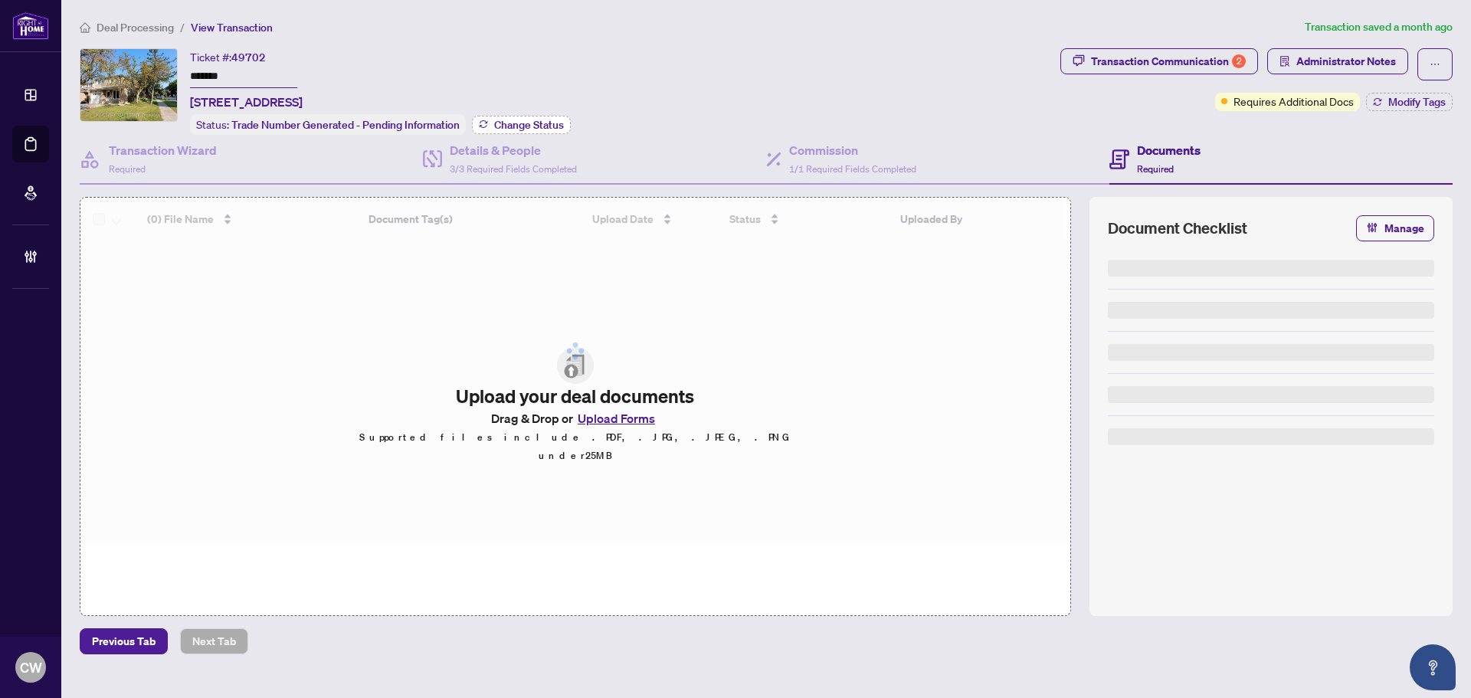
click at [549, 116] on button "Change Status" at bounding box center [521, 125] width 99 height 18
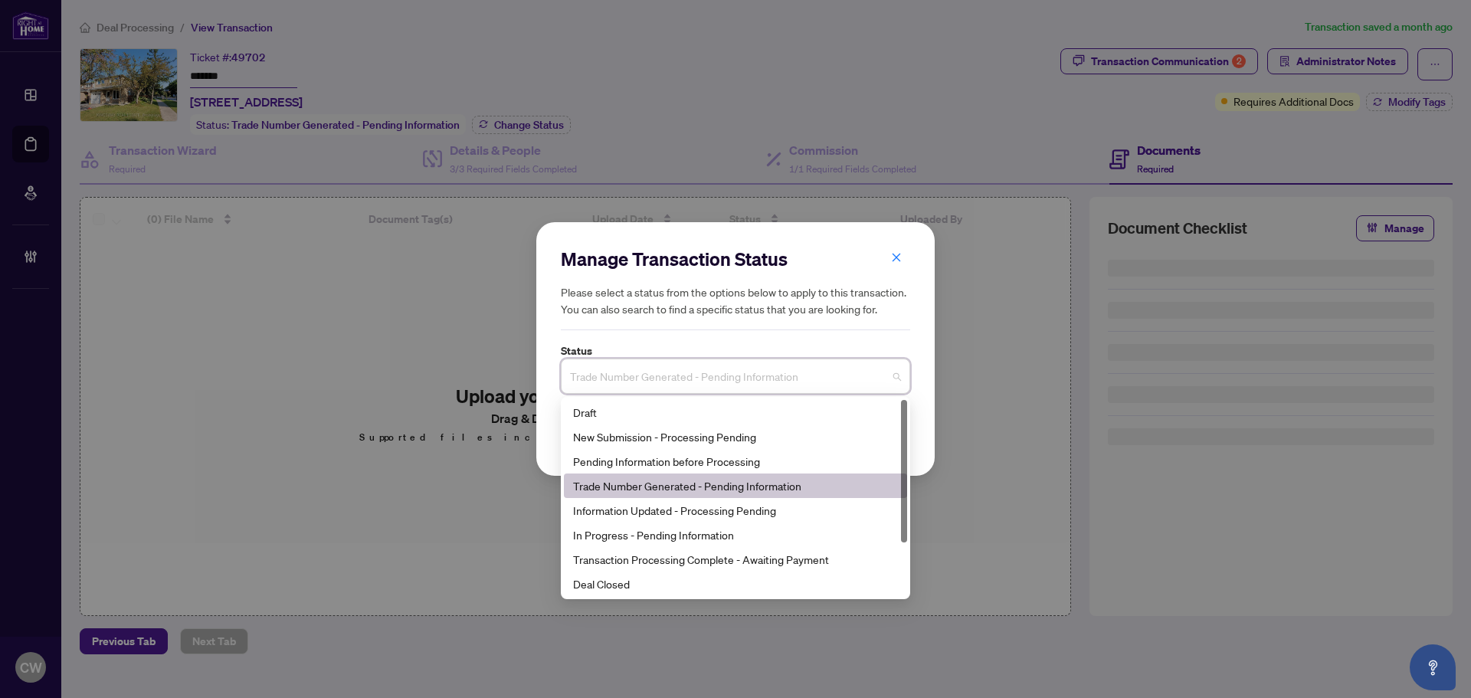
click at [680, 395] on input "search" at bounding box center [728, 379] width 317 height 34
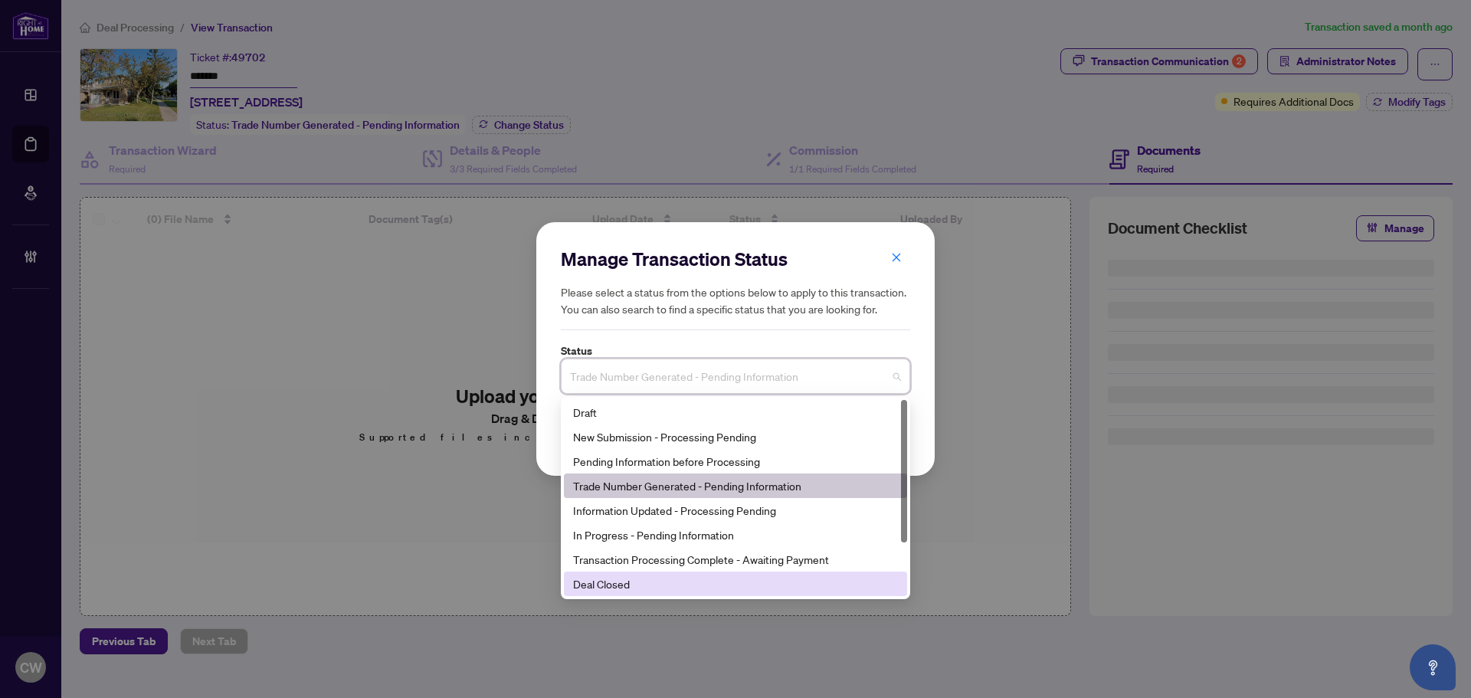
click at [682, 585] on div "Deal Closed" at bounding box center [735, 583] width 325 height 17
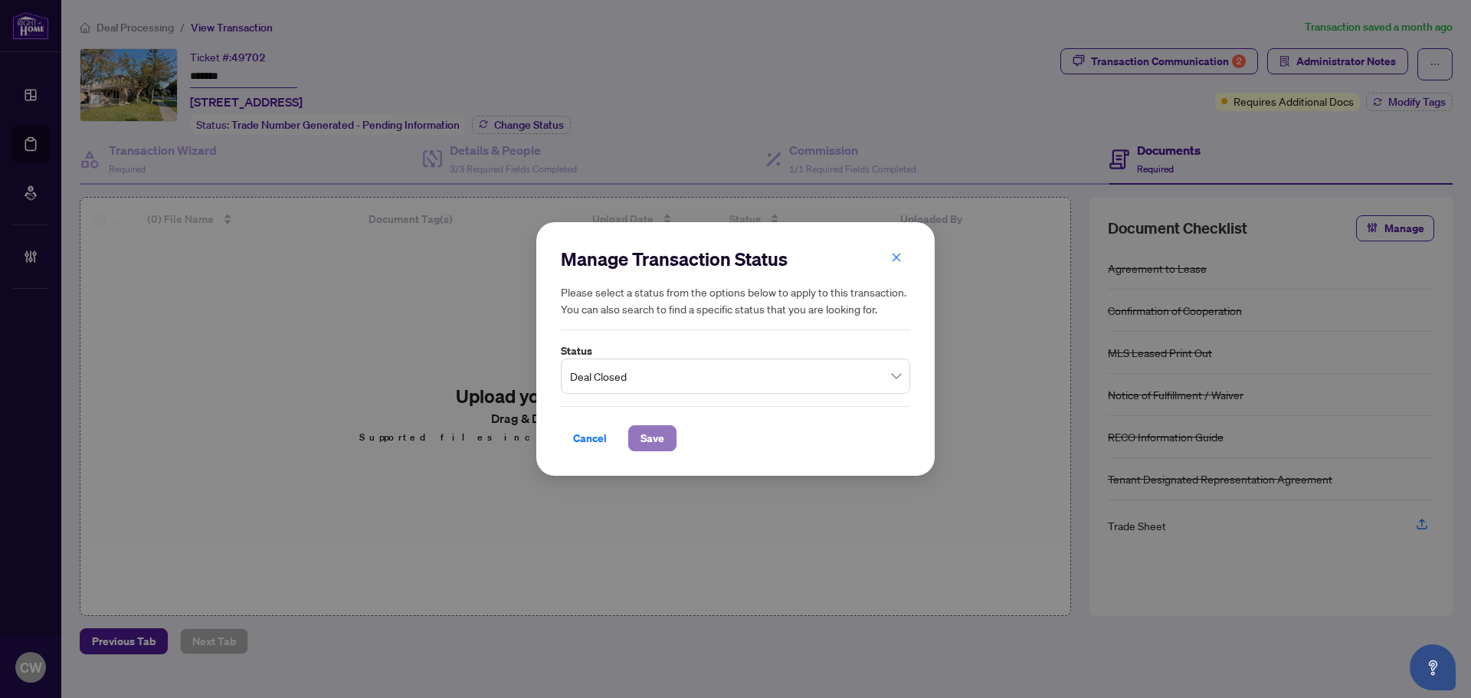
click at [646, 432] on span "Save" at bounding box center [652, 438] width 24 height 25
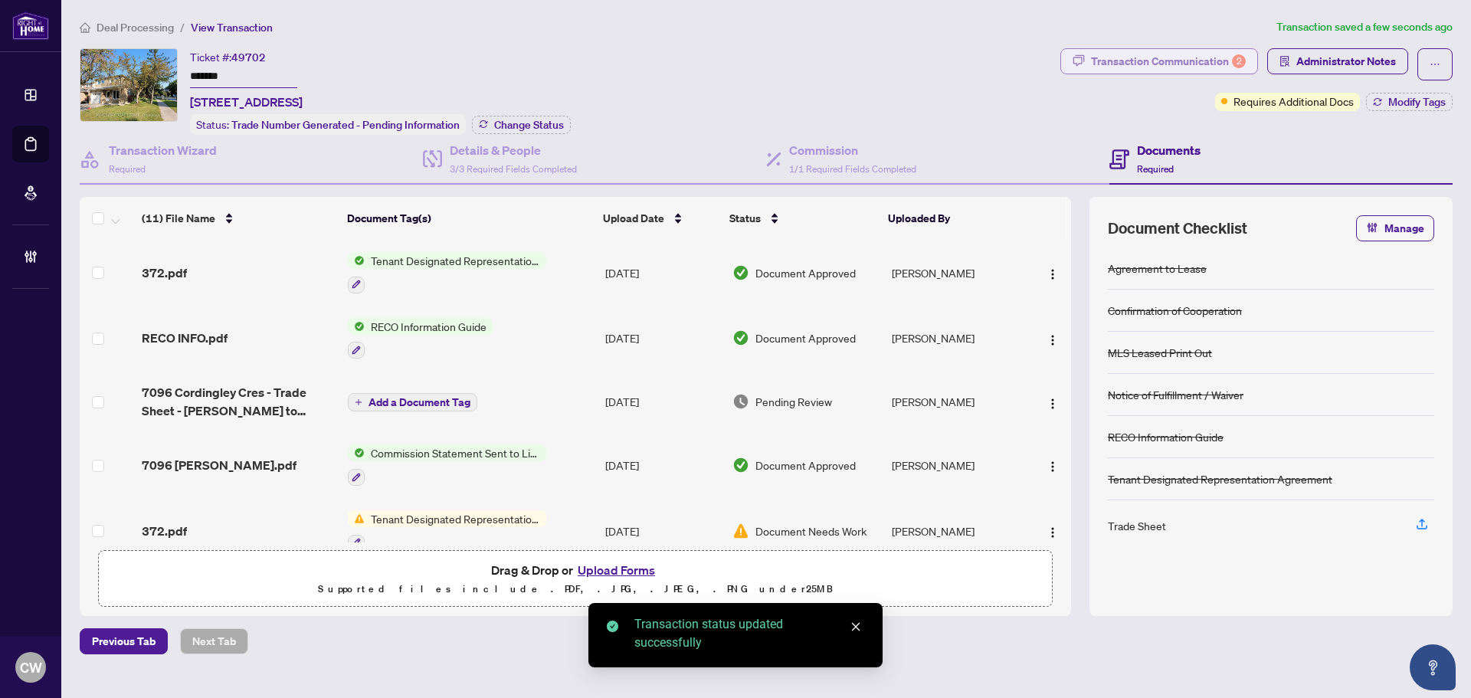
click at [1206, 64] on div "Transaction Communication 2" at bounding box center [1168, 61] width 155 height 25
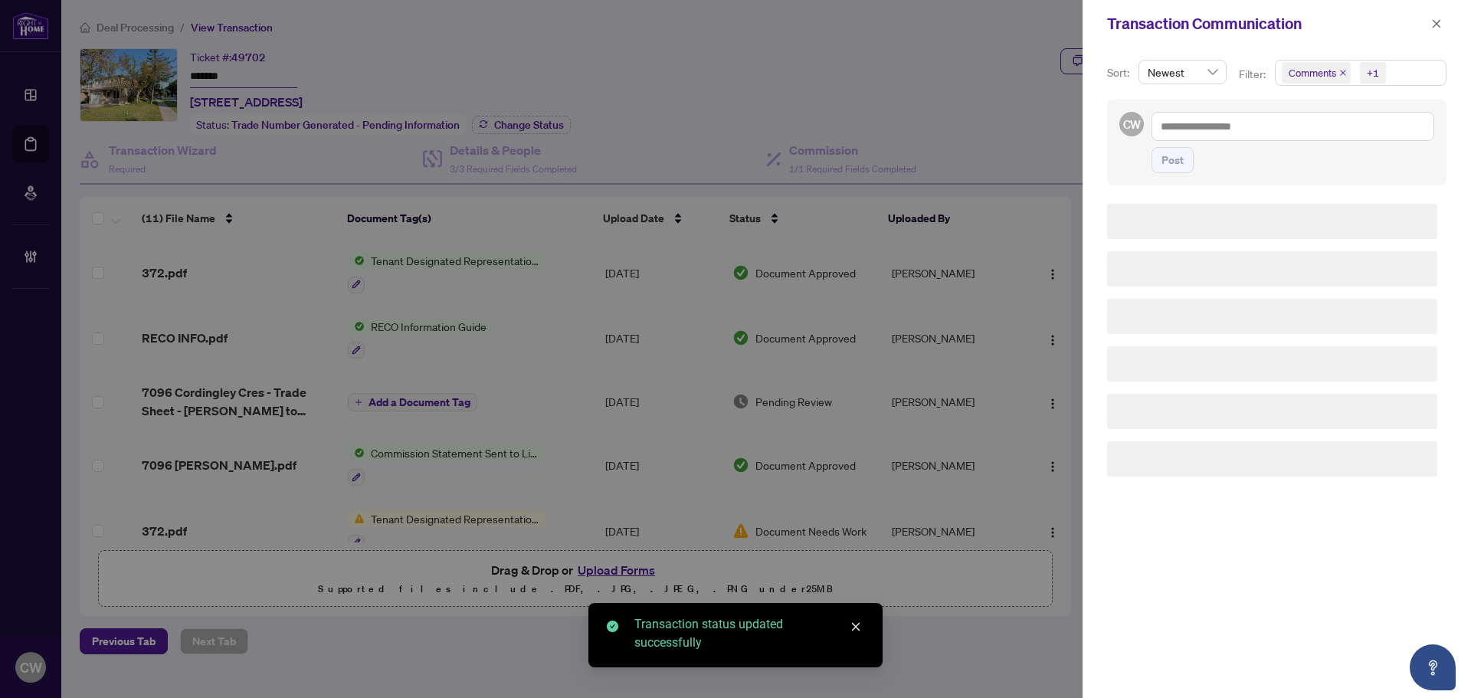
click at [1342, 71] on icon "close" at bounding box center [1343, 73] width 8 height 8
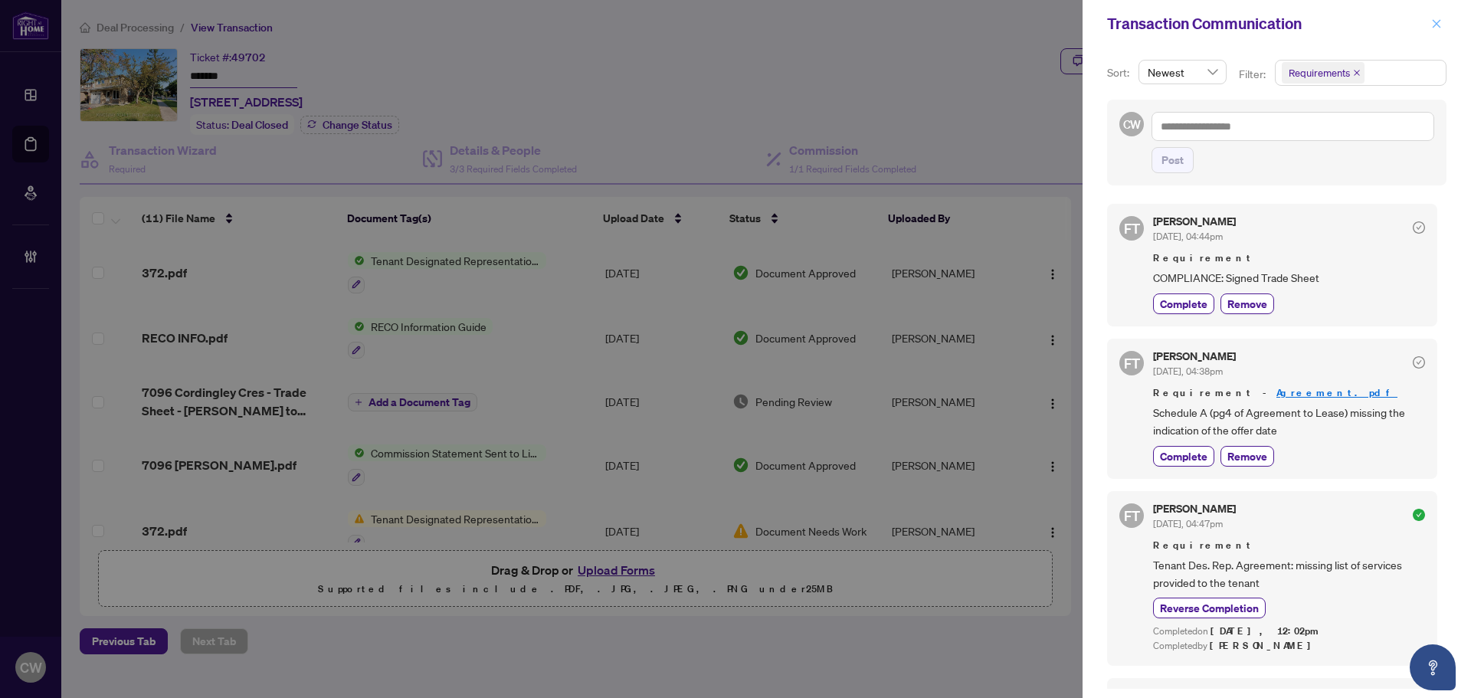
click at [1432, 20] on button "button" at bounding box center [1436, 24] width 20 height 18
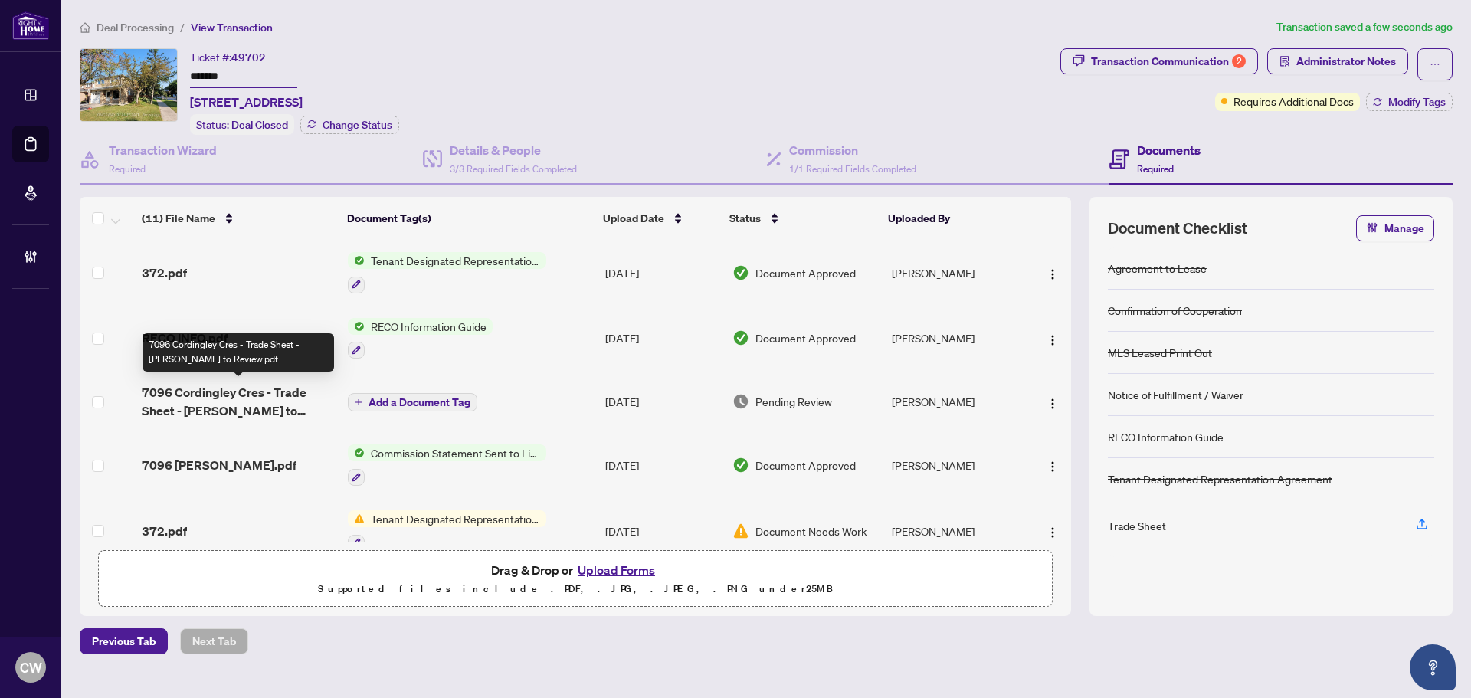
click at [195, 388] on span "7096 Cordingley Cres - Trade Sheet - [PERSON_NAME] to Review.pdf" at bounding box center [239, 401] width 194 height 37
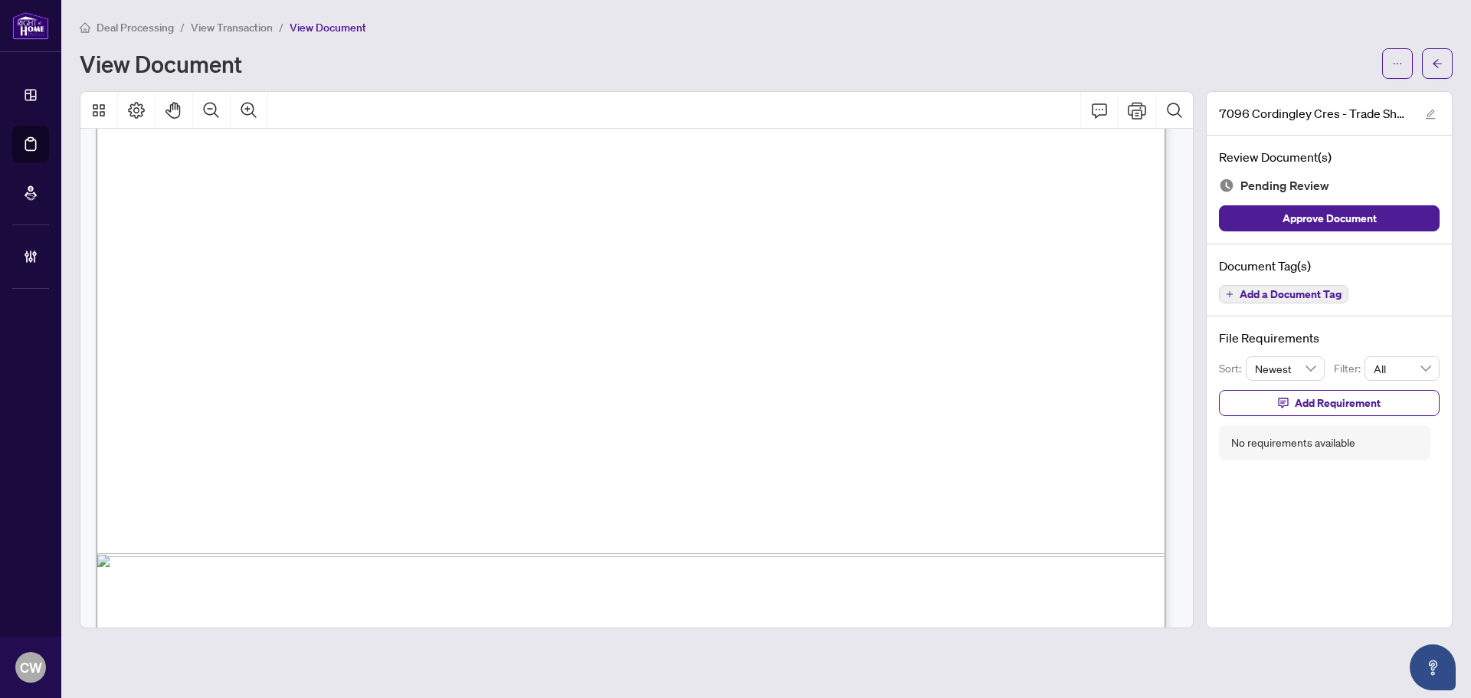
scroll to position [917, 0]
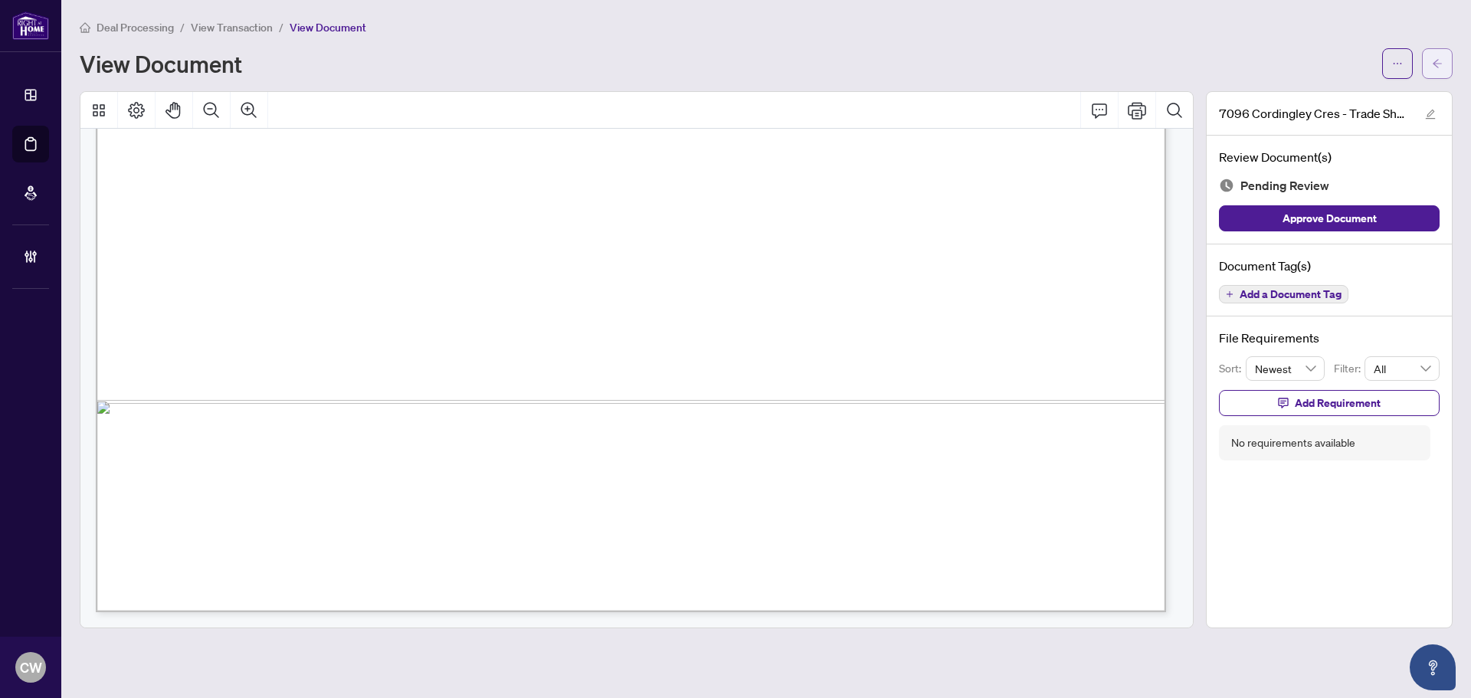
click at [1435, 67] on icon "arrow-left" at bounding box center [1437, 63] width 11 height 11
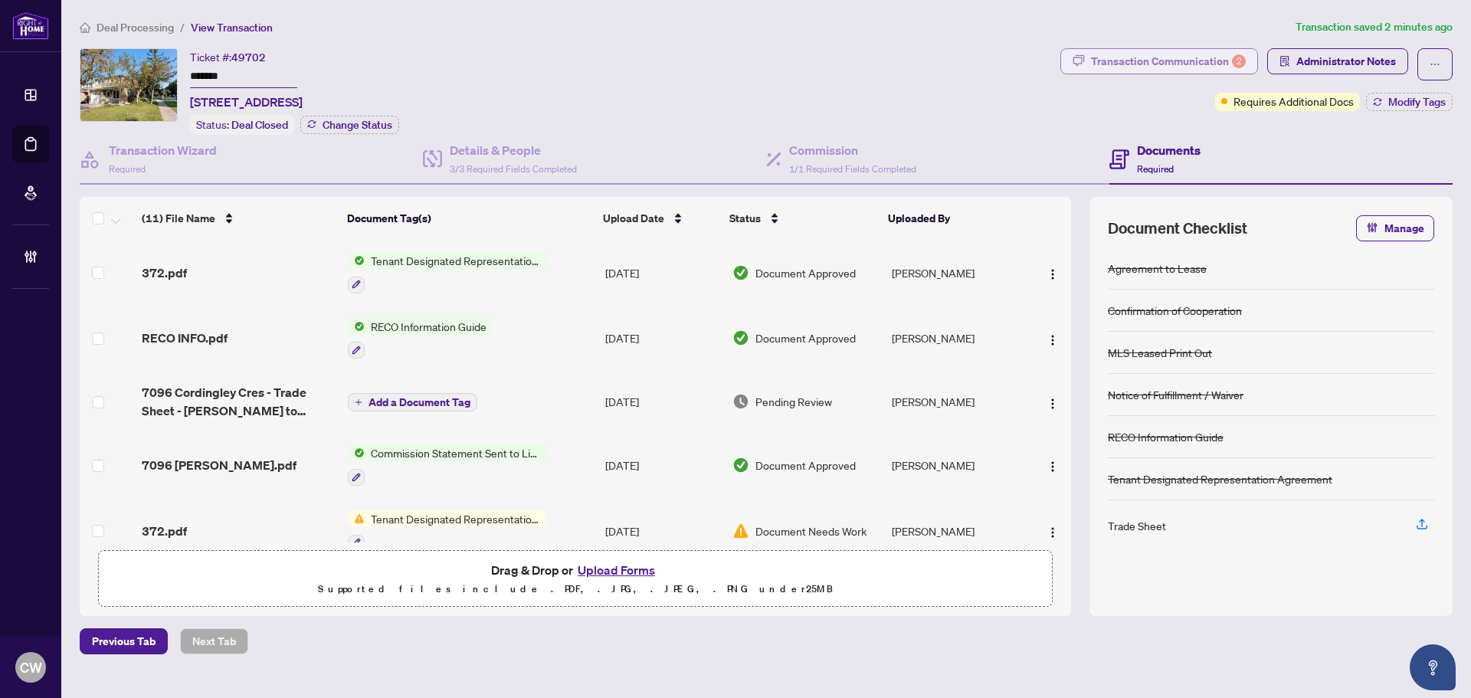
click at [1176, 60] on div "Transaction Communication 2" at bounding box center [1168, 61] width 155 height 25
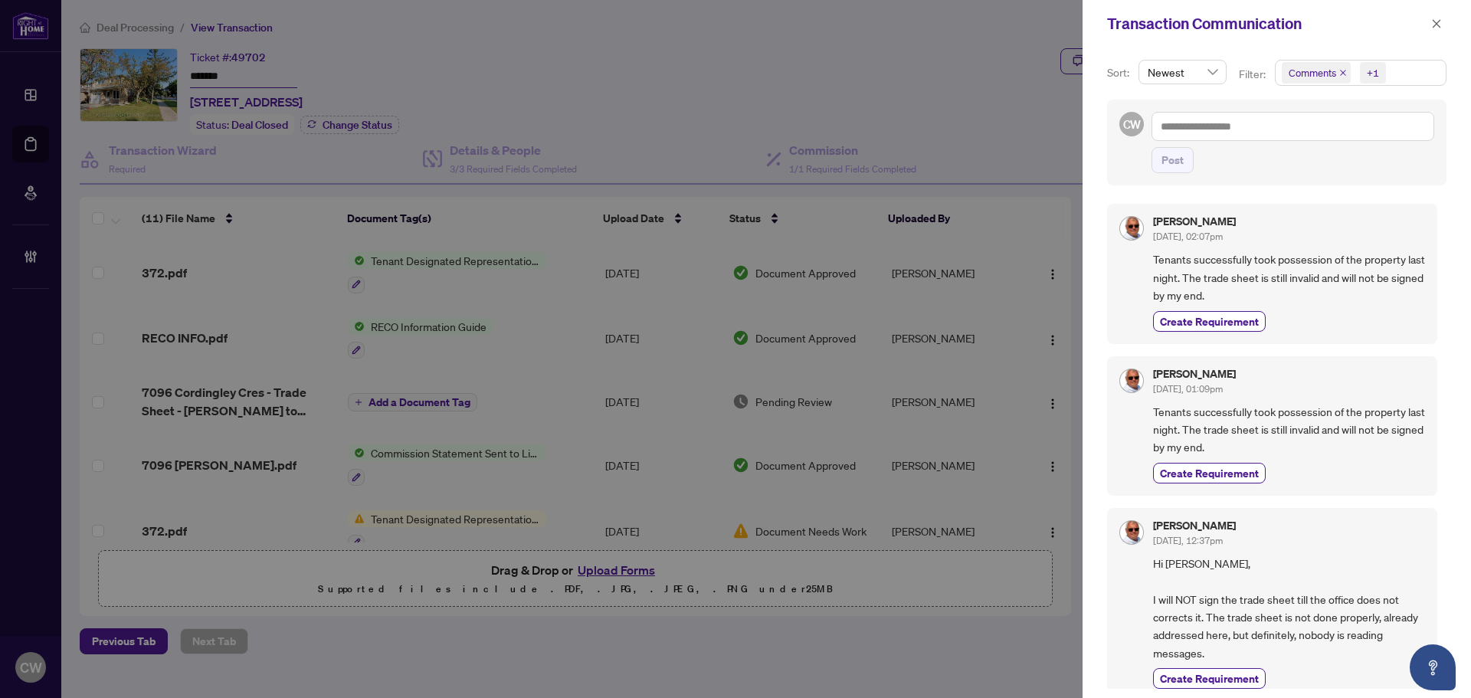
click at [1341, 73] on icon "close" at bounding box center [1343, 73] width 8 height 8
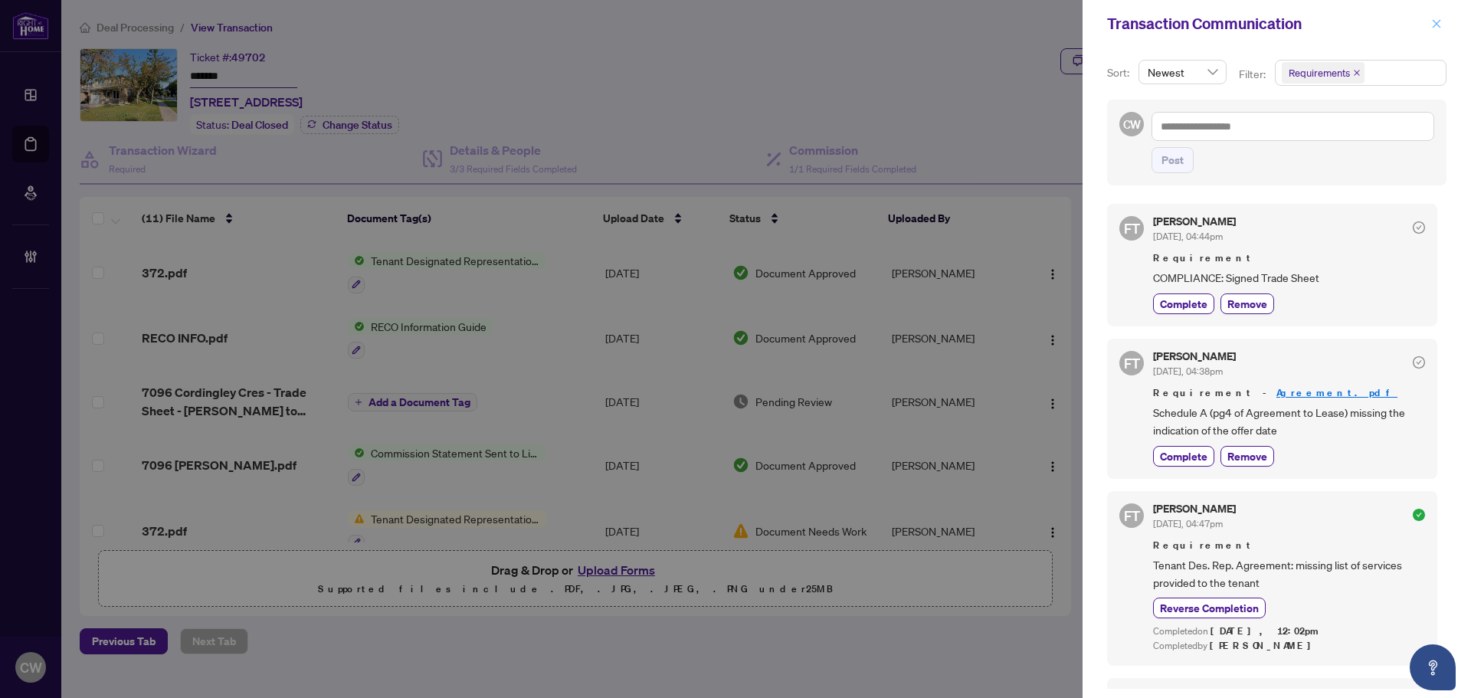
click at [1443, 29] on button "button" at bounding box center [1436, 24] width 20 height 18
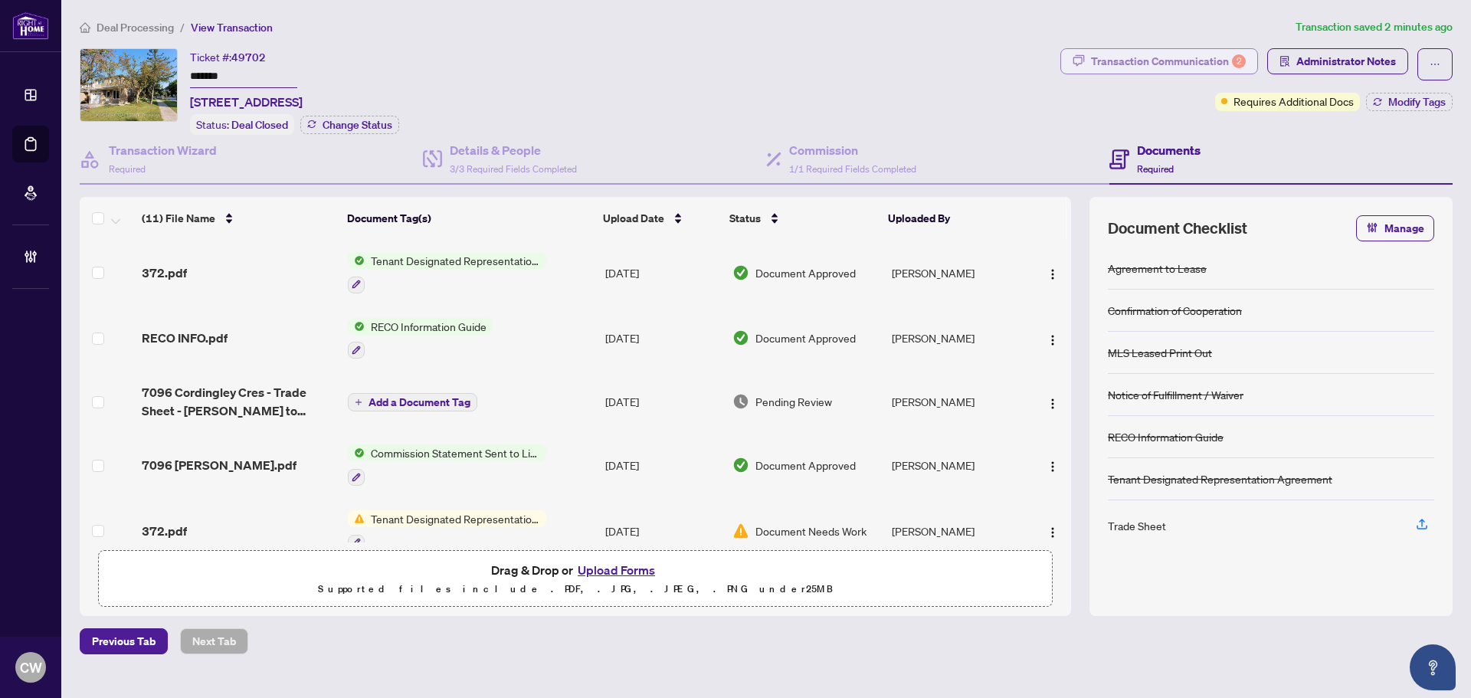
click at [1185, 63] on div "Transaction Communication 2" at bounding box center [1168, 61] width 155 height 25
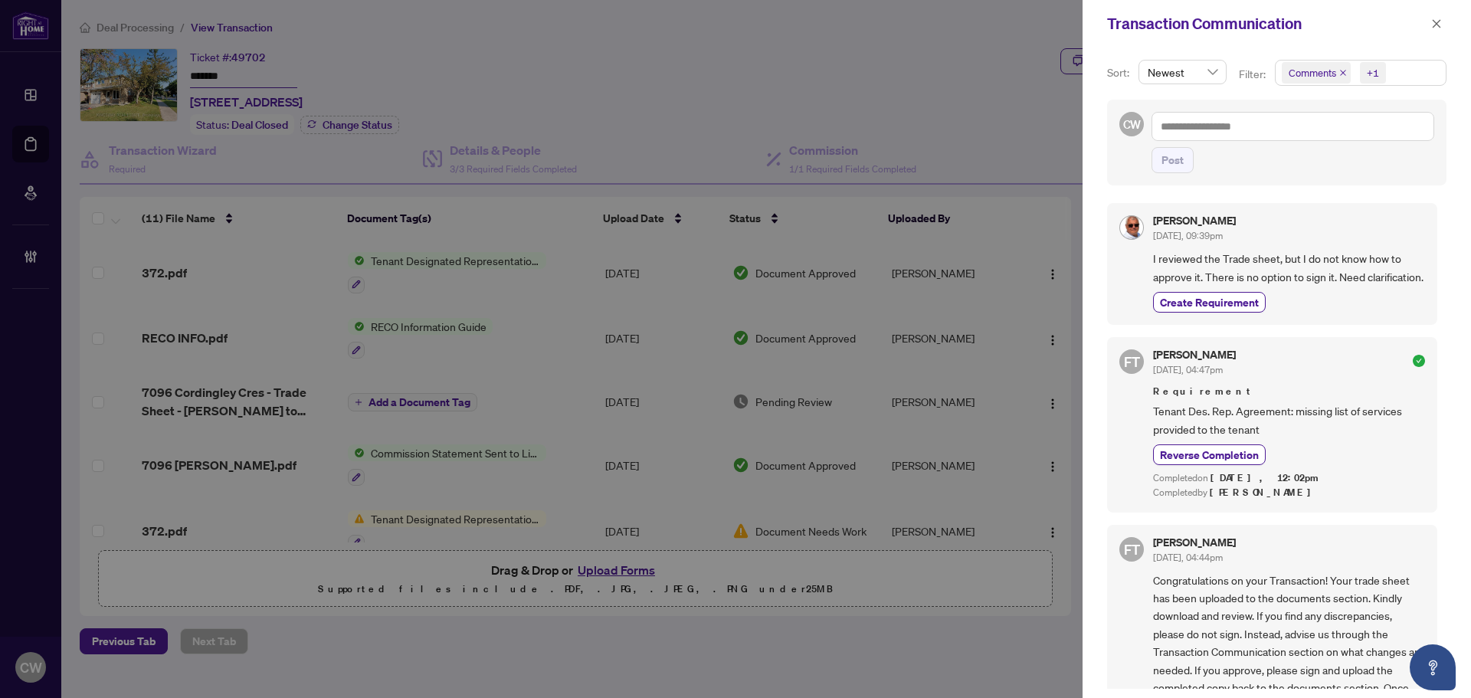
scroll to position [843, 0]
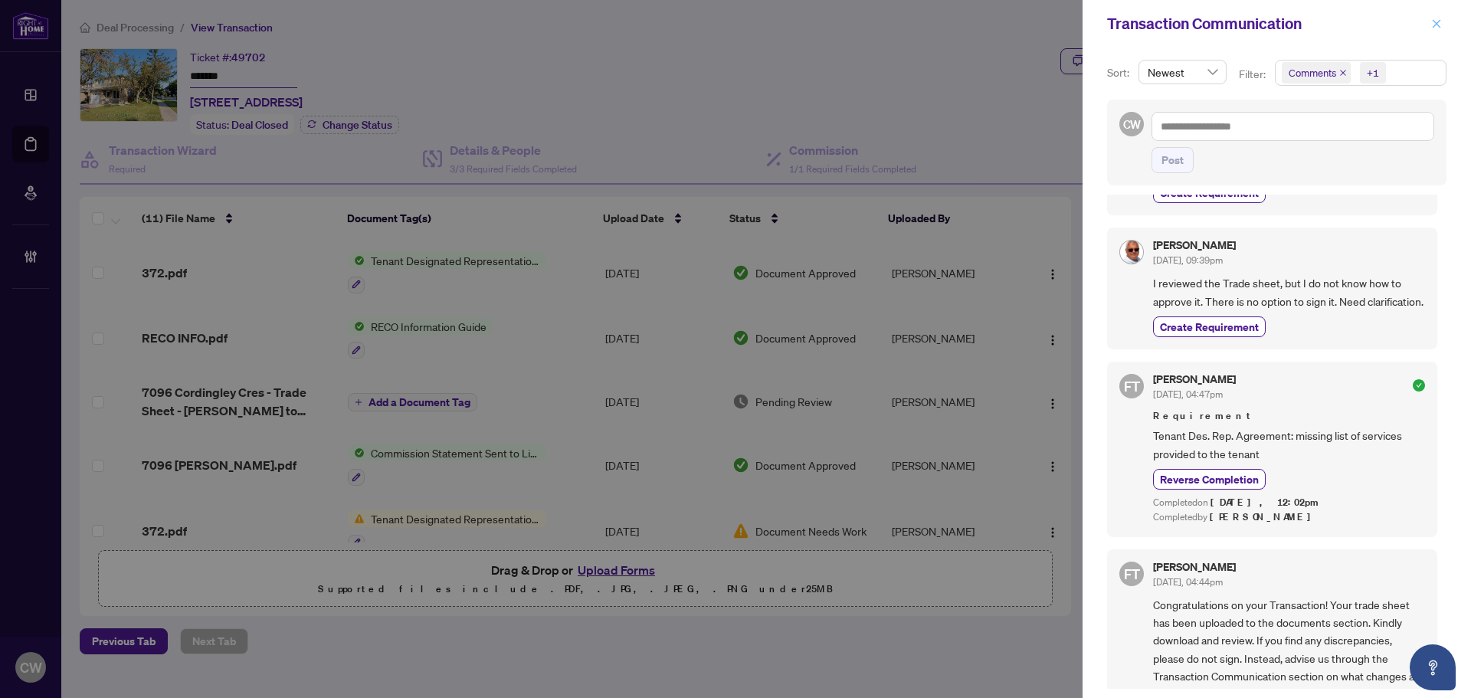
click at [1432, 28] on icon "close" at bounding box center [1436, 23] width 11 height 11
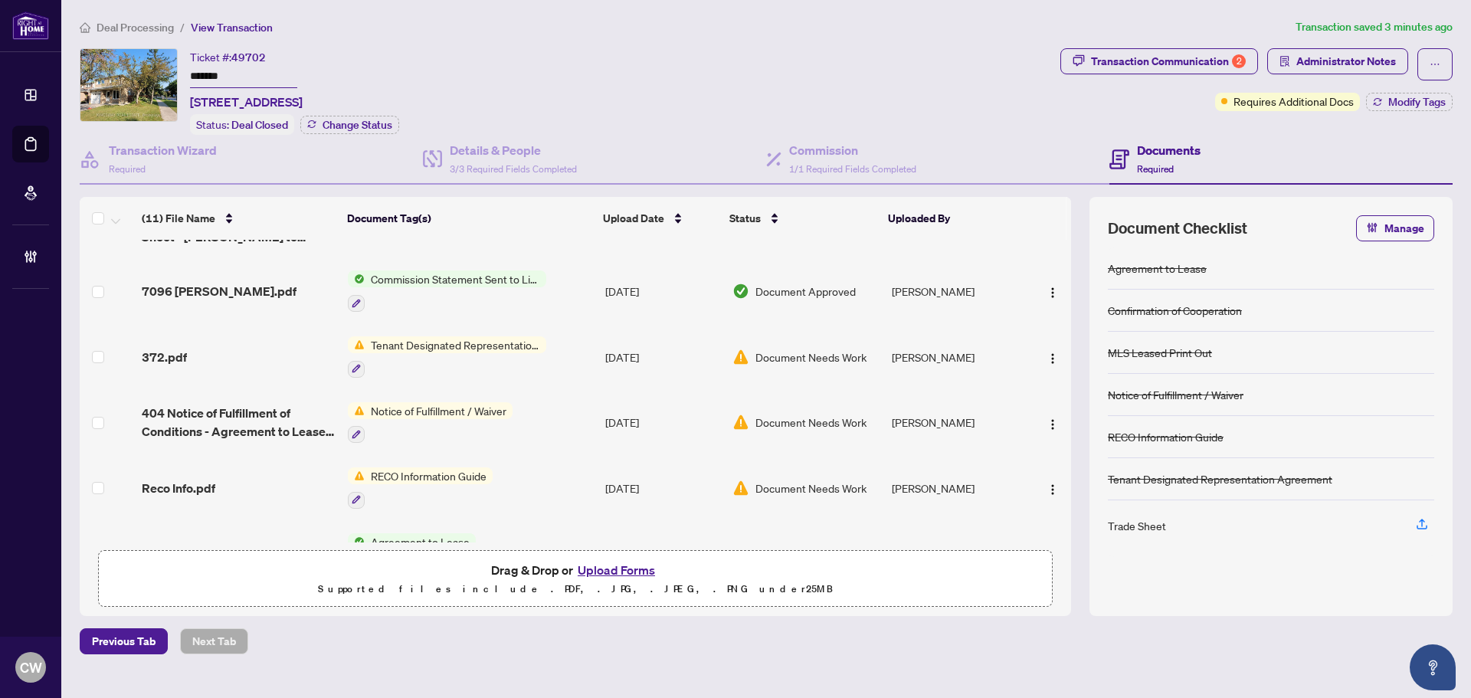
scroll to position [0, 0]
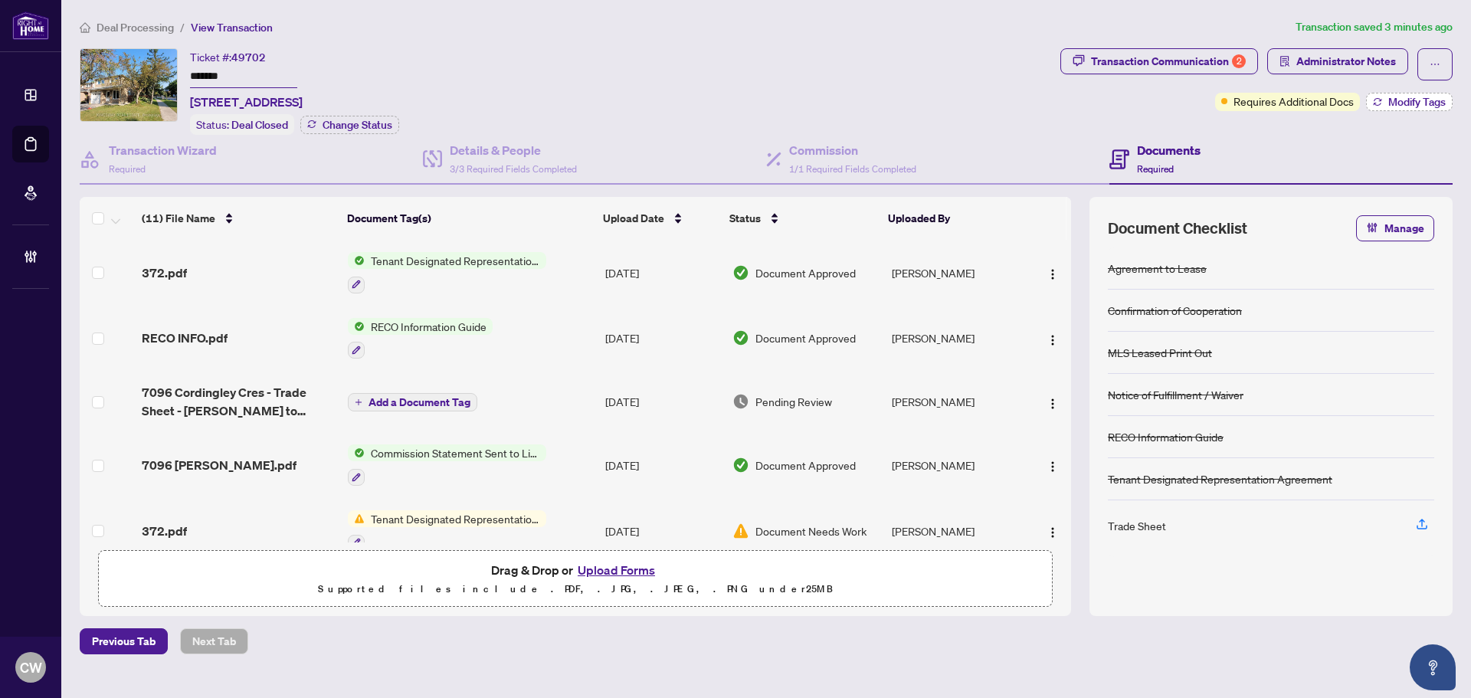
click at [1417, 97] on span "Modify Tags" at bounding box center [1416, 102] width 57 height 11
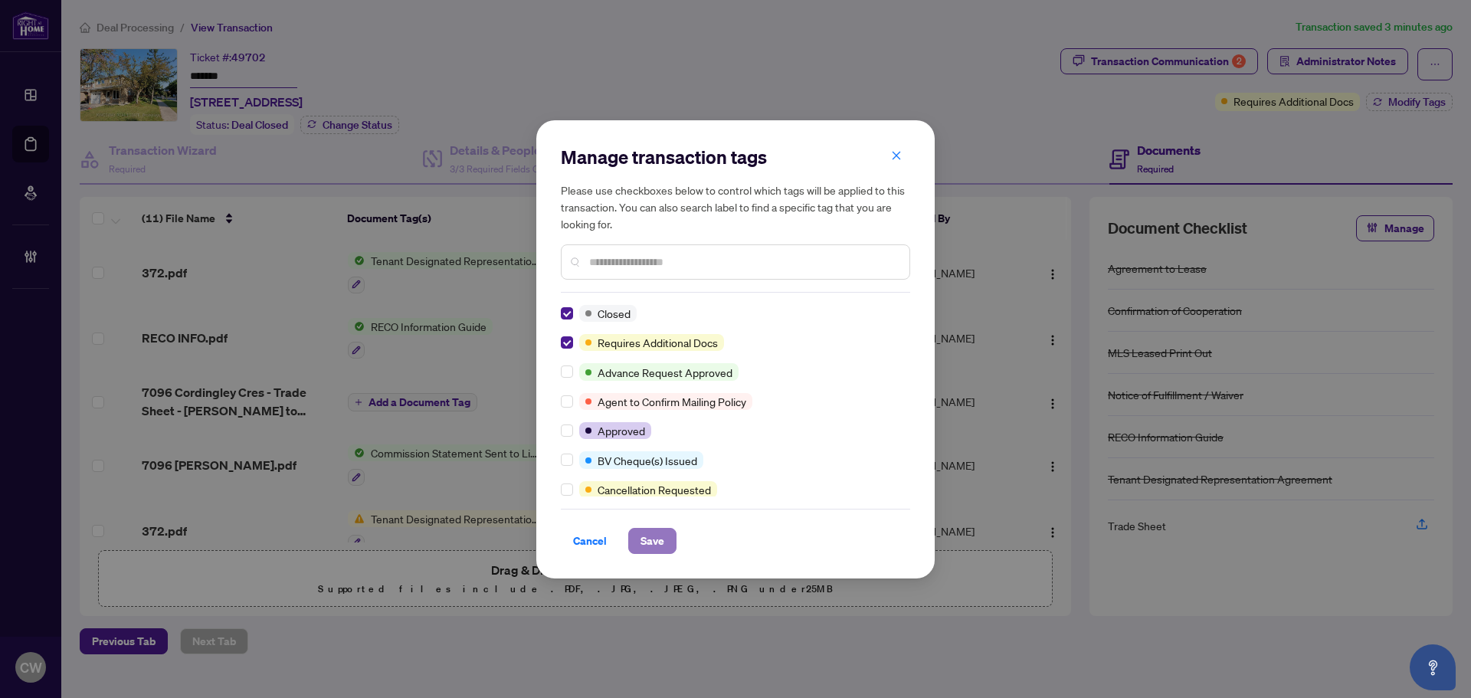
click at [652, 537] on span "Save" at bounding box center [652, 541] width 24 height 25
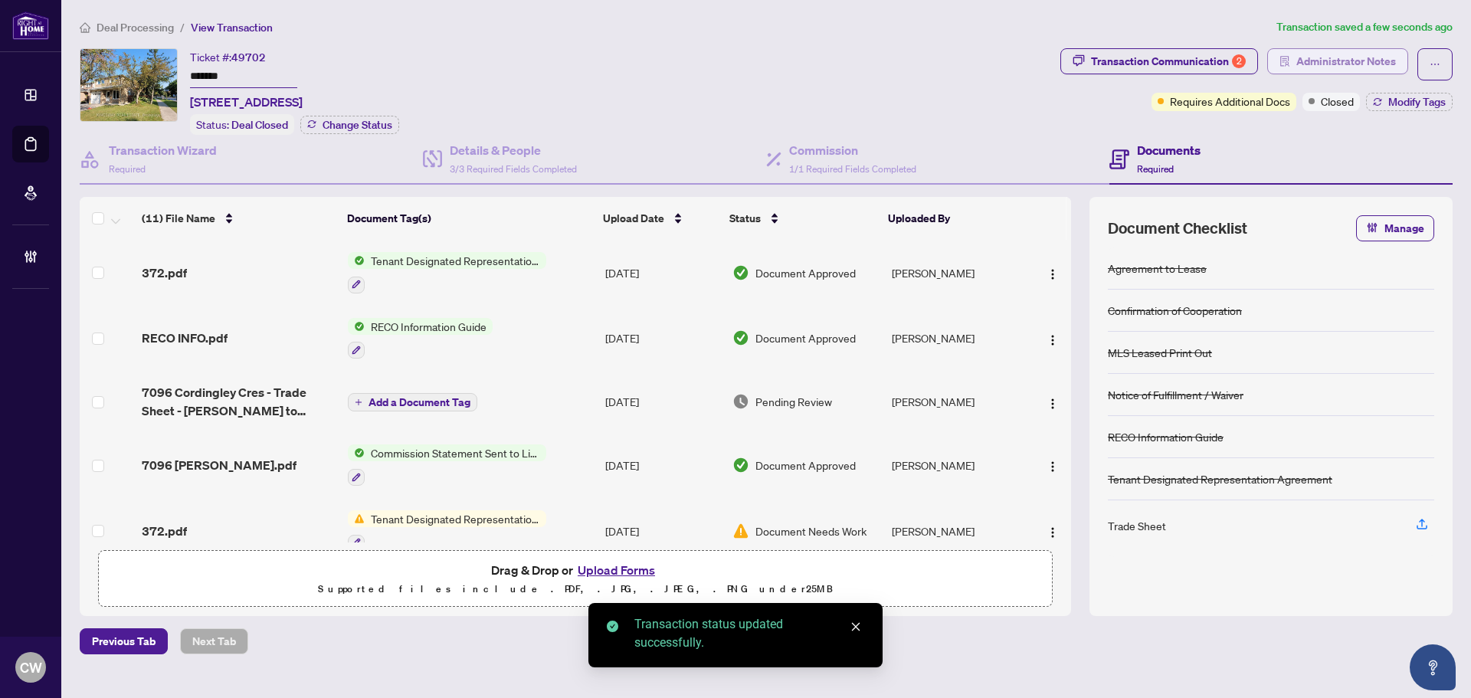
click at [1318, 64] on span "Administrator Notes" at bounding box center [1346, 61] width 100 height 25
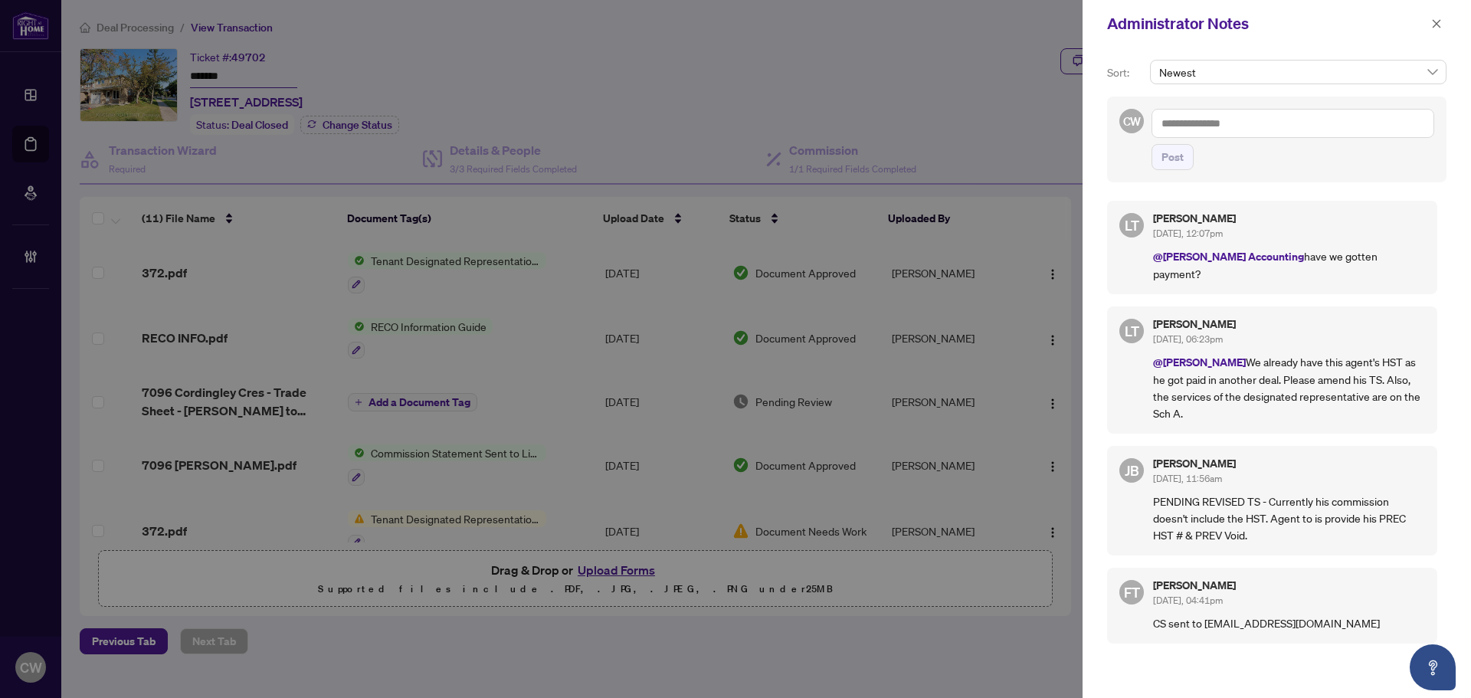
click at [1208, 123] on textarea at bounding box center [1292, 123] width 283 height 29
click at [1265, 128] on textarea "**********" at bounding box center [1292, 123] width 283 height 29
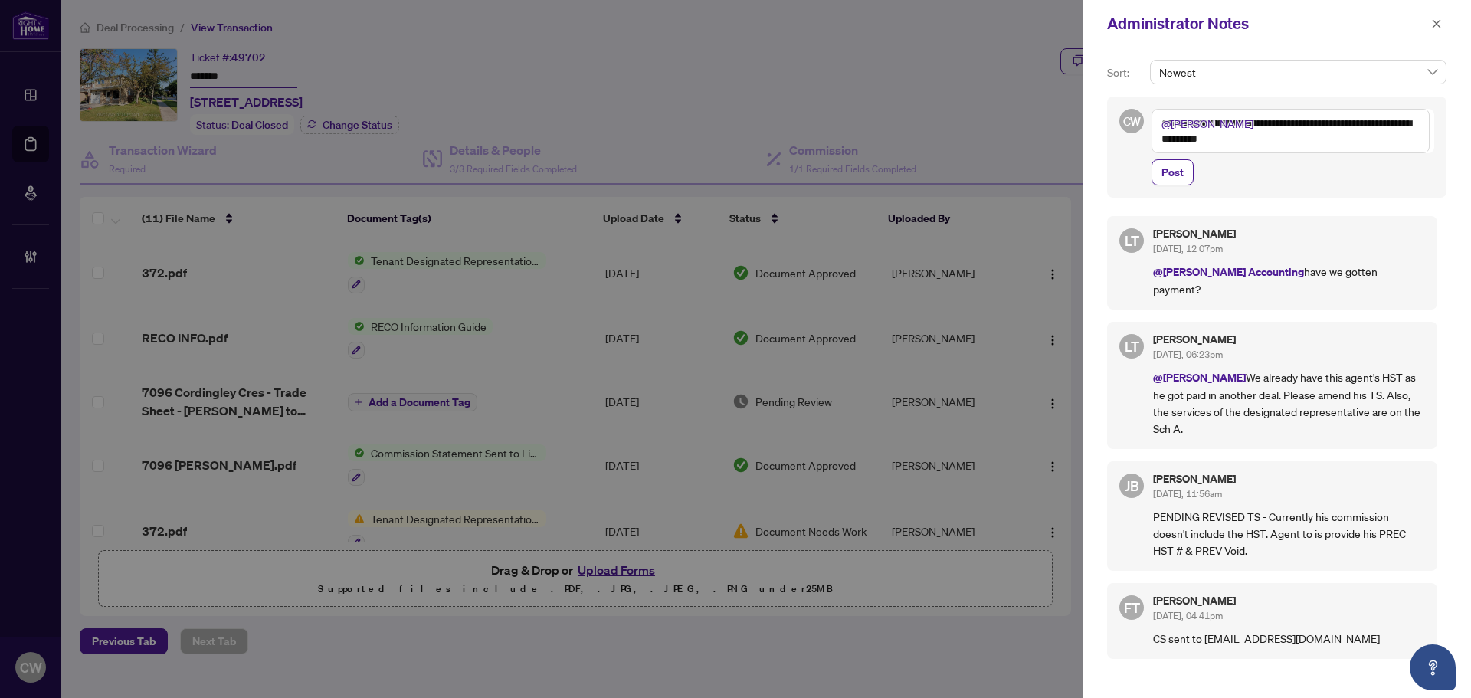
click at [1318, 124] on textarea "**********" at bounding box center [1290, 131] width 278 height 44
click at [1279, 139] on textarea "**********" at bounding box center [1290, 131] width 278 height 44
click at [1334, 141] on textarea "**********" at bounding box center [1290, 131] width 278 height 44
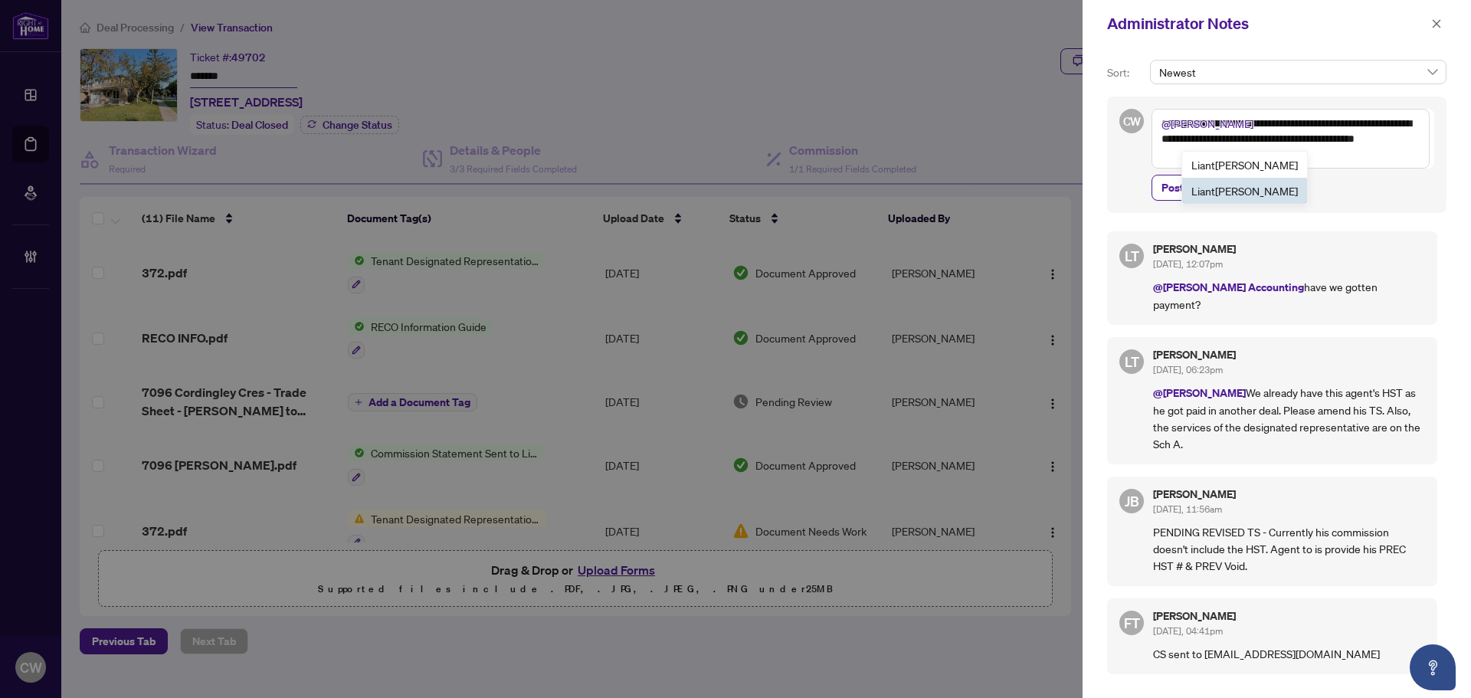
click at [1222, 172] on li "[PERSON_NAME]" at bounding box center [1244, 165] width 125 height 26
type textarea "**********"
click at [1177, 182] on span "Post" at bounding box center [1172, 187] width 22 height 25
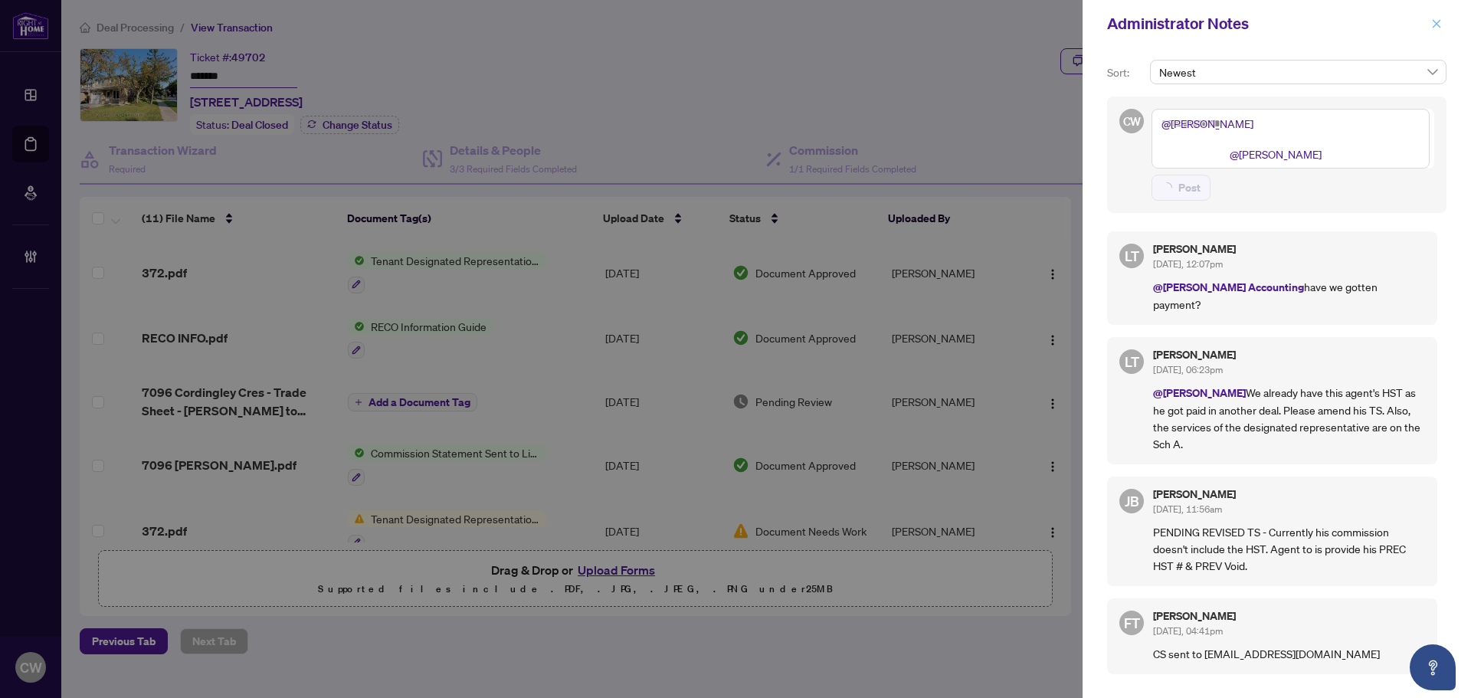
click at [1438, 20] on icon "close" at bounding box center [1436, 23] width 11 height 11
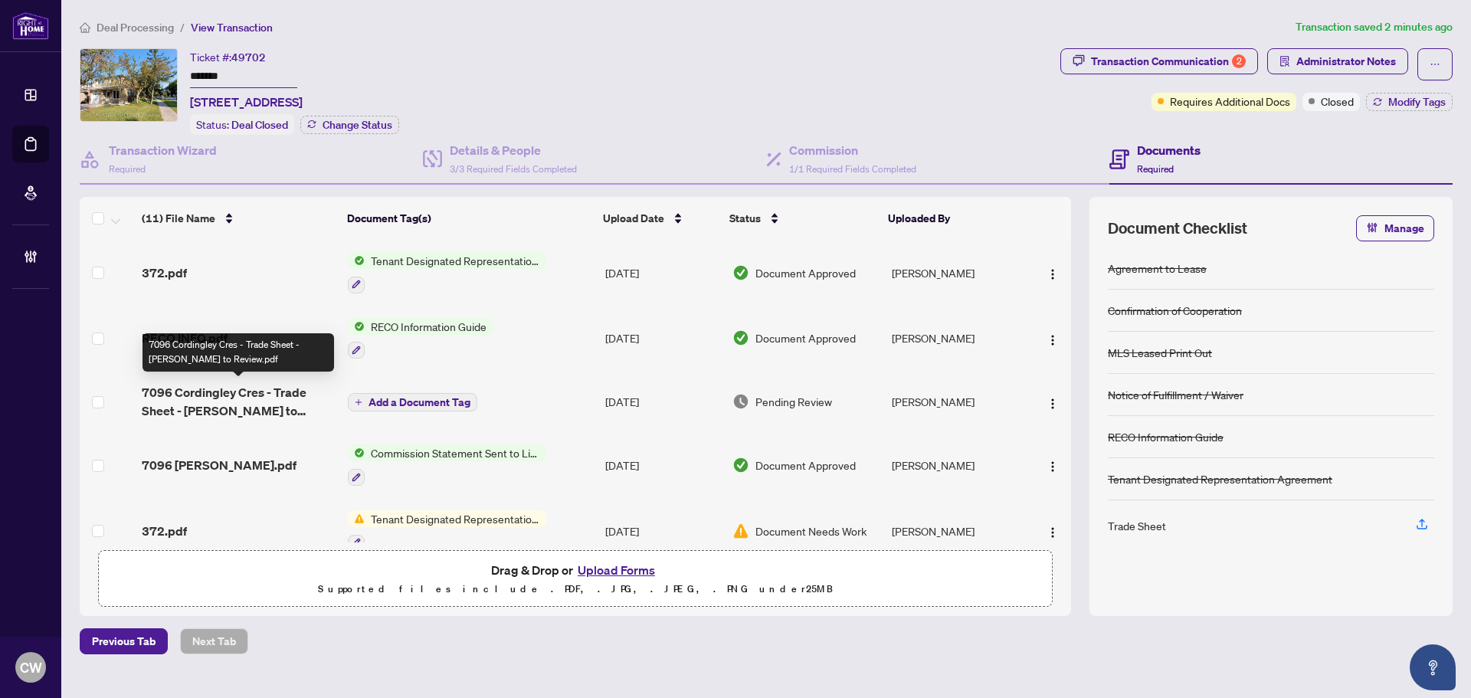
click at [226, 402] on span "7096 Cordingley Cres - Trade Sheet - [PERSON_NAME] to Review.pdf" at bounding box center [239, 401] width 194 height 37
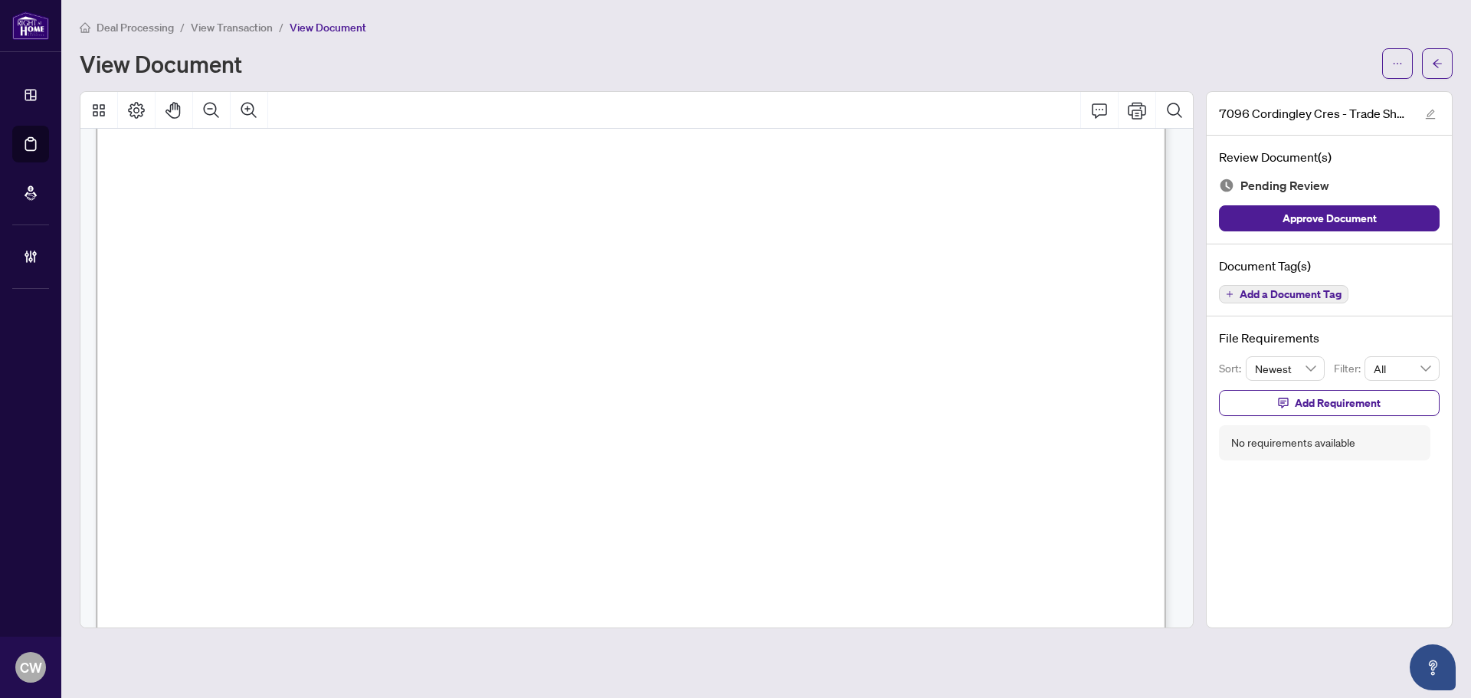
scroll to position [460, 0]
click at [1436, 66] on icon "arrow-left" at bounding box center [1437, 63] width 11 height 11
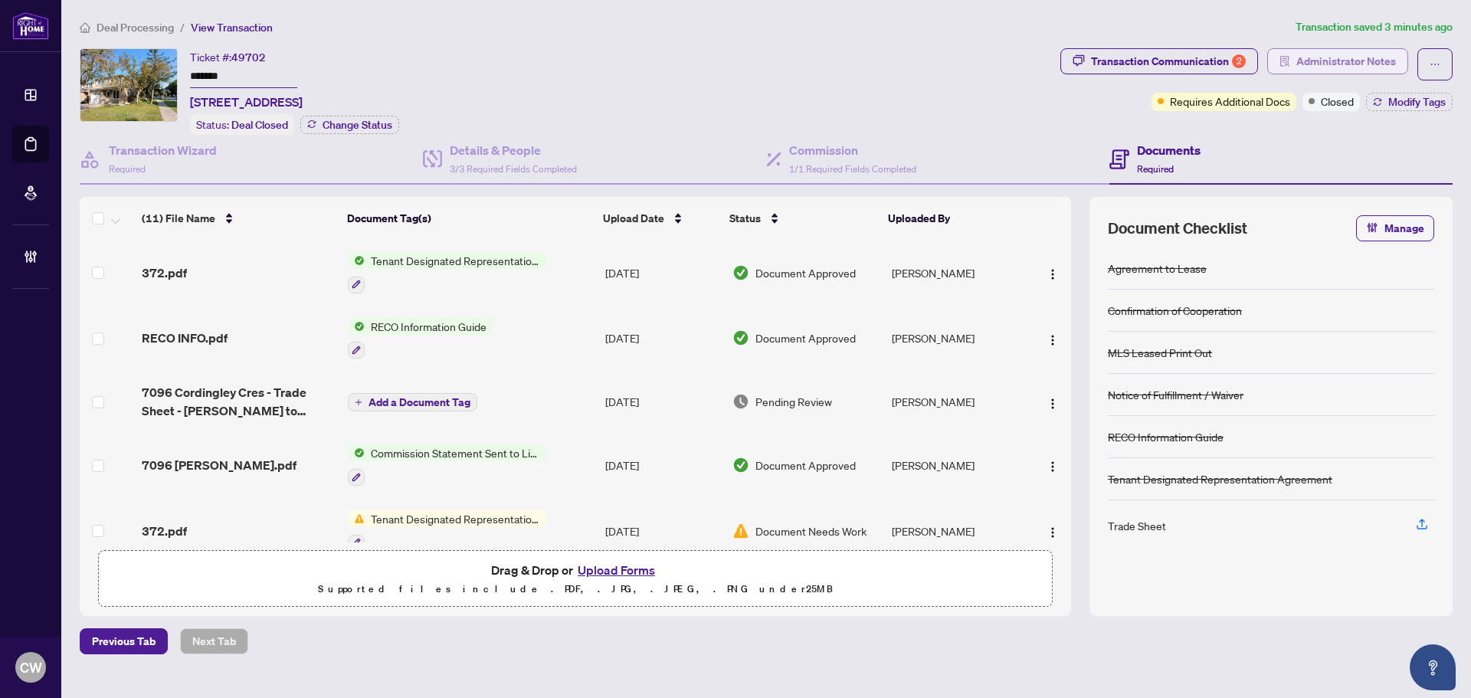
click at [1330, 61] on span "Administrator Notes" at bounding box center [1346, 61] width 100 height 25
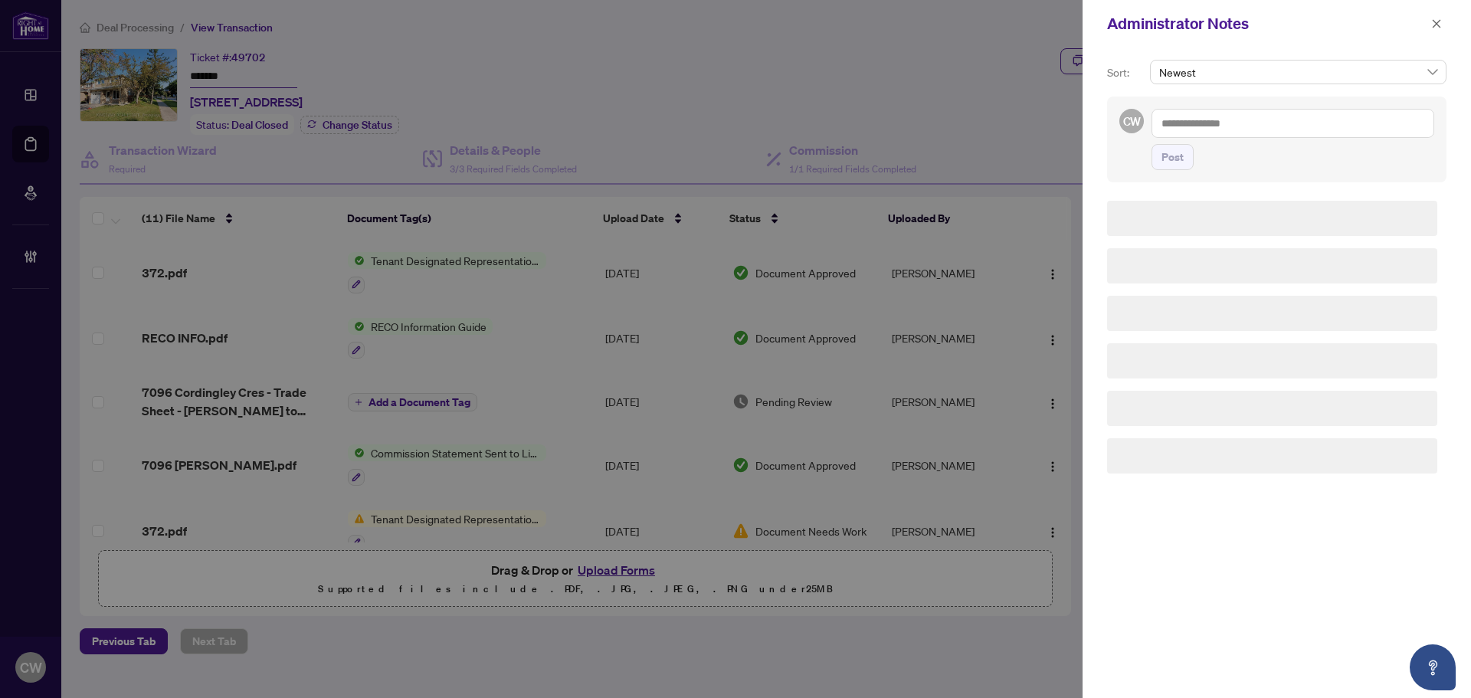
click at [1226, 122] on textarea at bounding box center [1292, 123] width 283 height 29
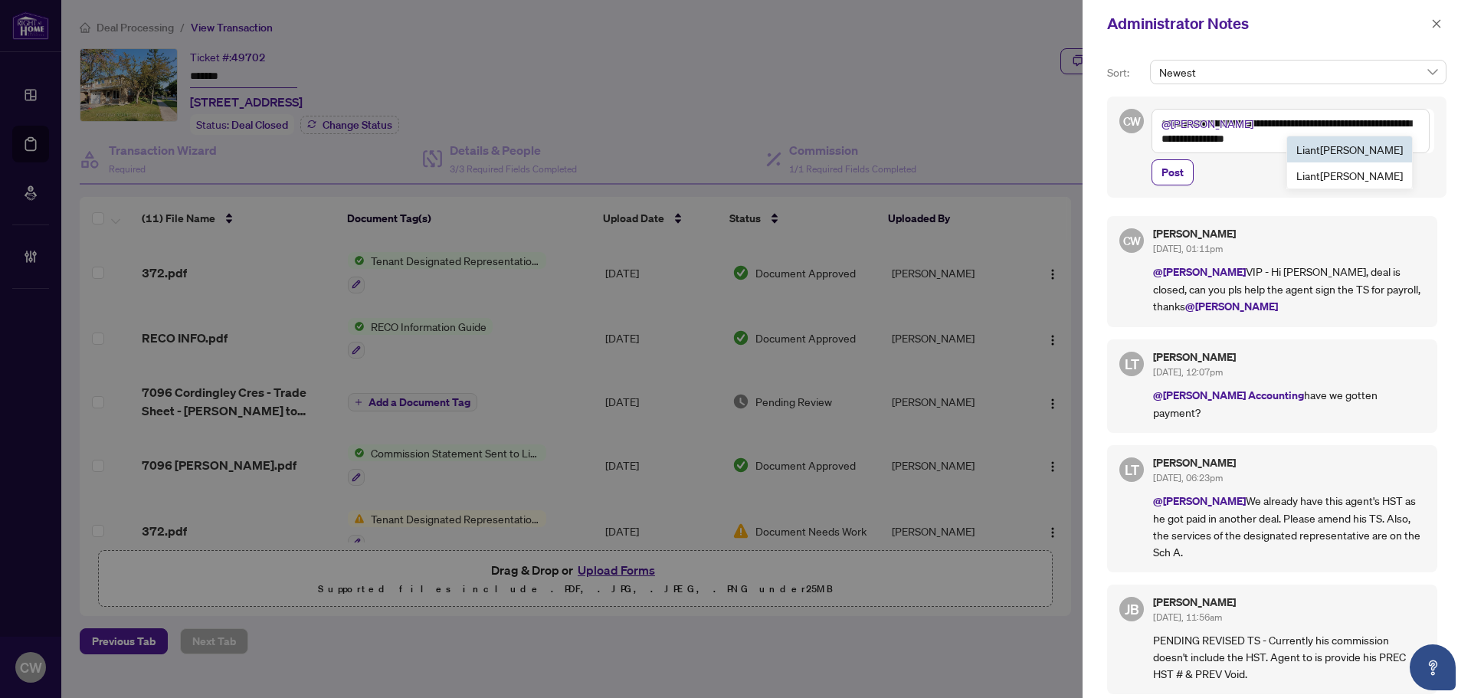
click at [1331, 152] on span "[PERSON_NAME]" at bounding box center [1349, 149] width 106 height 14
type textarea "**********"
drag, startPoint x: 1339, startPoint y: 185, endPoint x: 1261, endPoint y: 186, distance: 78.2
click at [1339, 185] on span "Post" at bounding box center [1292, 172] width 283 height 26
click at [1171, 180] on span "Post" at bounding box center [1172, 172] width 22 height 25
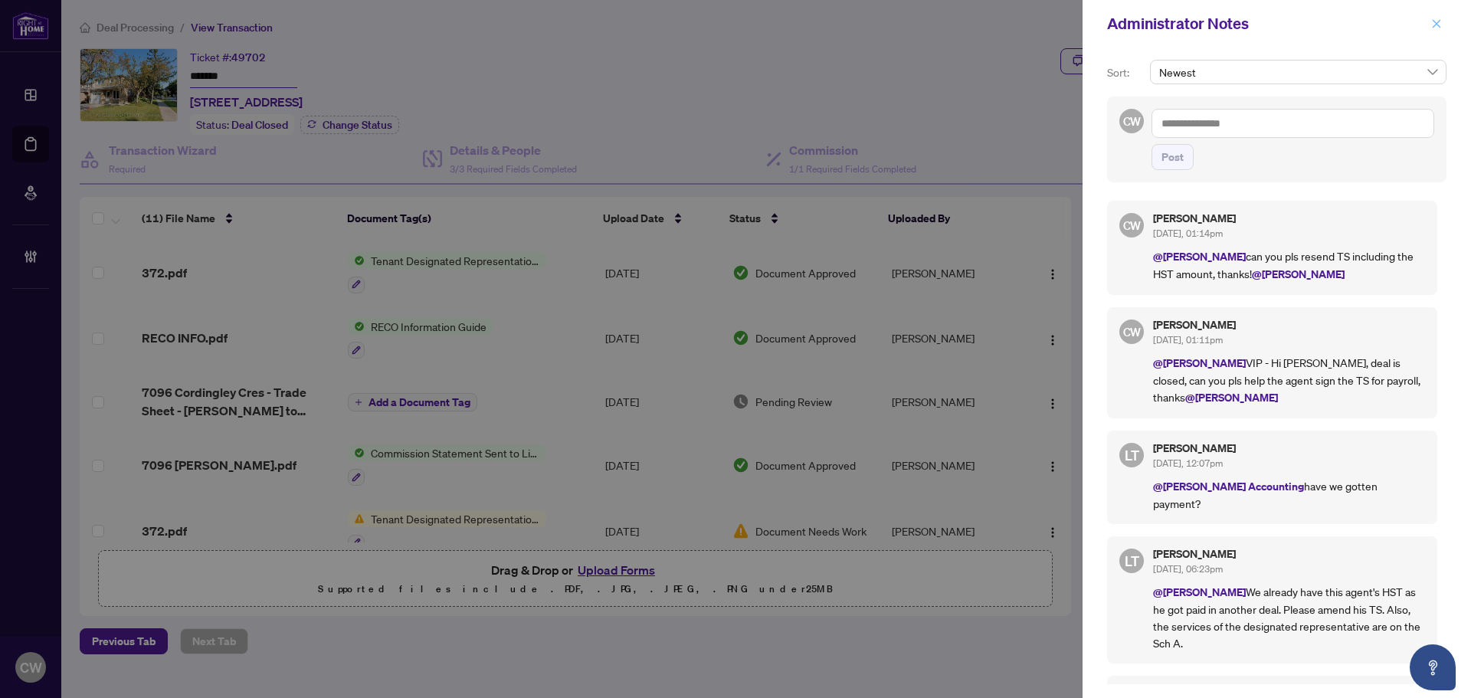
click at [1433, 18] on icon "close" at bounding box center [1436, 23] width 11 height 11
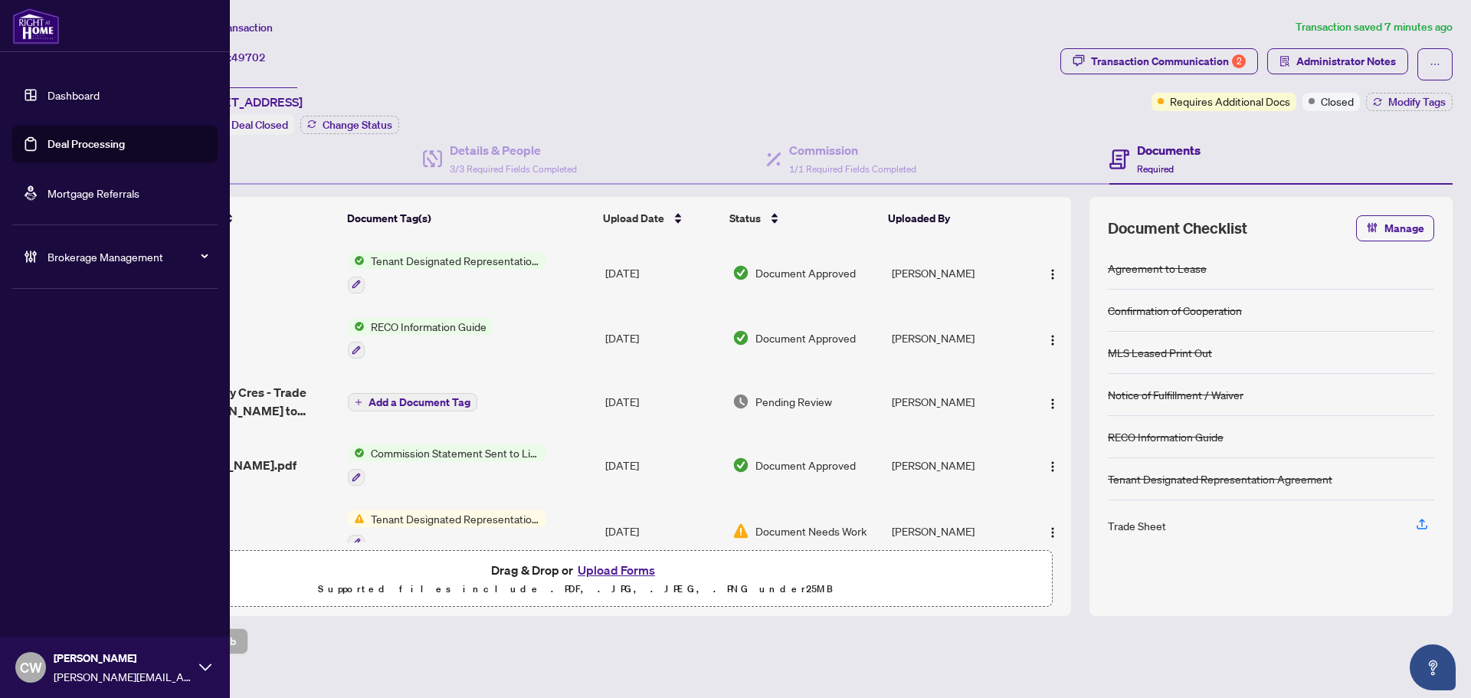
click at [88, 258] on span "Brokerage Management" at bounding box center [126, 256] width 159 height 17
click at [93, 365] on link "Manage Agents" at bounding box center [70, 367] width 76 height 14
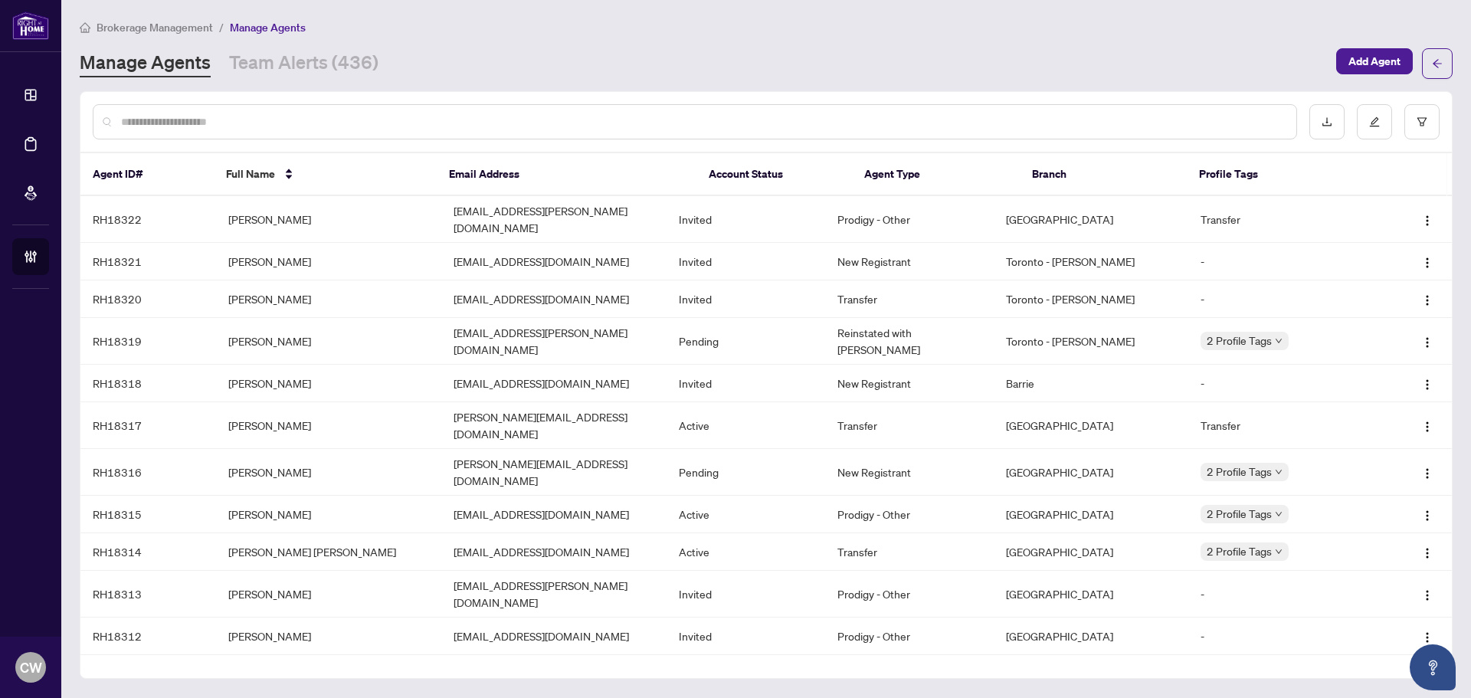
click at [277, 122] on input "text" at bounding box center [702, 121] width 1163 height 17
click at [171, 127] on input "text" at bounding box center [702, 121] width 1163 height 17
type input "****"
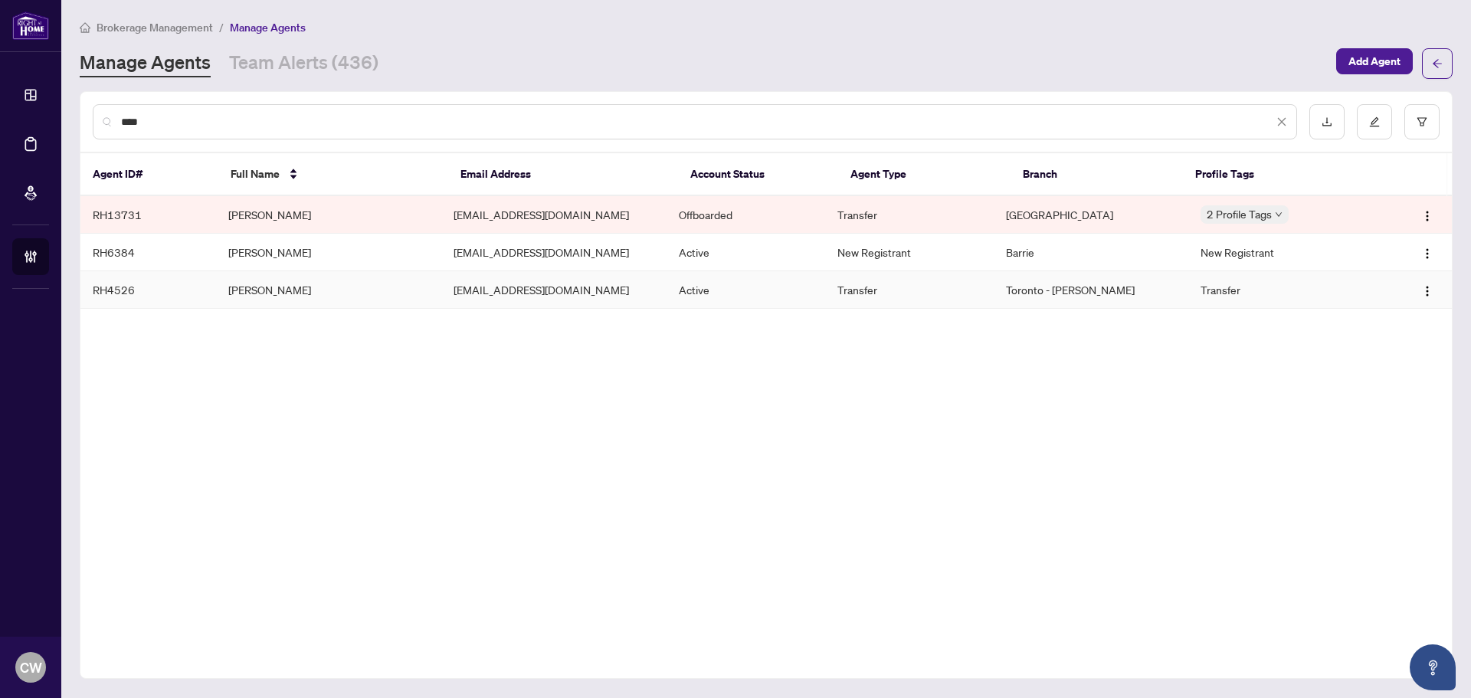
click at [306, 286] on td "[PERSON_NAME]" at bounding box center [328, 290] width 225 height 38
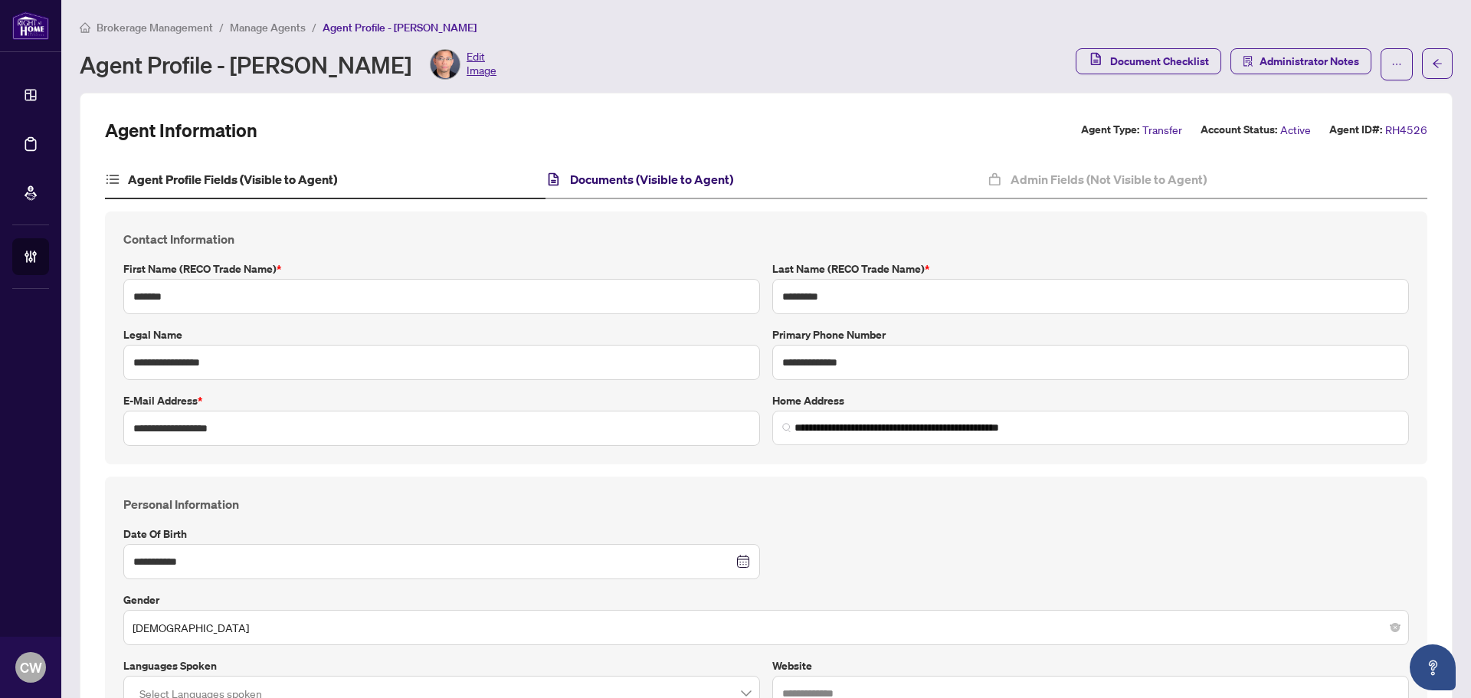
click at [638, 187] on h4 "Documents (Visible to Agent)" at bounding box center [651, 179] width 163 height 18
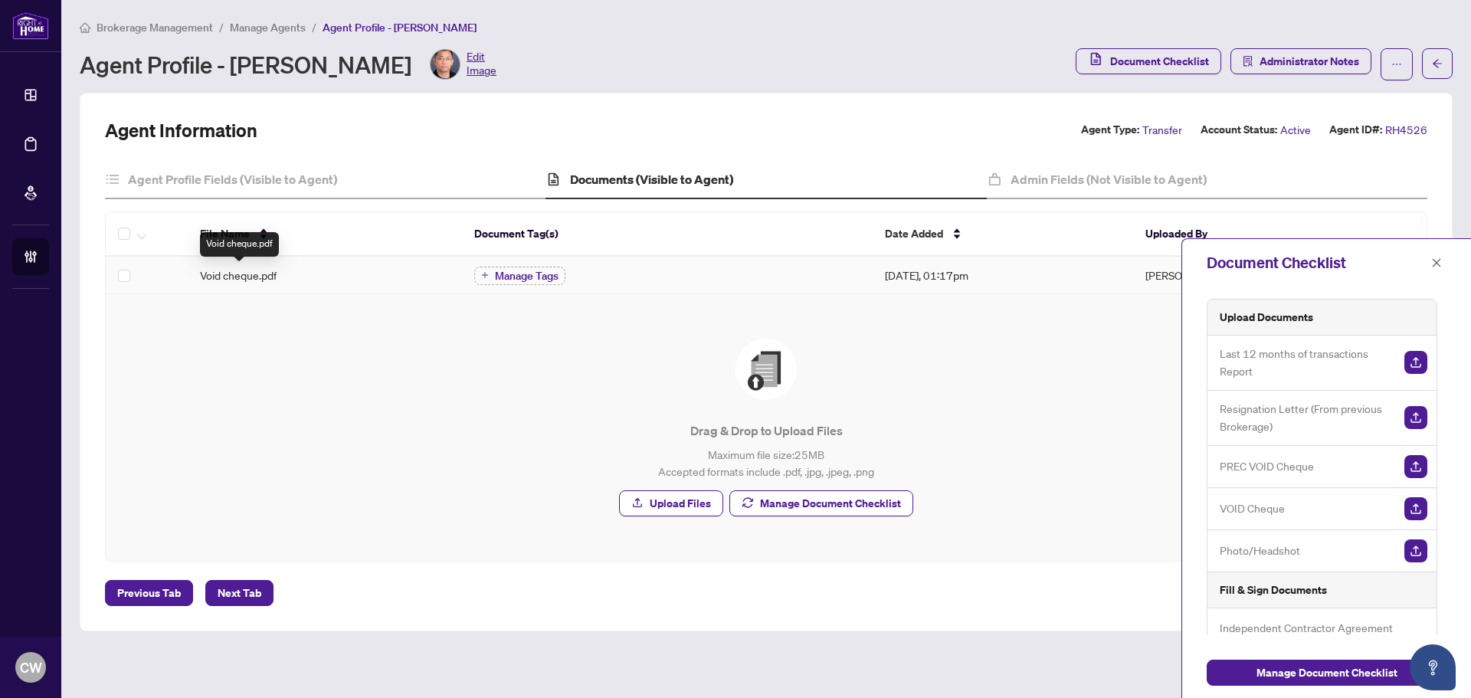
click at [211, 274] on span "Void cheque.pdf" at bounding box center [238, 275] width 77 height 17
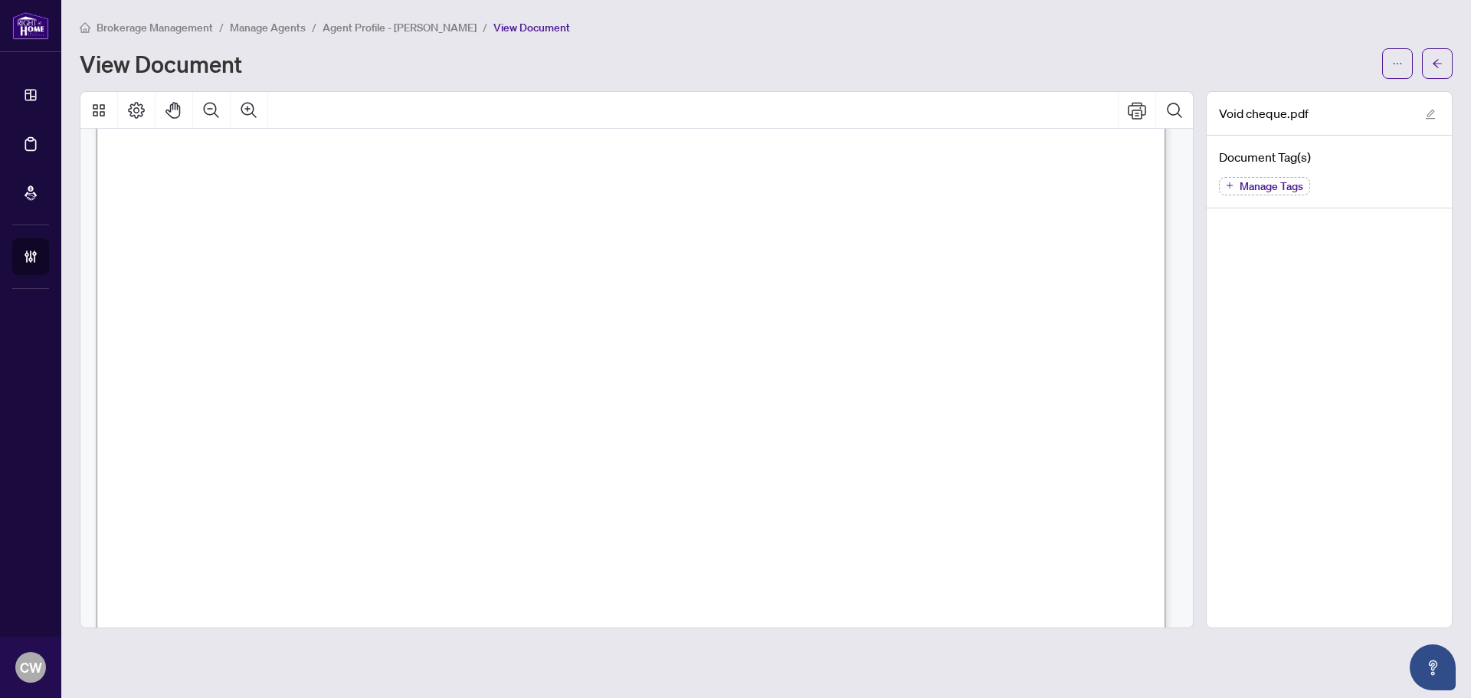
scroll to position [383, 0]
click at [1444, 73] on button "button" at bounding box center [1437, 63] width 31 height 31
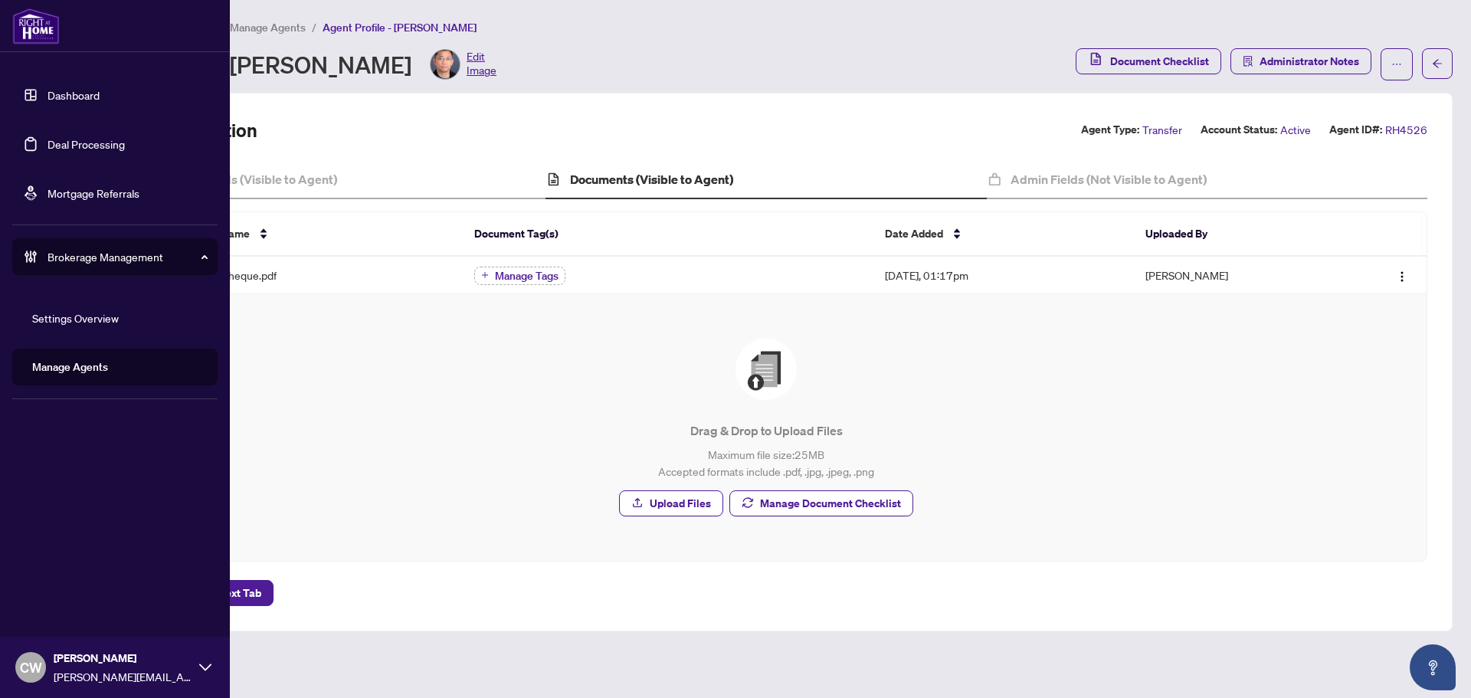
click at [47, 149] on link "Deal Processing" at bounding box center [85, 144] width 77 height 14
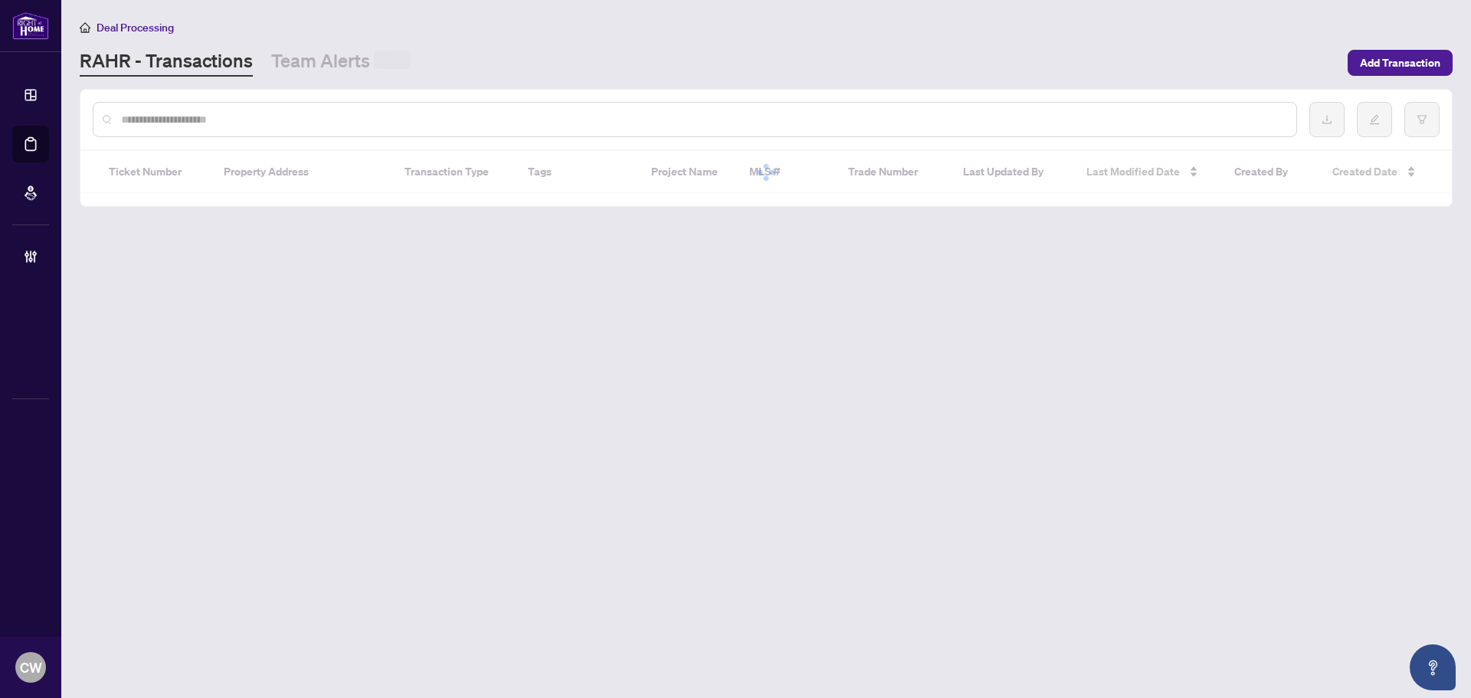
click at [260, 123] on input "text" at bounding box center [702, 119] width 1163 height 17
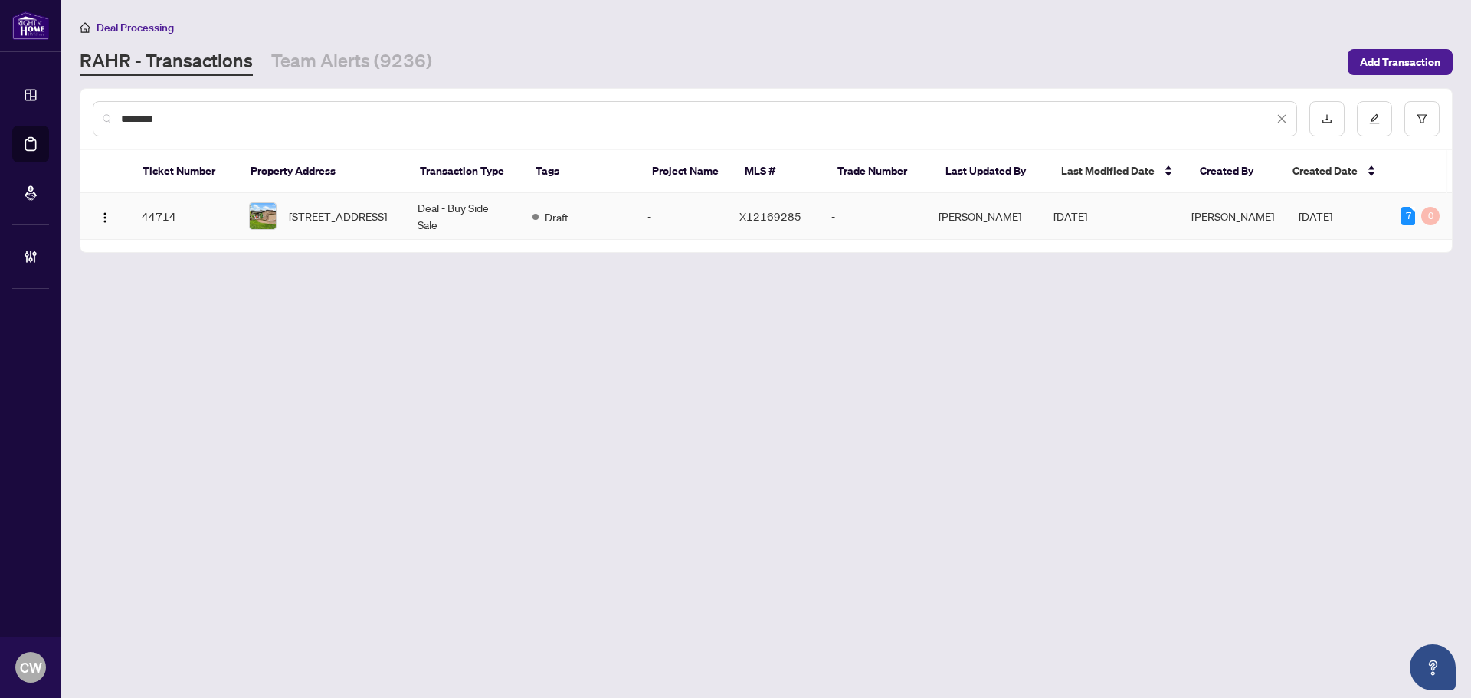
type input "********"
click at [315, 211] on span "[STREET_ADDRESS]" at bounding box center [338, 216] width 98 height 17
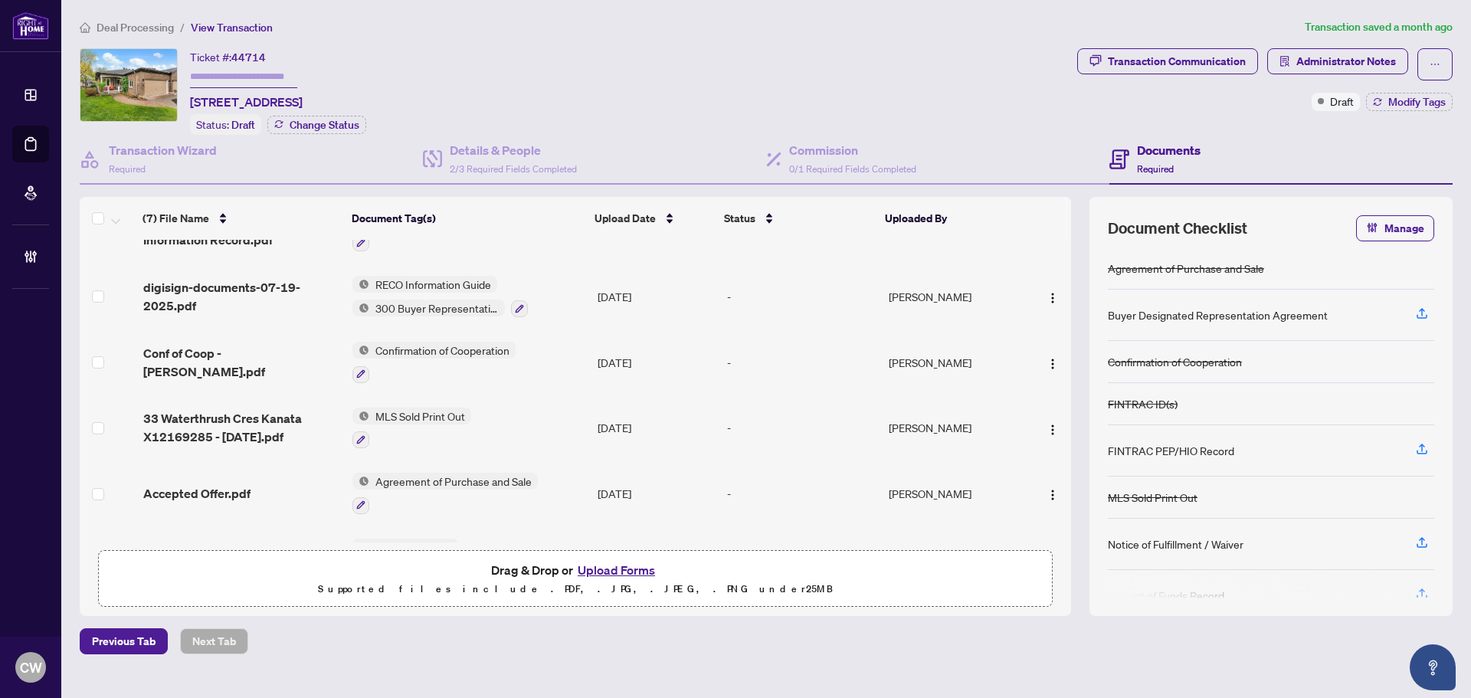
scroll to position [84, 0]
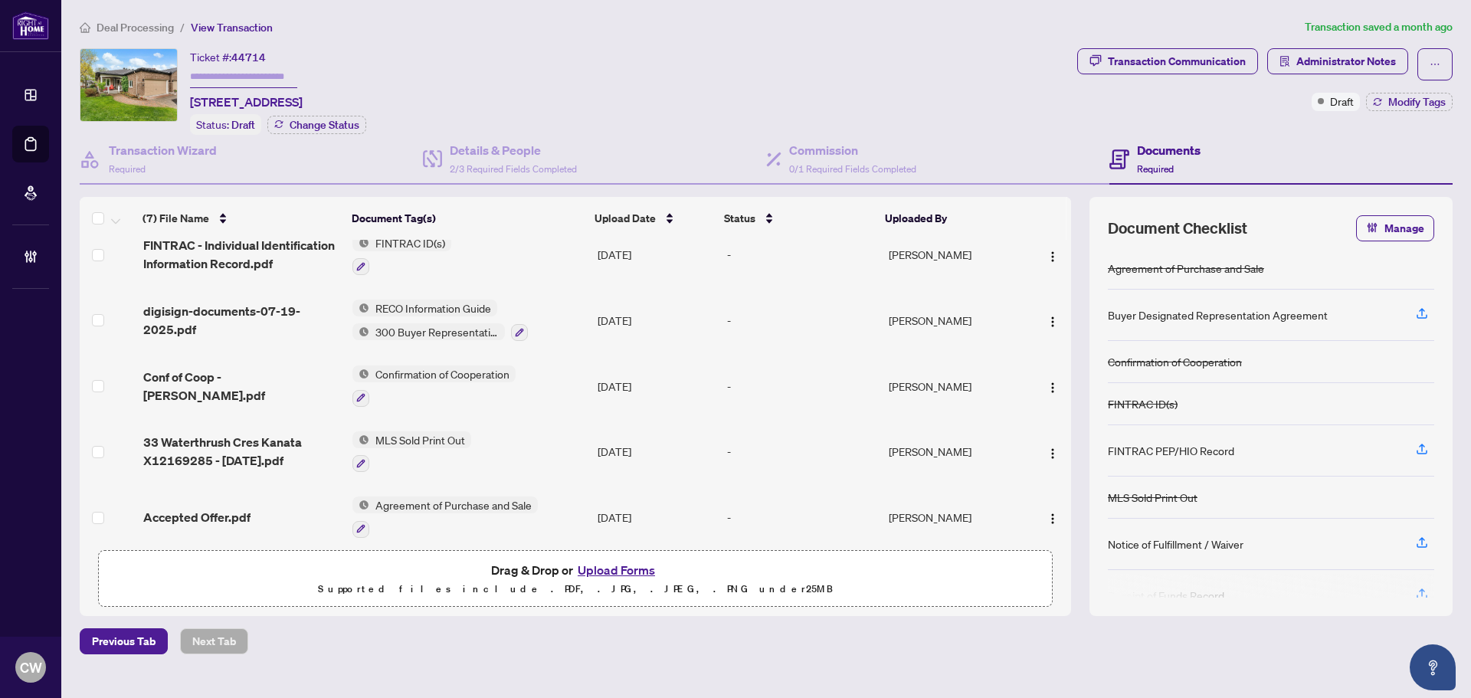
click at [244, 376] on span "Conf of Coop - [PERSON_NAME].pdf" at bounding box center [241, 386] width 197 height 37
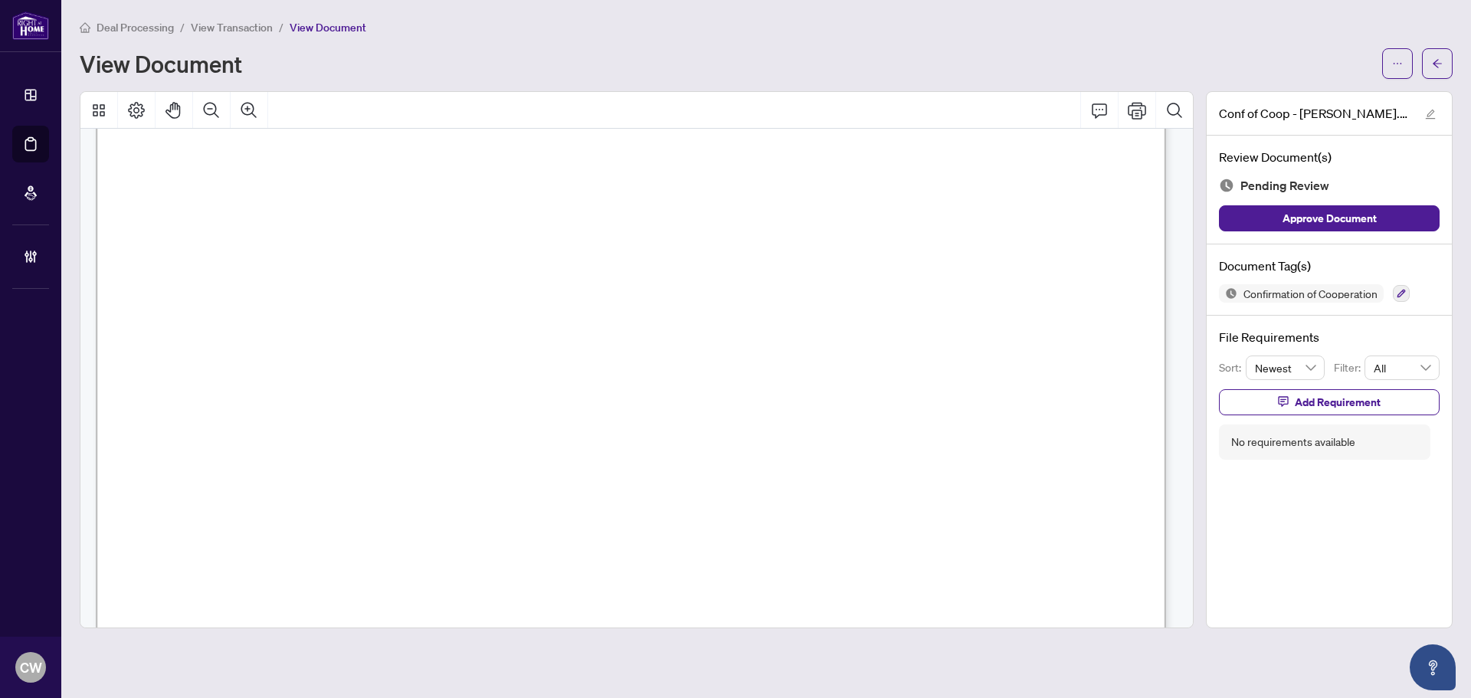
scroll to position [1685, 0]
click at [1433, 58] on icon "arrow-left" at bounding box center [1437, 63] width 11 height 11
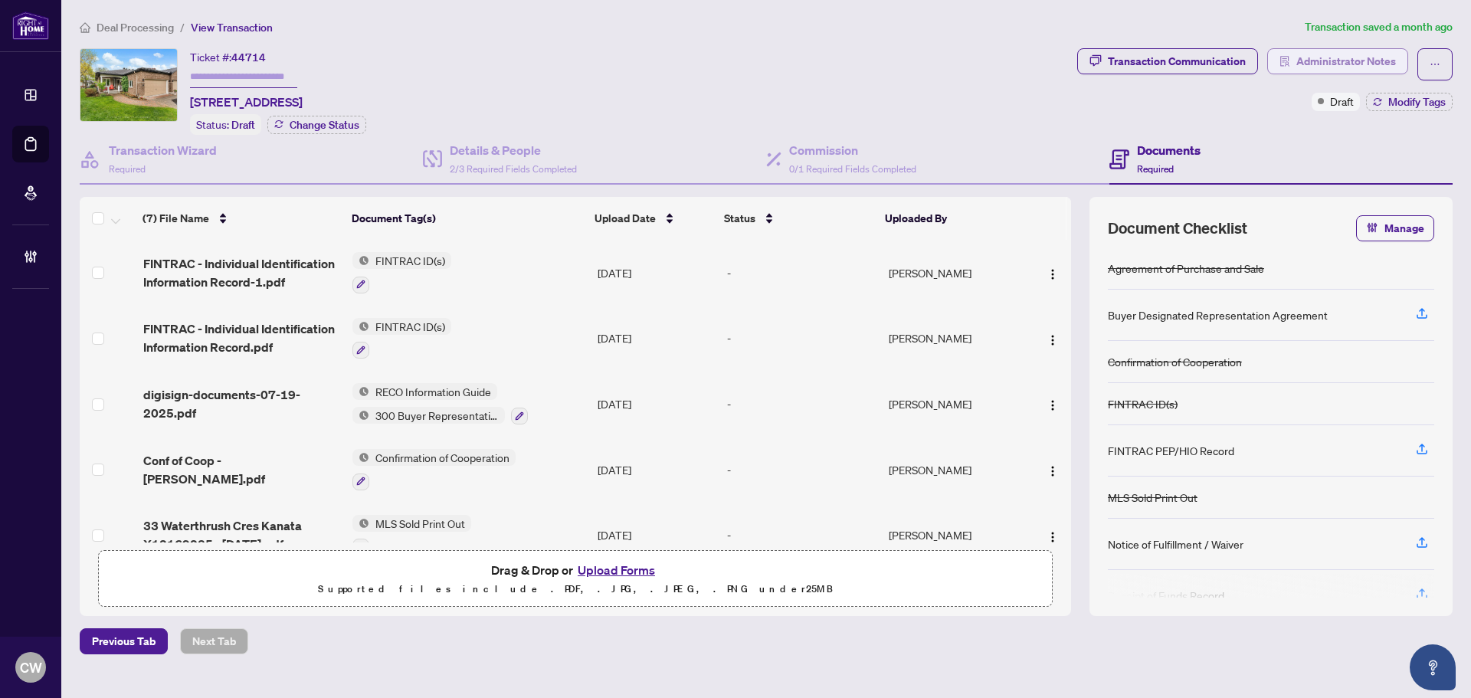
click at [1340, 62] on span "Administrator Notes" at bounding box center [1346, 61] width 100 height 25
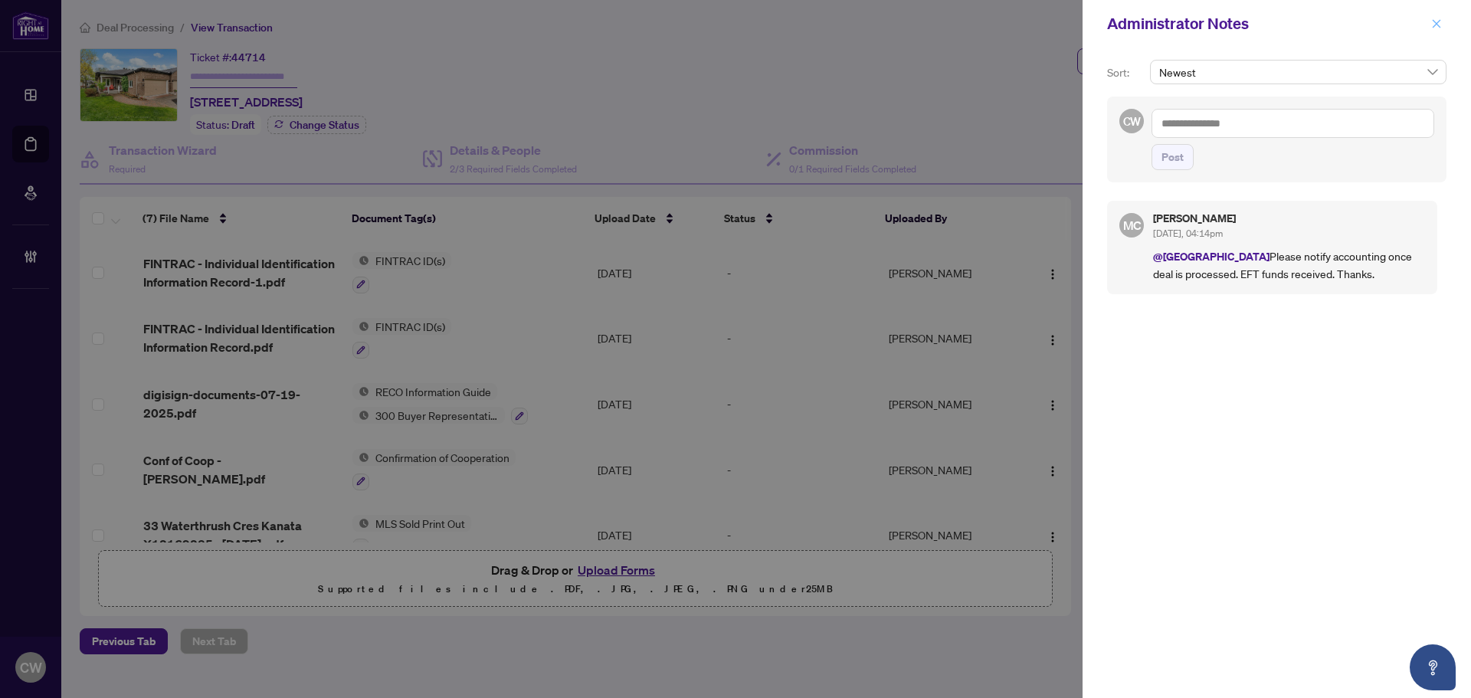
click at [1435, 25] on icon "close" at bounding box center [1436, 23] width 11 height 11
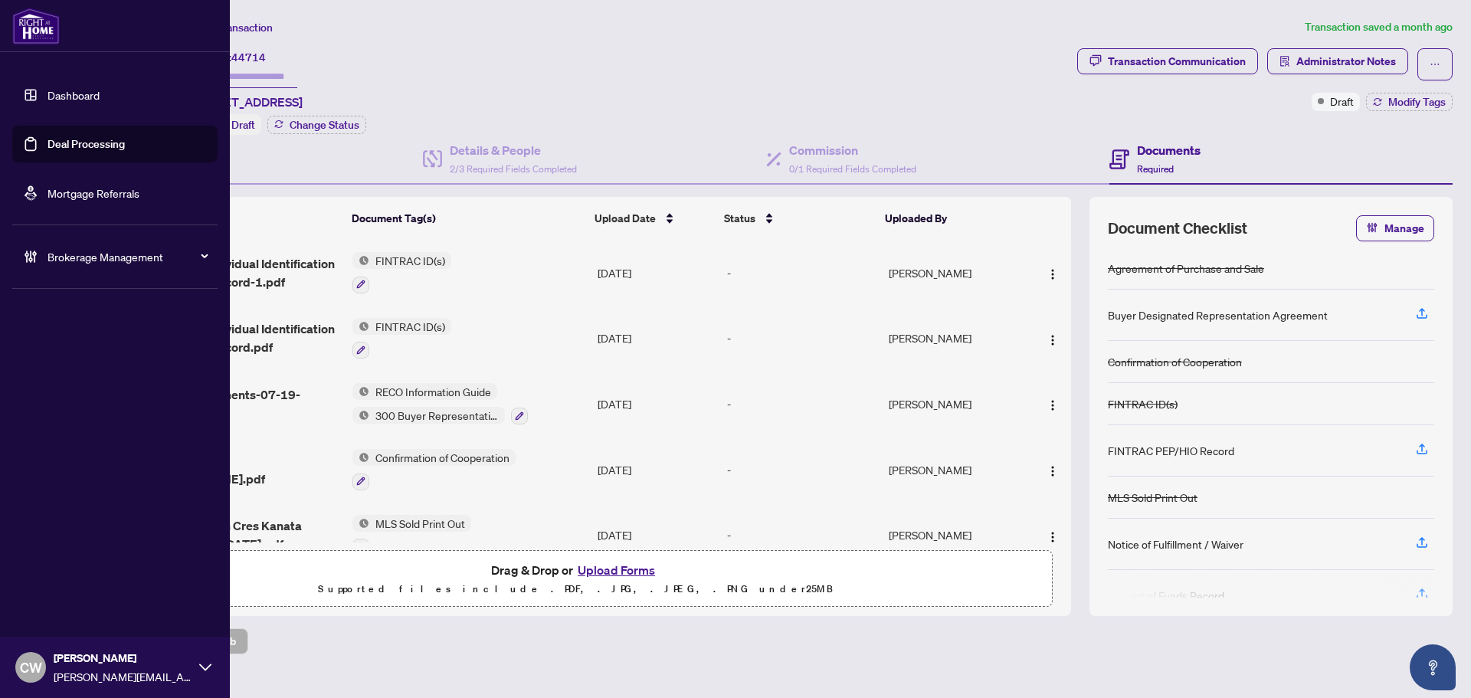
click at [69, 148] on link "Deal Processing" at bounding box center [85, 144] width 77 height 14
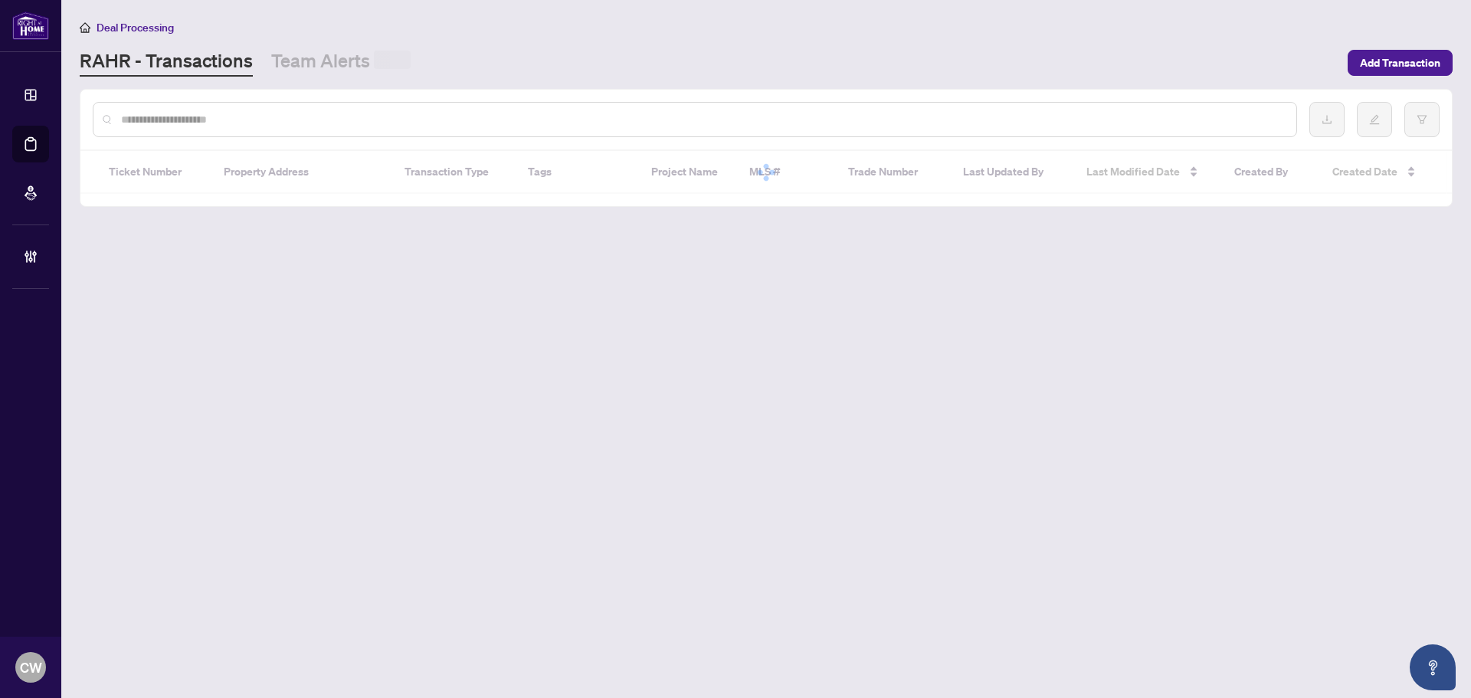
click at [254, 115] on input "text" at bounding box center [702, 119] width 1163 height 17
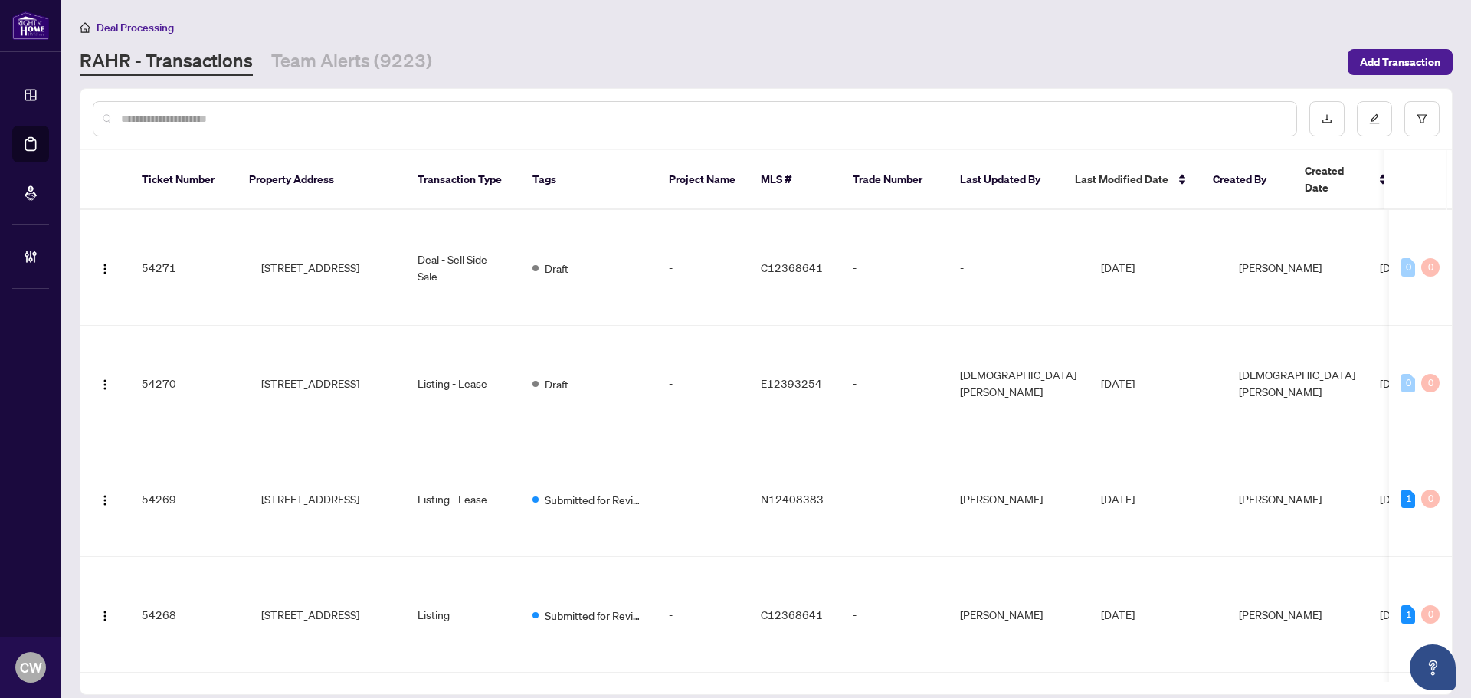
paste input "*******"
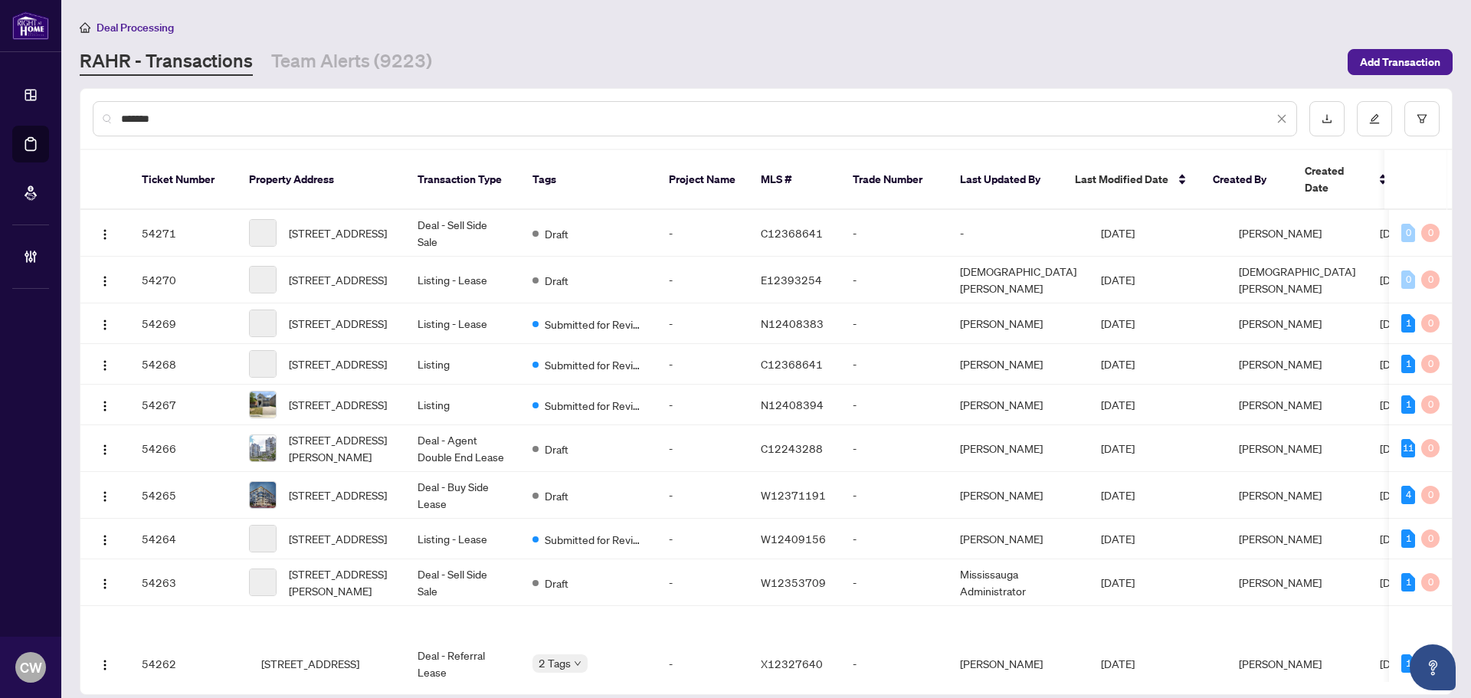
type input "*******"
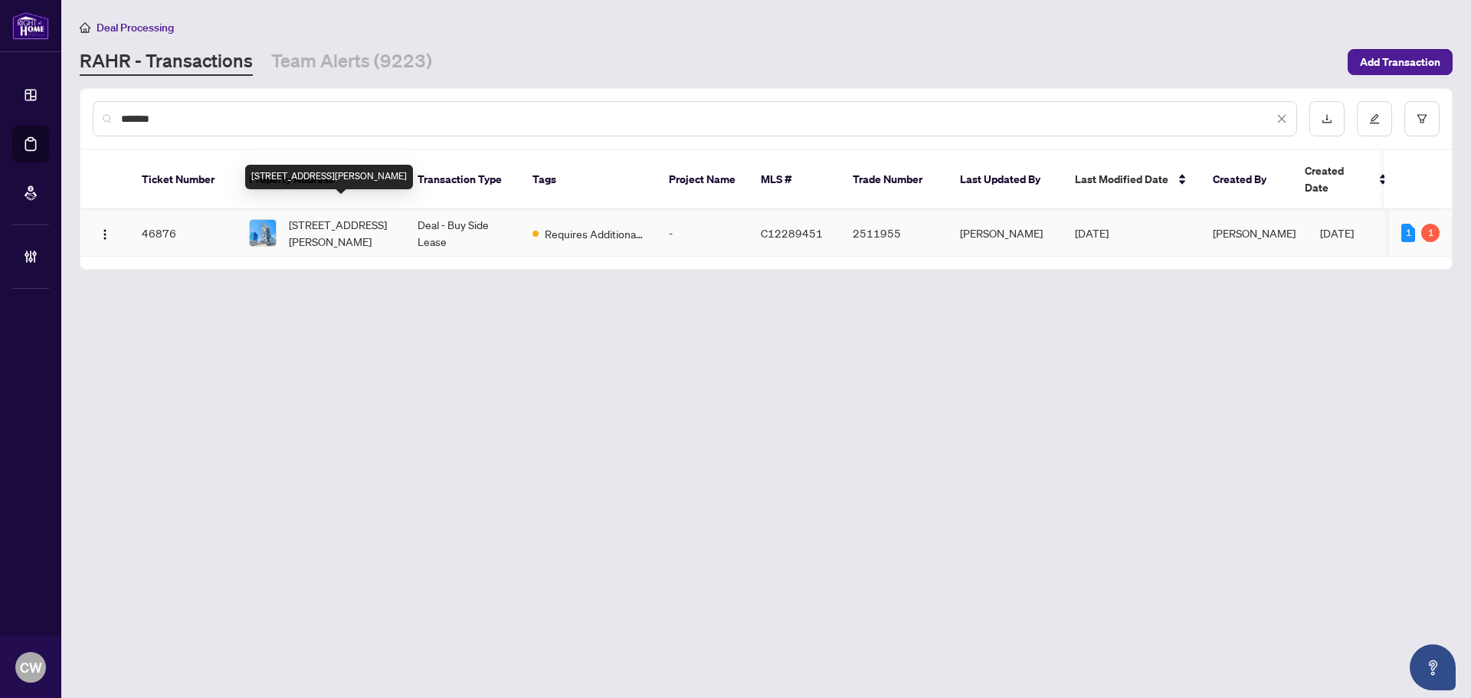
click at [324, 224] on span "[STREET_ADDRESS][PERSON_NAME]" at bounding box center [341, 233] width 104 height 34
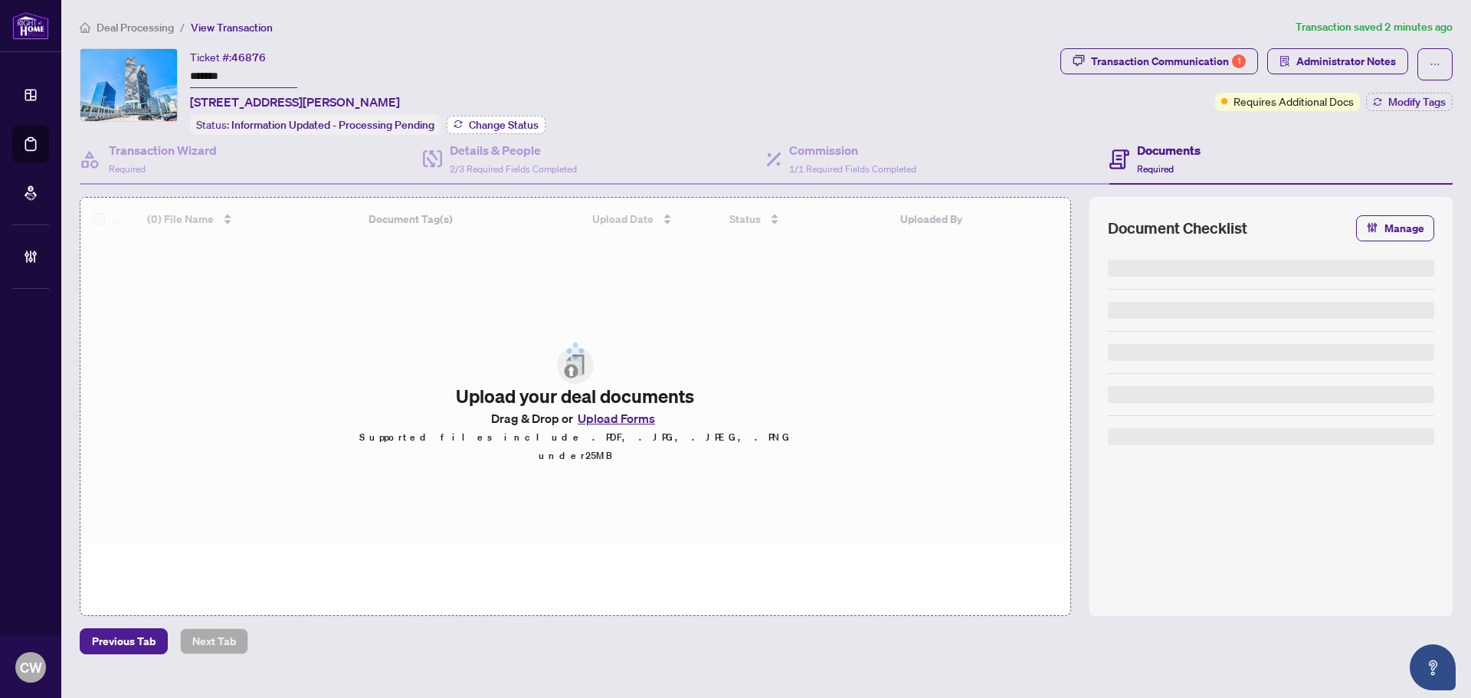
click at [502, 120] on span "Change Status" at bounding box center [504, 125] width 70 height 11
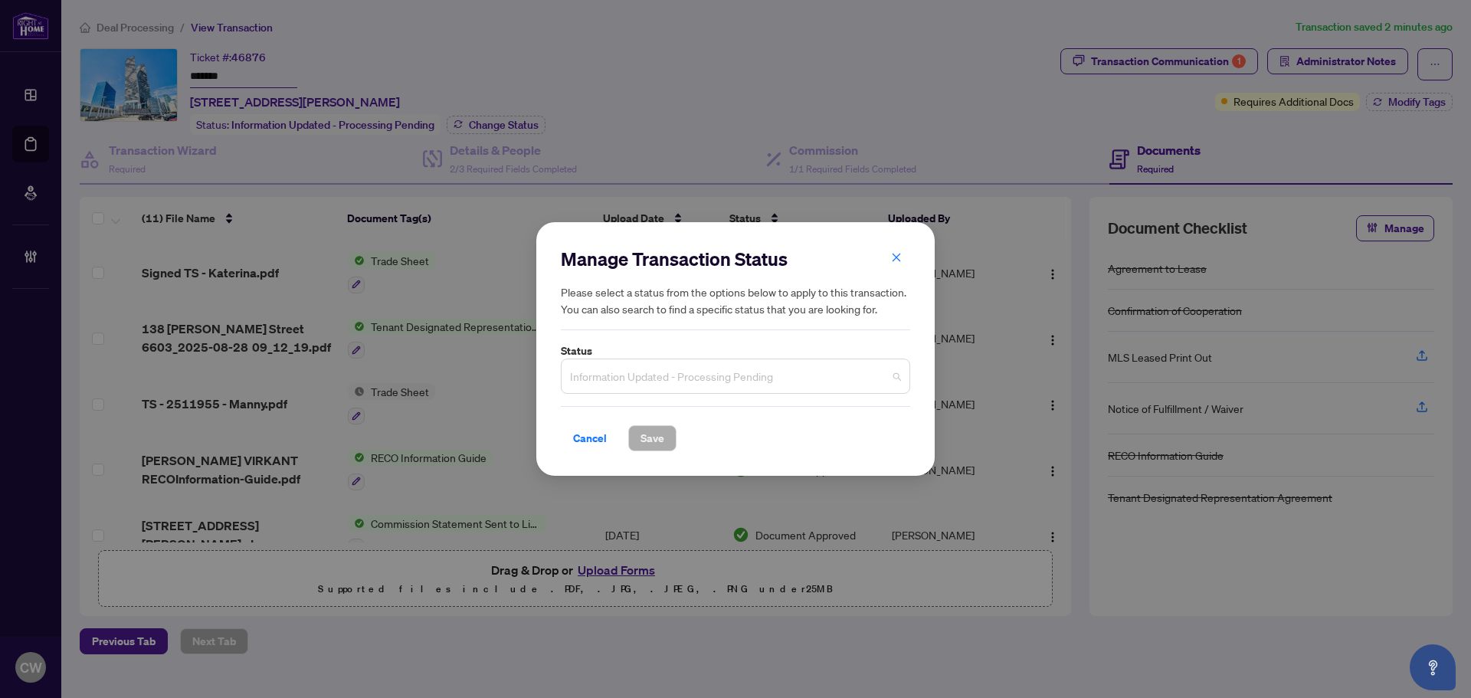
click at [633, 377] on span "Information Updated - Processing Pending" at bounding box center [735, 376] width 331 height 29
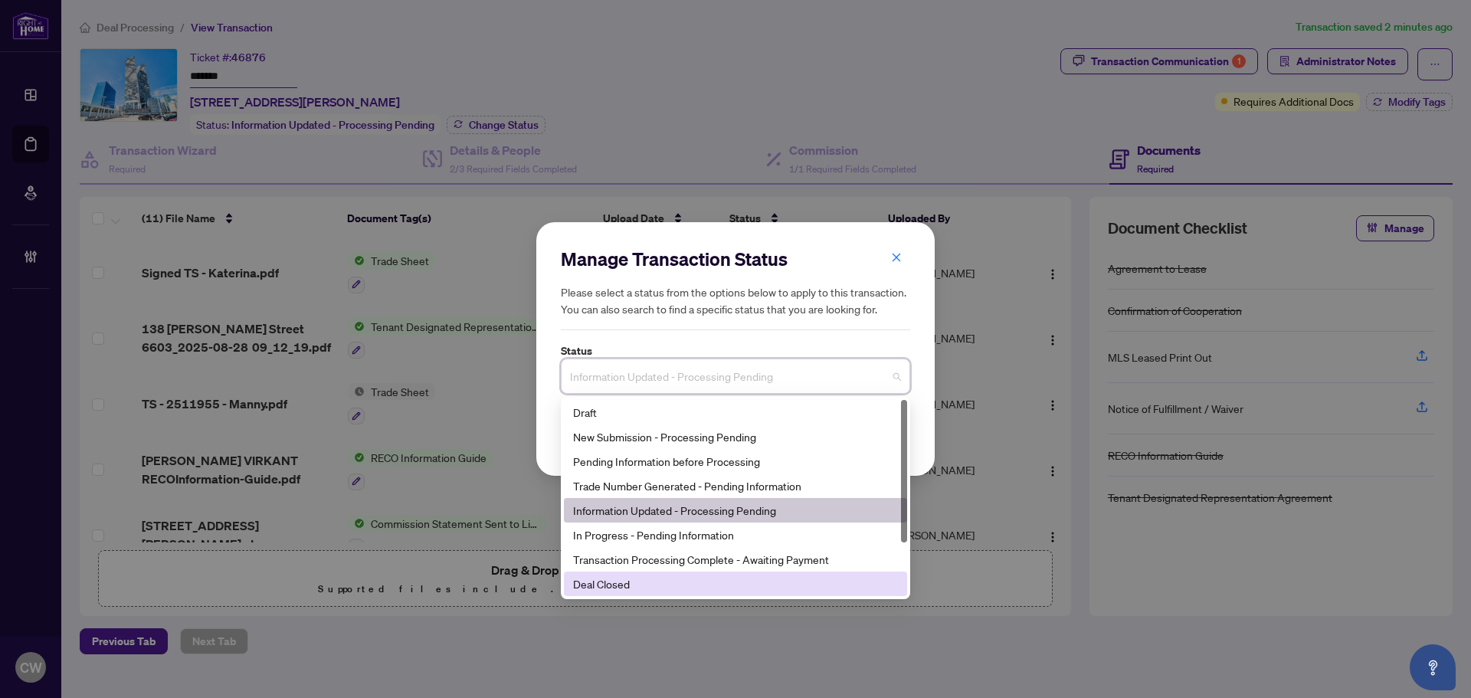
click at [648, 580] on div "Deal Closed" at bounding box center [735, 583] width 325 height 17
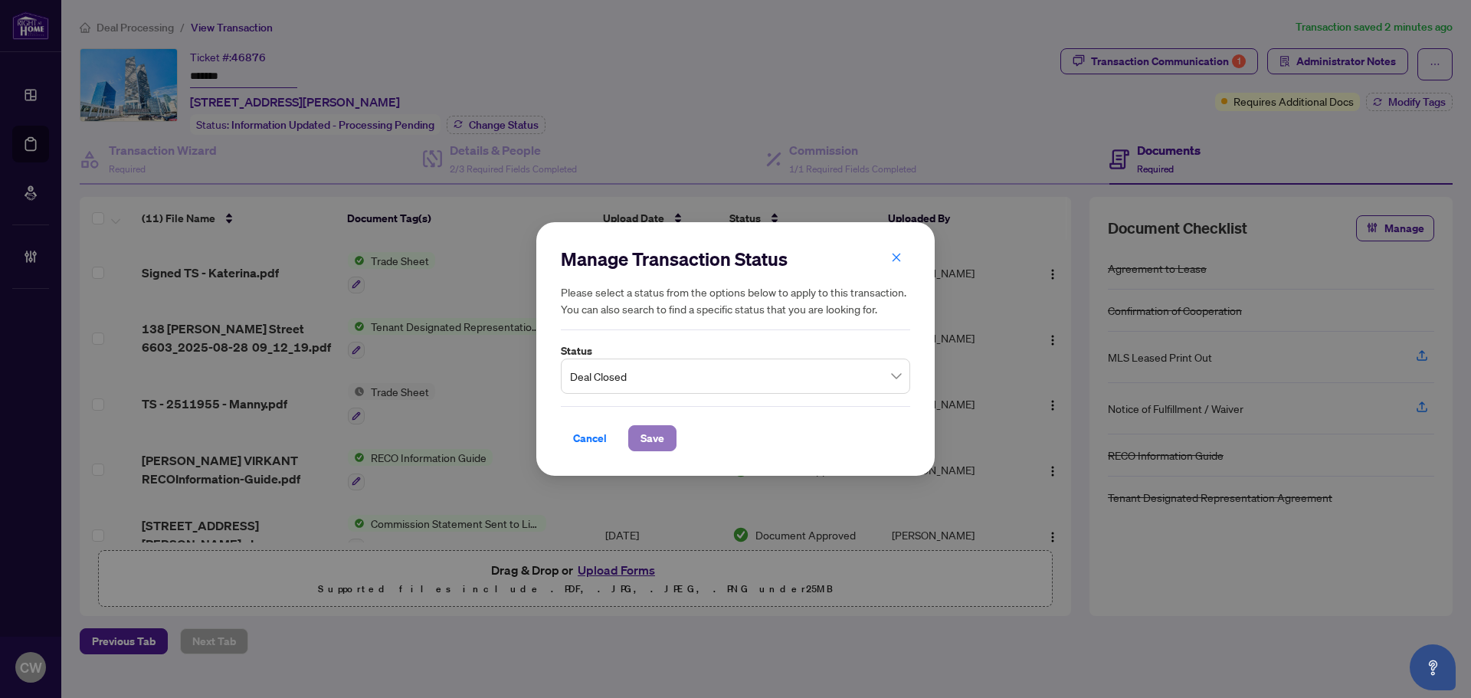
click at [669, 428] on button "Save" at bounding box center [652, 438] width 48 height 26
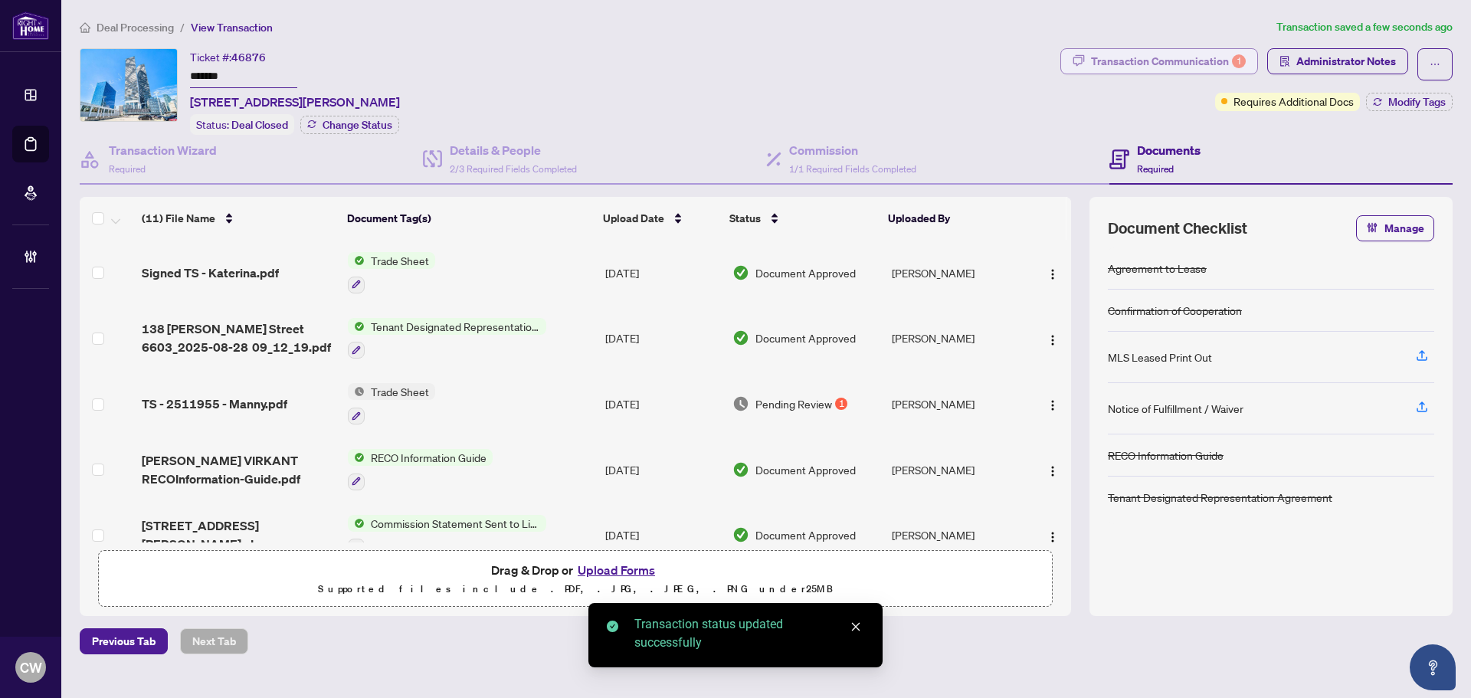
click at [1193, 62] on div "Transaction Communication 1" at bounding box center [1168, 61] width 155 height 25
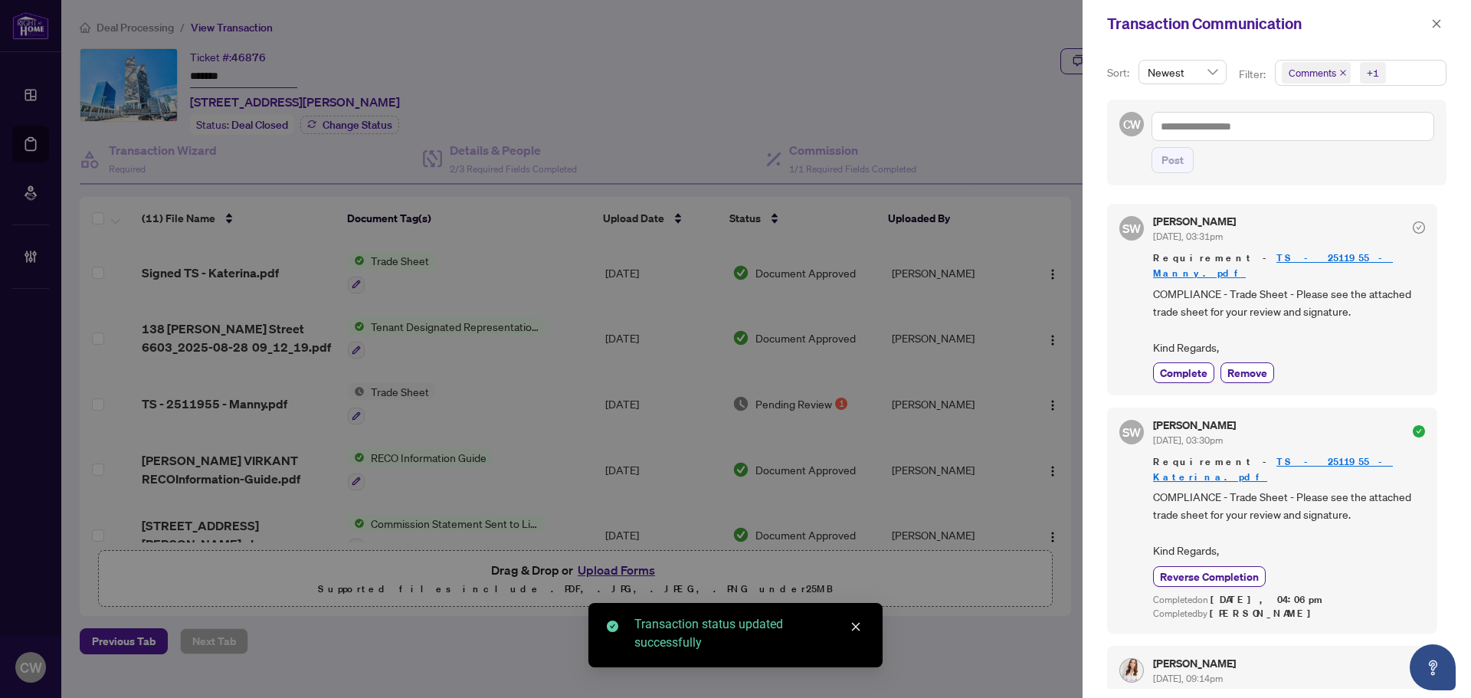
click at [1340, 71] on icon "close" at bounding box center [1343, 73] width 6 height 6
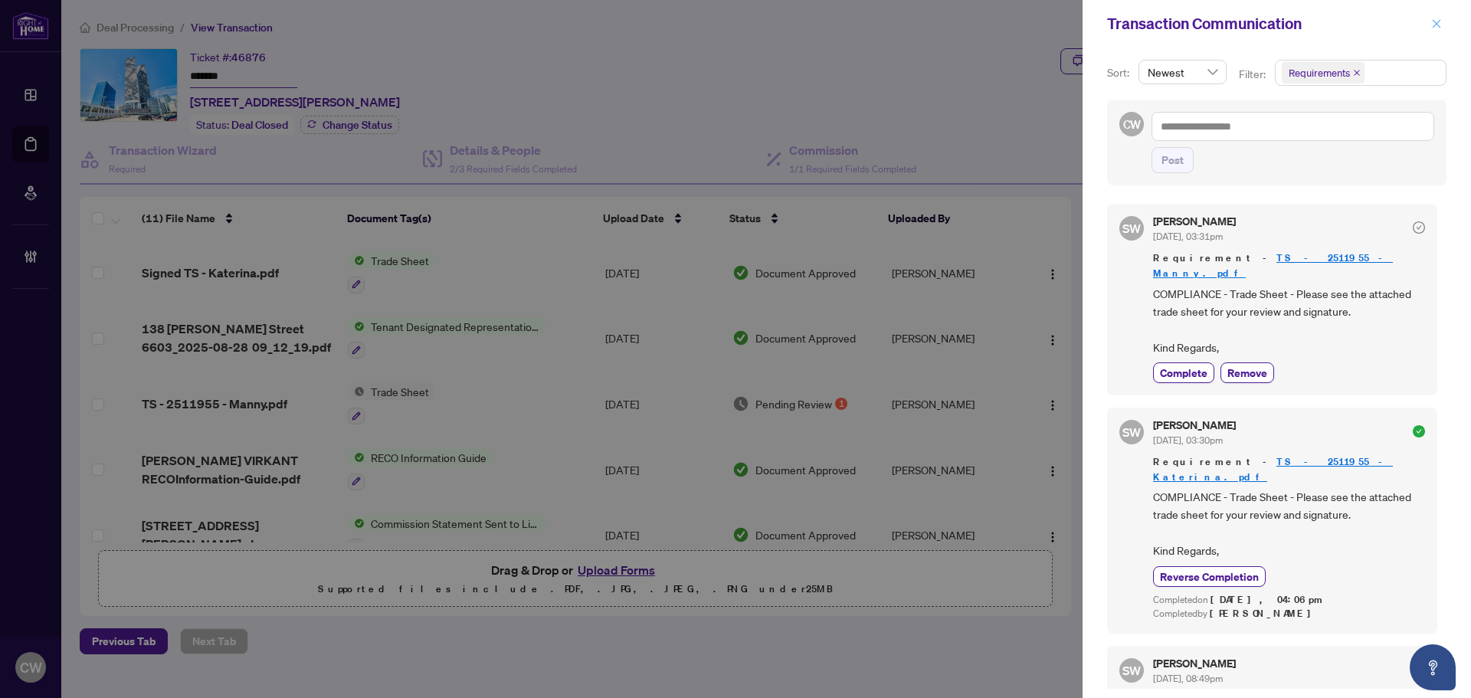
click at [1442, 26] on button "button" at bounding box center [1436, 24] width 20 height 18
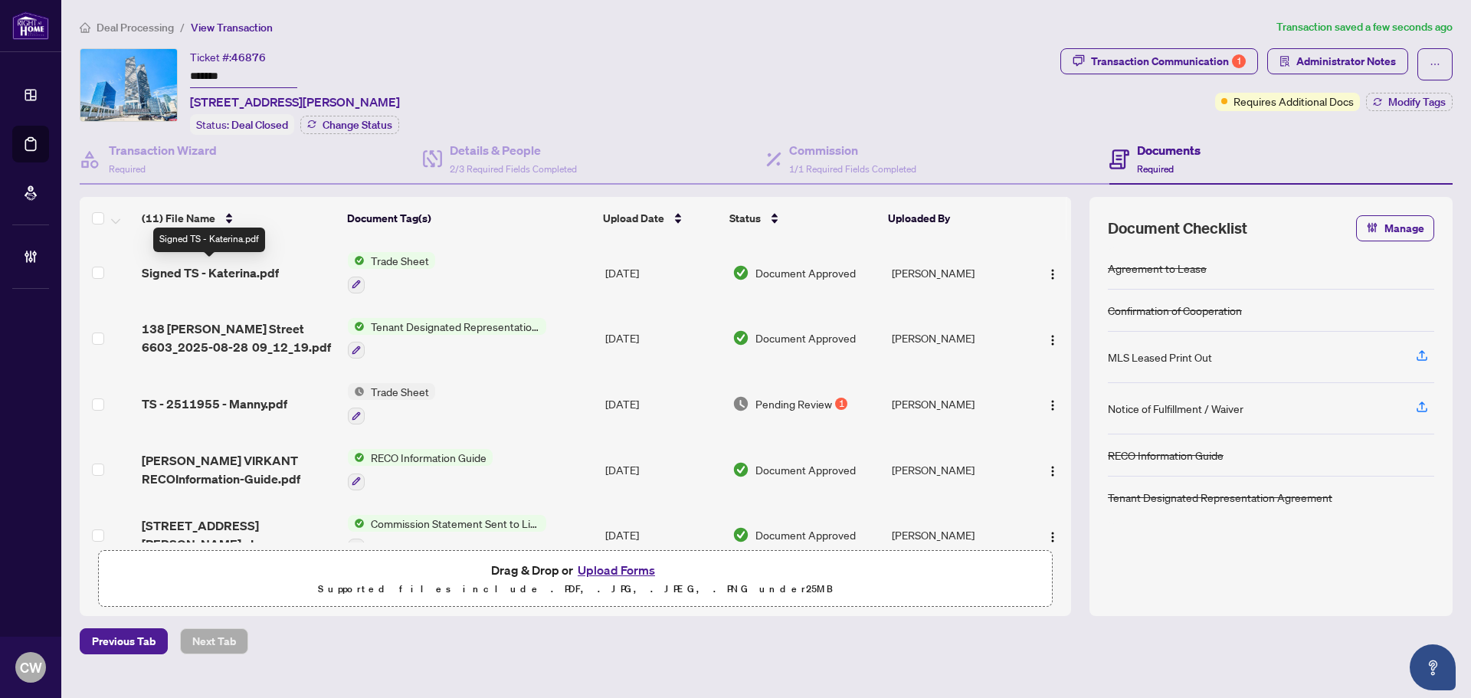
click at [252, 267] on span "Signed TS - Katerina.pdf" at bounding box center [210, 273] width 137 height 18
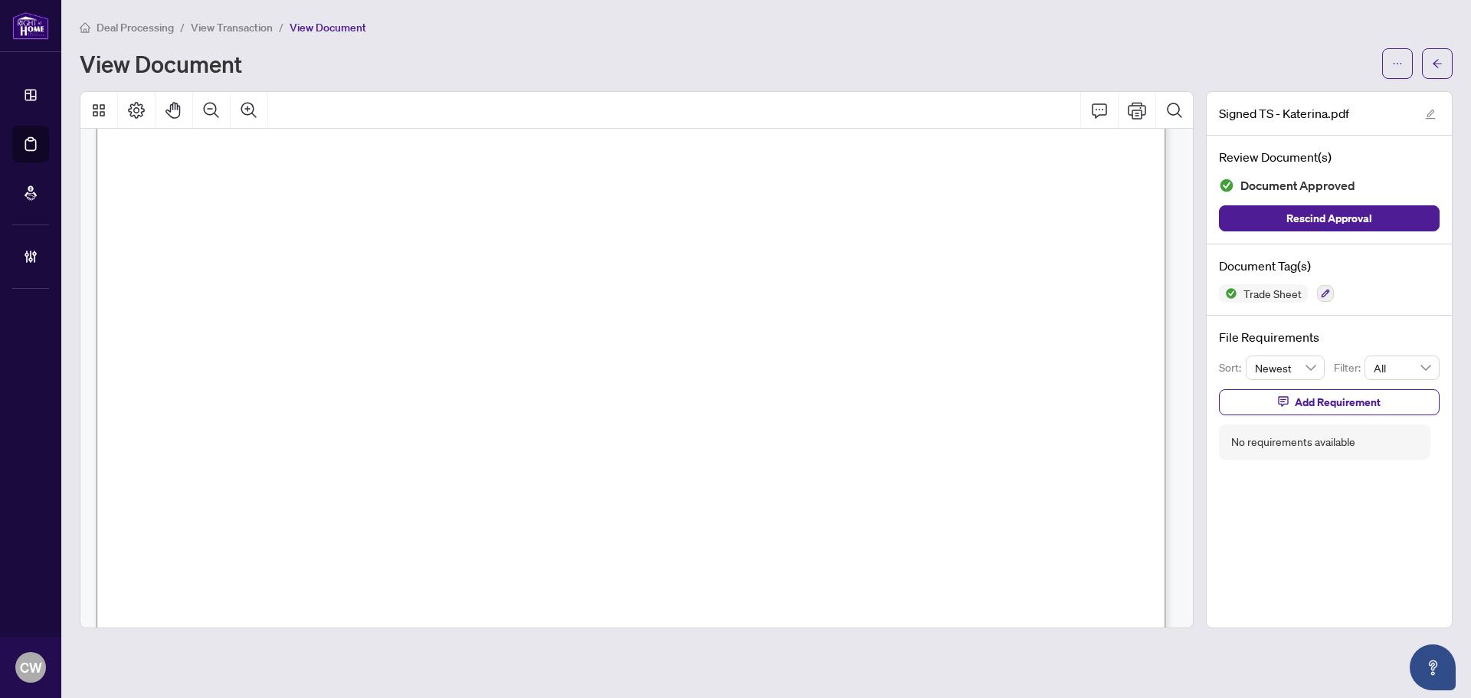
scroll to position [534, 0]
click at [1439, 58] on icon "arrow-left" at bounding box center [1437, 63] width 11 height 11
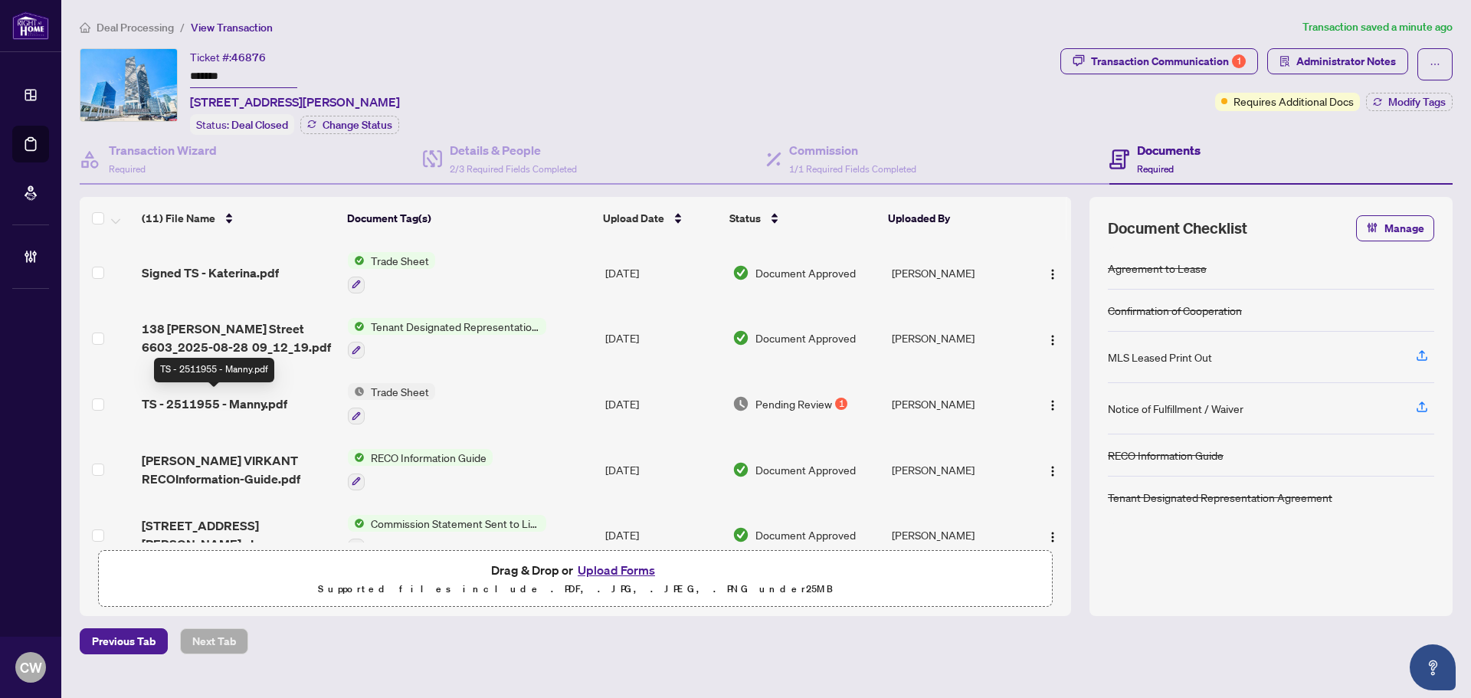
click at [236, 399] on span "TS - 2511955 - Manny.pdf" at bounding box center [215, 404] width 146 height 18
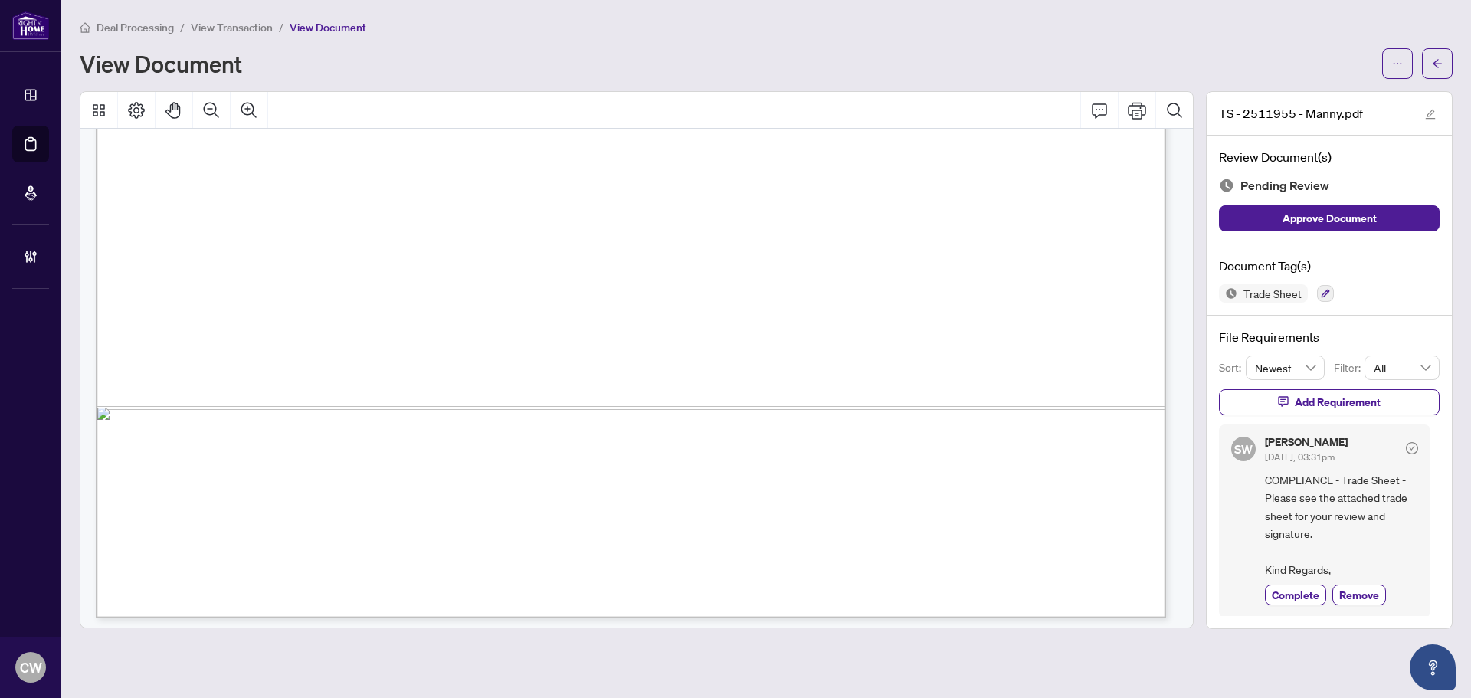
scroll to position [917, 0]
click at [1432, 70] on span "button" at bounding box center [1437, 63] width 11 height 25
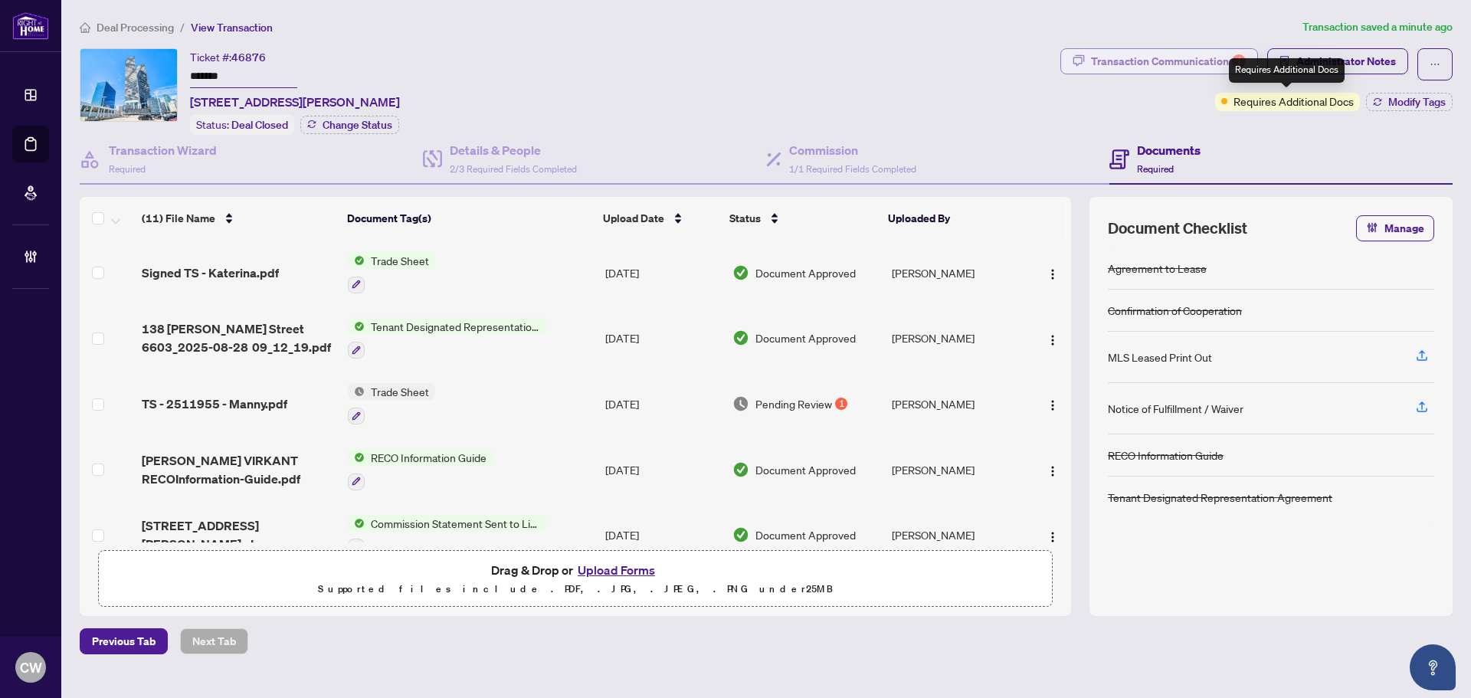
click at [1203, 62] on div "Transaction Communication 1" at bounding box center [1168, 61] width 155 height 25
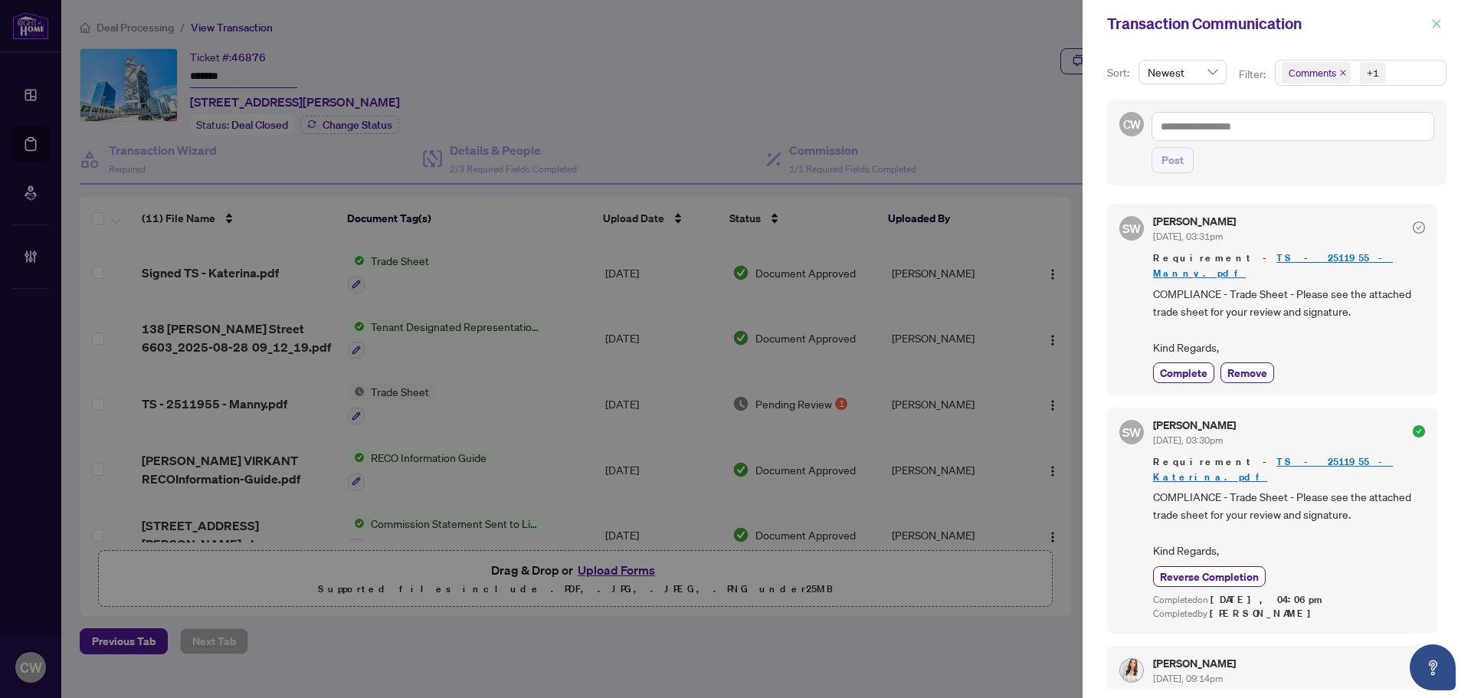
click at [1433, 28] on icon "close" at bounding box center [1436, 23] width 11 height 11
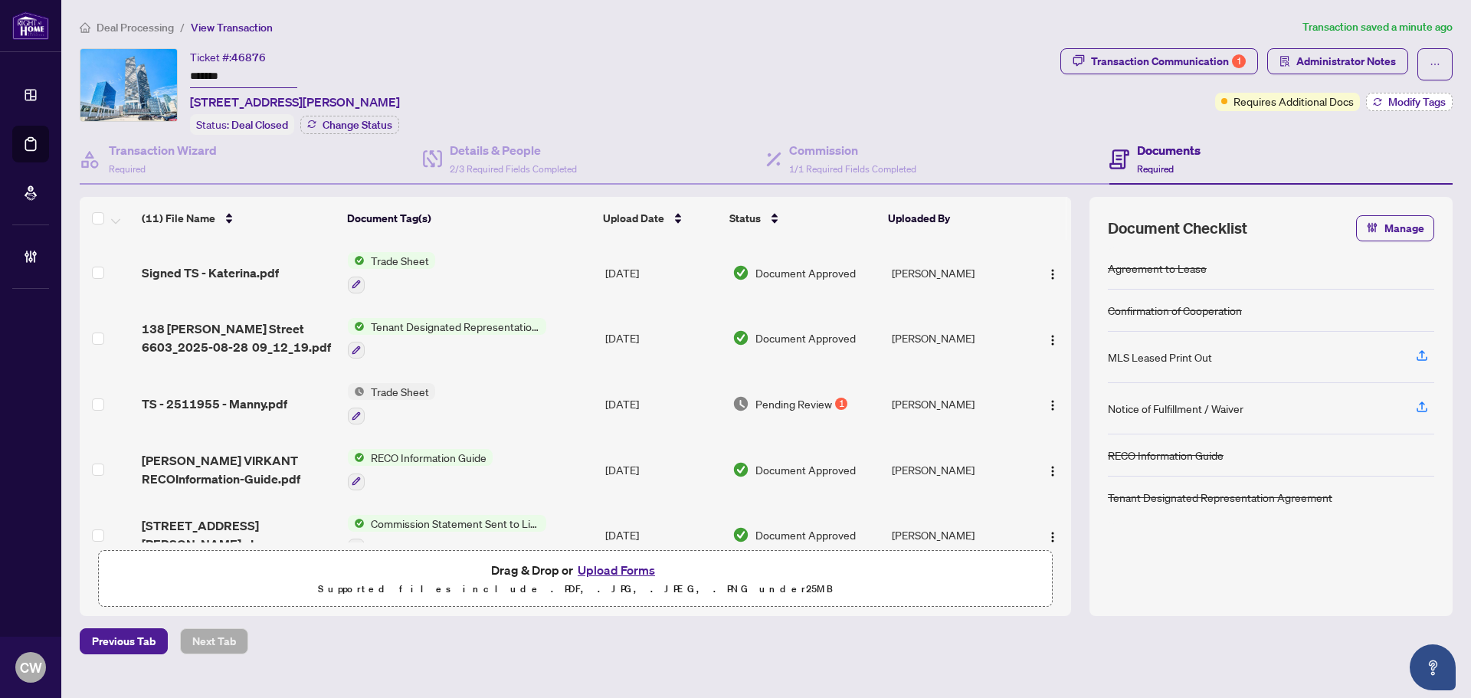
click at [1399, 97] on span "Modify Tags" at bounding box center [1416, 102] width 57 height 11
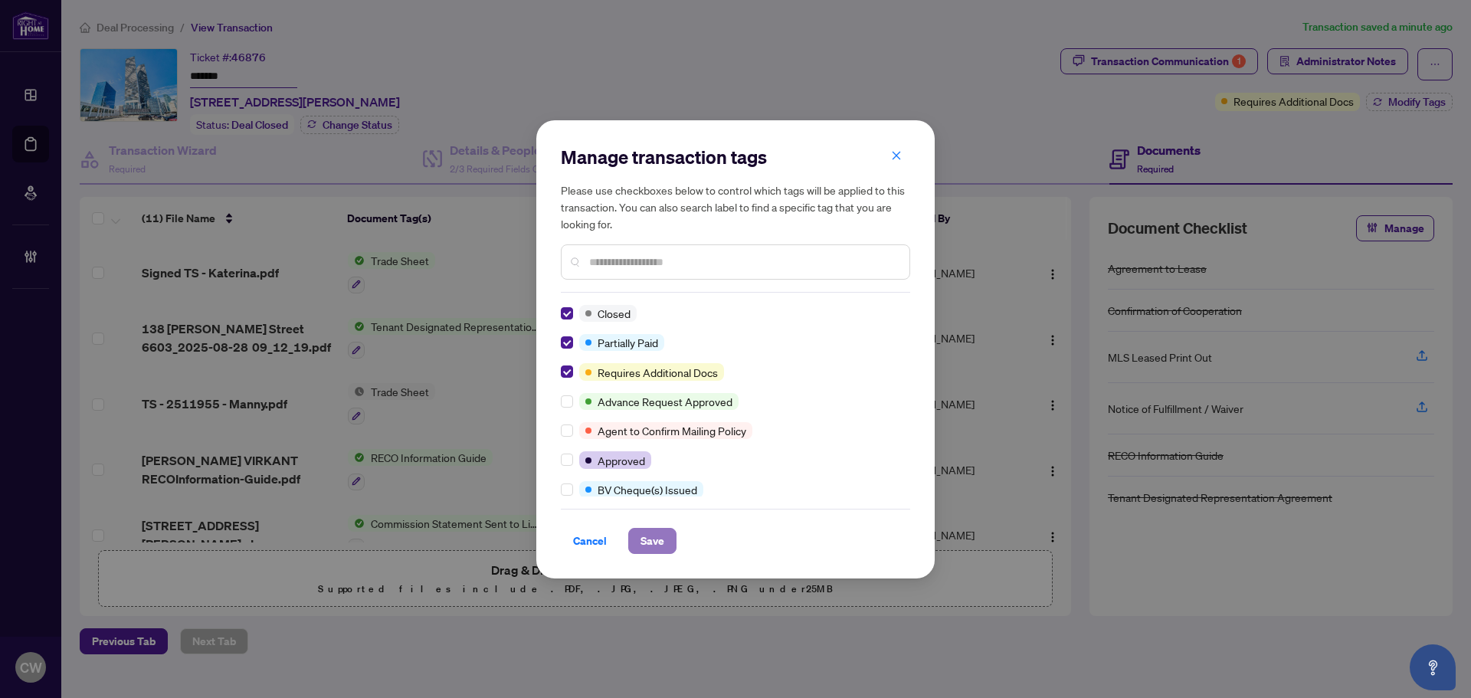
click at [653, 538] on span "Save" at bounding box center [652, 541] width 24 height 25
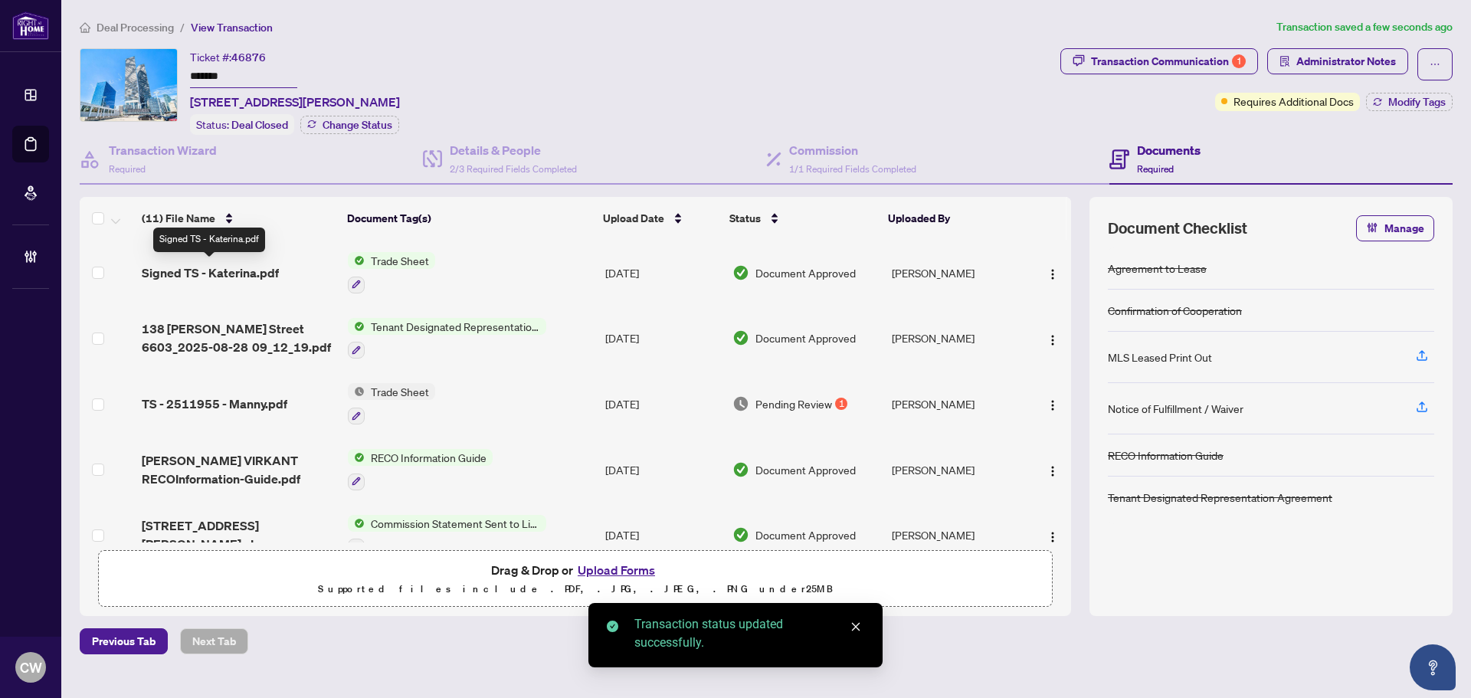
click at [222, 266] on span "Signed TS - Katerina.pdf" at bounding box center [210, 273] width 137 height 18
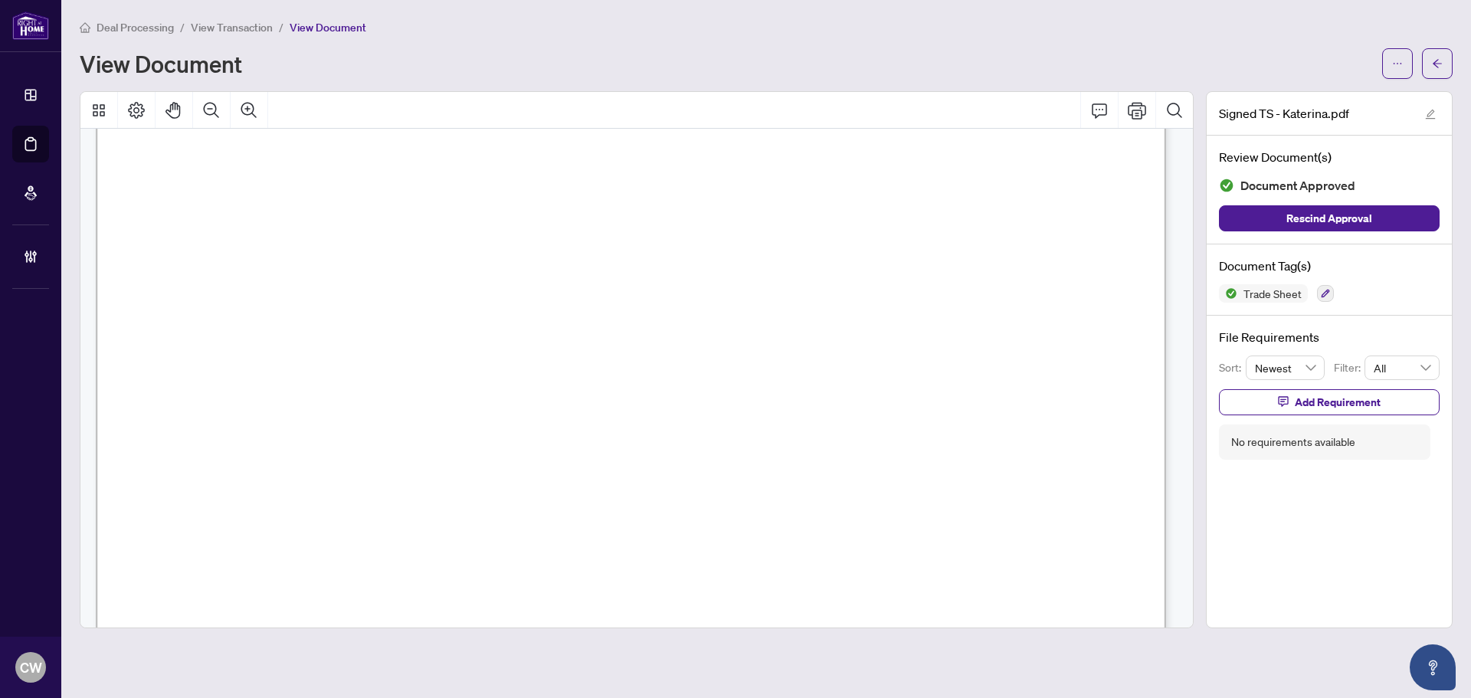
scroll to position [460, 0]
click at [1431, 67] on button "button" at bounding box center [1437, 63] width 31 height 31
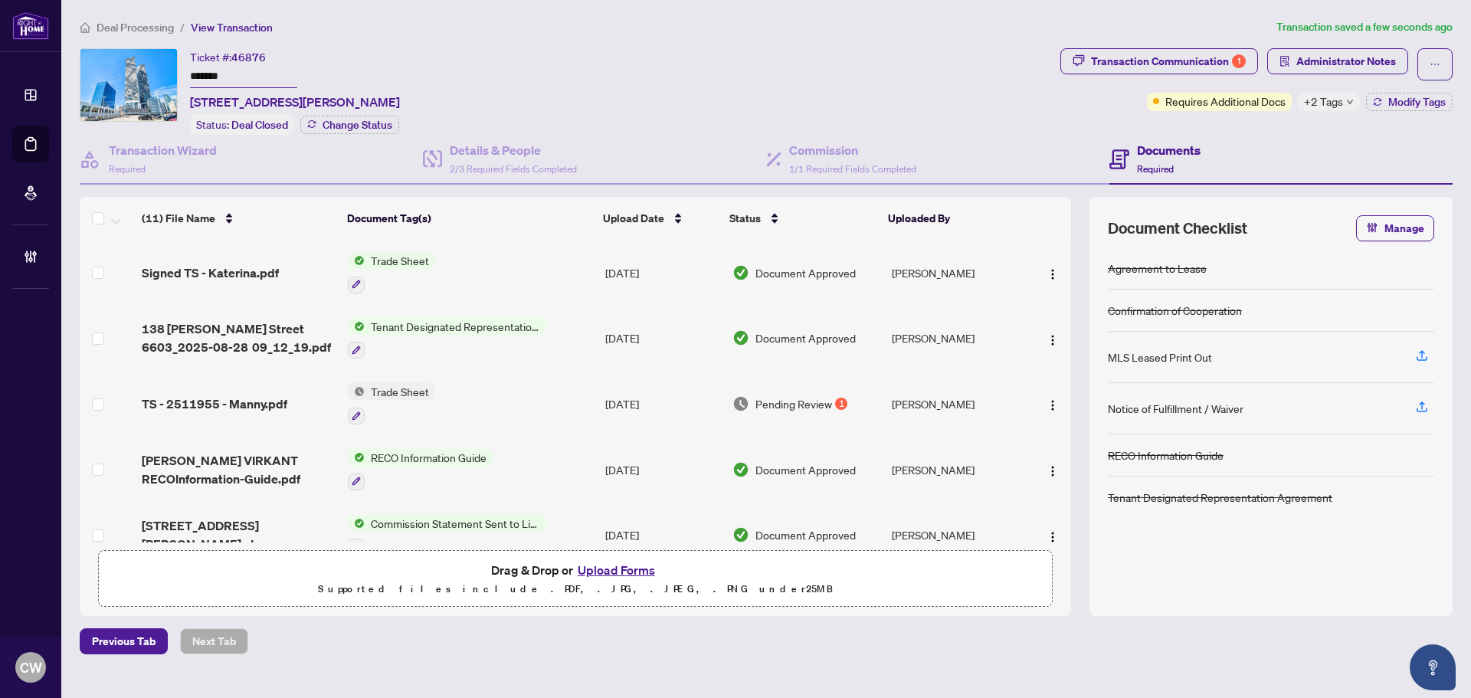
click at [606, 571] on button "Upload Forms" at bounding box center [616, 570] width 87 height 20
click at [630, 568] on button "Upload Forms" at bounding box center [616, 570] width 87 height 20
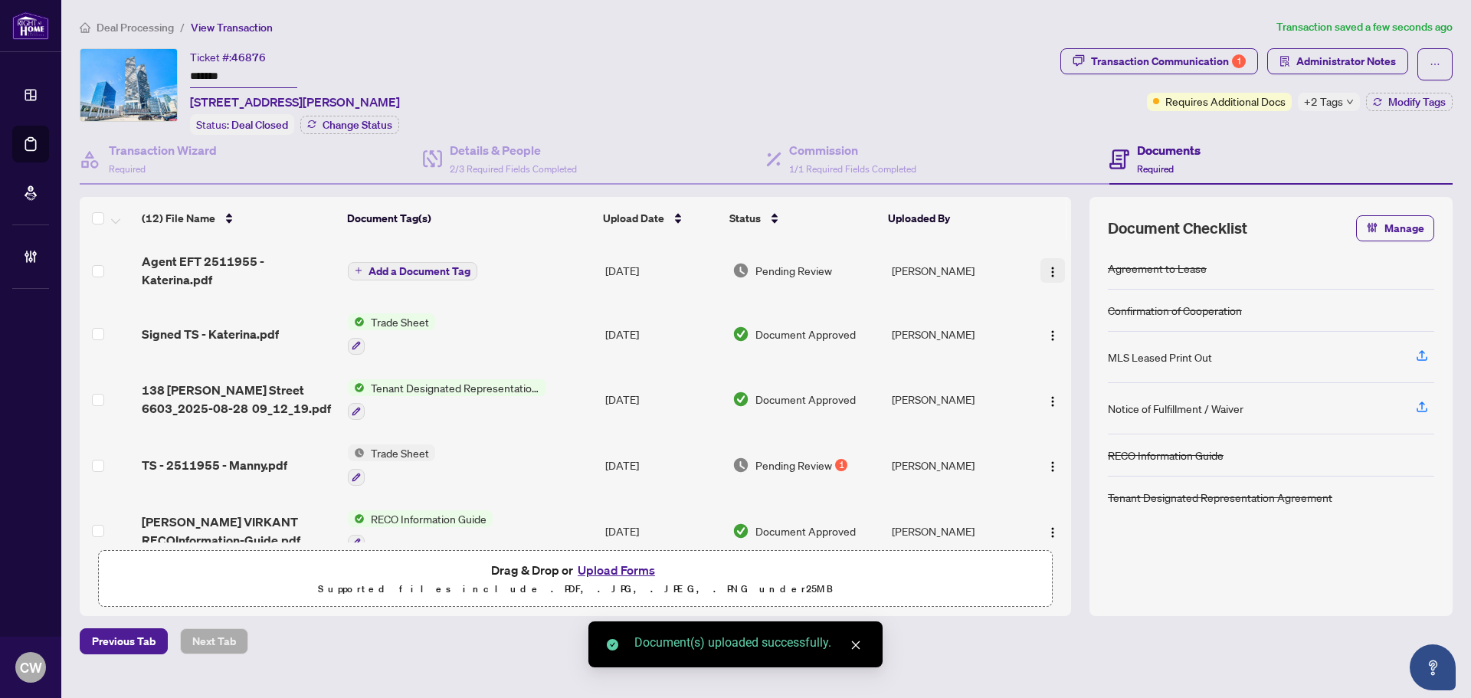
click at [1047, 266] on img "button" at bounding box center [1052, 272] width 12 height 12
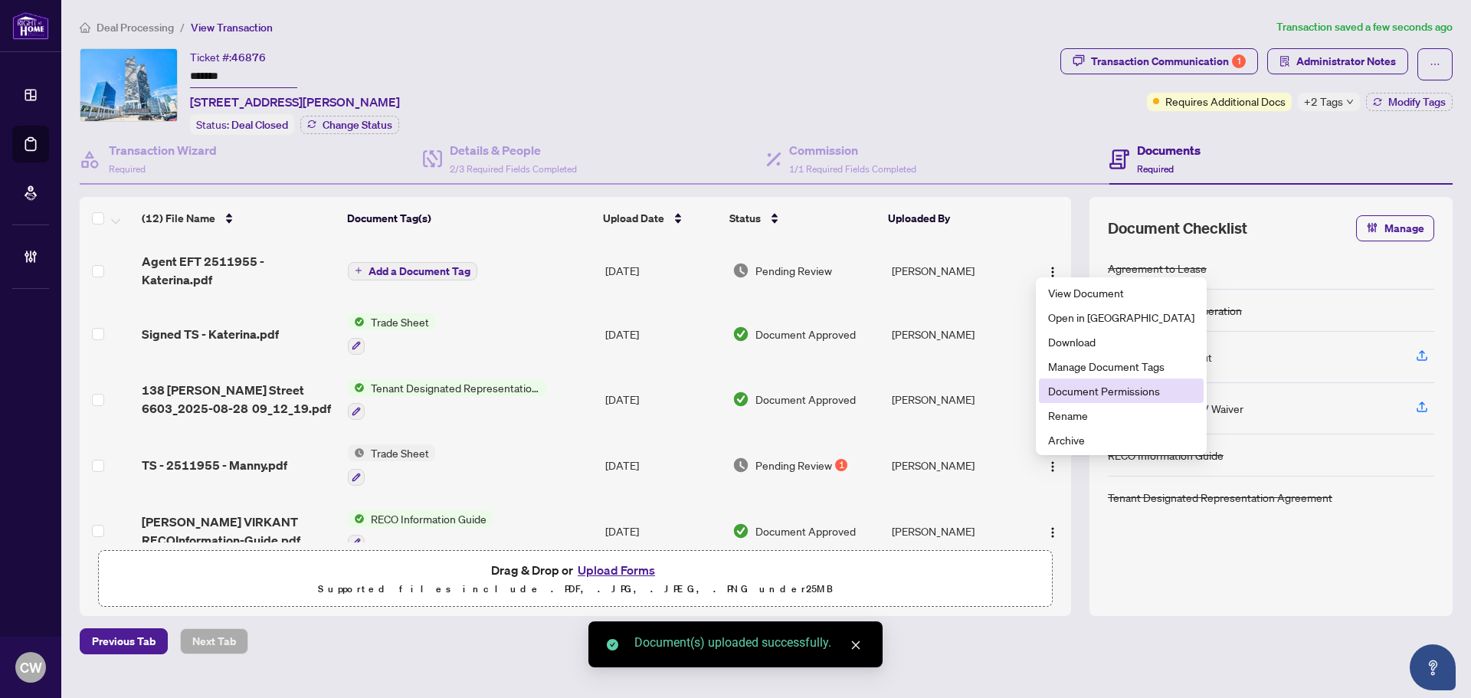
click at [1080, 393] on span "Document Permissions" at bounding box center [1121, 390] width 146 height 17
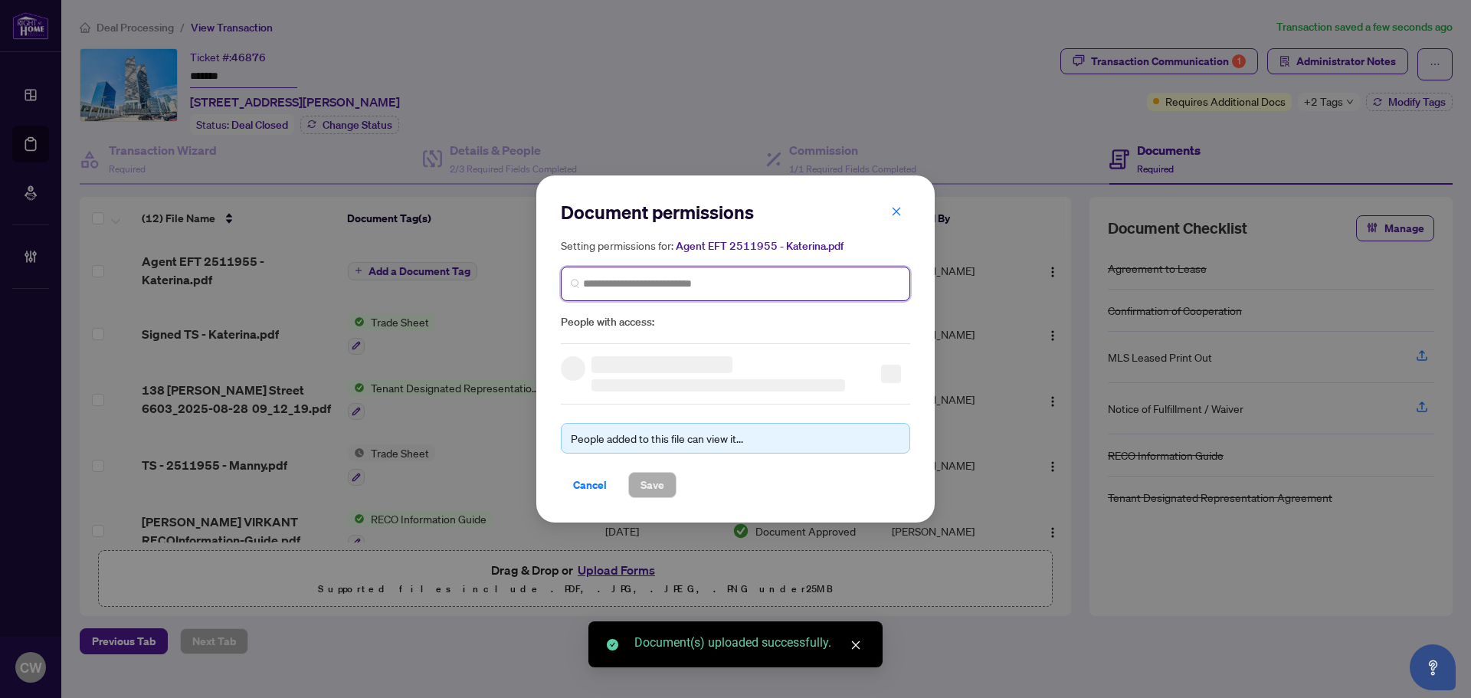
click at [747, 279] on input "search" at bounding box center [741, 284] width 317 height 16
paste input "**********"
type input "**********"
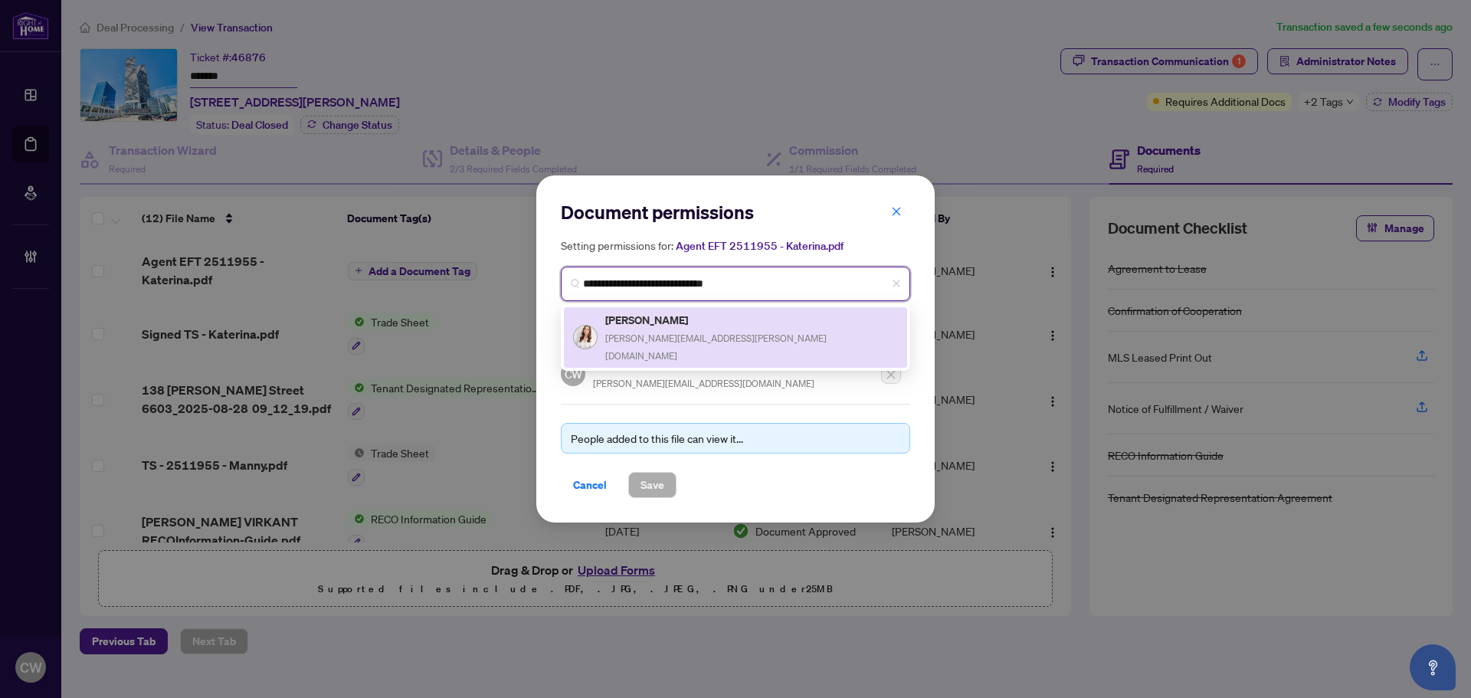
click at [716, 322] on h5 "[PERSON_NAME]" at bounding box center [751, 320] width 293 height 18
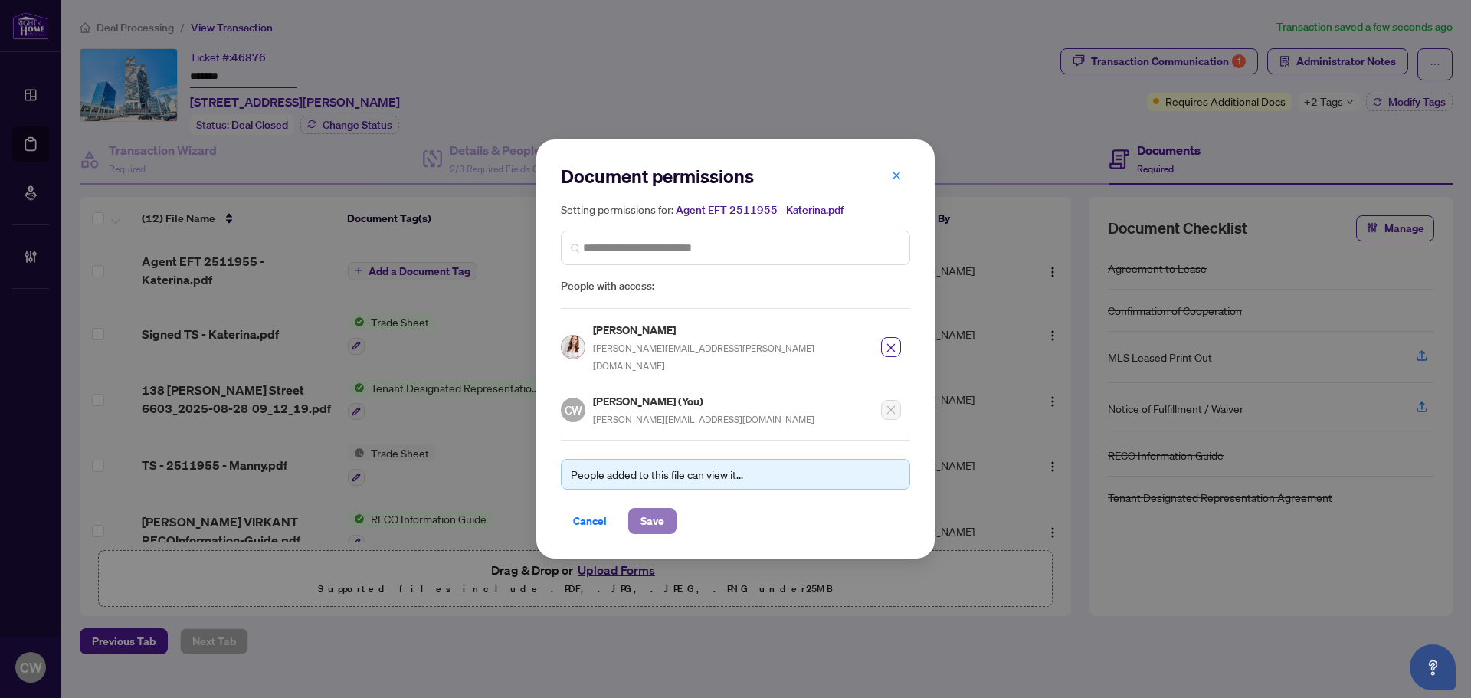
click at [650, 509] on span "Save" at bounding box center [652, 521] width 24 height 25
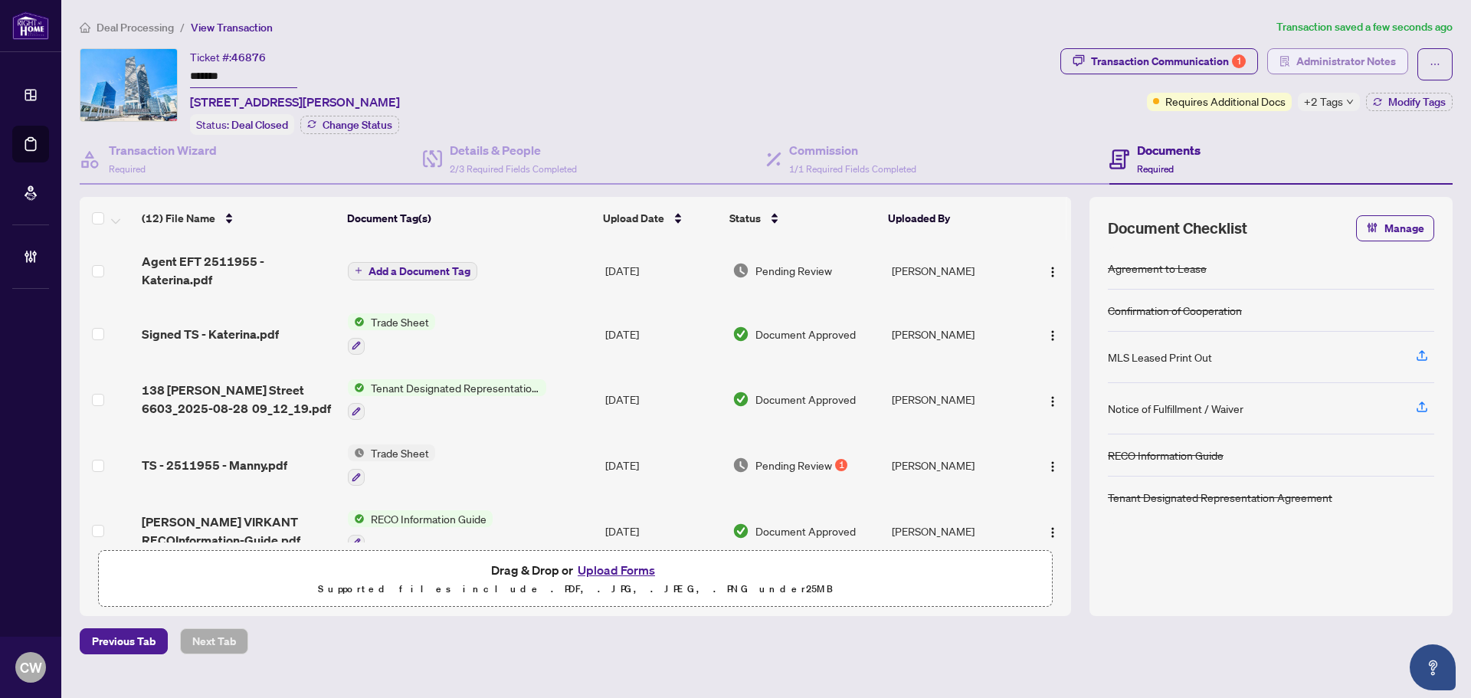
click at [1304, 61] on span "Administrator Notes" at bounding box center [1346, 61] width 100 height 25
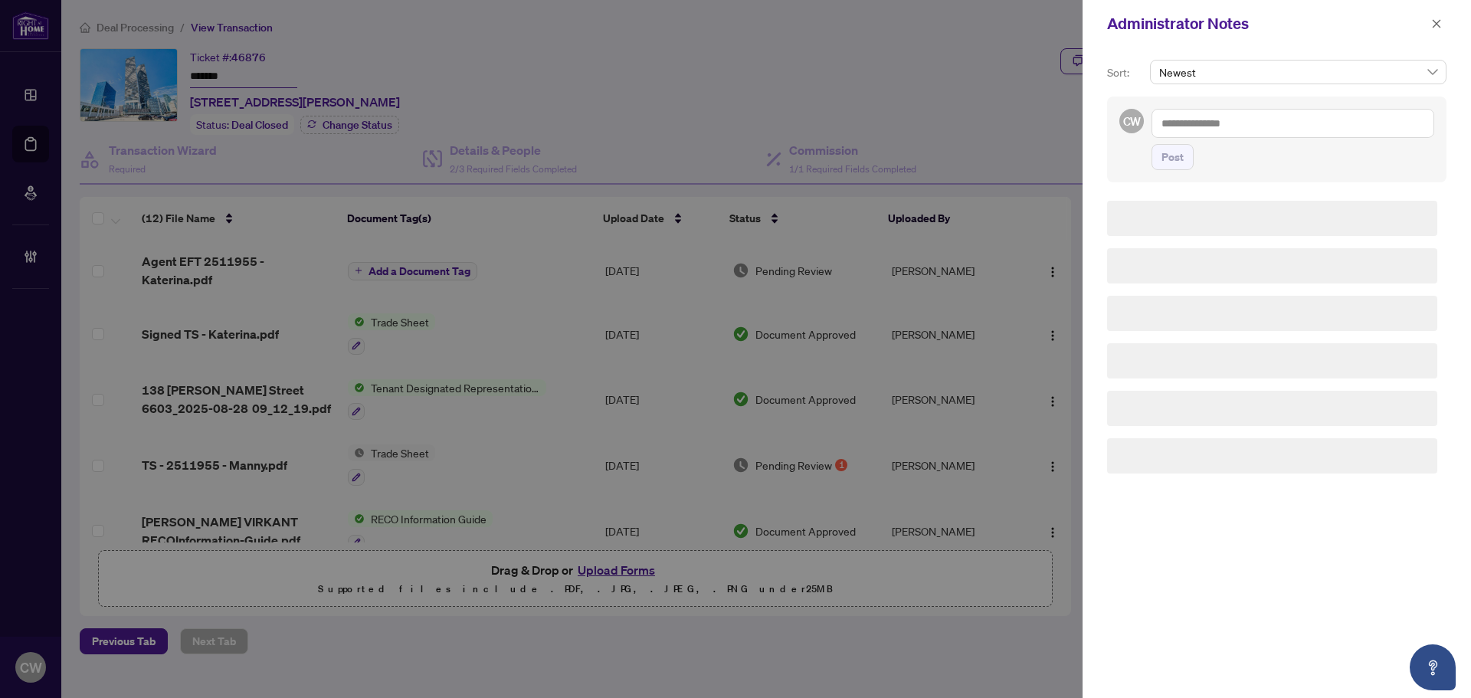
click at [1225, 123] on textarea at bounding box center [1292, 123] width 283 height 29
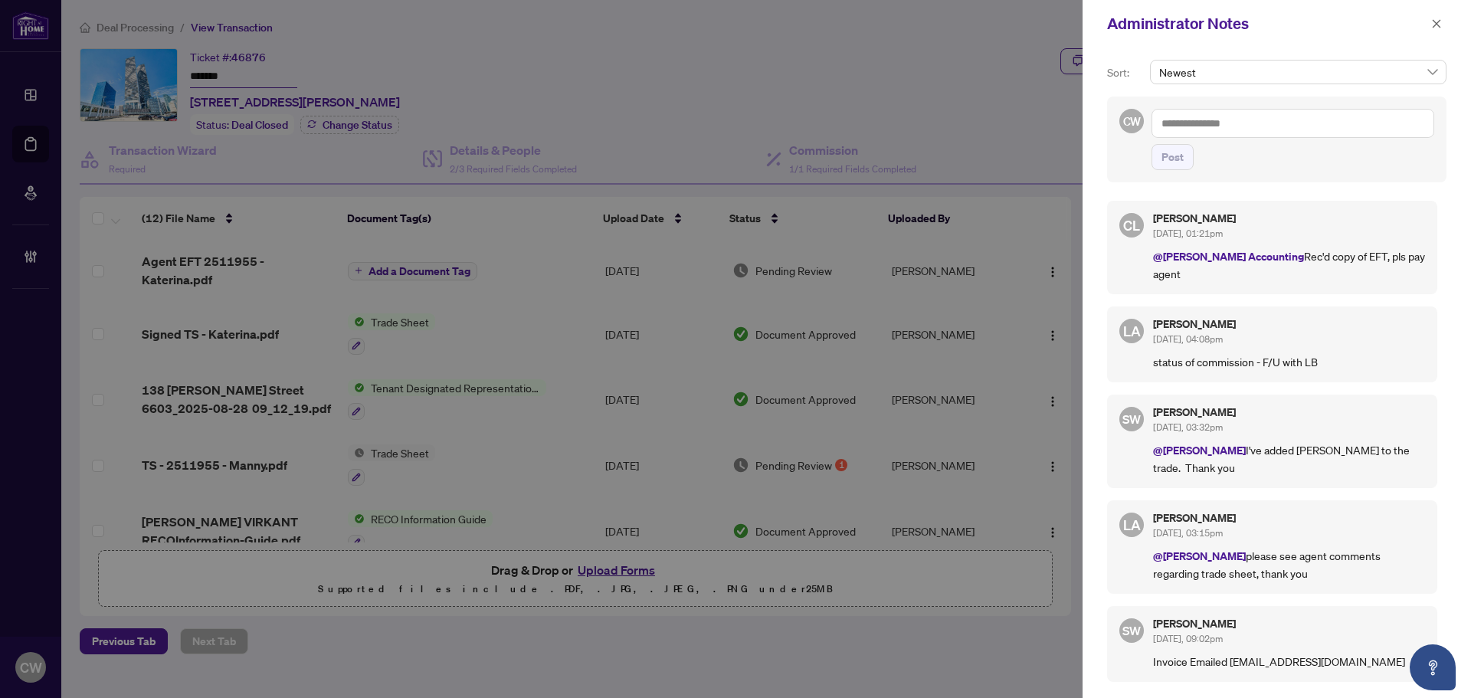
click at [1260, 129] on textarea at bounding box center [1292, 123] width 283 height 29
paste textarea "**********"
click at [1361, 120] on textarea "**********" at bounding box center [1292, 123] width 283 height 29
paste textarea "*********"
type textarea "**********"
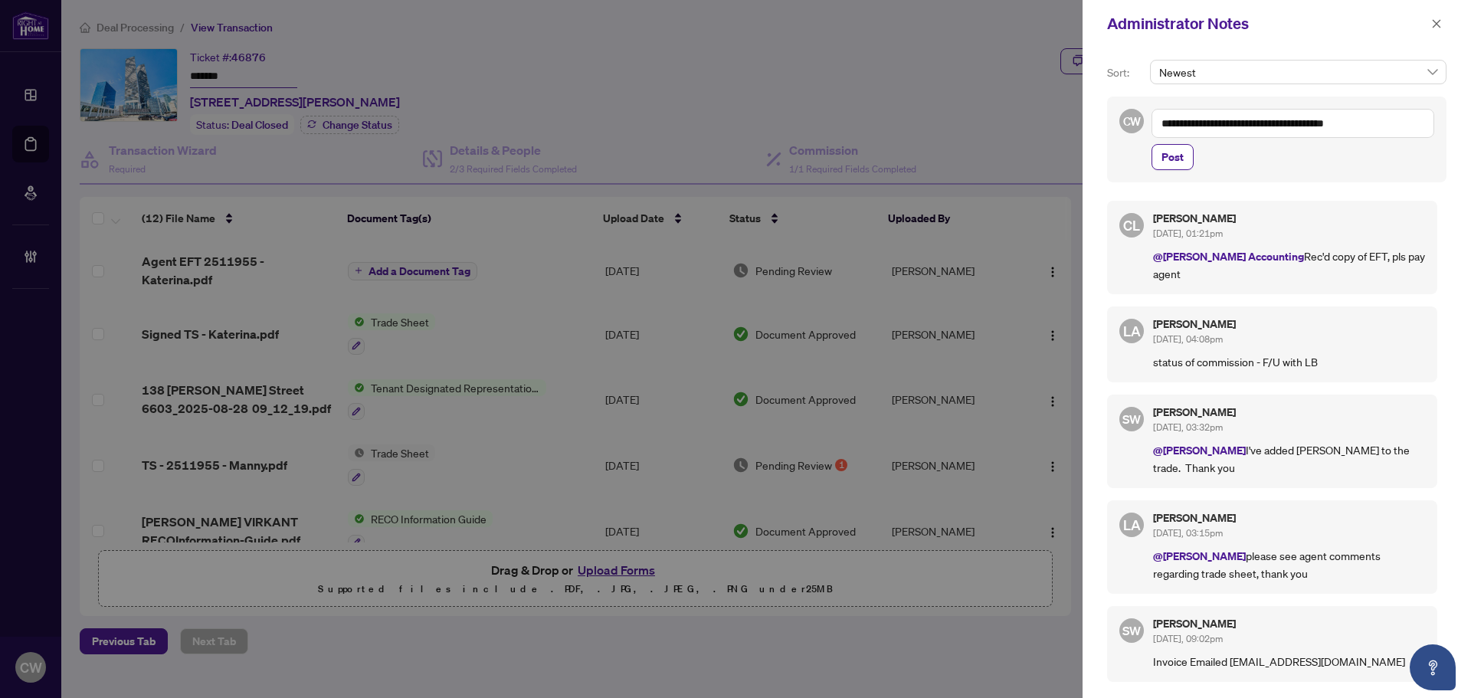
drag, startPoint x: 1171, startPoint y: 159, endPoint x: 1321, endPoint y: 116, distance: 156.4
click at [1171, 159] on span "Post" at bounding box center [1172, 157] width 22 height 25
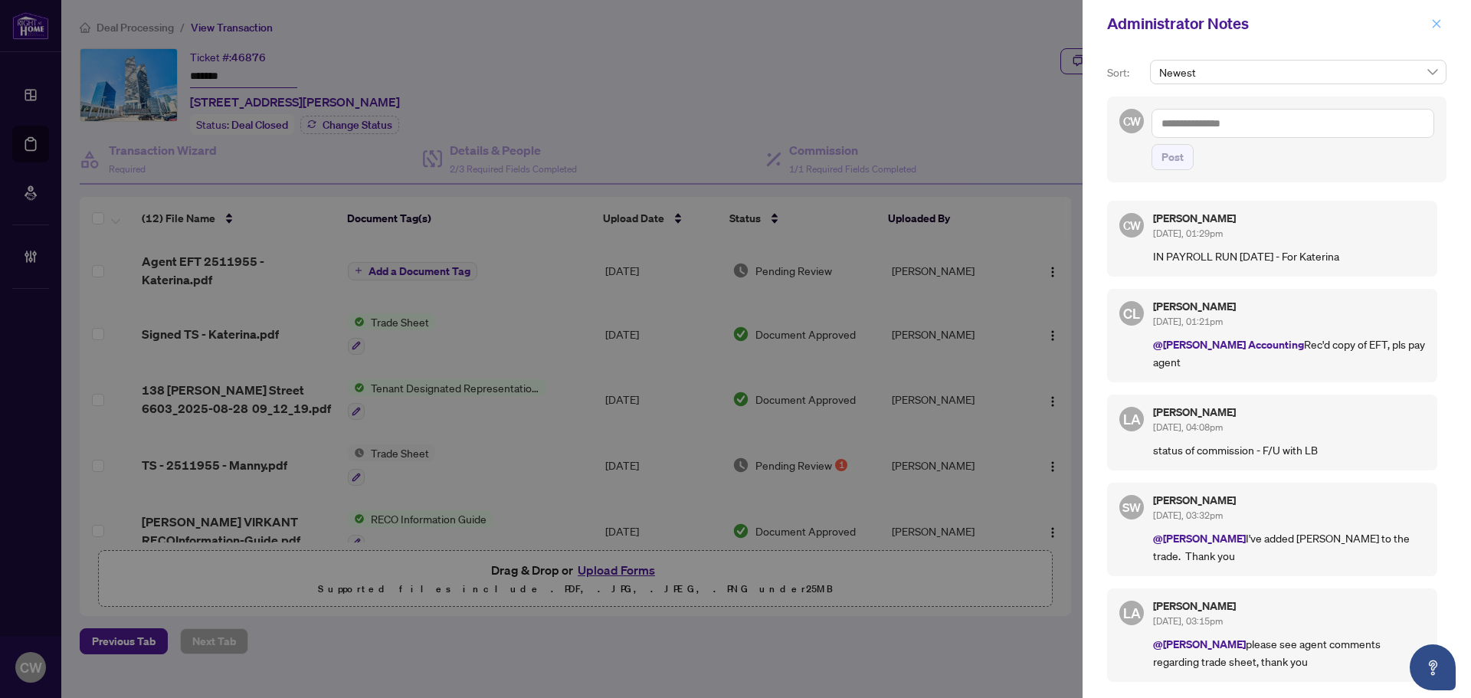
click at [1438, 21] on icon "close" at bounding box center [1436, 23] width 11 height 11
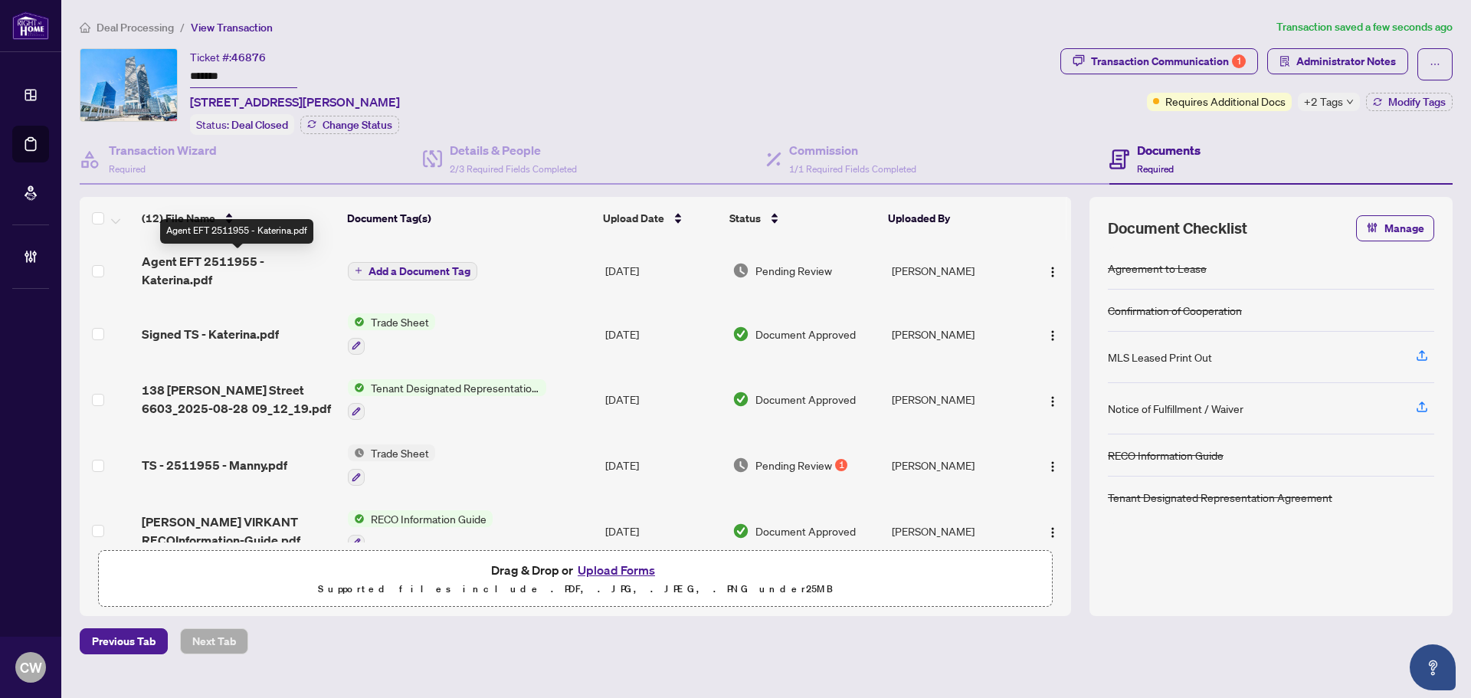
click at [233, 261] on span "Agent EFT 2511955 - Katerina.pdf" at bounding box center [239, 270] width 194 height 37
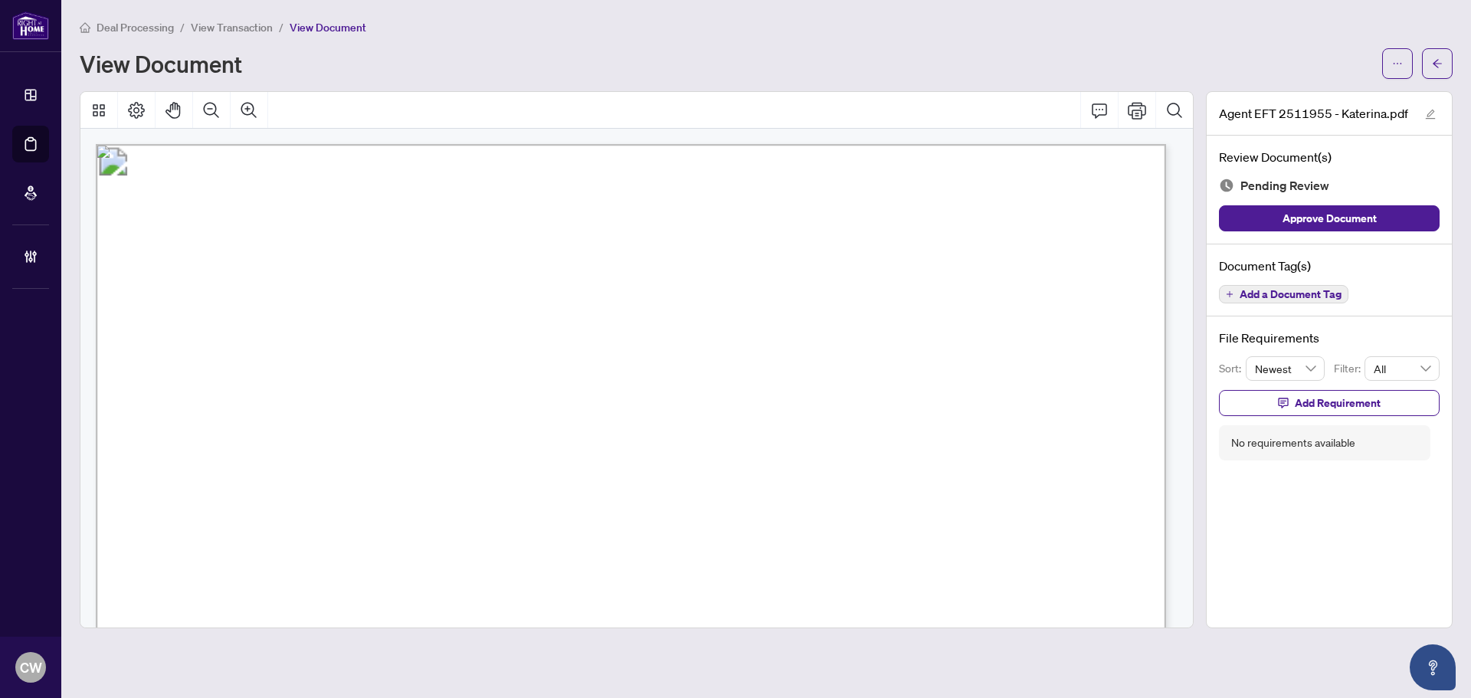
scroll to position [77, 0]
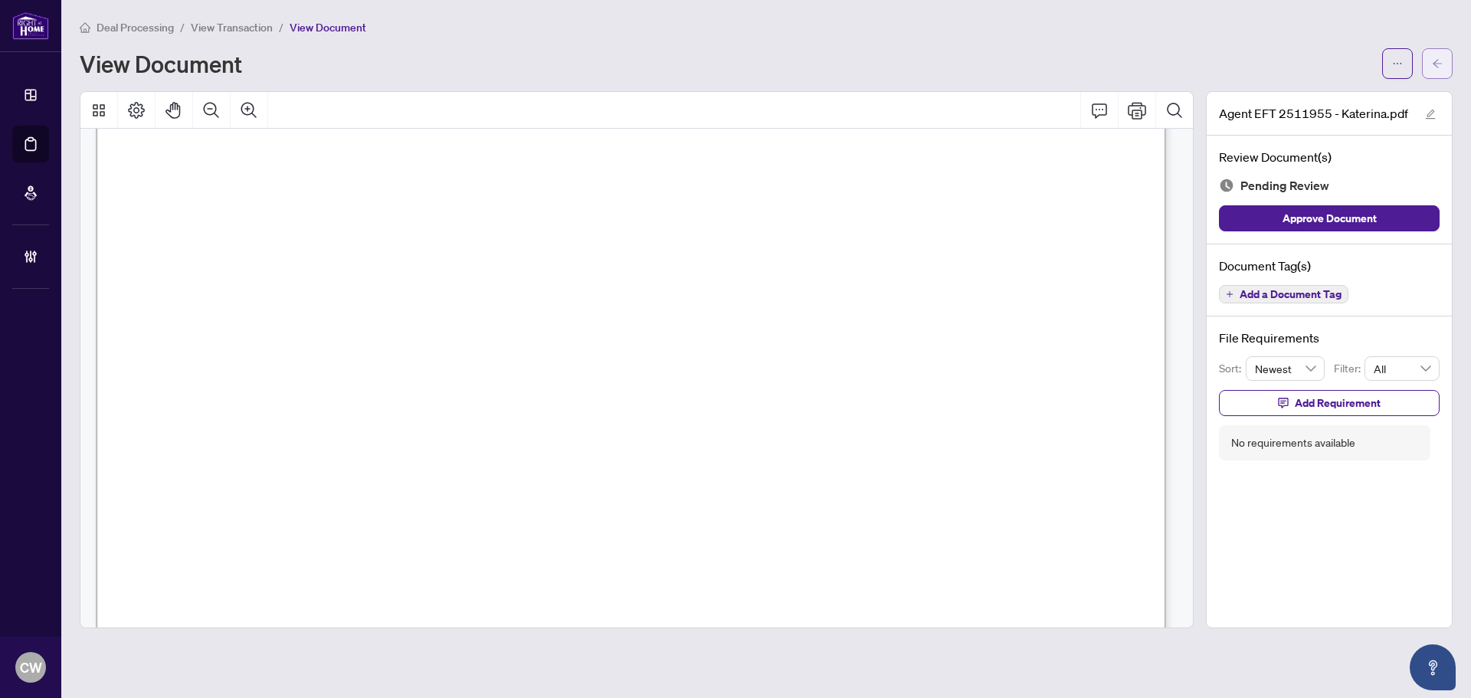
click at [1441, 63] on icon "arrow-left" at bounding box center [1437, 63] width 11 height 11
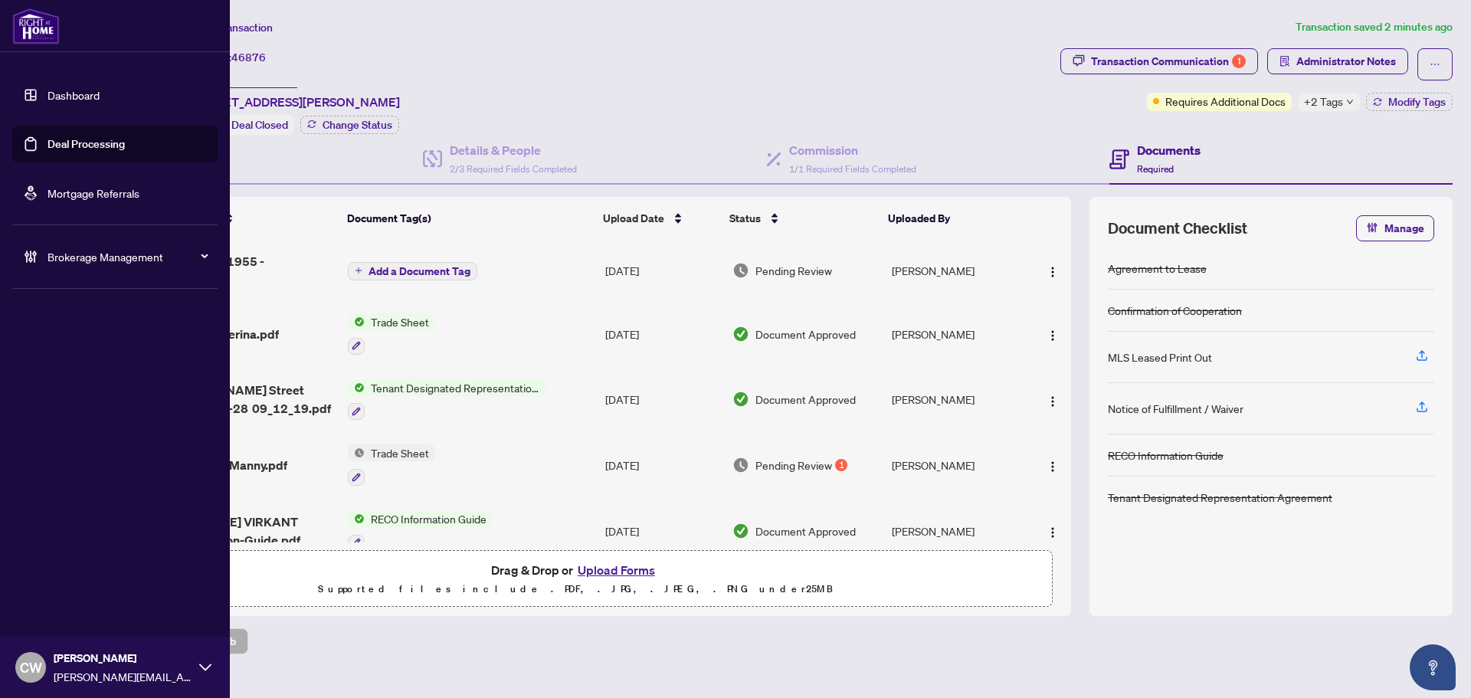
click at [55, 139] on link "Deal Processing" at bounding box center [85, 144] width 77 height 14
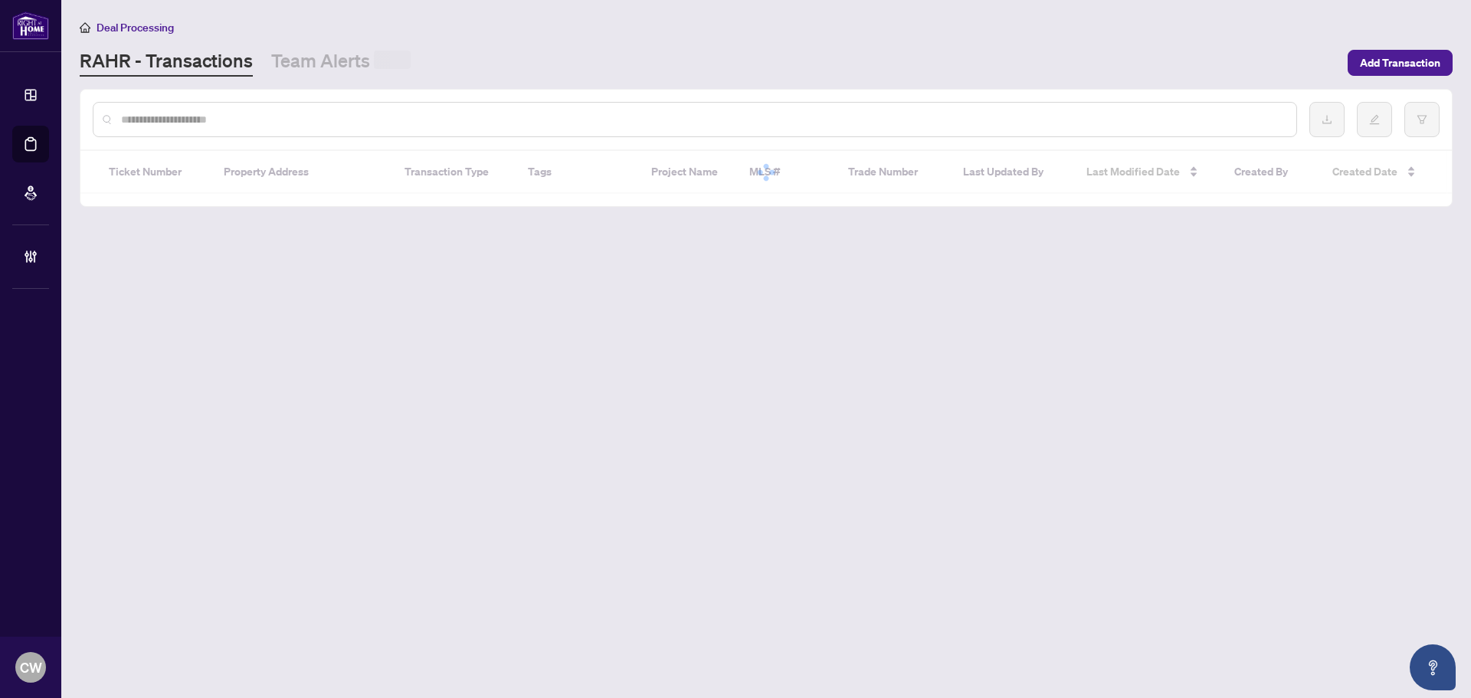
click at [252, 120] on input "text" at bounding box center [702, 119] width 1163 height 17
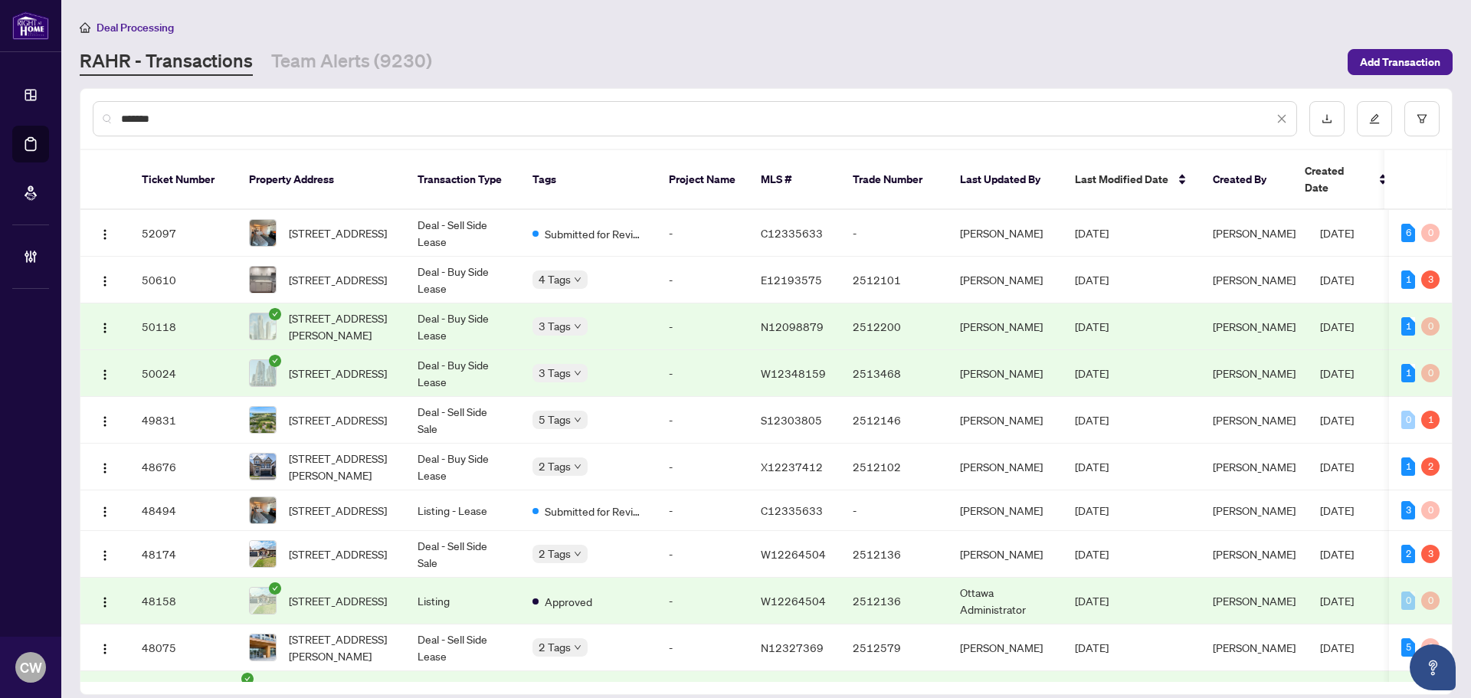
type input "*******"
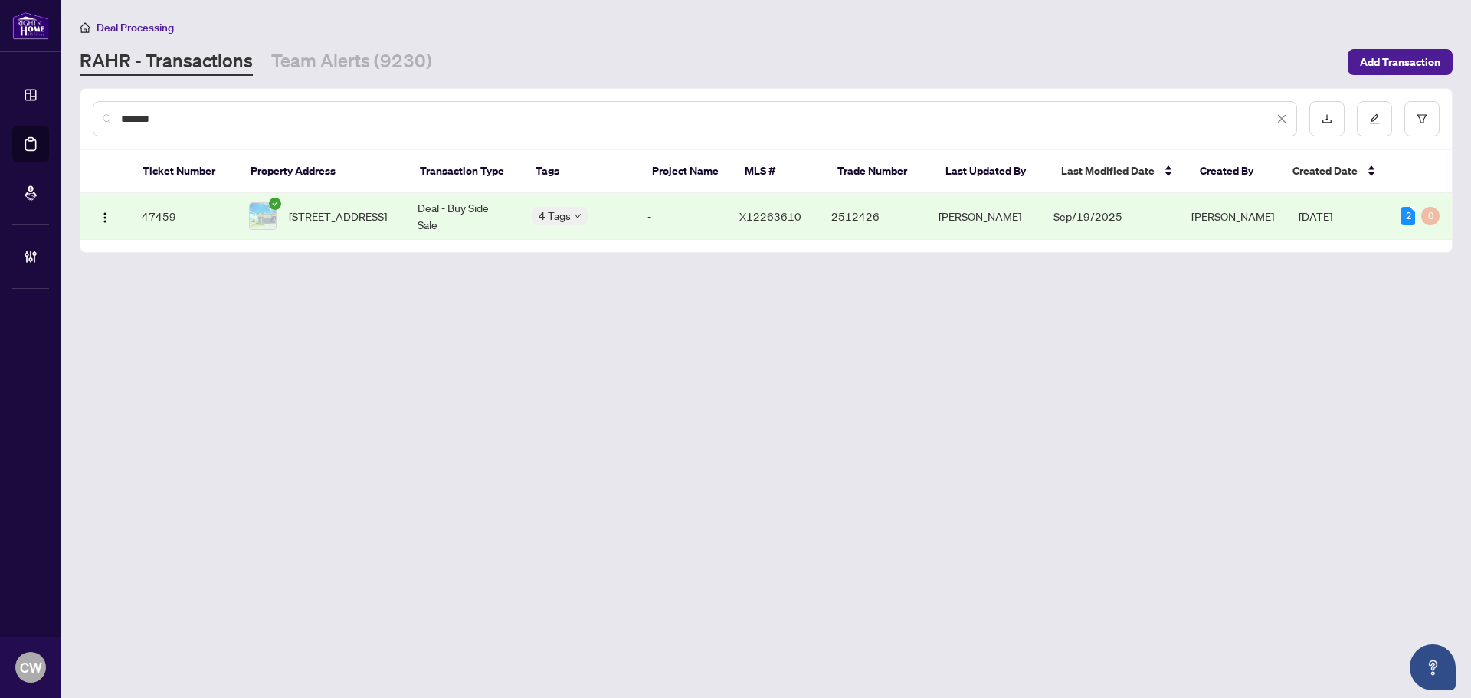
click at [359, 208] on span "[STREET_ADDRESS]" at bounding box center [338, 216] width 98 height 17
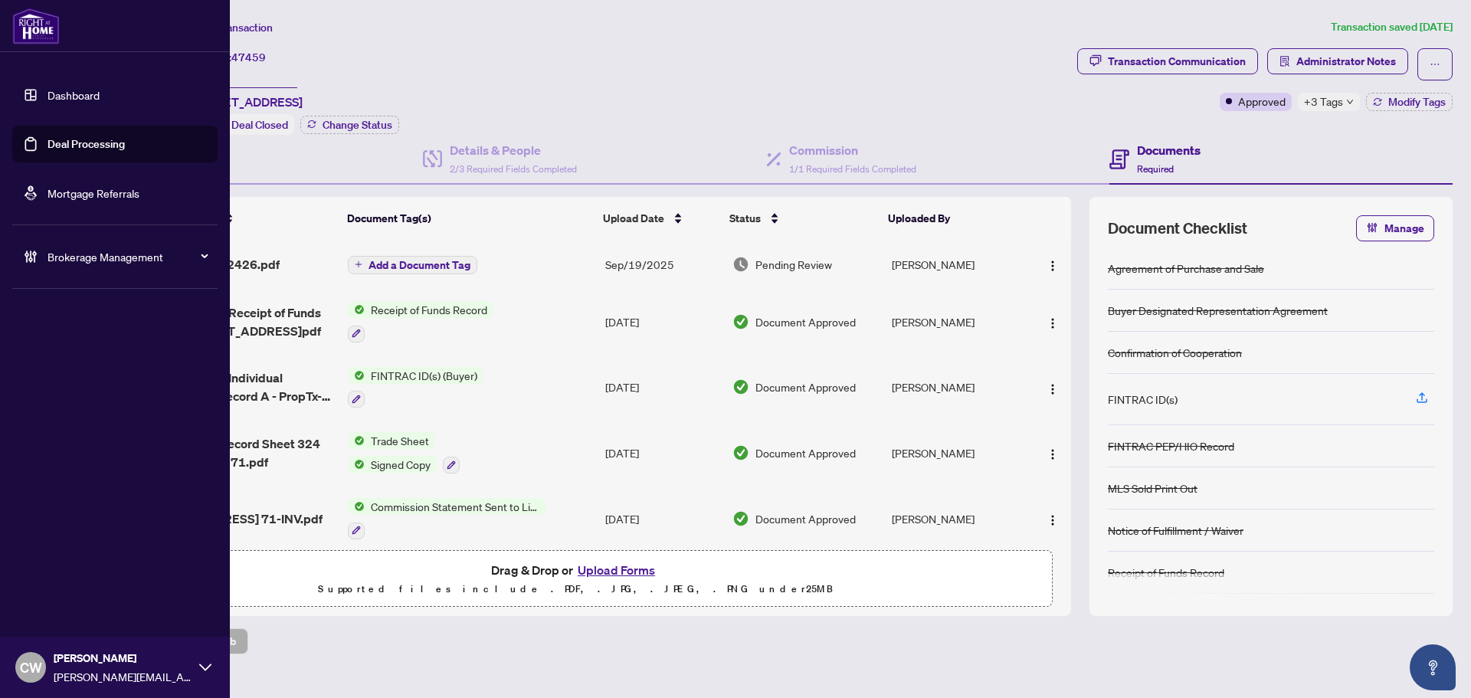
click at [49, 144] on link "Deal Processing" at bounding box center [85, 144] width 77 height 14
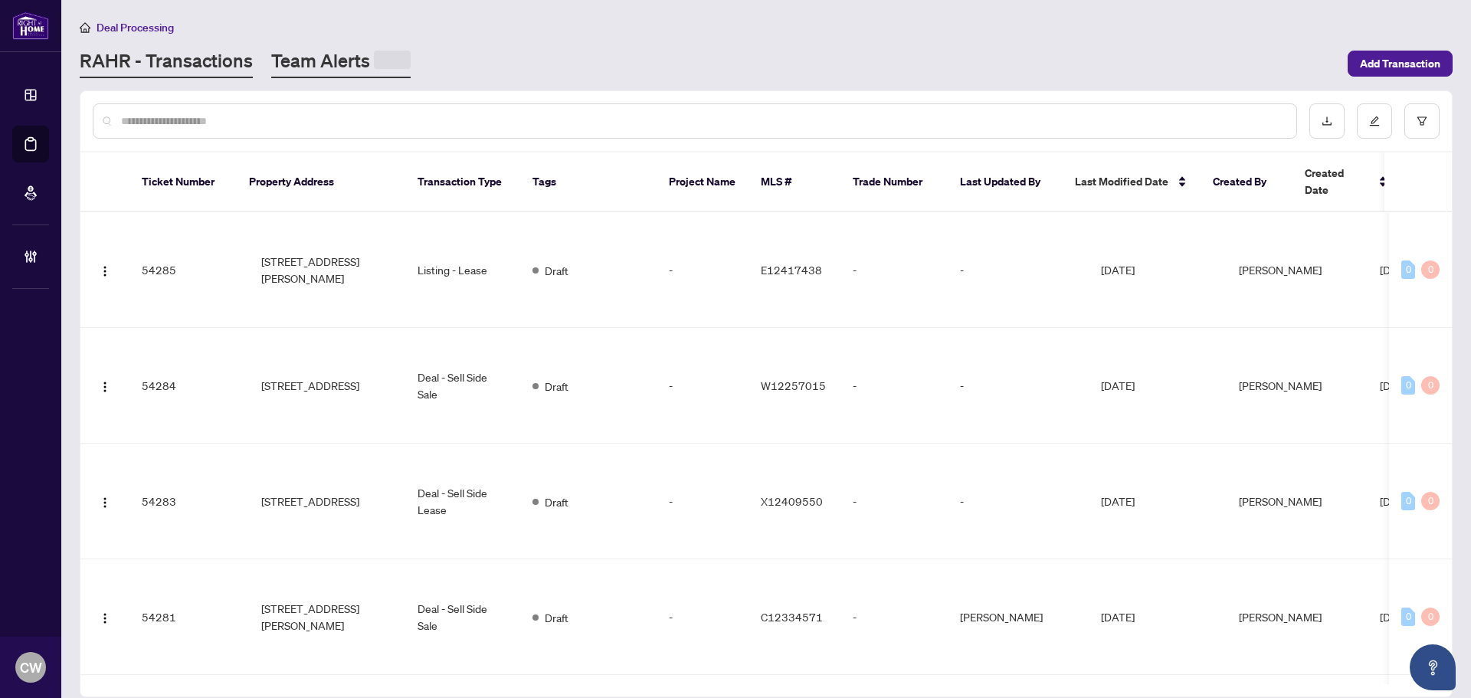
click at [319, 59] on link "Team Alerts" at bounding box center [340, 63] width 139 height 30
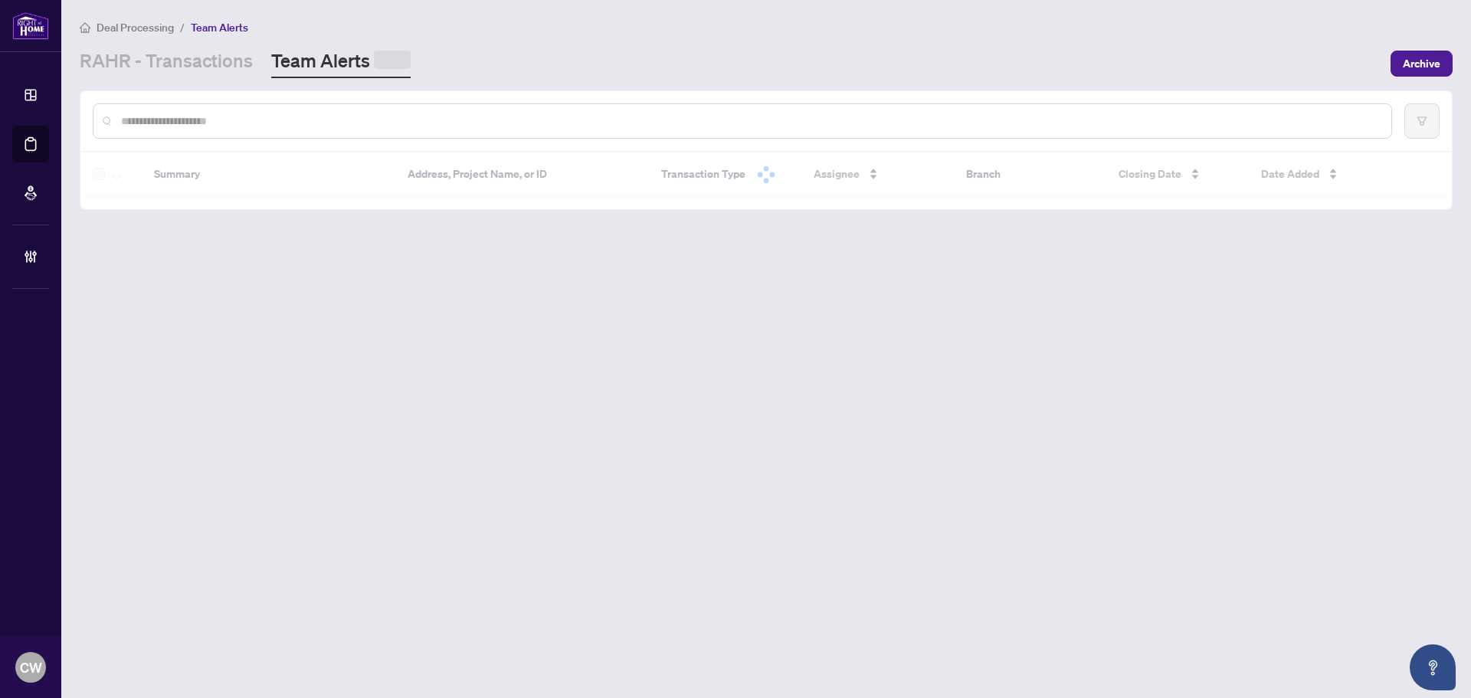
click at [208, 115] on input "text" at bounding box center [750, 121] width 1258 height 17
paste input "**********"
type input "**********"
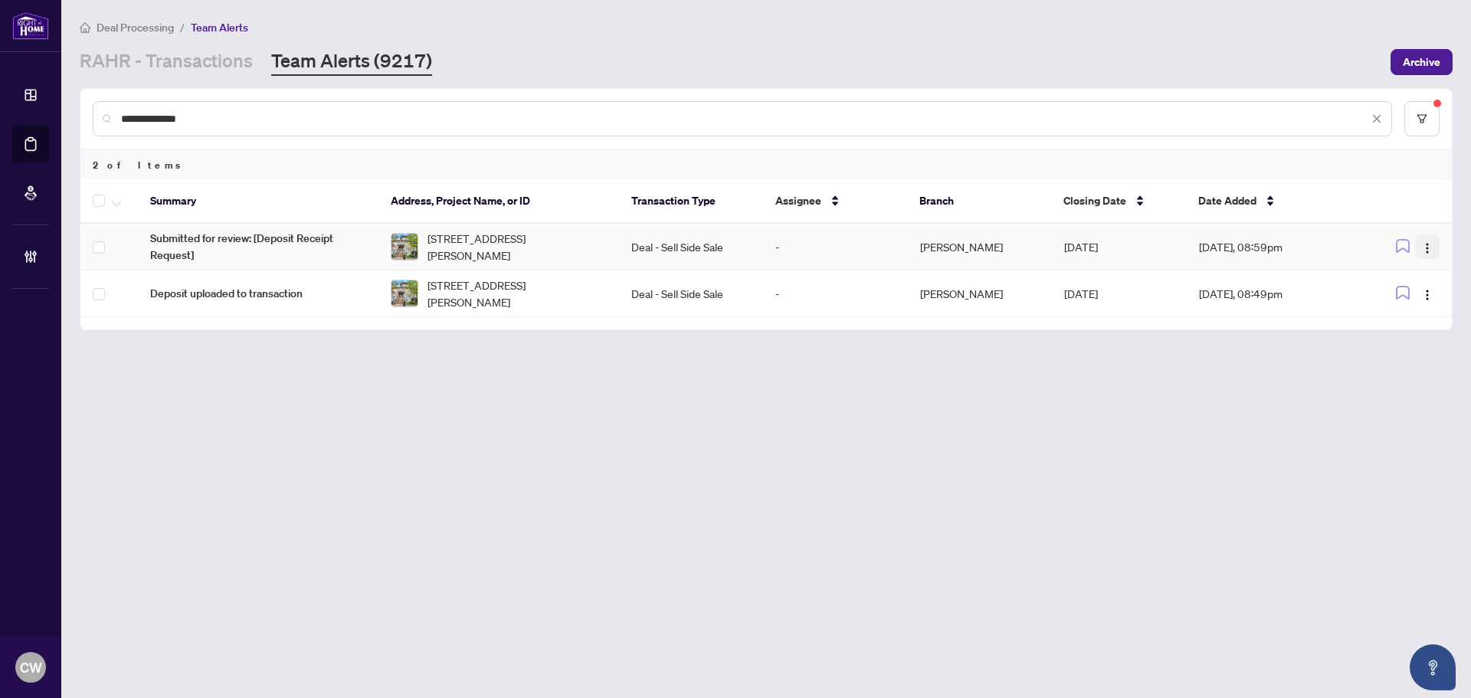
click at [1426, 251] on img "button" at bounding box center [1427, 248] width 12 height 12
click at [1426, 323] on span "Complete Item" at bounding box center [1391, 325] width 71 height 17
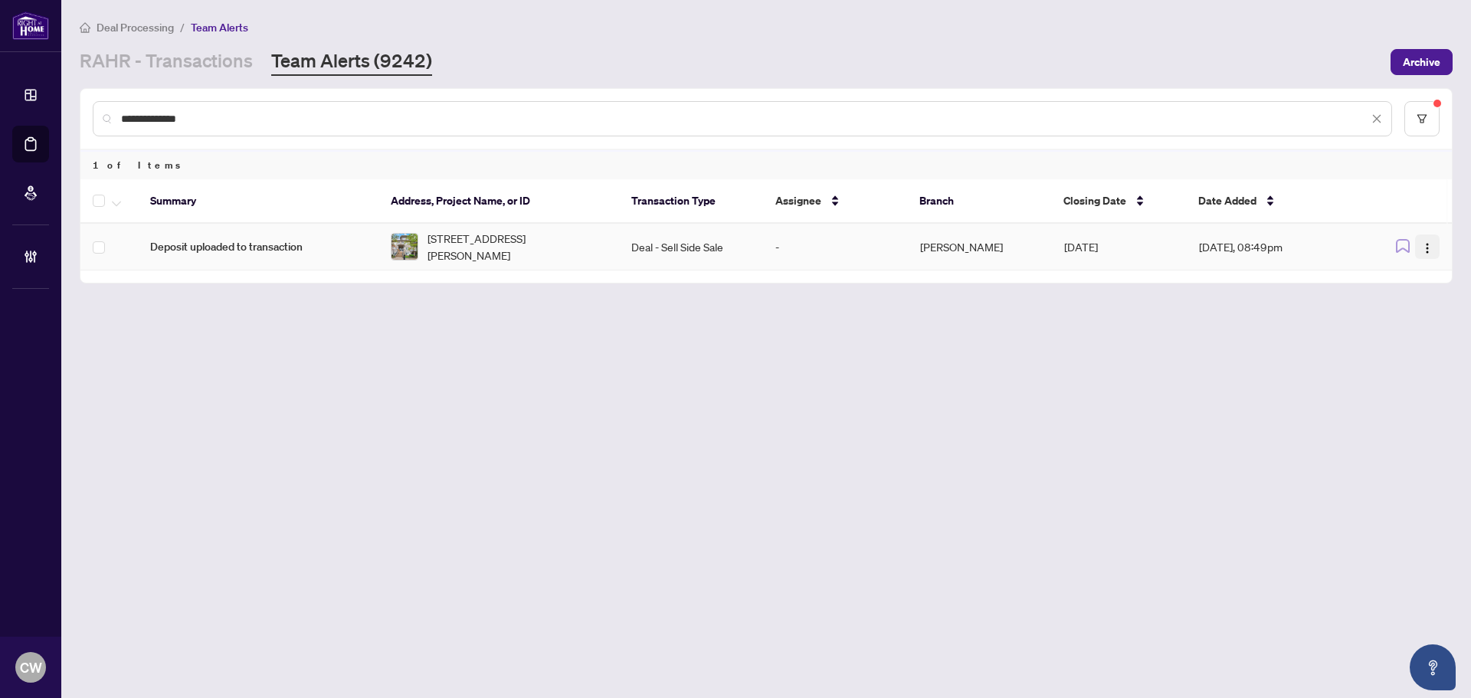
click at [1426, 250] on img "button" at bounding box center [1427, 248] width 12 height 12
click at [1419, 323] on span "Complete Item" at bounding box center [1391, 325] width 71 height 17
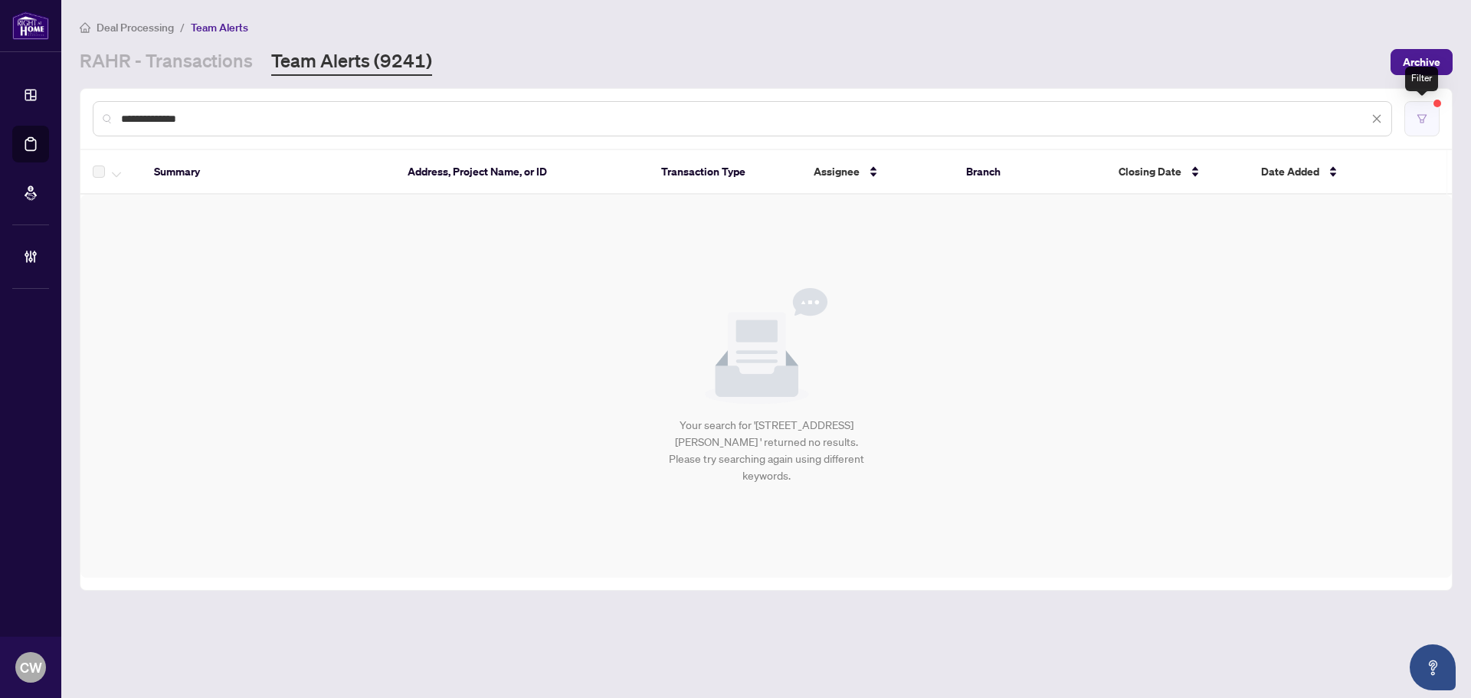
click at [1420, 112] on button "button" at bounding box center [1421, 118] width 35 height 35
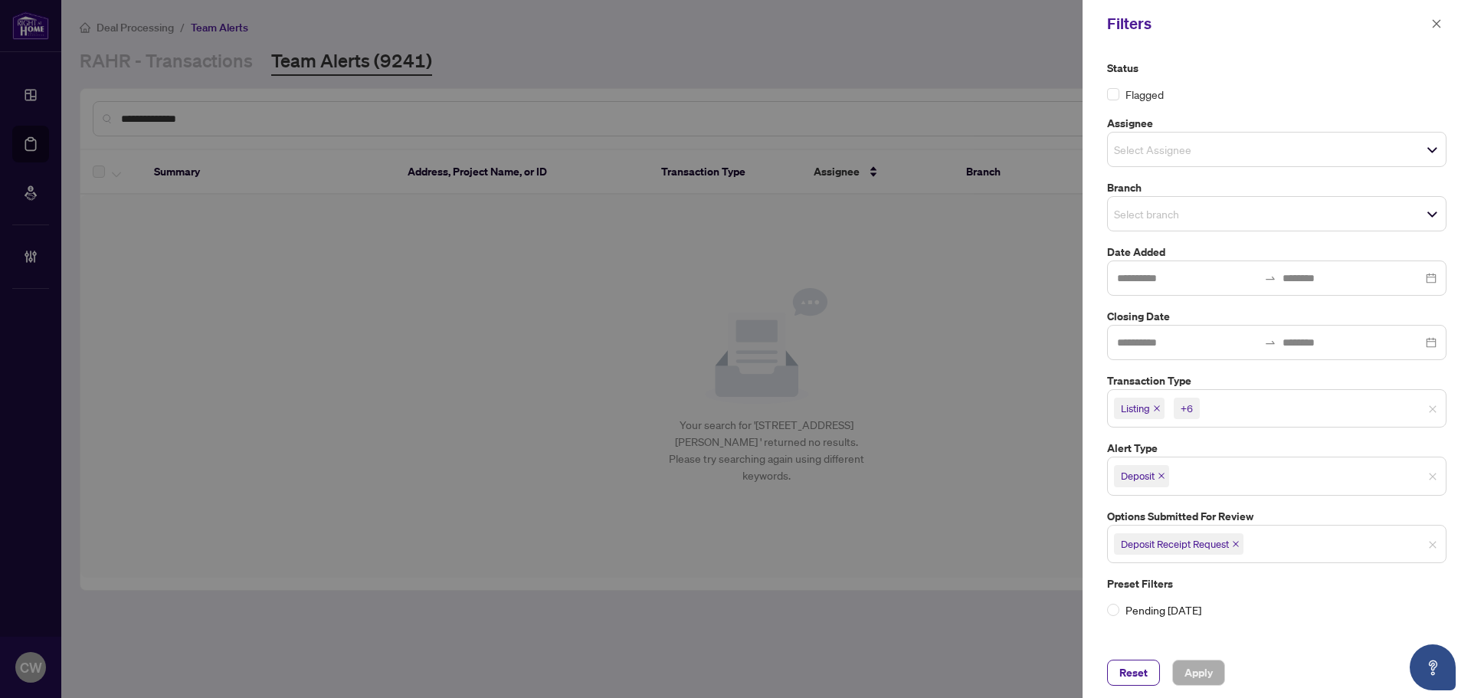
click at [506, 308] on div at bounding box center [735, 349] width 1471 height 698
click at [1444, 29] on button "button" at bounding box center [1436, 24] width 20 height 18
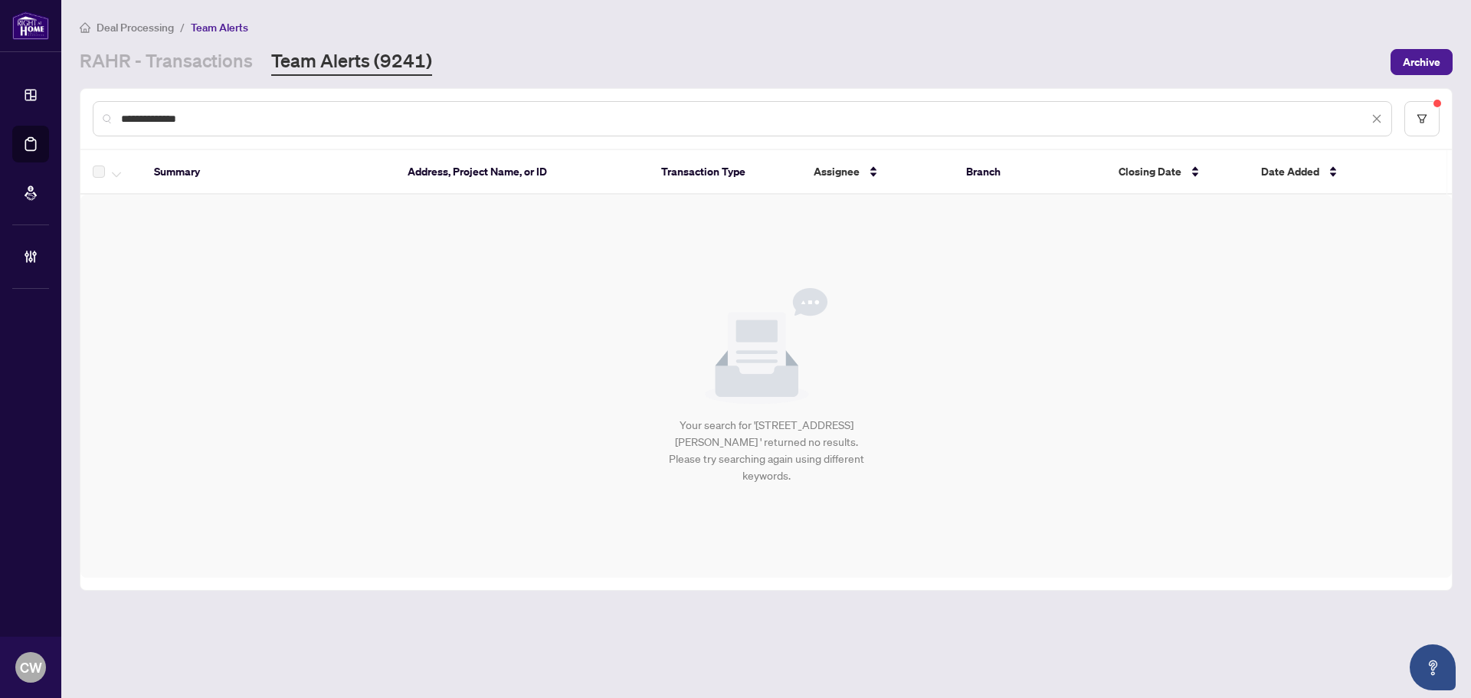
drag, startPoint x: 220, startPoint y: 113, endPoint x: 31, endPoint y: 120, distance: 188.6
click at [31, 120] on div "**********" at bounding box center [735, 349] width 1471 height 698
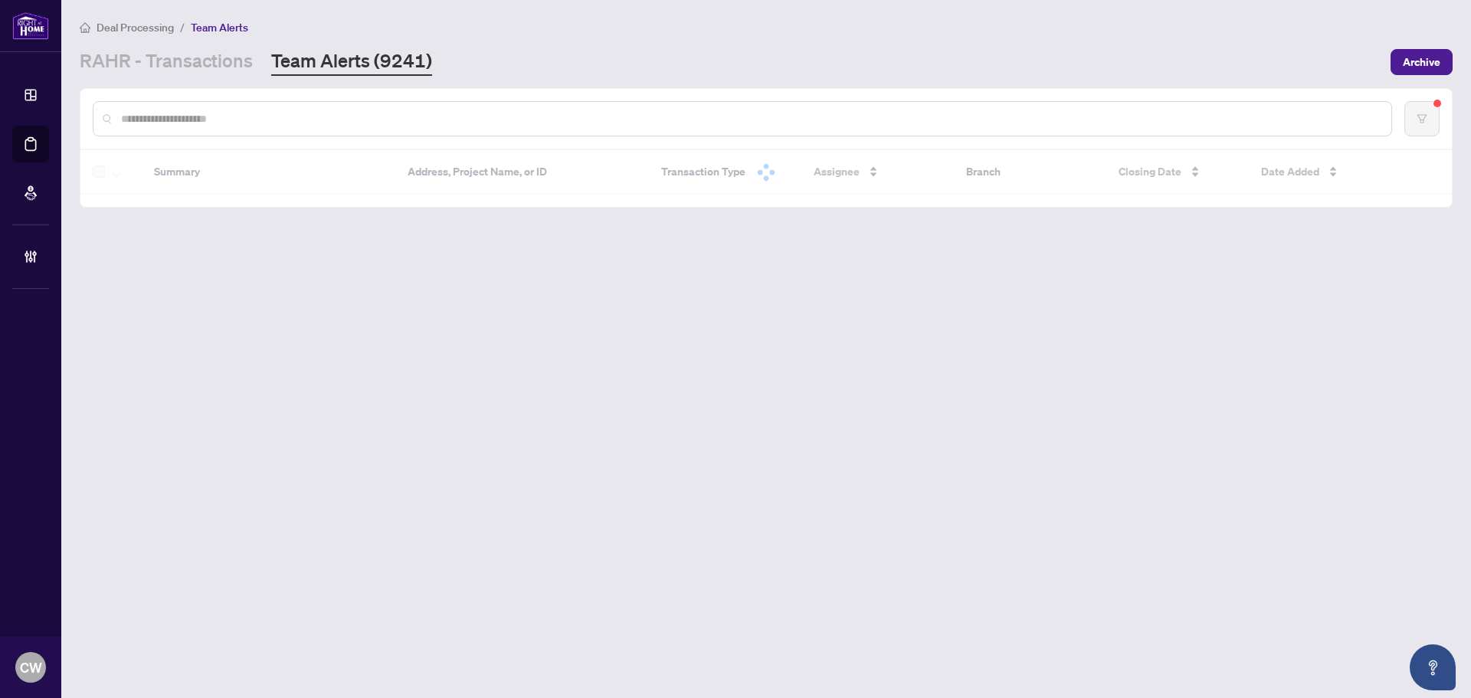
click at [496, 349] on main "Deal Processing / Team Alerts [PERSON_NAME] - Transactions Team Alerts (9241) A…" at bounding box center [766, 349] width 1410 height 698
